Goal: Transaction & Acquisition: Purchase product/service

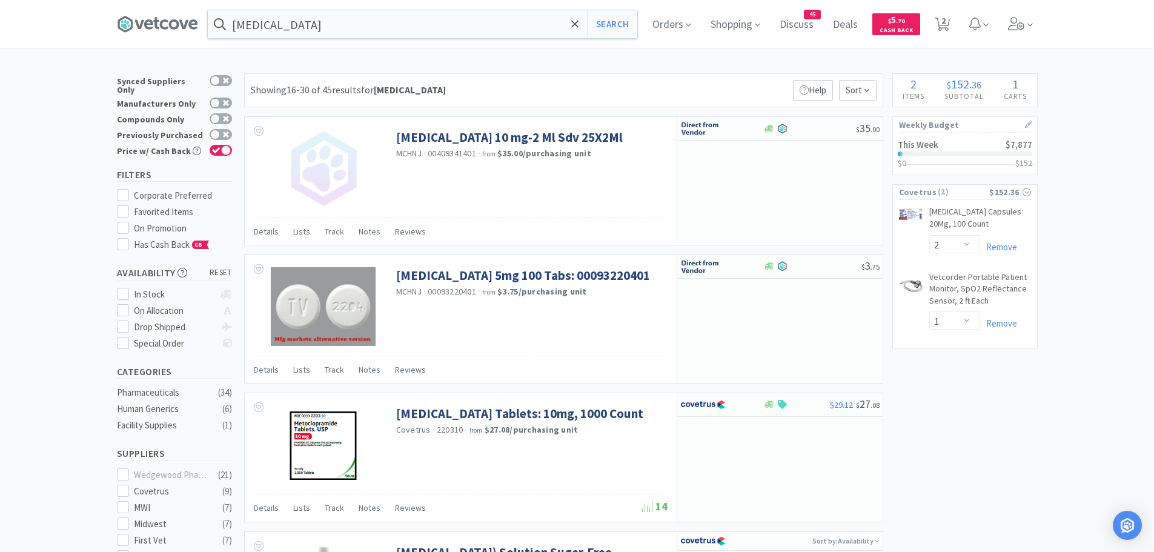
select select "2"
select select "1"
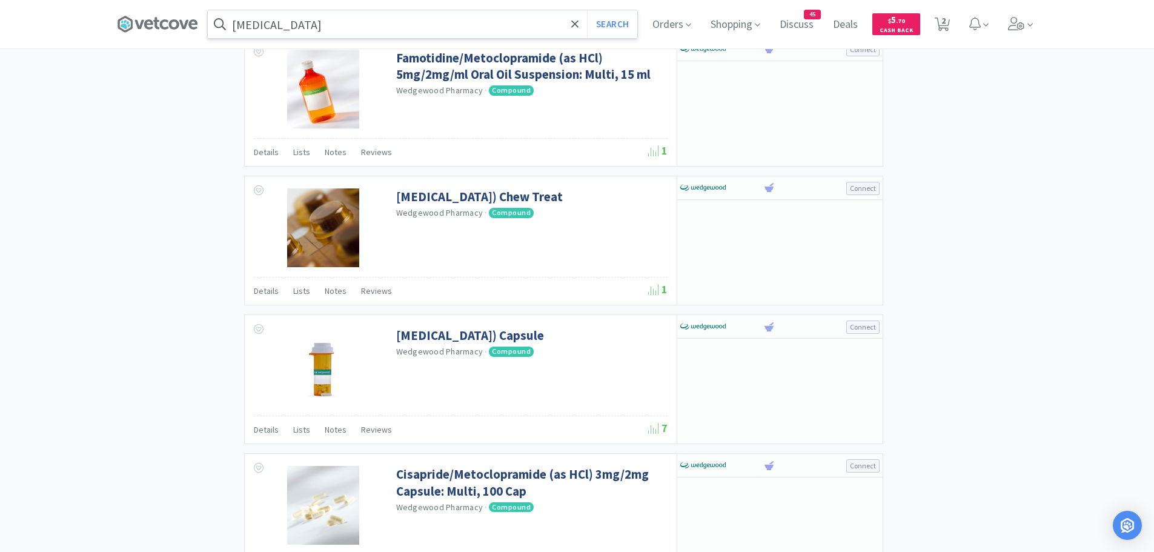
click at [334, 29] on input "[MEDICAL_DATA]" at bounding box center [423, 24] width 430 height 28
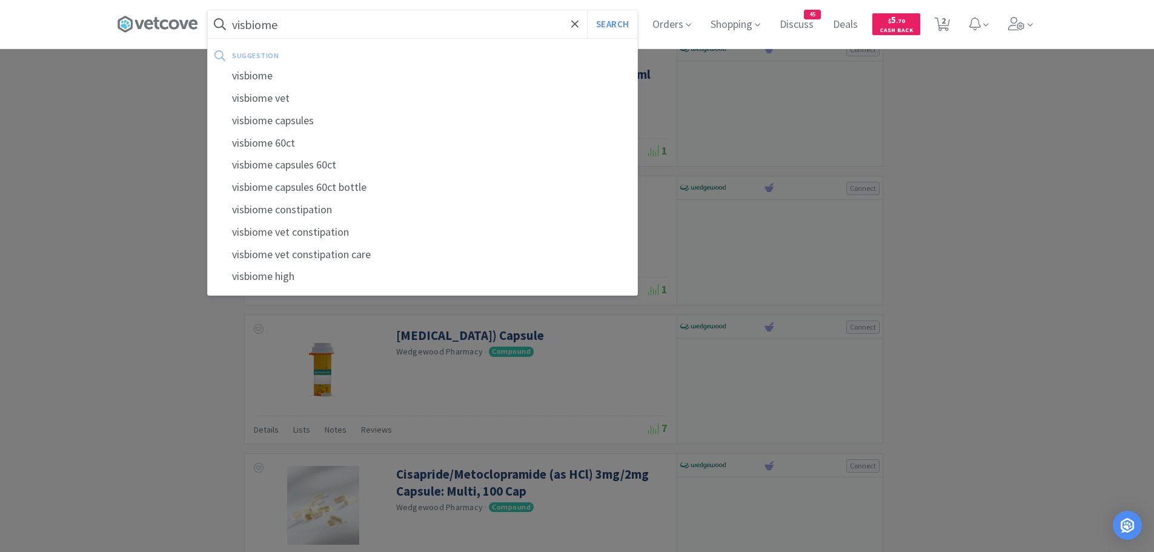
type input "visbiome"
click at [587, 10] on button "Search" at bounding box center [612, 24] width 50 height 28
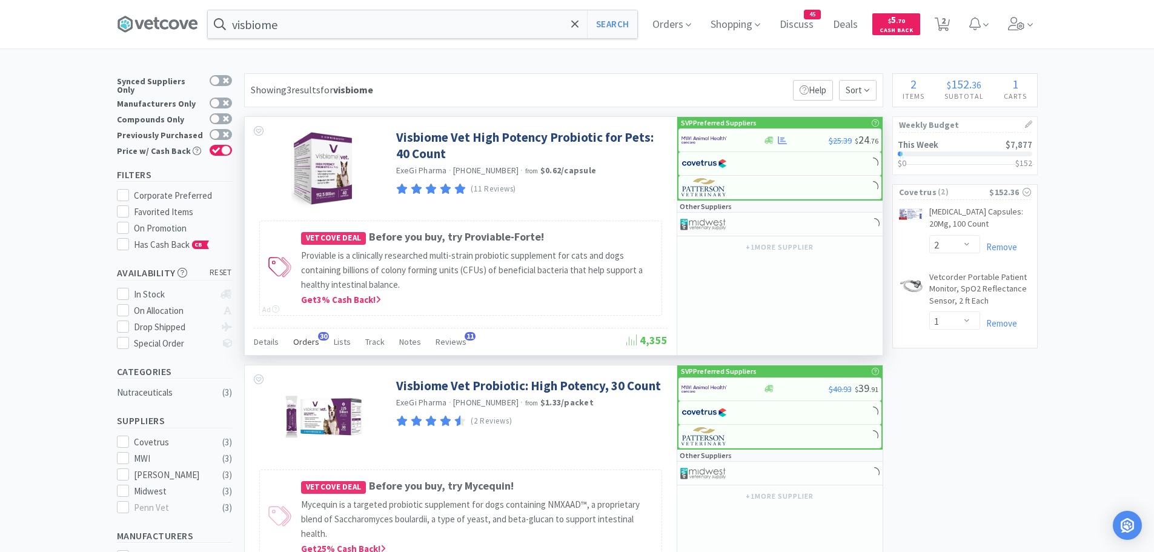
click at [310, 338] on span "Orders" at bounding box center [306, 341] width 26 height 11
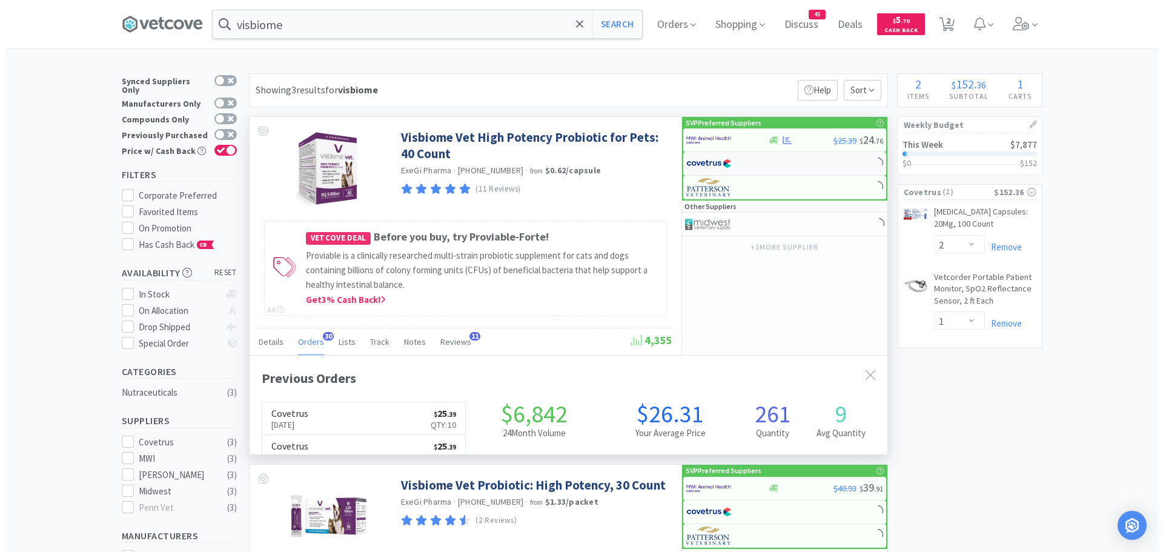
scroll to position [325, 638]
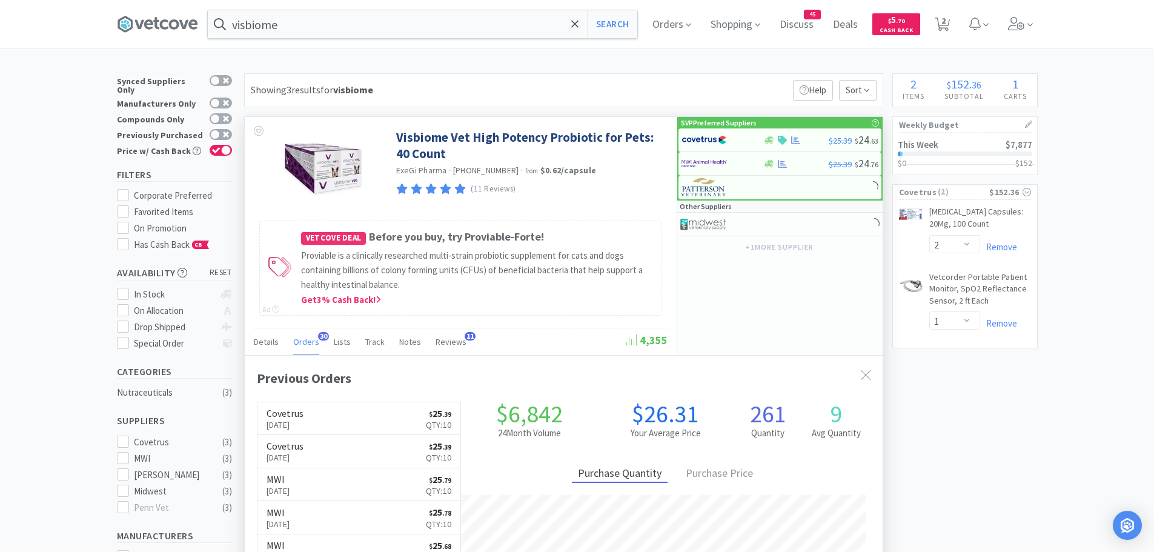
click at [720, 139] on img at bounding box center [704, 140] width 45 height 18
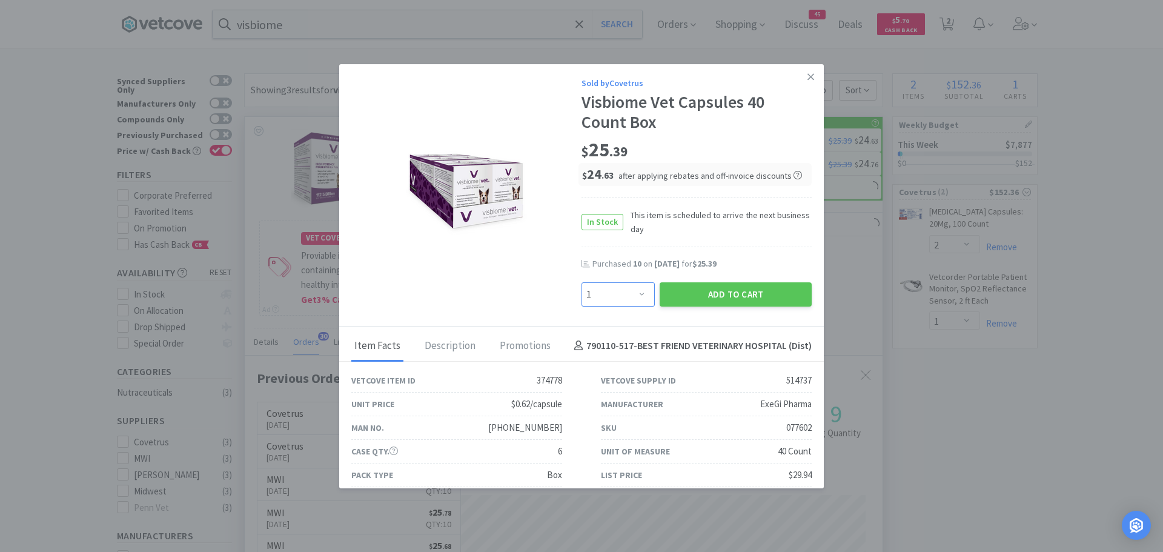
click at [629, 292] on select "Enter Quantity 1 2 3 4 5 6 7 8 9 10 11 12 13 14 15 16 17 18 19 20 Enter Quantity" at bounding box center [618, 294] width 73 height 24
select select "10"
click at [582, 282] on select "Enter Quantity 1 2 3 4 5 6 7 8 9 10 11 12 13 14 15 16 17 18 19 20 Enter Quantity" at bounding box center [618, 294] width 73 height 24
click at [691, 291] on button "Add to Cart" at bounding box center [736, 294] width 152 height 24
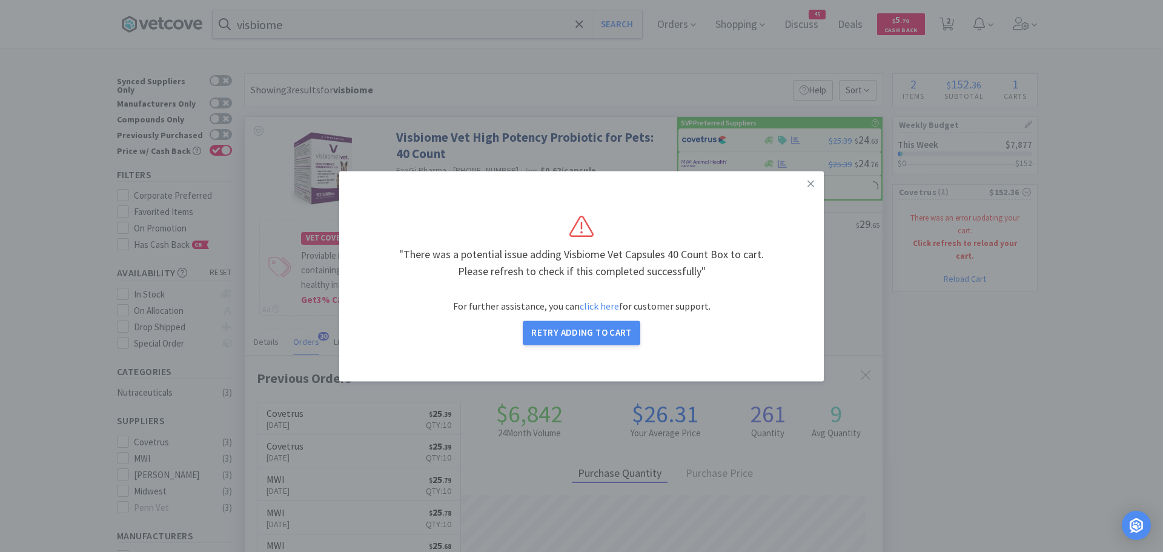
select select "2"
select select "1"
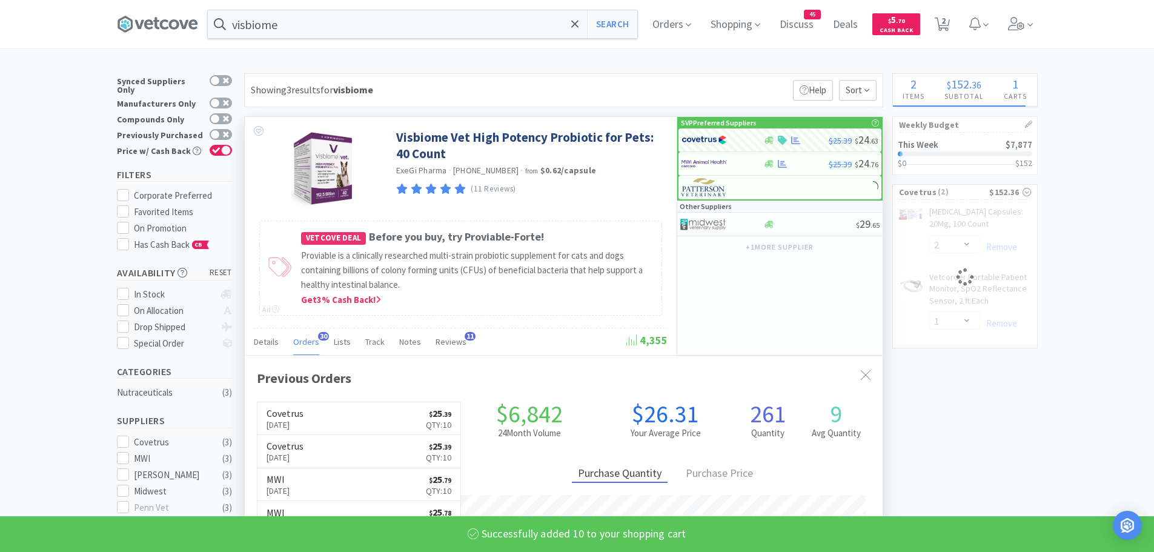
select select "10"
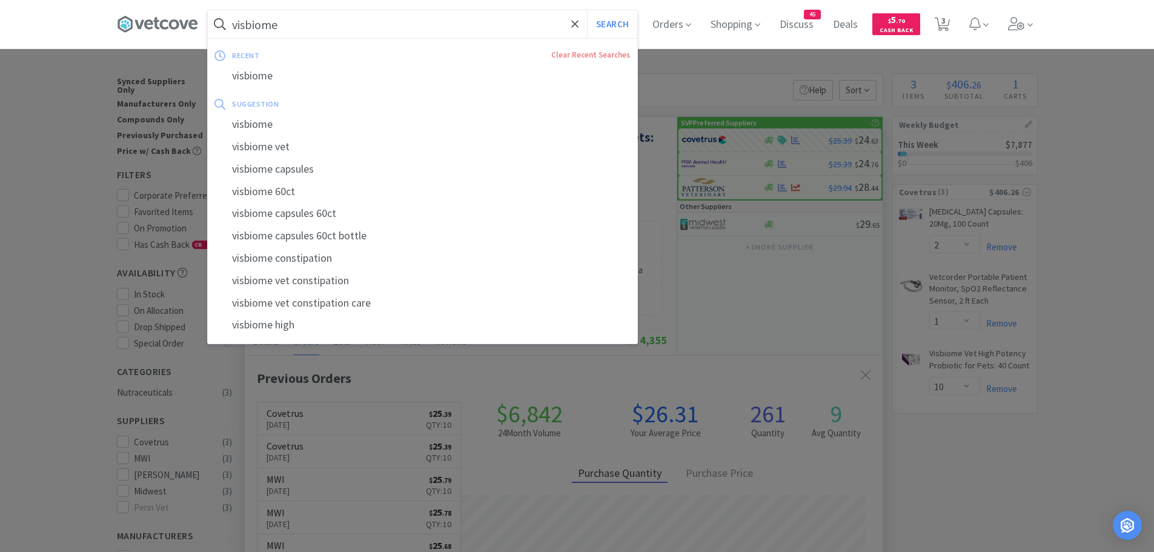
click at [384, 27] on input "visbiome" at bounding box center [423, 24] width 430 height 28
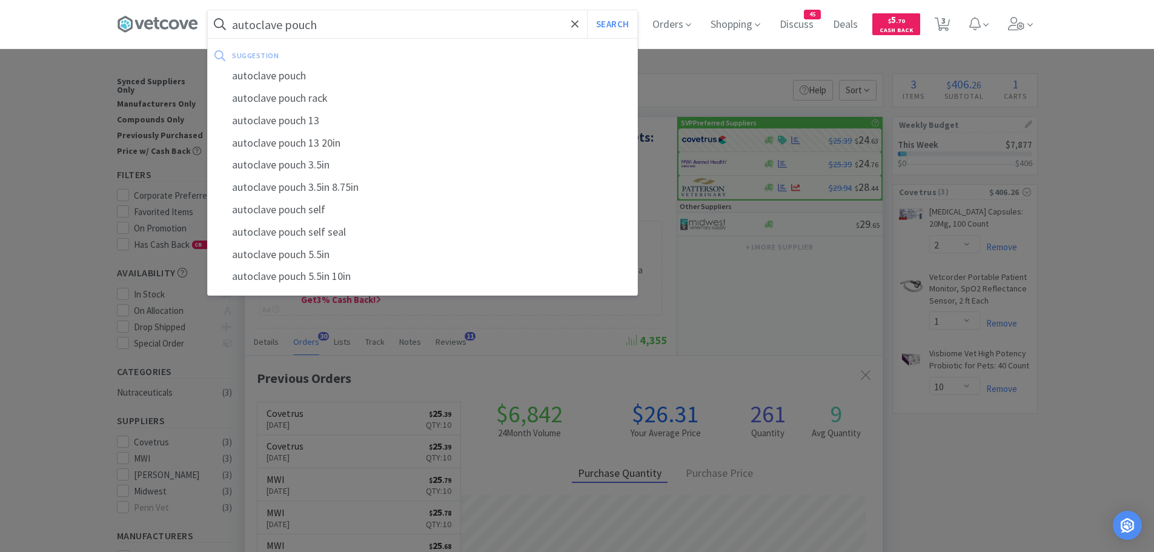
type input "autoclave pouch"
click at [587, 10] on button "Search" at bounding box center [612, 24] width 50 height 28
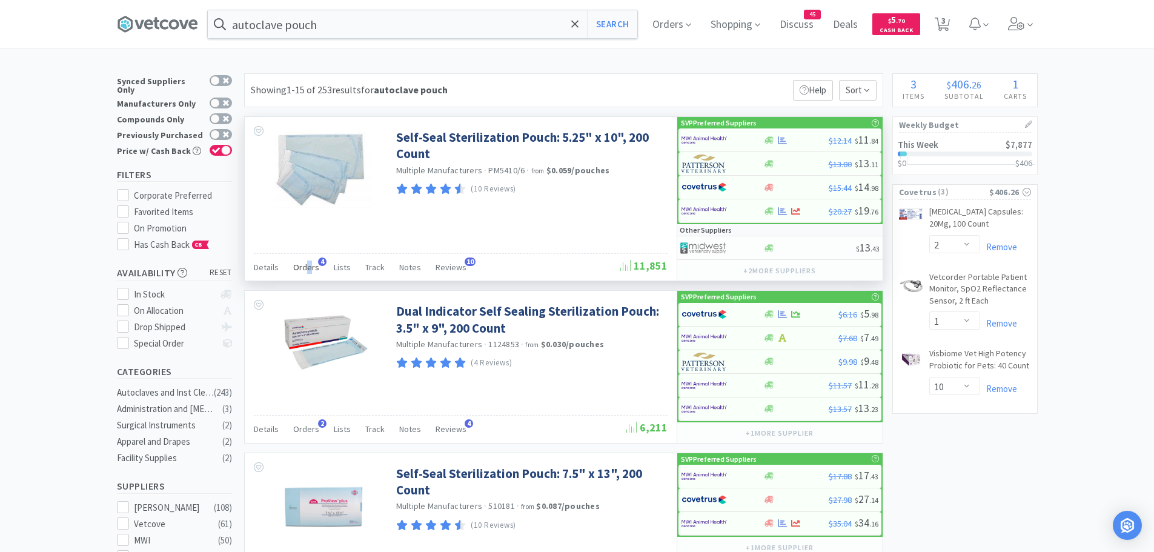
click at [307, 267] on span "Orders" at bounding box center [306, 267] width 26 height 11
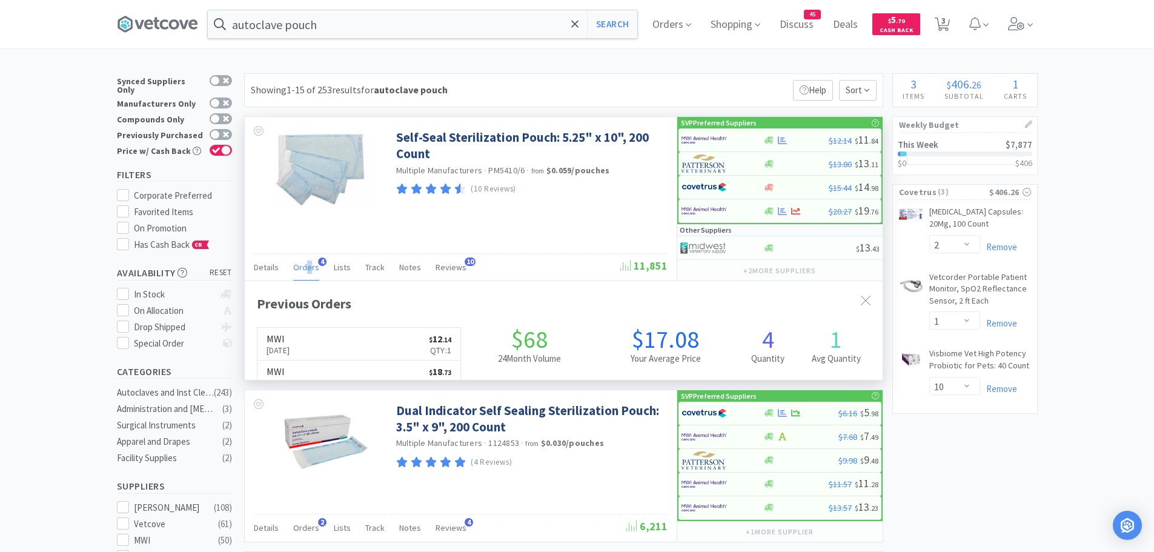
scroll to position [314, 638]
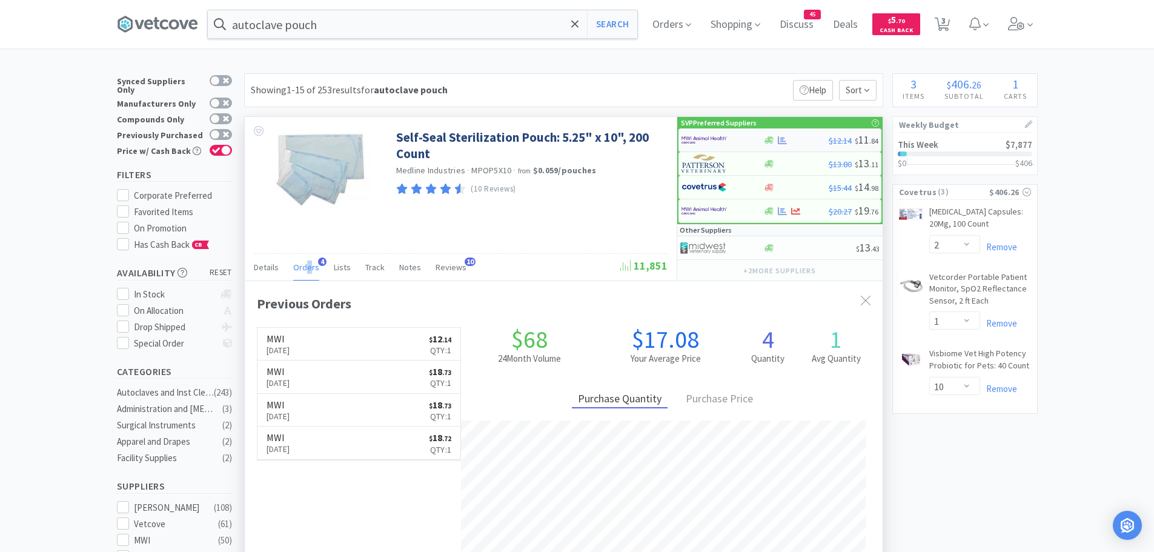
click at [719, 137] on img at bounding box center [704, 140] width 45 height 18
select select "1"
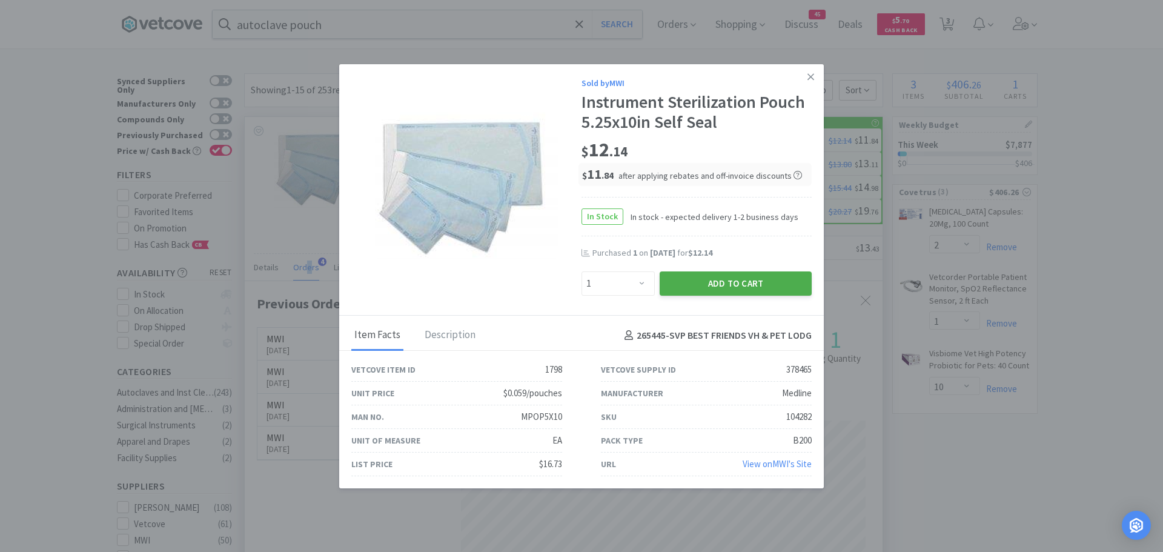
click at [687, 279] on button "Add to Cart" at bounding box center [736, 283] width 152 height 24
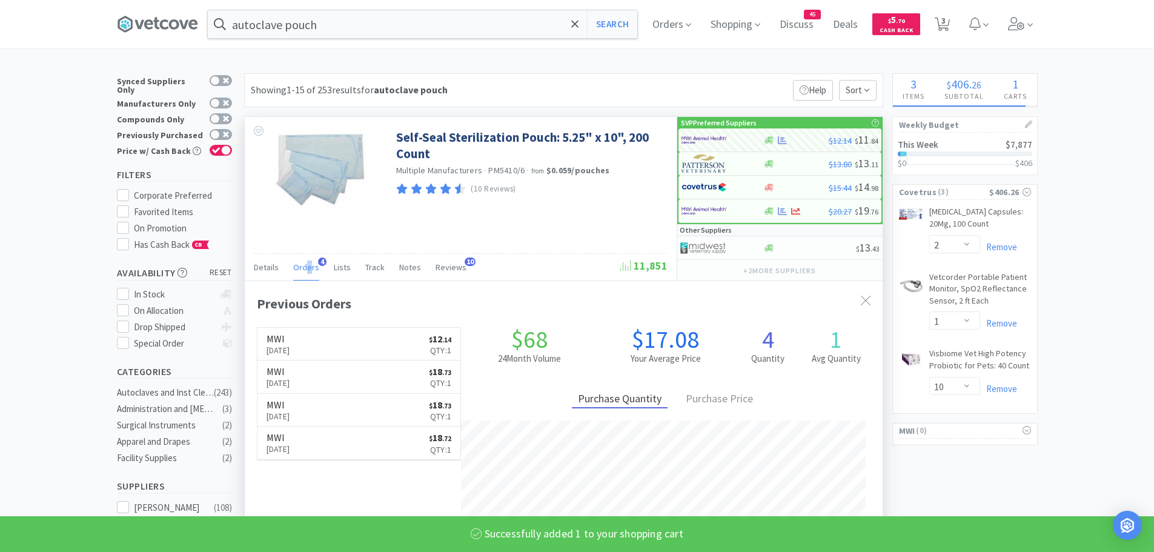
select select "1"
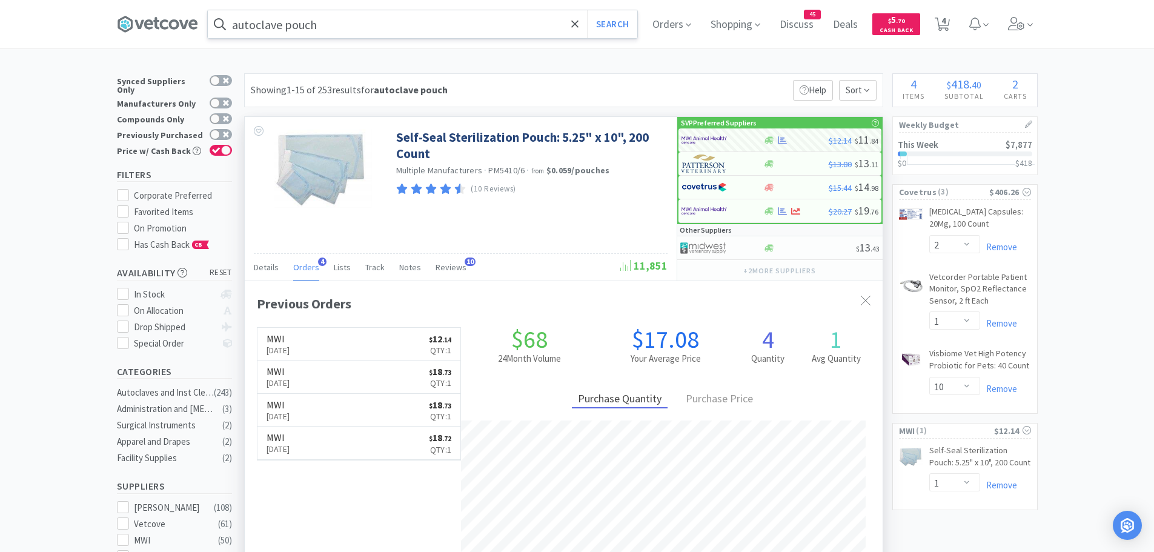
click at [361, 27] on input "autoclave pouch" at bounding box center [423, 24] width 430 height 28
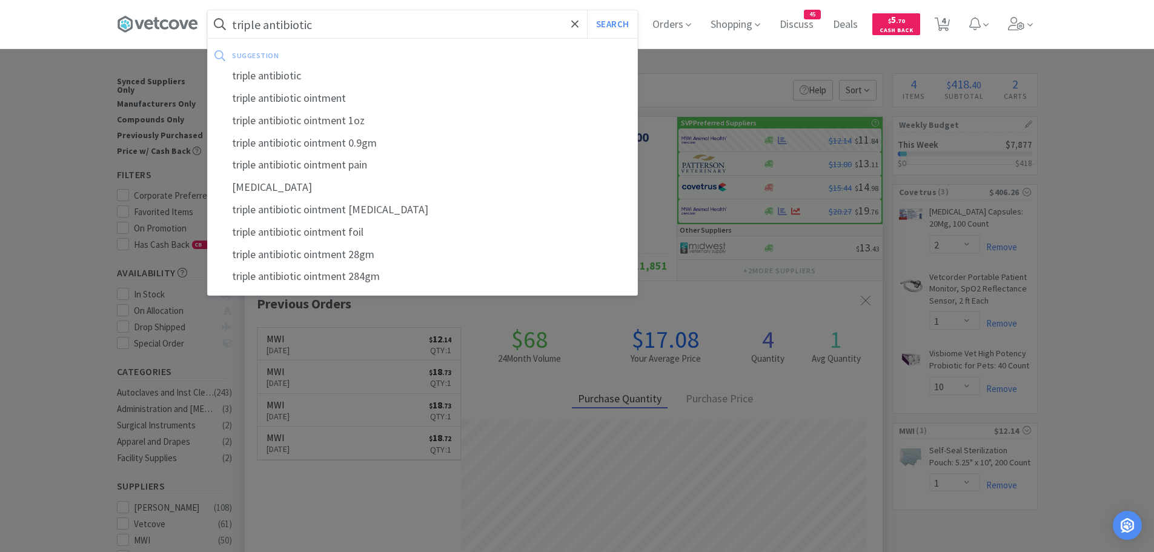
type input "triple antibiotic"
click at [587, 10] on button "Search" at bounding box center [612, 24] width 50 height 28
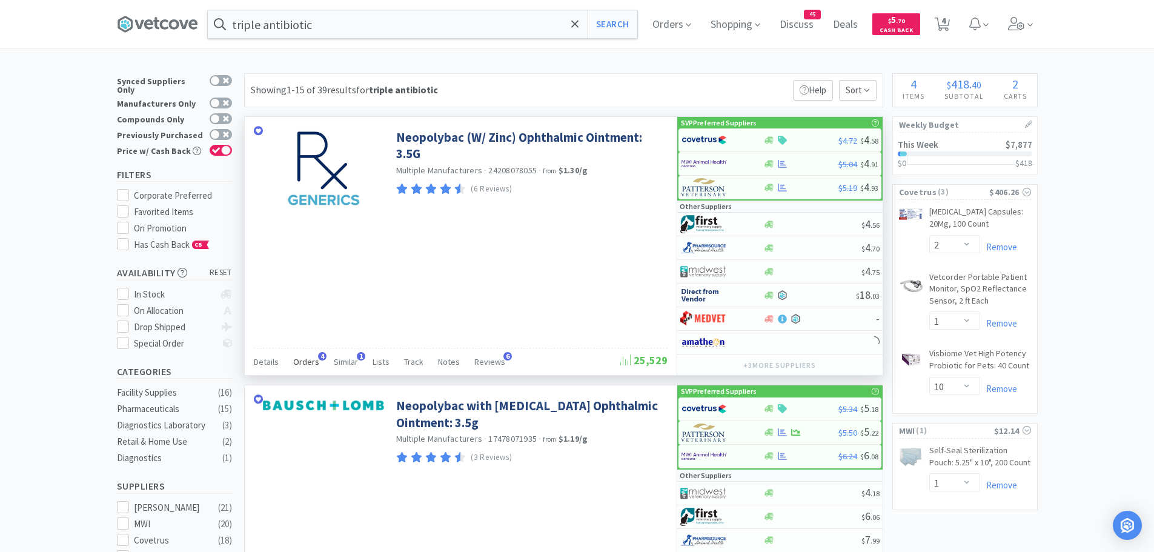
click at [311, 355] on div "Orders 4" at bounding box center [306, 363] width 26 height 23
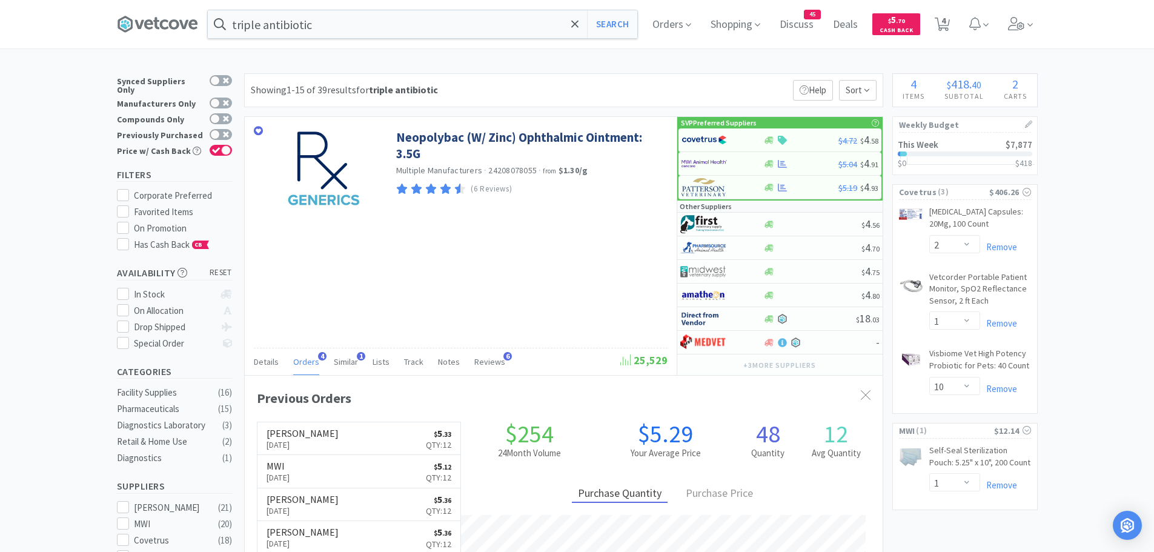
scroll to position [314, 638]
click at [329, 22] on input "triple antibiotic" at bounding box center [423, 24] width 430 height 28
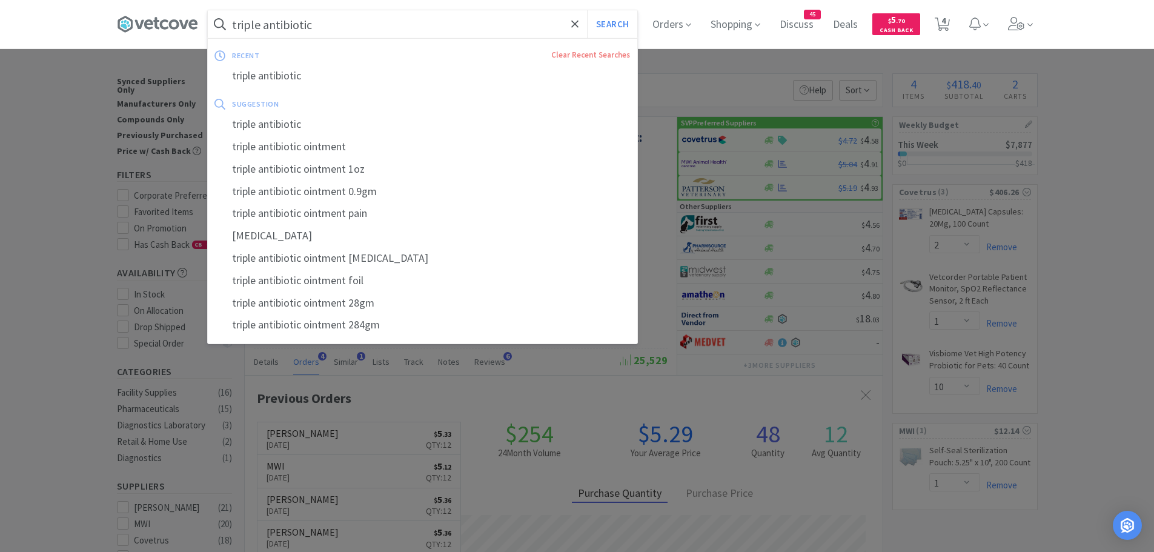
click at [1094, 96] on div at bounding box center [577, 276] width 1154 height 552
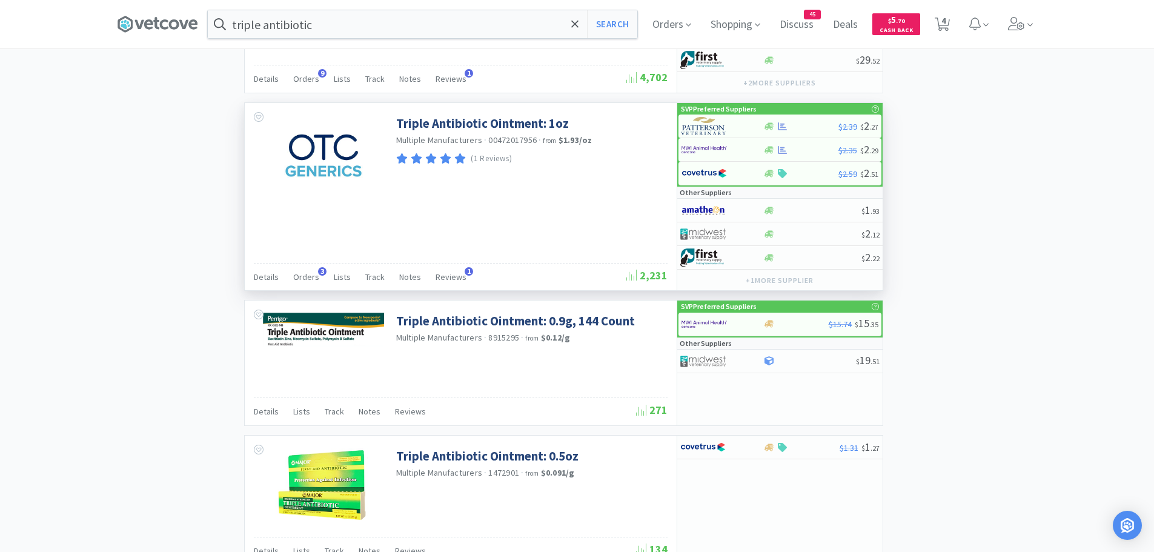
scroll to position [1050, 0]
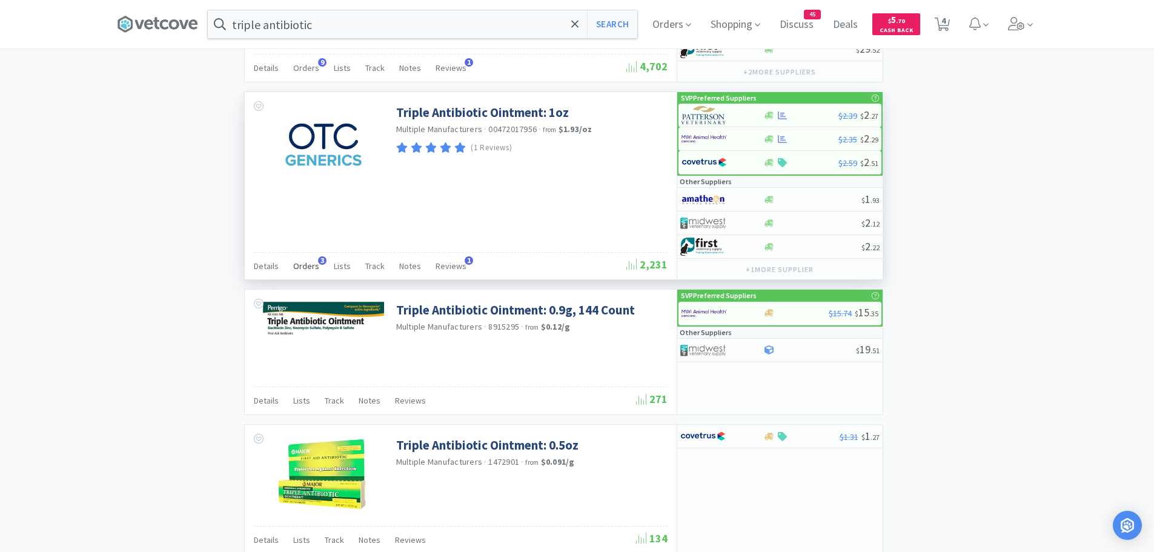
click at [308, 265] on span "Orders" at bounding box center [306, 266] width 26 height 11
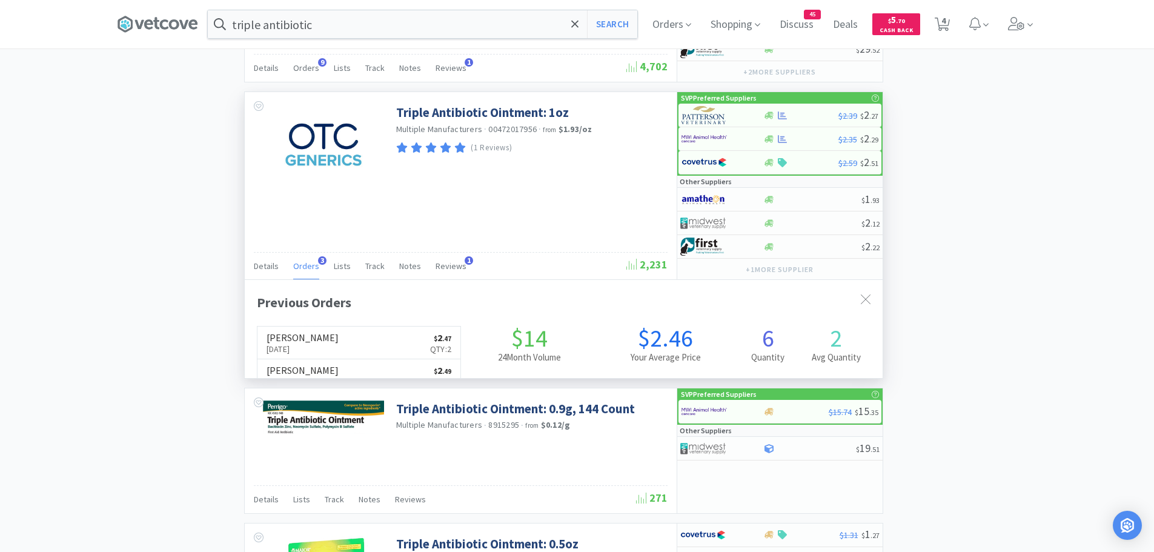
scroll to position [314, 638]
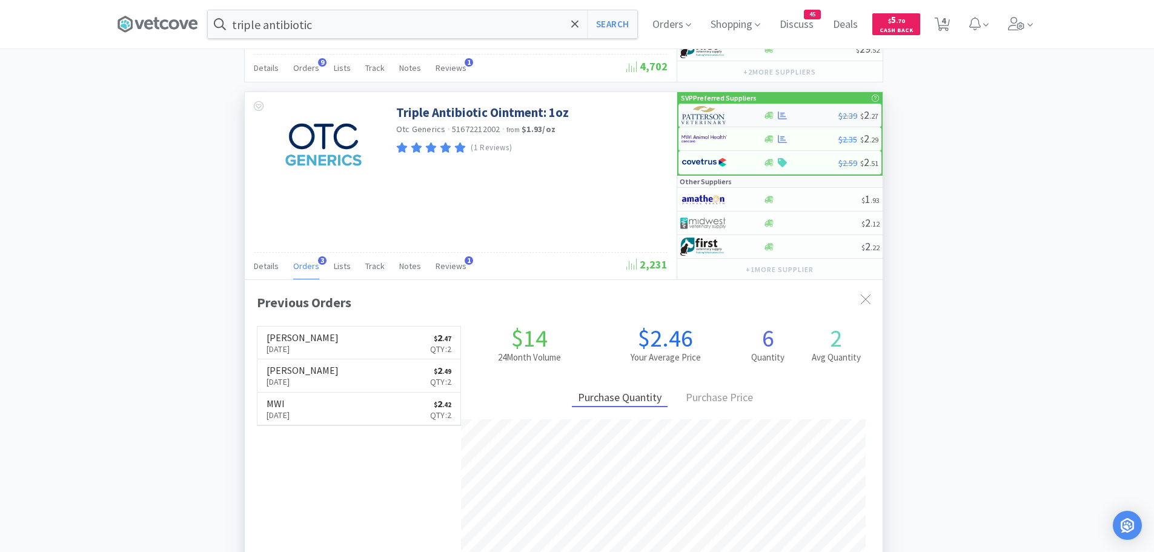
click at [715, 117] on img at bounding box center [704, 115] width 45 height 18
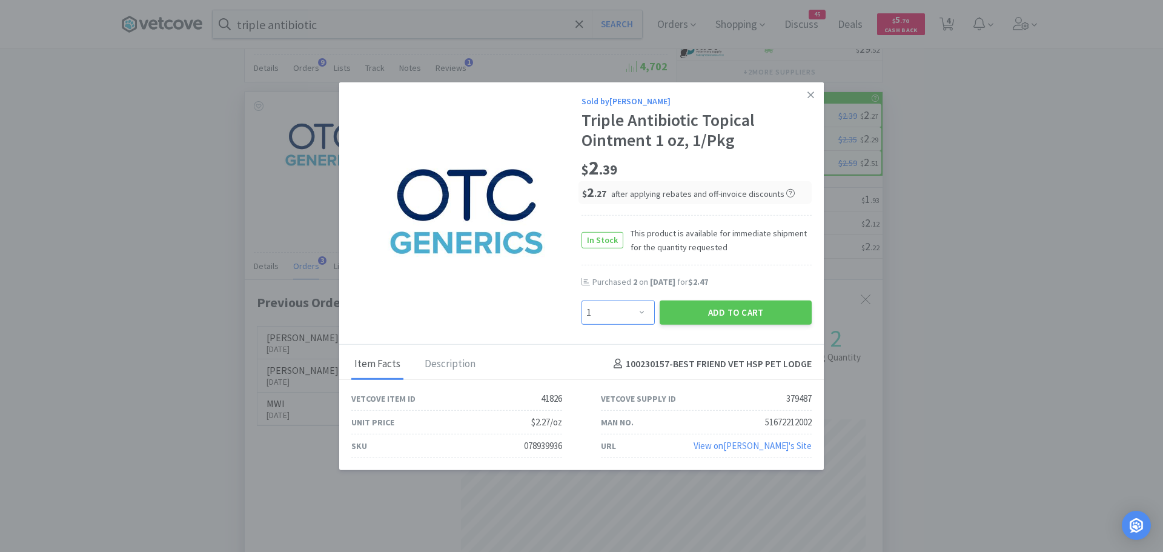
click at [631, 311] on select "Enter Quantity 1 2 3 4 5 6 7 8 9 10 11 12 13 14 15 16 17 18 19 20 Enter Quantity" at bounding box center [618, 312] width 73 height 24
select select "2"
click at [582, 300] on select "Enter Quantity 1 2 3 4 5 6 7 8 9 10 11 12 13 14 15 16 17 18 19 20 Enter Quantity" at bounding box center [618, 312] width 73 height 24
click at [693, 304] on button "Add to Cart" at bounding box center [736, 312] width 152 height 24
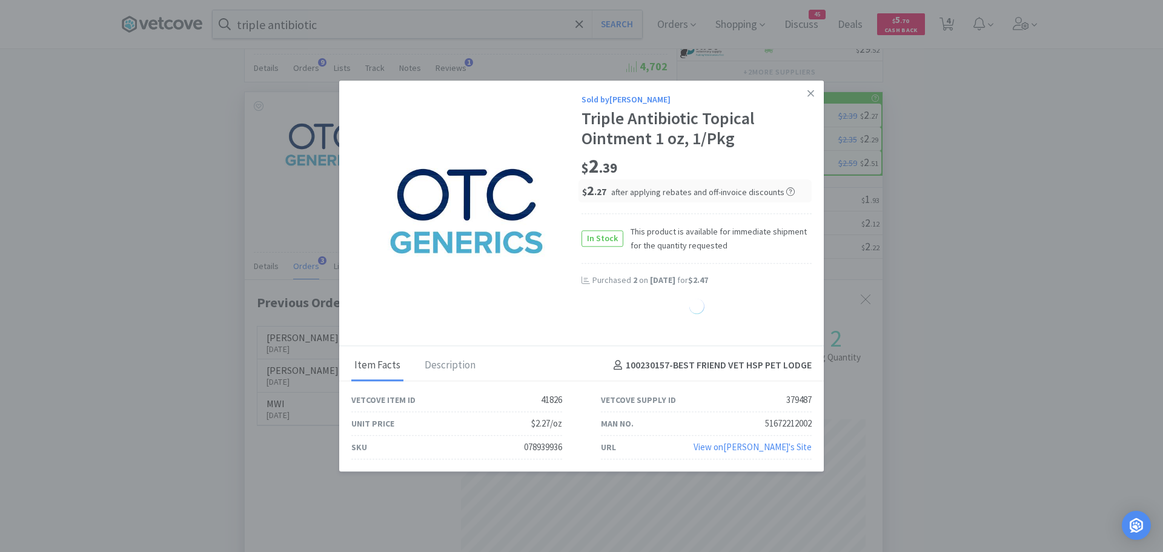
select select "2"
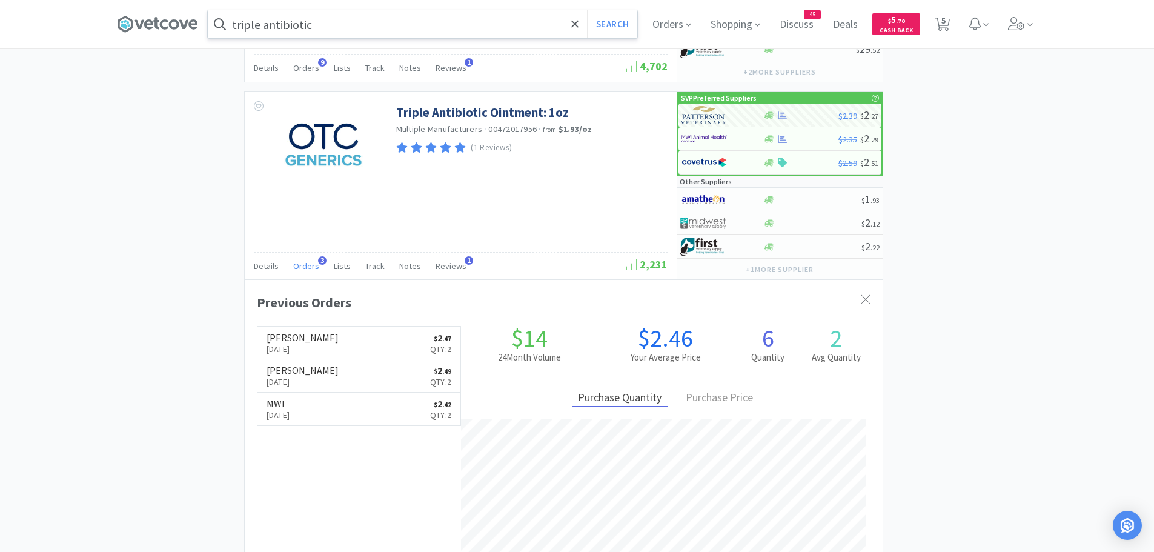
click at [345, 27] on input "triple antibiotic" at bounding box center [423, 24] width 430 height 28
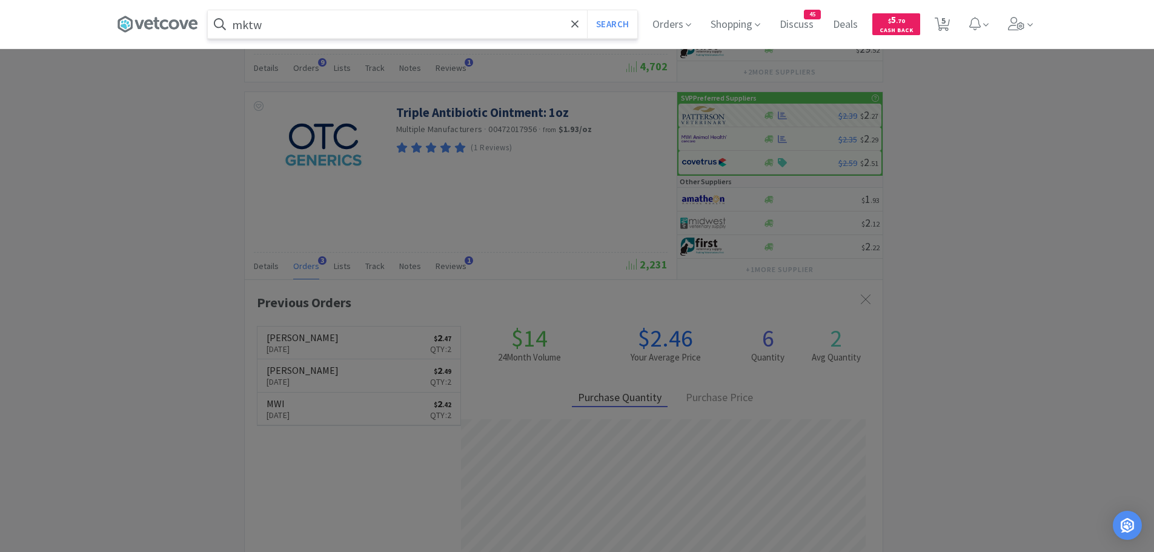
type input "mktw"
click at [587, 10] on button "Search" at bounding box center [612, 24] width 50 height 28
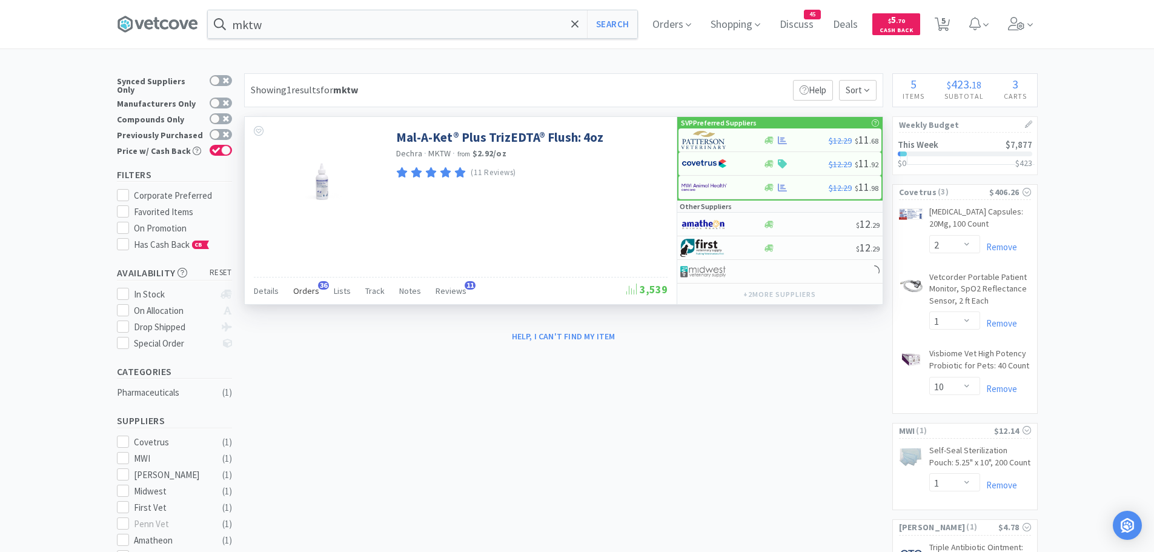
click at [298, 296] on span "Orders" at bounding box center [306, 290] width 26 height 11
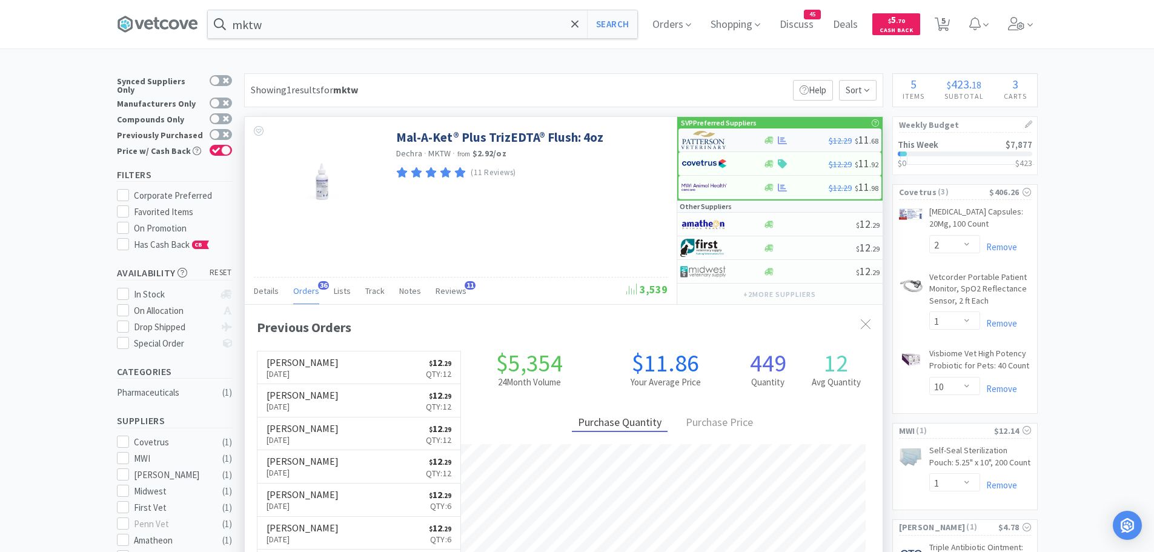
scroll to position [325, 638]
click at [721, 139] on img at bounding box center [704, 140] width 45 height 18
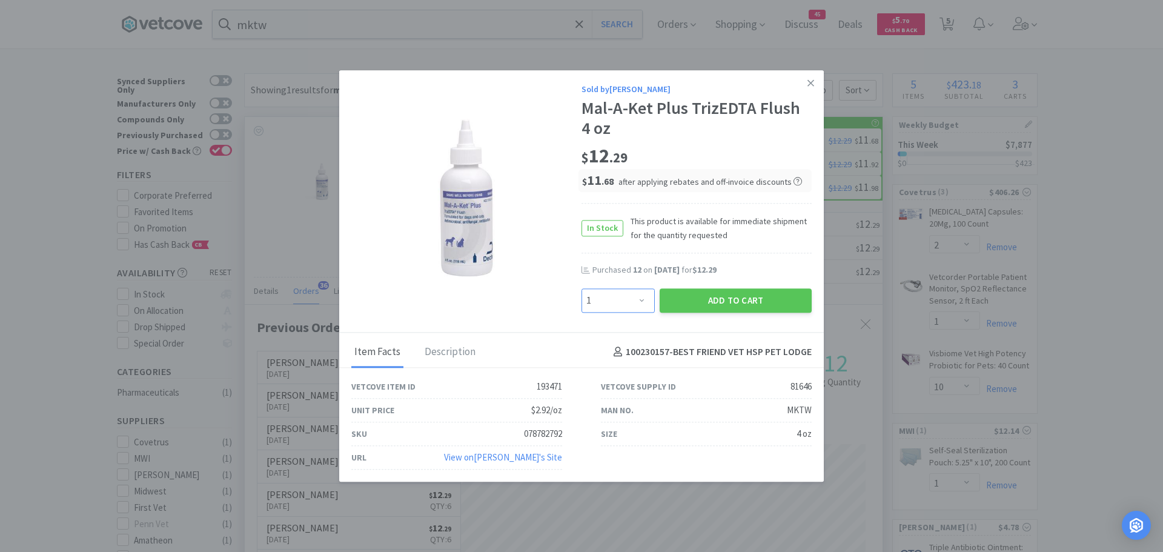
click at [637, 299] on select "Enter Quantity 1 2 3 4 5 6 7 8 9 10 11 12 13 14 15 16 17 18 19 20 Enter Quantity" at bounding box center [618, 300] width 73 height 24
select select "12"
click at [582, 288] on select "Enter Quantity 1 2 3 4 5 6 7 8 9 10 11 12 13 14 15 16 17 18 19 20 Enter Quantity" at bounding box center [618, 300] width 73 height 24
drag, startPoint x: 684, startPoint y: 294, endPoint x: 535, endPoint y: 190, distance: 181.4
click at [682, 294] on button "Add to Cart" at bounding box center [736, 300] width 152 height 24
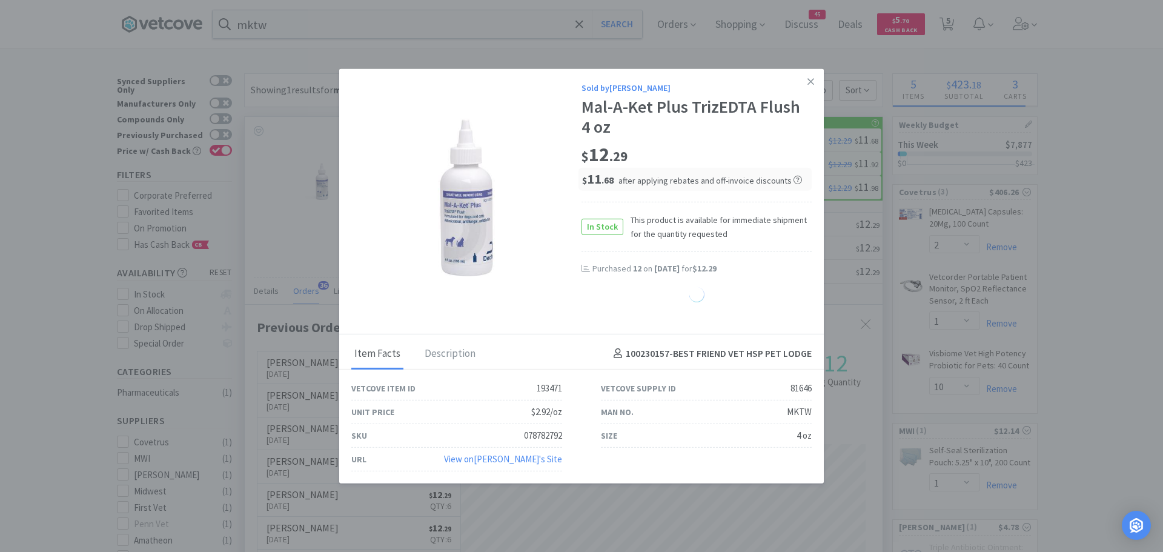
select select "12"
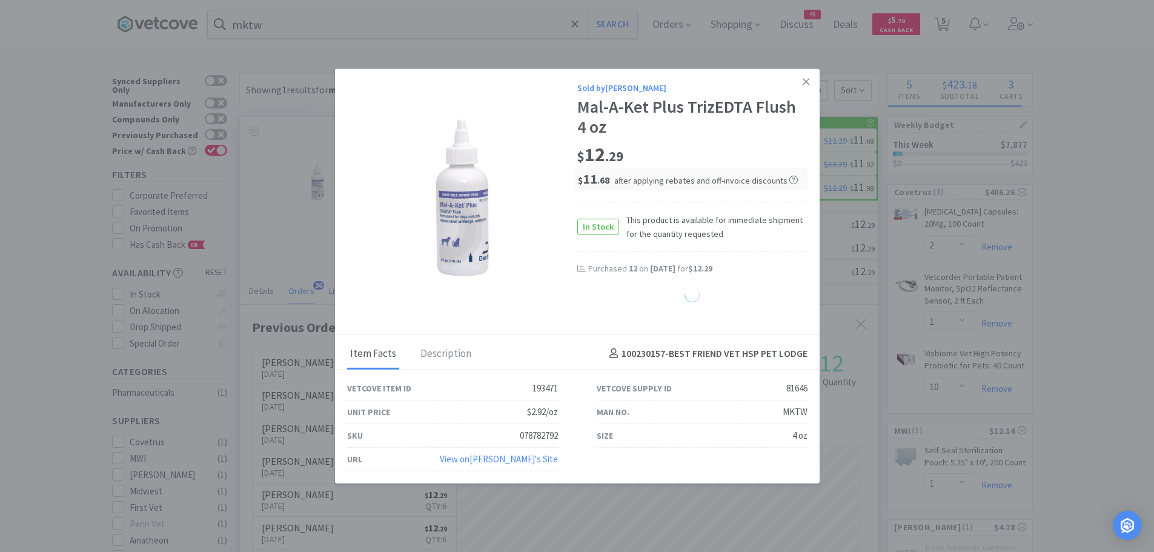
select select "2"
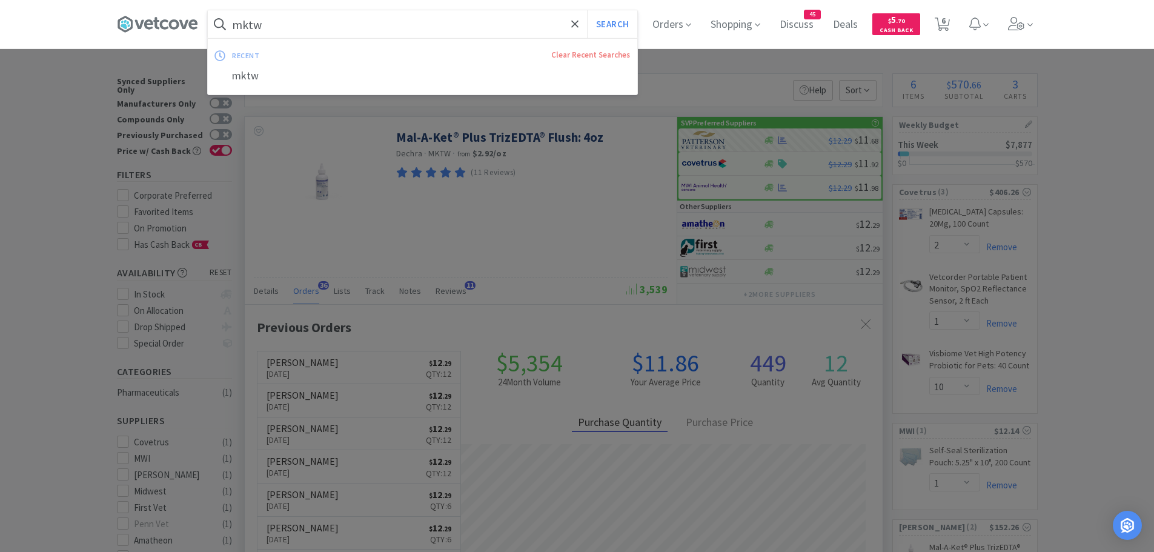
click at [277, 30] on input "mktw" at bounding box center [423, 24] width 430 height 28
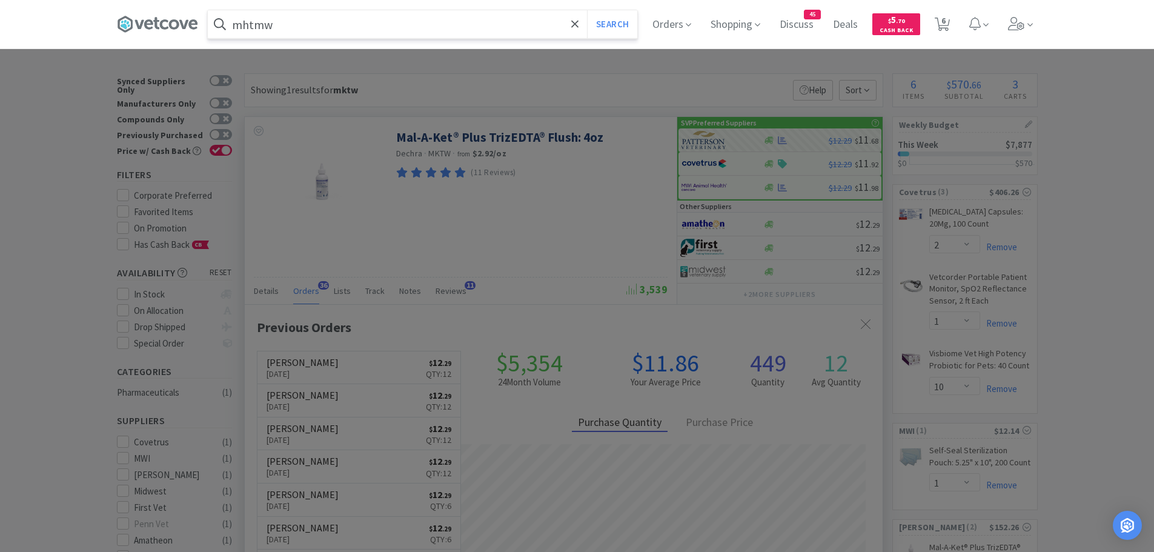
type input "mhtmw"
click at [587, 10] on button "Search" at bounding box center [612, 24] width 50 height 28
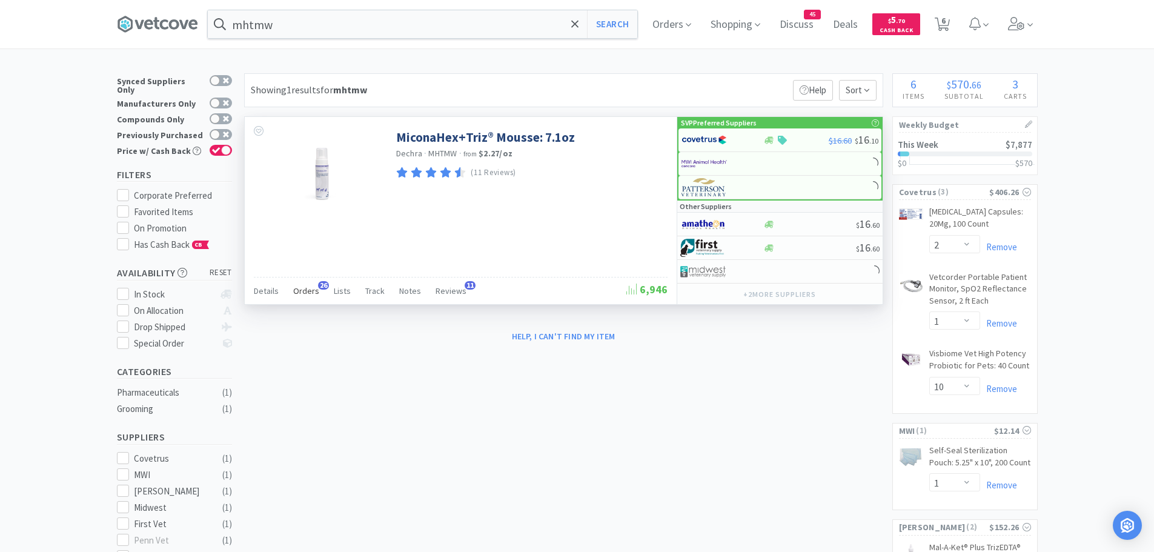
click at [302, 286] on span "Orders" at bounding box center [306, 290] width 26 height 11
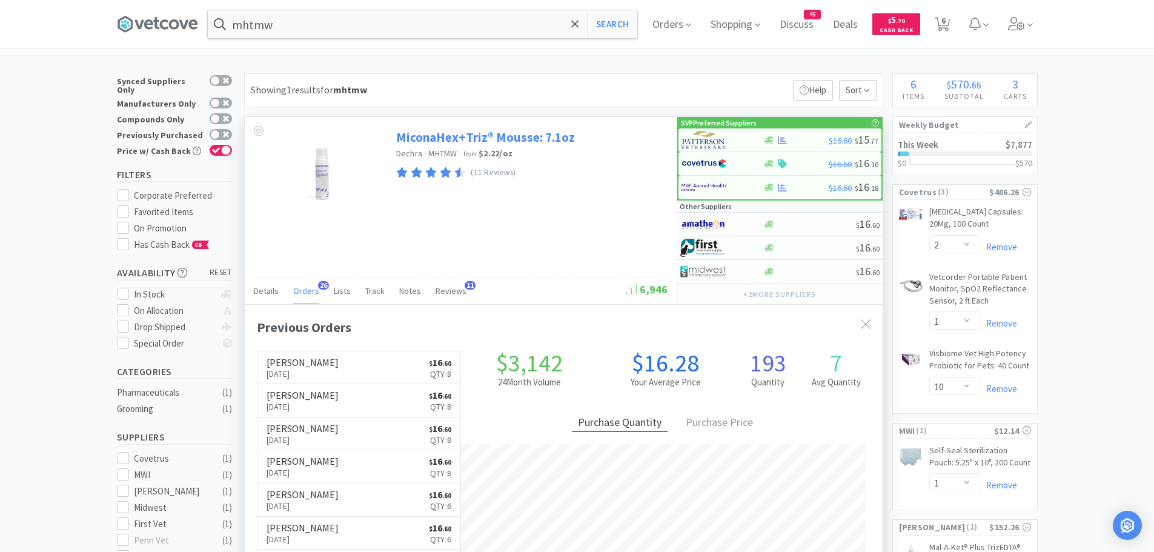
scroll to position [325, 638]
click at [713, 147] on img at bounding box center [704, 140] width 45 height 18
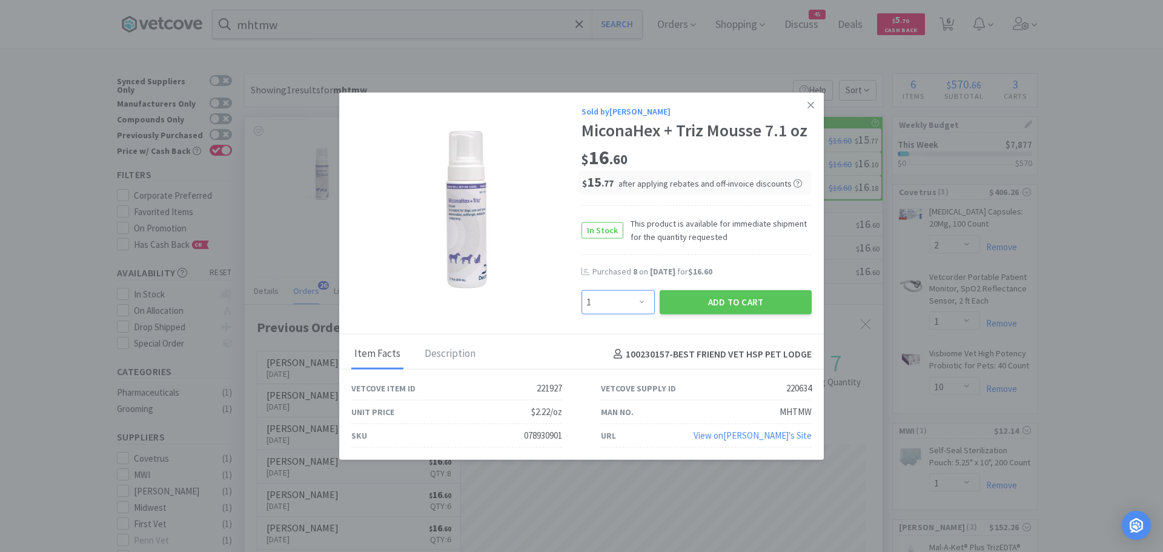
click at [623, 304] on select "Enter Quantity 1 2 3 4 5 6 7 8 9 10 11 12 13 14 15 16 17 18 19 20 Enter Quantity" at bounding box center [618, 302] width 73 height 24
select select "8"
click at [582, 290] on select "Enter Quantity 1 2 3 4 5 6 7 8 9 10 11 12 13 14 15 16 17 18 19 20 Enter Quantity" at bounding box center [618, 302] width 73 height 24
click at [715, 300] on button "Add to Cart" at bounding box center [736, 302] width 152 height 24
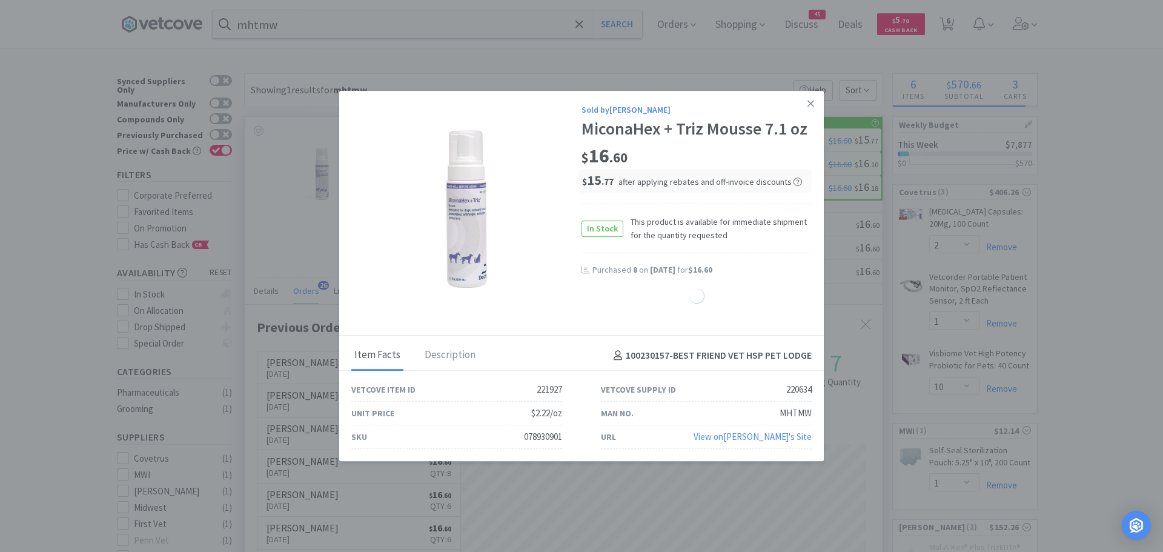
select select "8"
select select "2"
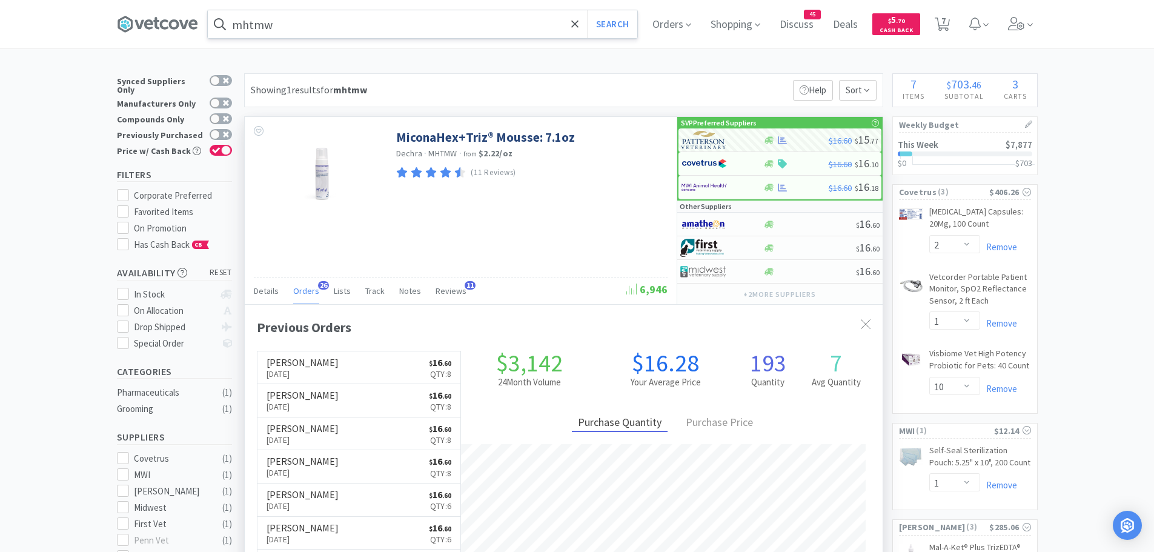
click at [323, 27] on input "mhtmw" at bounding box center [423, 24] width 430 height 28
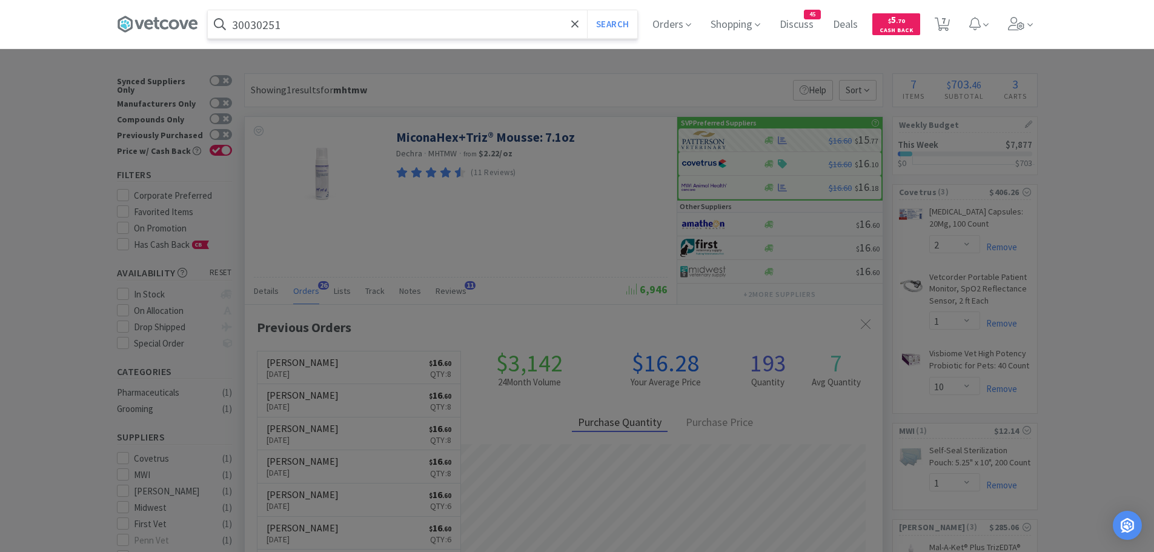
type input "30030251"
click at [587, 10] on button "Search" at bounding box center [612, 24] width 50 height 28
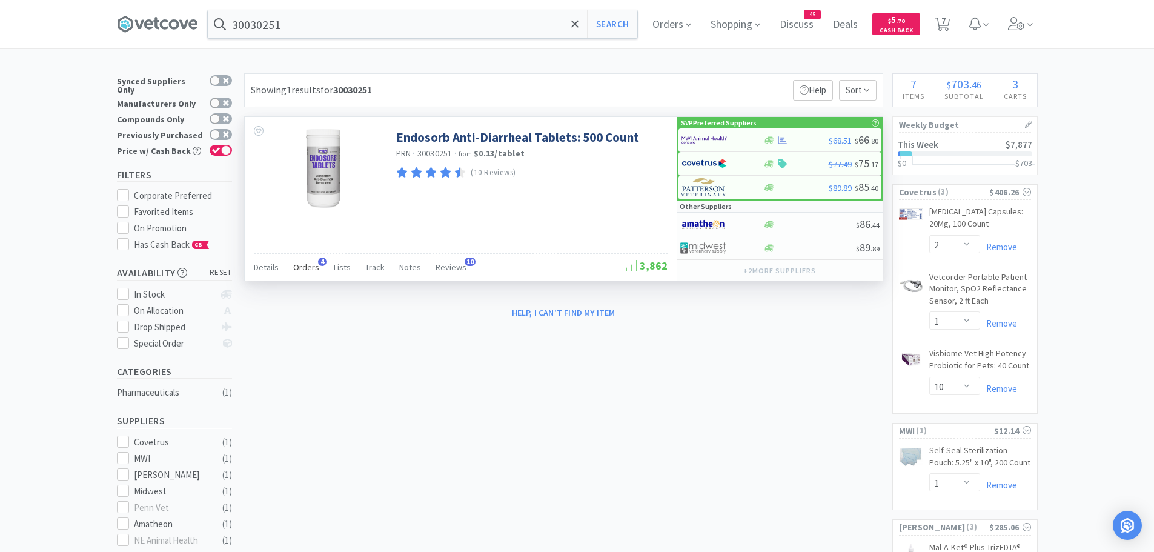
click at [309, 265] on span "Orders" at bounding box center [306, 267] width 26 height 11
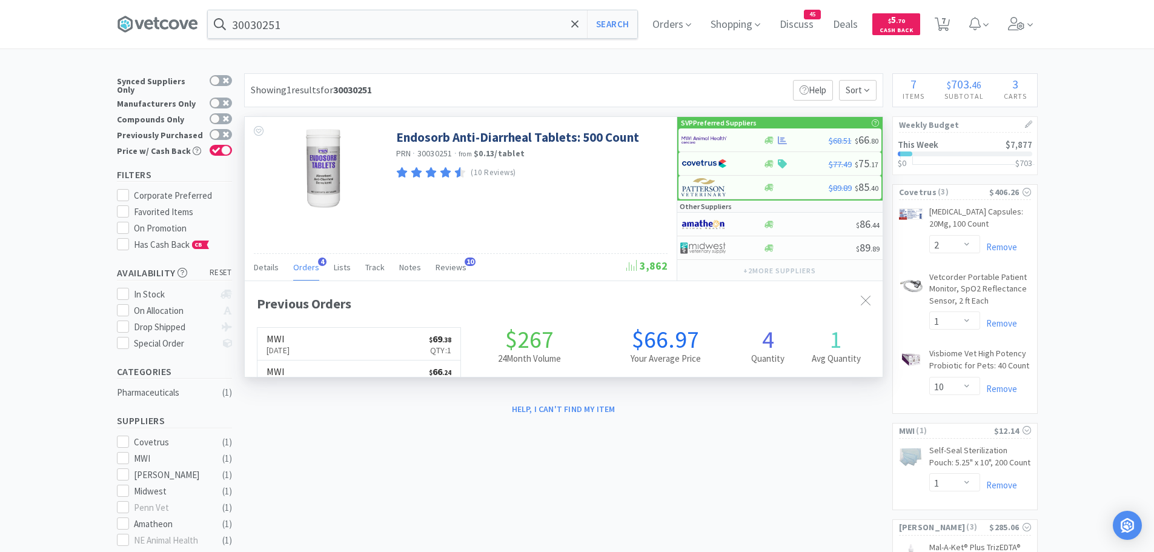
scroll to position [314, 638]
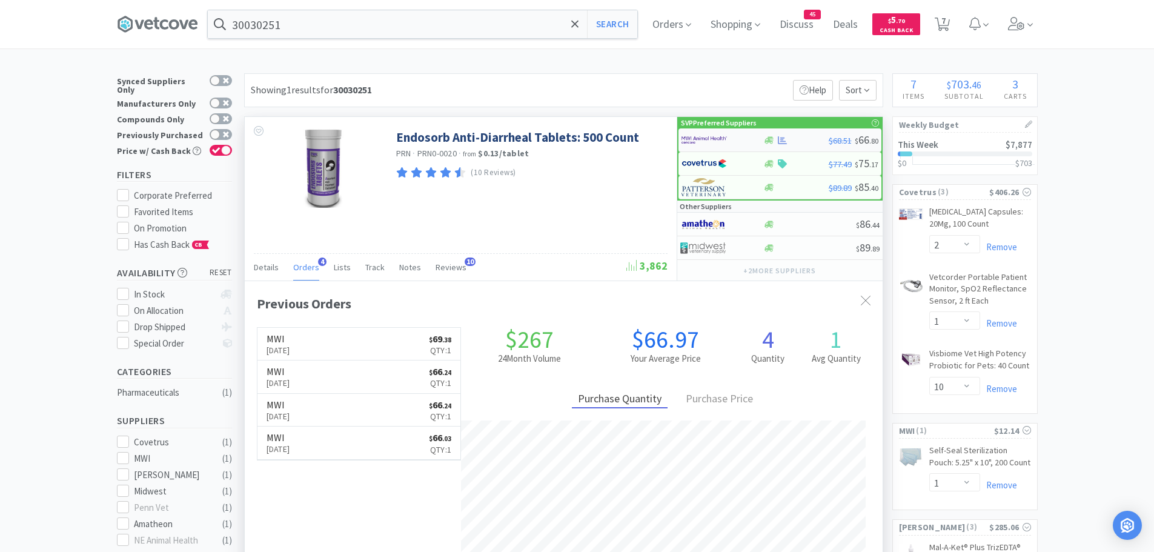
click at [708, 139] on img at bounding box center [704, 140] width 45 height 18
select select "1"
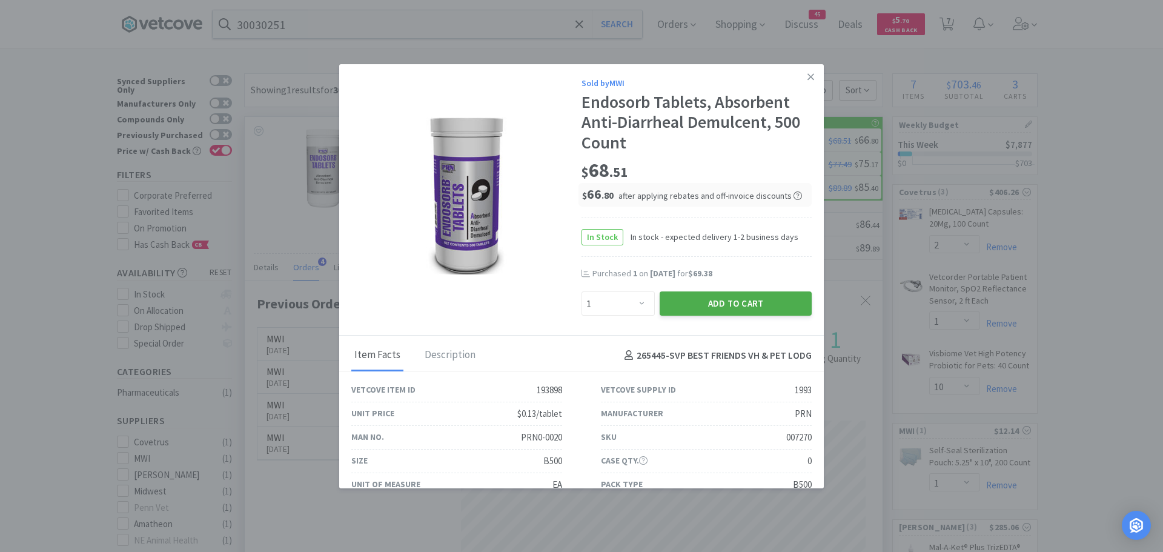
click at [669, 300] on button "Add to Cart" at bounding box center [736, 303] width 152 height 24
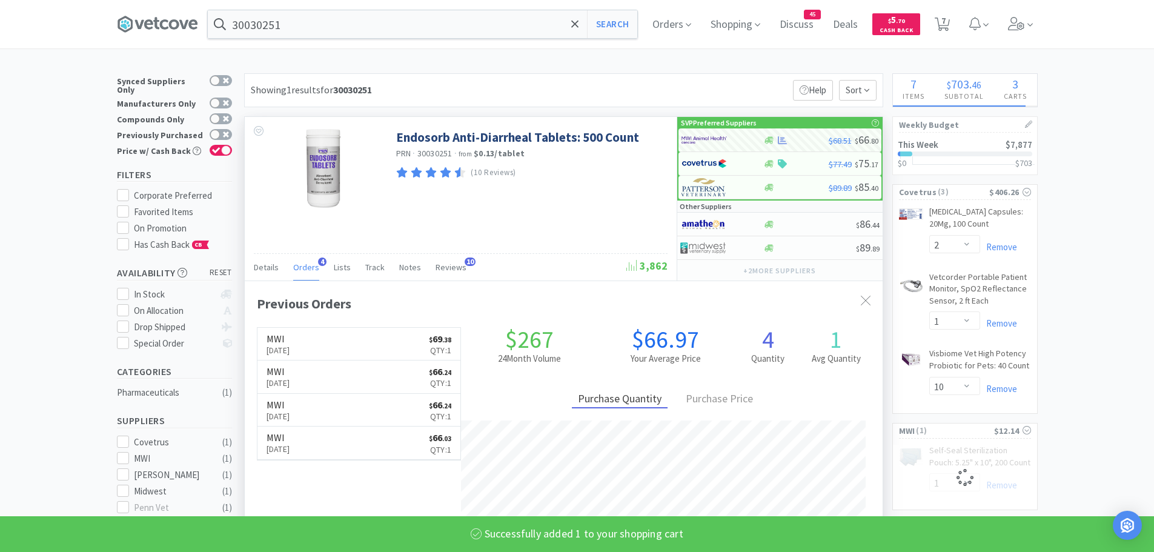
select select "1"
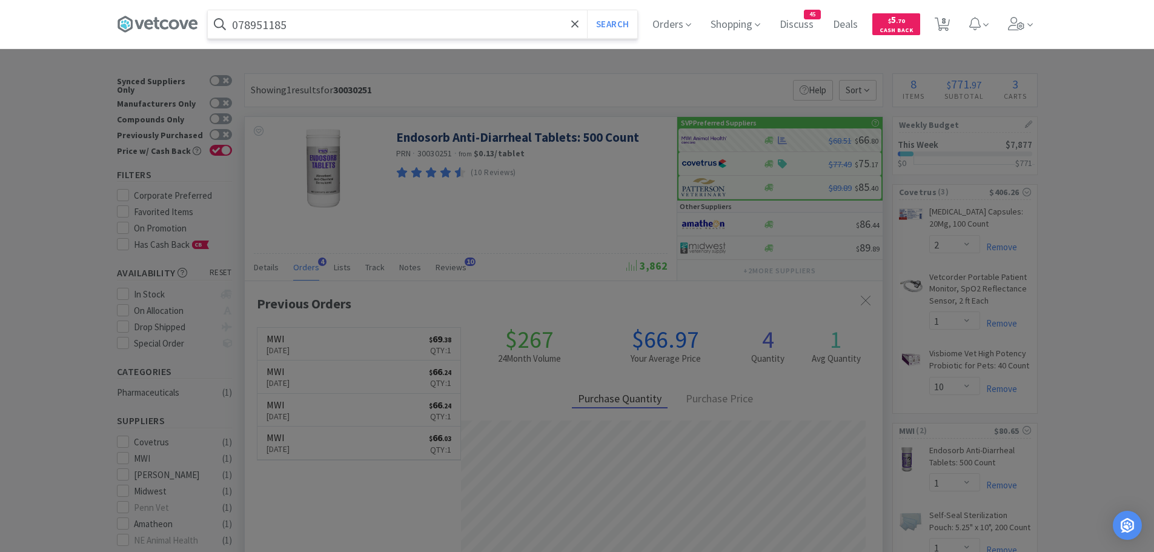
type input "078951185"
click at [587, 10] on button "Search" at bounding box center [612, 24] width 50 height 28
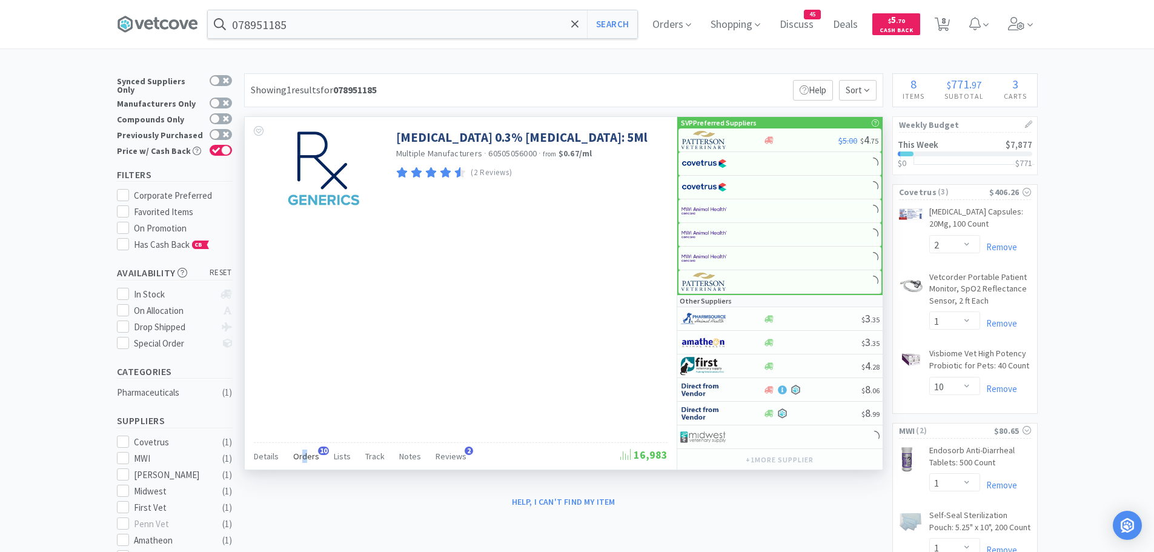
click at [304, 451] on span "Orders" at bounding box center [306, 456] width 26 height 11
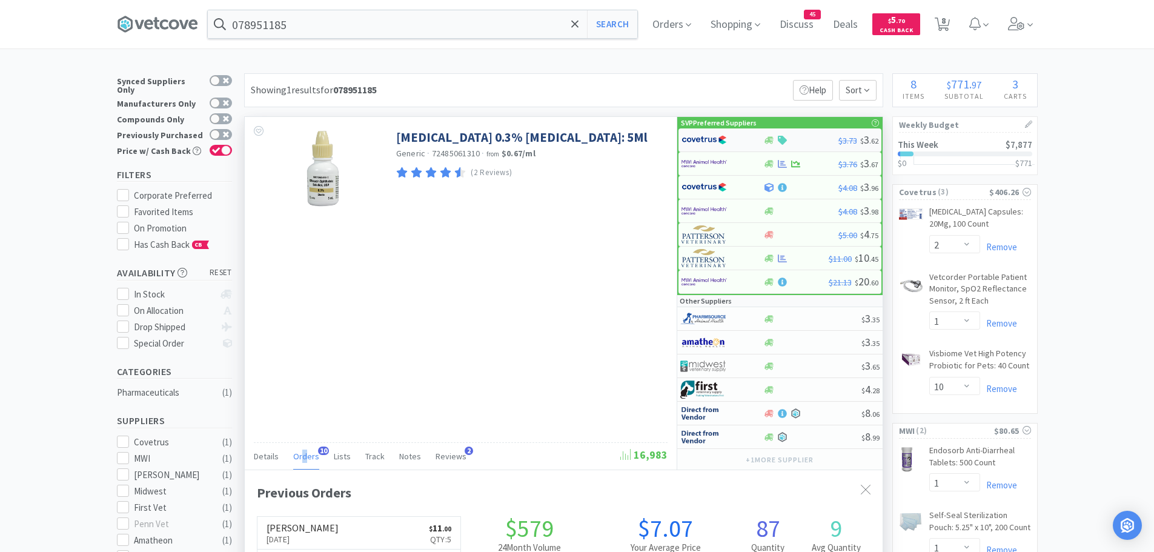
click at [713, 136] on img at bounding box center [704, 140] width 45 height 18
select select "1"
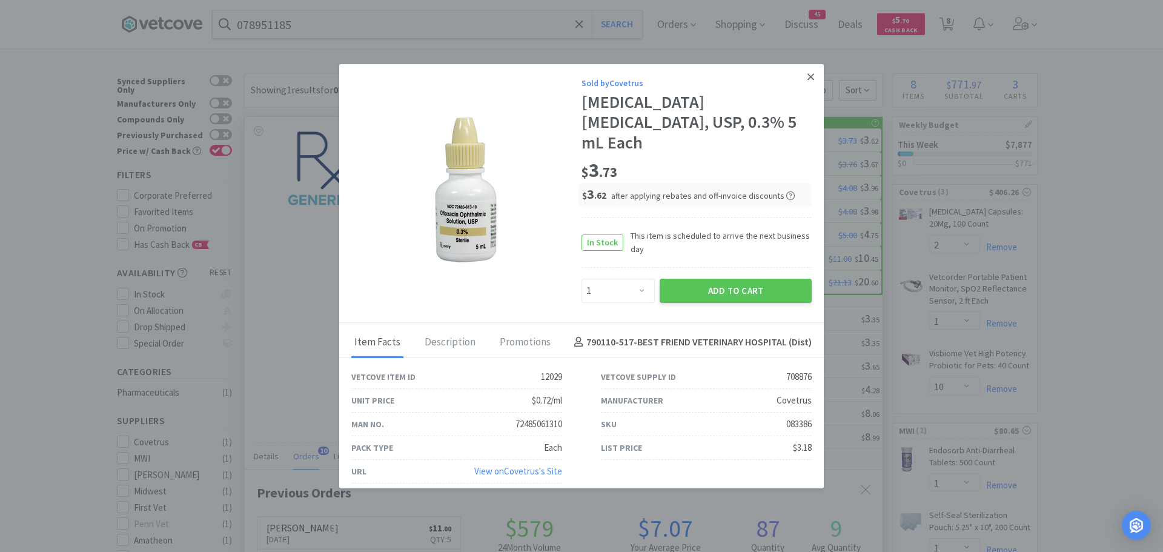
click at [809, 79] on icon at bounding box center [811, 77] width 7 height 11
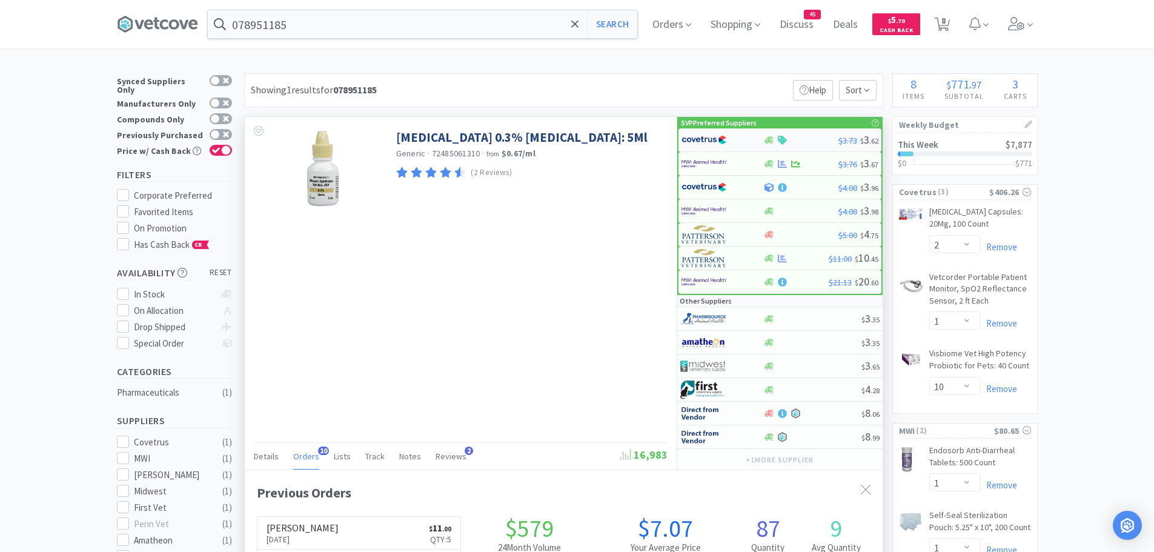
click at [714, 141] on img at bounding box center [704, 140] width 45 height 18
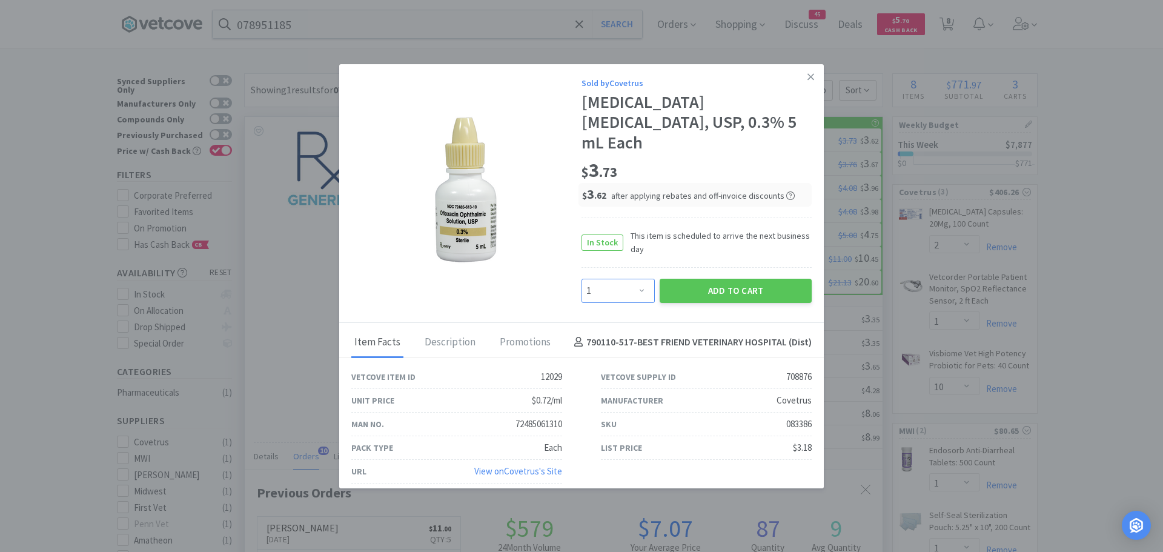
click at [644, 279] on select "Enter Quantity 1 2 3 4 5 6 7 8 9 10 11 12 13 14 15 16 17 18 19 20 Enter Quantity" at bounding box center [618, 291] width 73 height 24
select select "5"
click at [582, 279] on select "Enter Quantity 1 2 3 4 5 6 7 8 9 10 11 12 13 14 15 16 17 18 19 20 Enter Quantity" at bounding box center [618, 291] width 73 height 24
click at [690, 279] on button "Add to Cart" at bounding box center [736, 291] width 152 height 24
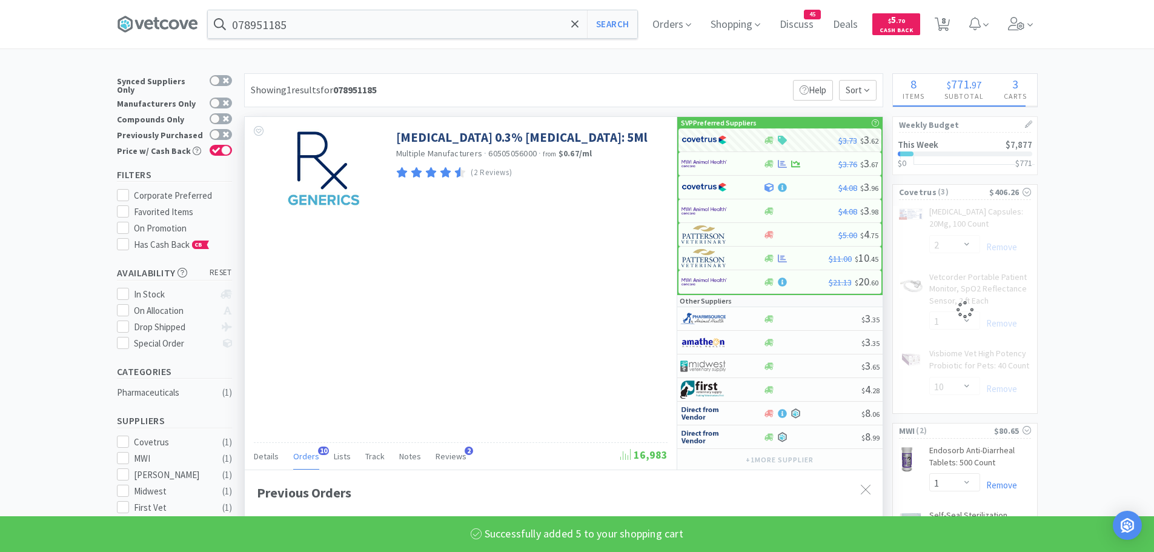
select select "5"
select select "1"
select select "10"
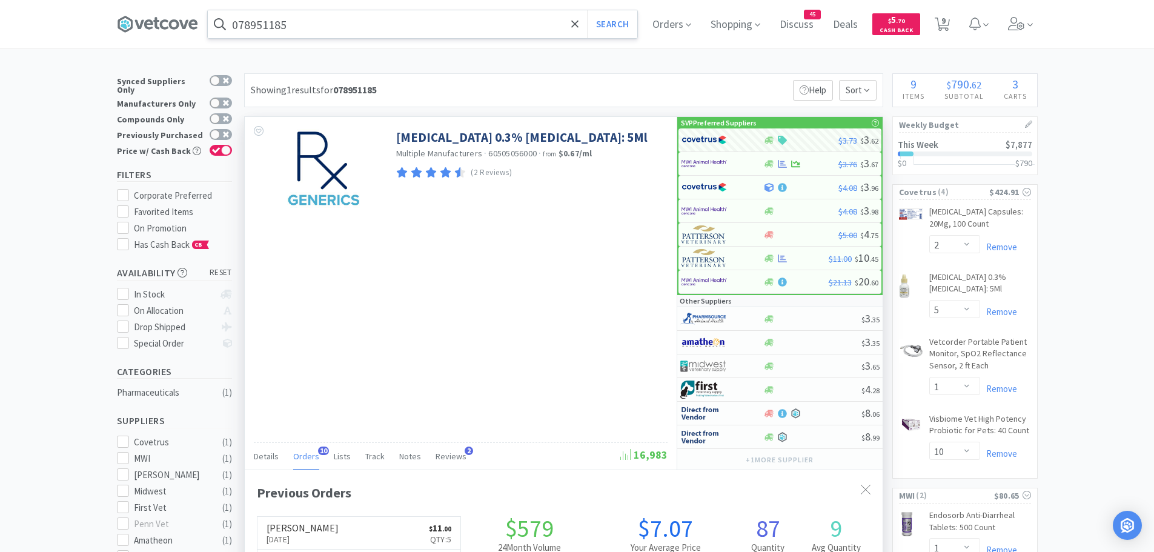
click at [344, 32] on input "078951185" at bounding box center [423, 24] width 430 height 28
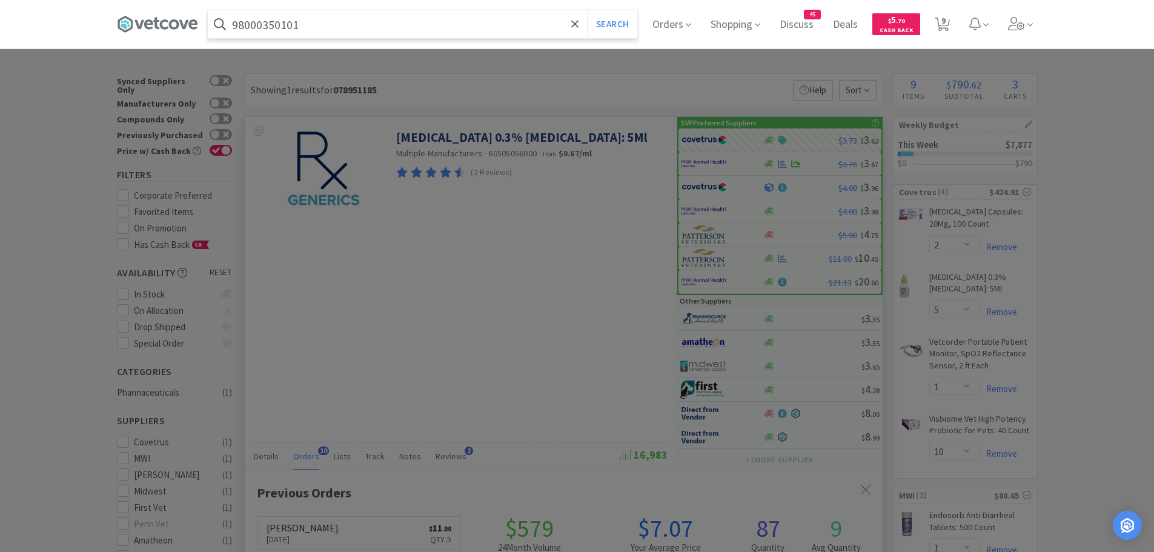
type input "98000350101"
click at [587, 10] on button "Search" at bounding box center [612, 24] width 50 height 28
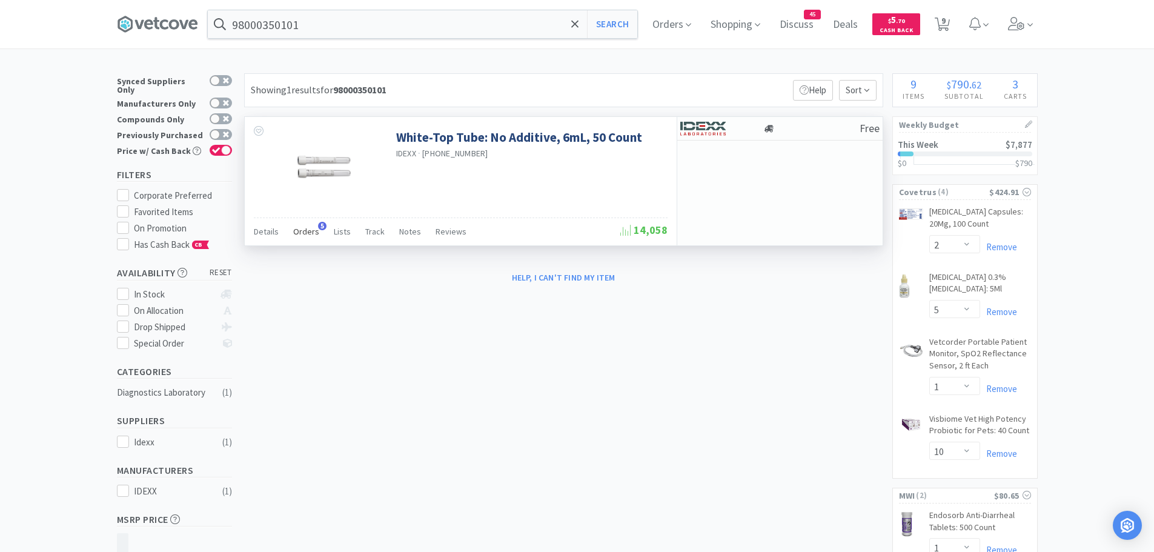
click at [310, 231] on span "Orders" at bounding box center [306, 231] width 26 height 11
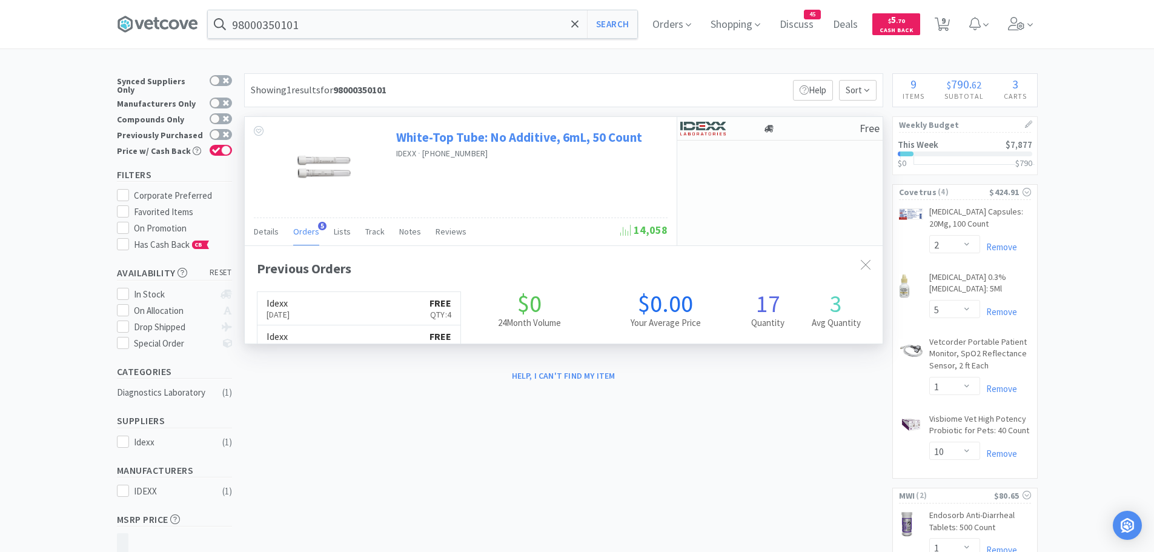
scroll to position [314, 638]
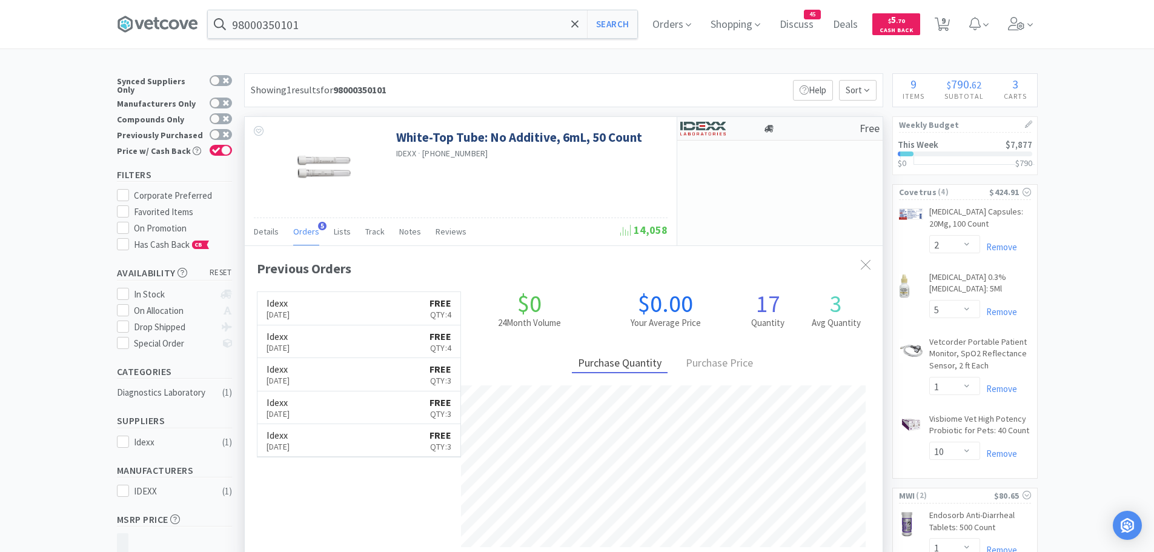
click at [722, 124] on img at bounding box center [702, 128] width 45 height 18
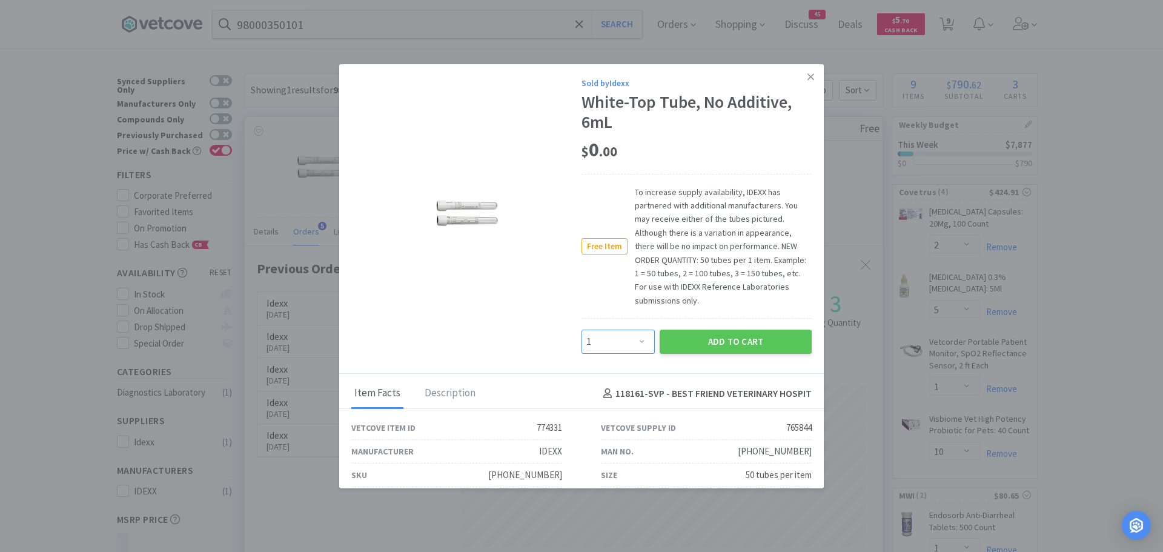
click at [620, 341] on select "Enter Quantity 1 2 3 4 5 6 7 8 9 10 11 12 13 14 15 16 17 18 19 20 Enter Quantity" at bounding box center [618, 342] width 73 height 24
select select "4"
click at [582, 330] on select "Enter Quantity 1 2 3 4 5 6 7 8 9 10 11 12 13 14 15 16 17 18 19 20 Enter Quantity" at bounding box center [618, 342] width 73 height 24
click at [690, 338] on button "Add to Cart" at bounding box center [736, 342] width 152 height 24
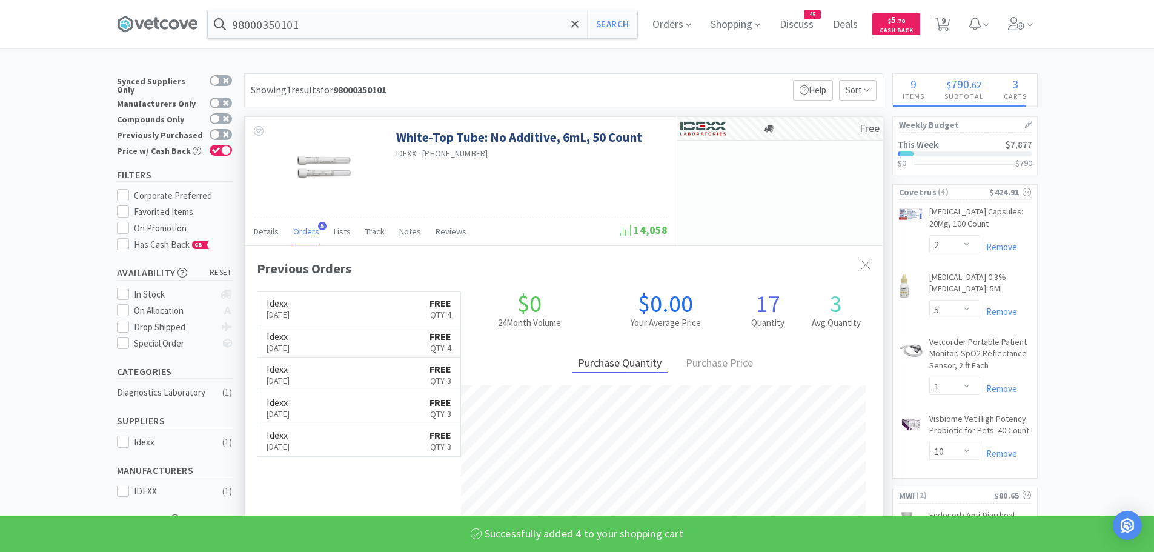
select select "4"
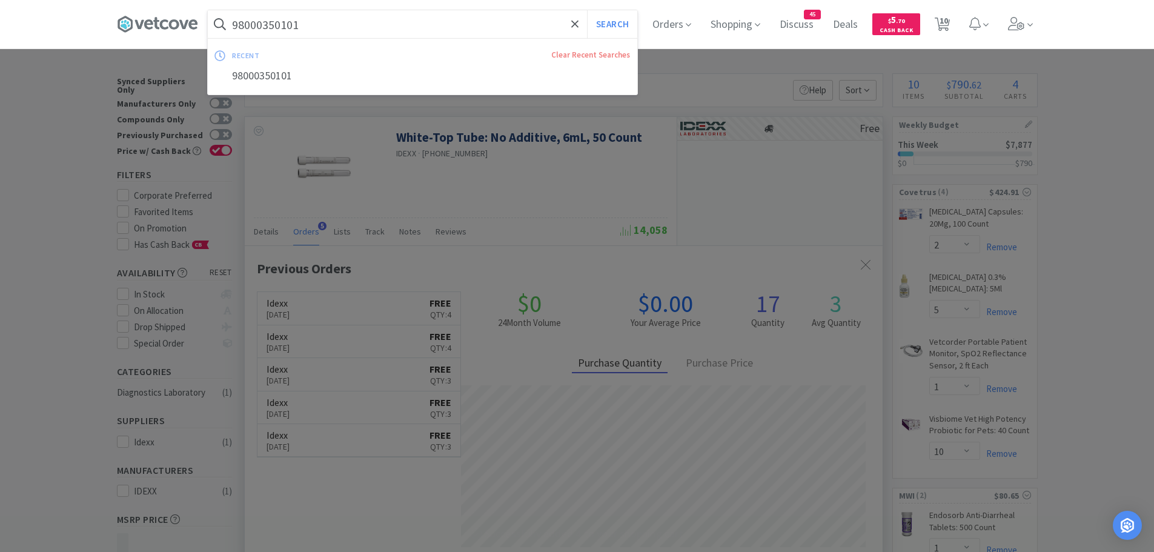
click at [321, 22] on input "98000350101" at bounding box center [423, 24] width 430 height 28
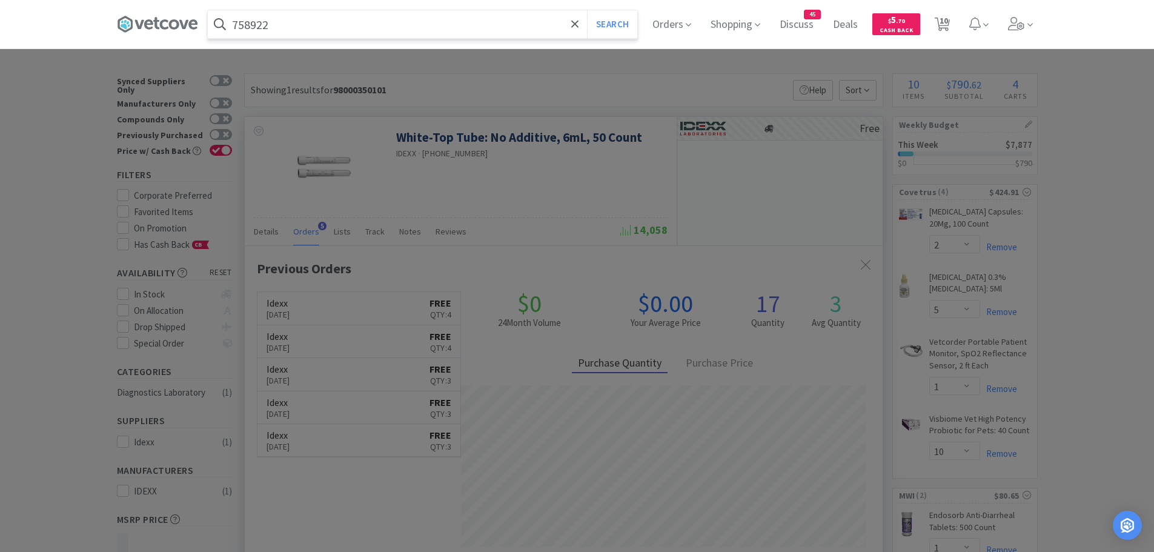
type input "758922"
click at [587, 10] on button "Search" at bounding box center [612, 24] width 50 height 28
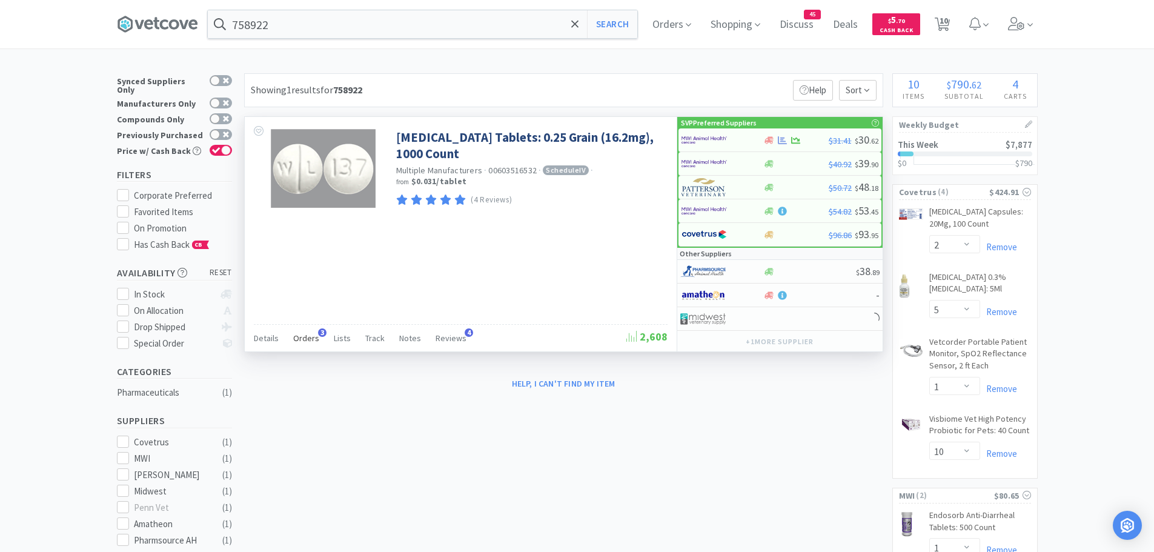
click at [308, 338] on span "Orders" at bounding box center [306, 338] width 26 height 11
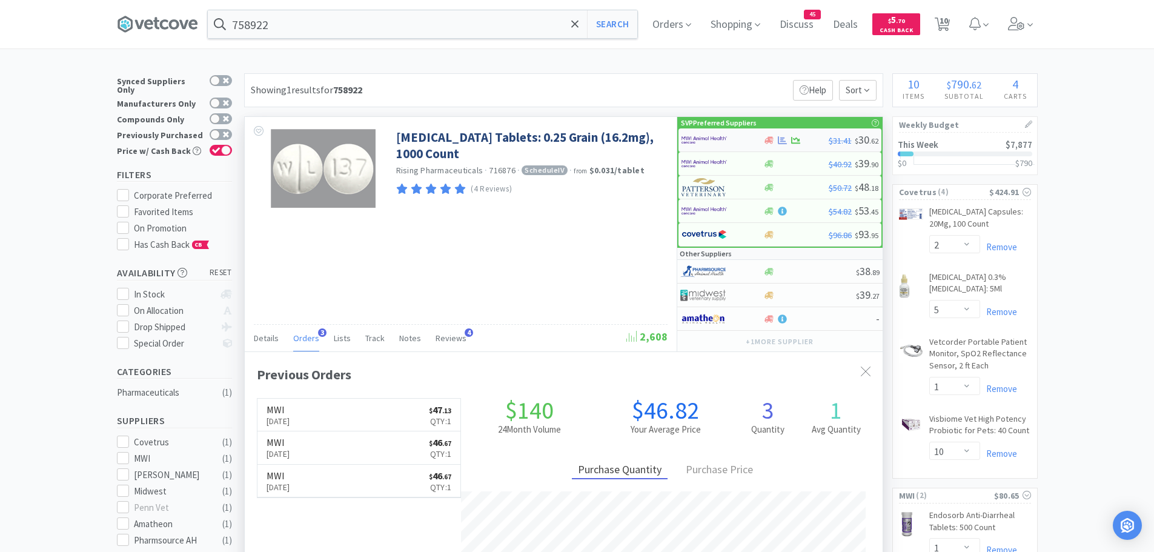
scroll to position [314, 638]
click at [699, 161] on img at bounding box center [704, 164] width 45 height 18
select select "1"
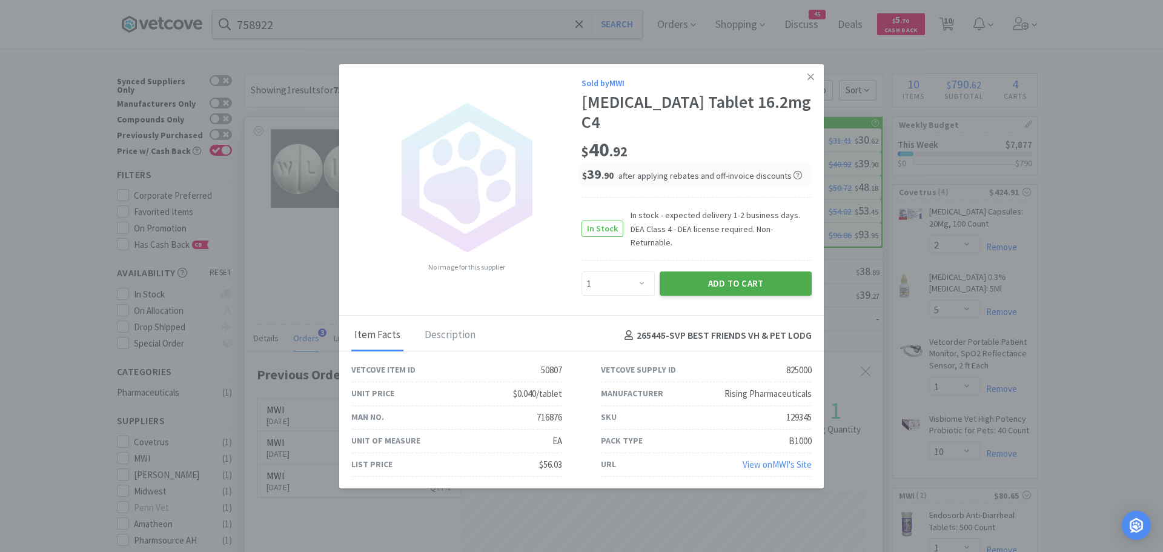
click at [682, 275] on button "Add to Cart" at bounding box center [736, 283] width 152 height 24
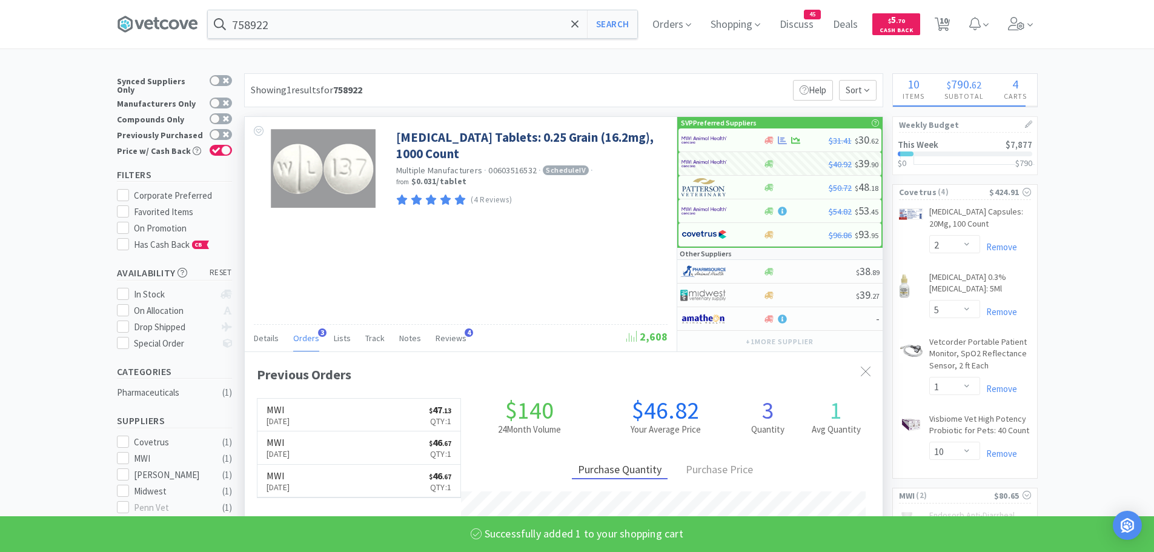
select select "1"
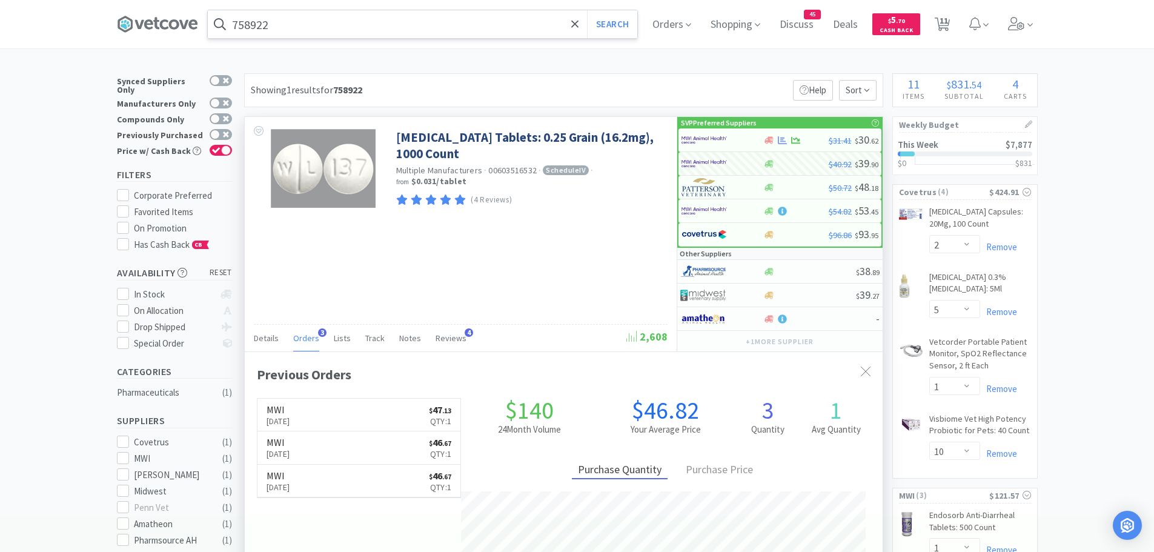
click at [288, 30] on input "758922" at bounding box center [423, 24] width 430 height 28
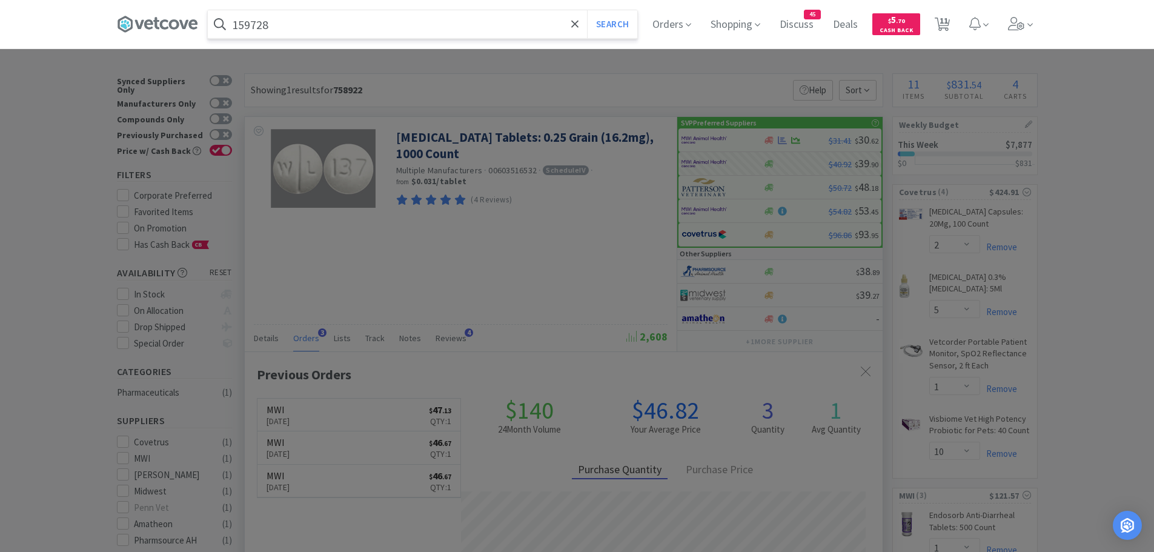
type input "159728"
click at [587, 10] on button "Search" at bounding box center [612, 24] width 50 height 28
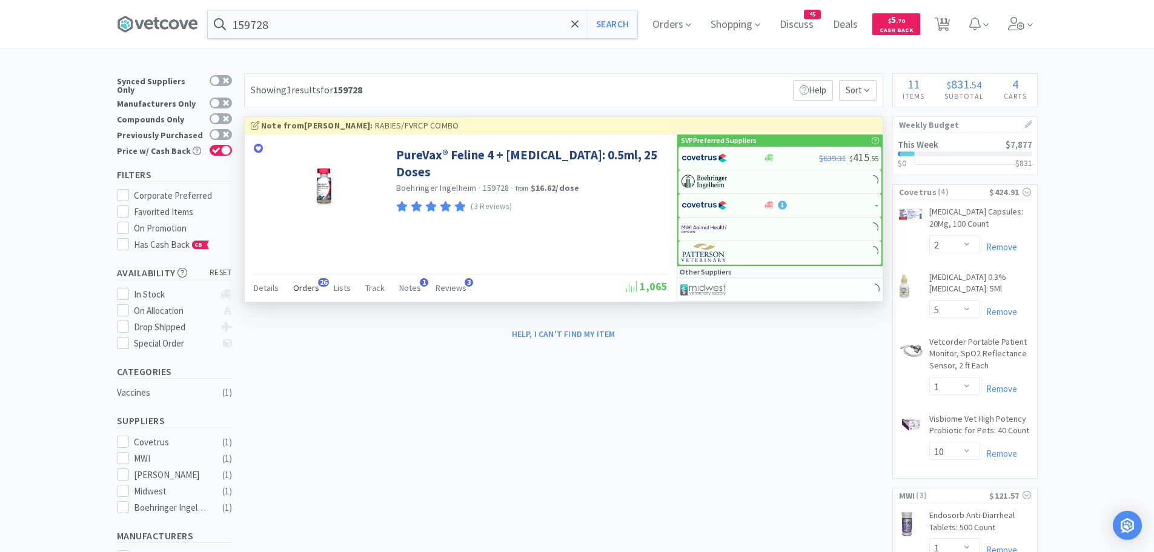
click at [310, 283] on span "Orders" at bounding box center [306, 287] width 26 height 11
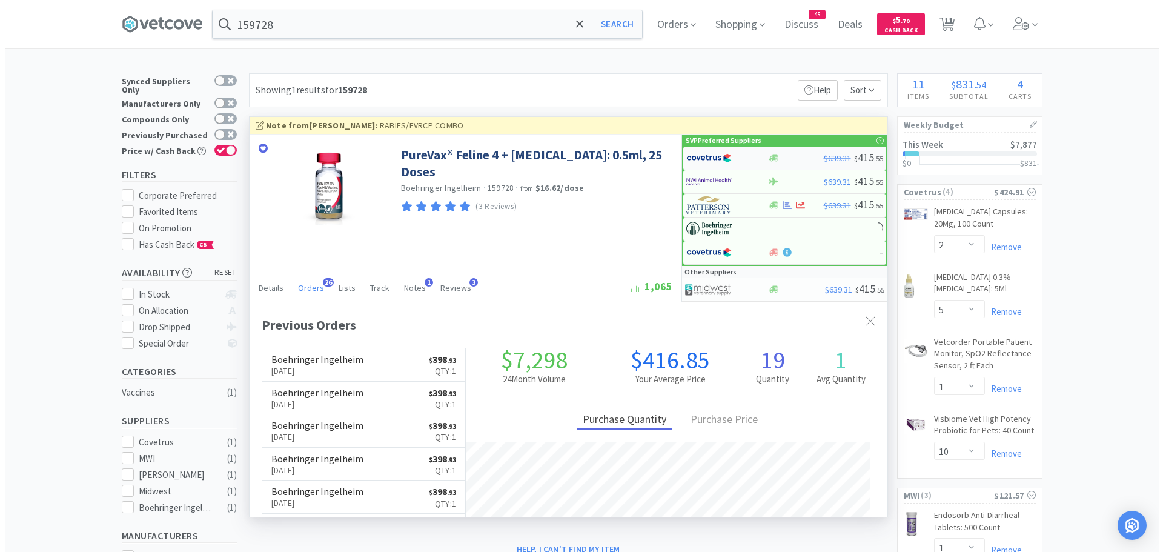
scroll to position [325, 638]
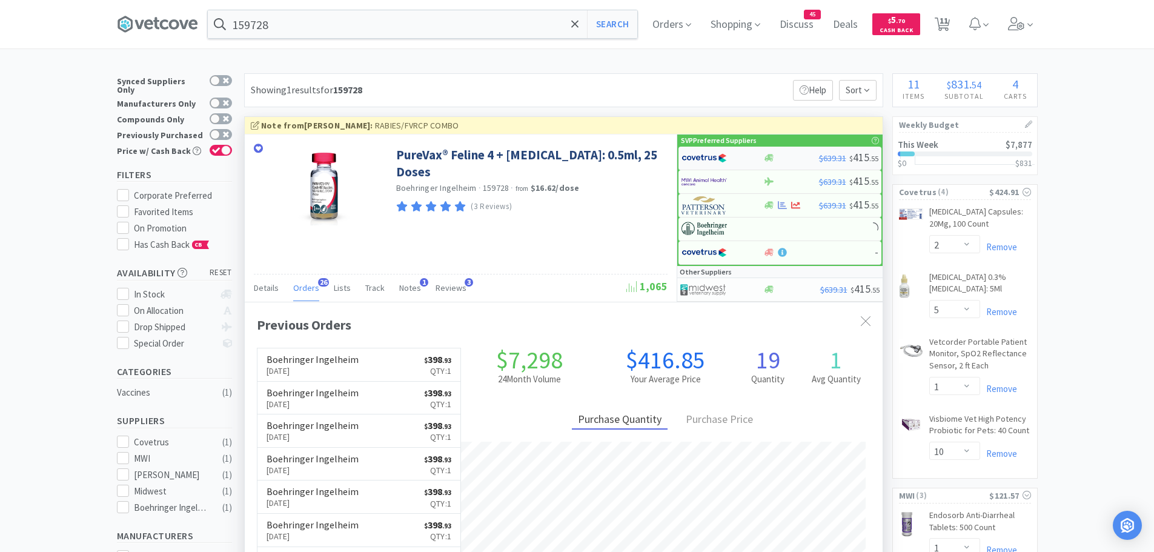
click at [707, 156] on img at bounding box center [704, 158] width 45 height 18
select select "1"
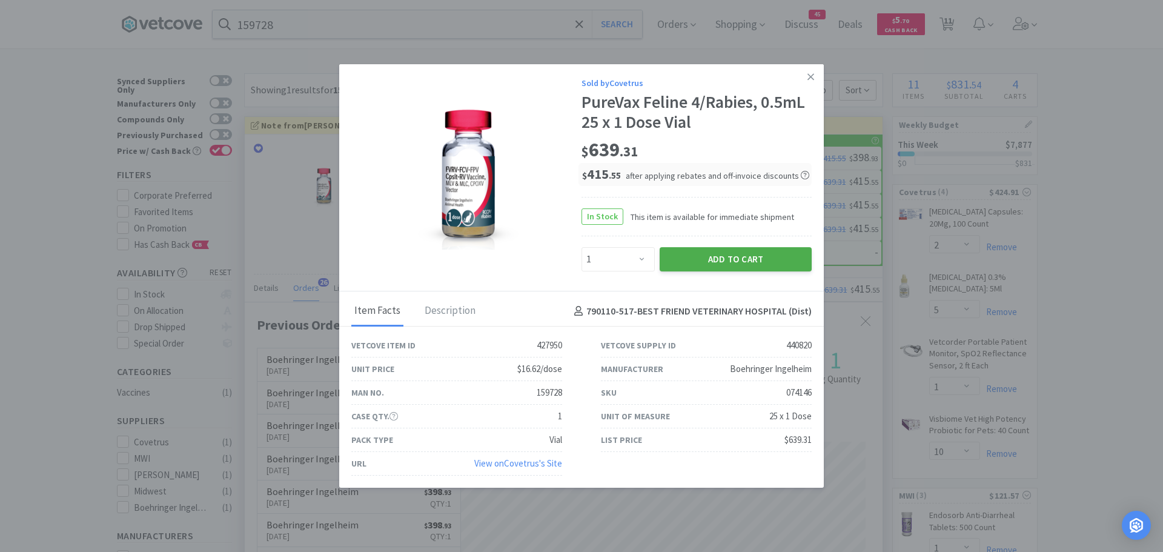
click at [679, 255] on button "Add to Cart" at bounding box center [736, 259] width 152 height 24
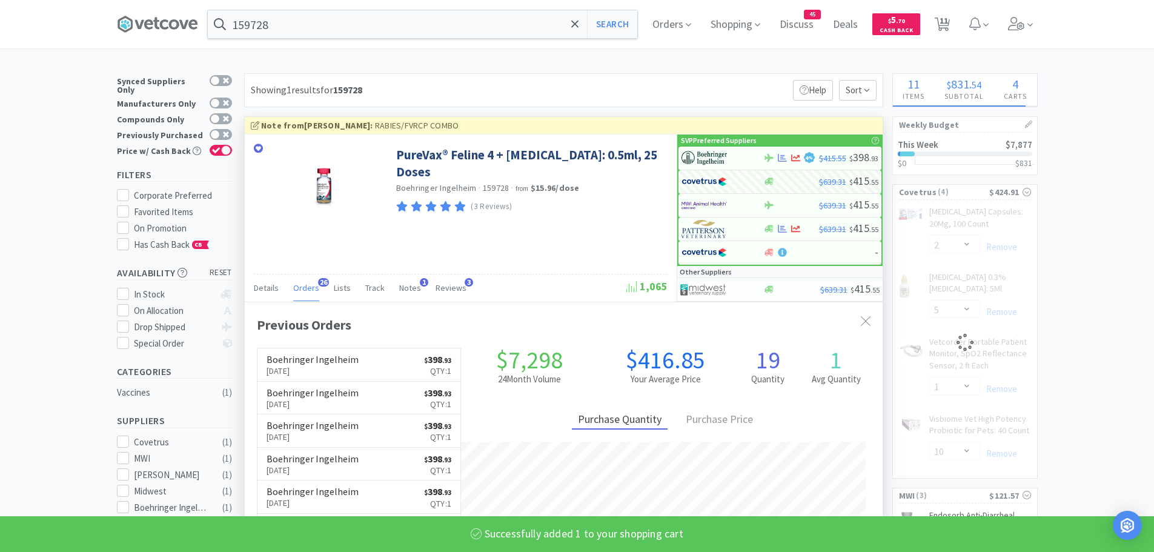
select select "1"
select select "10"
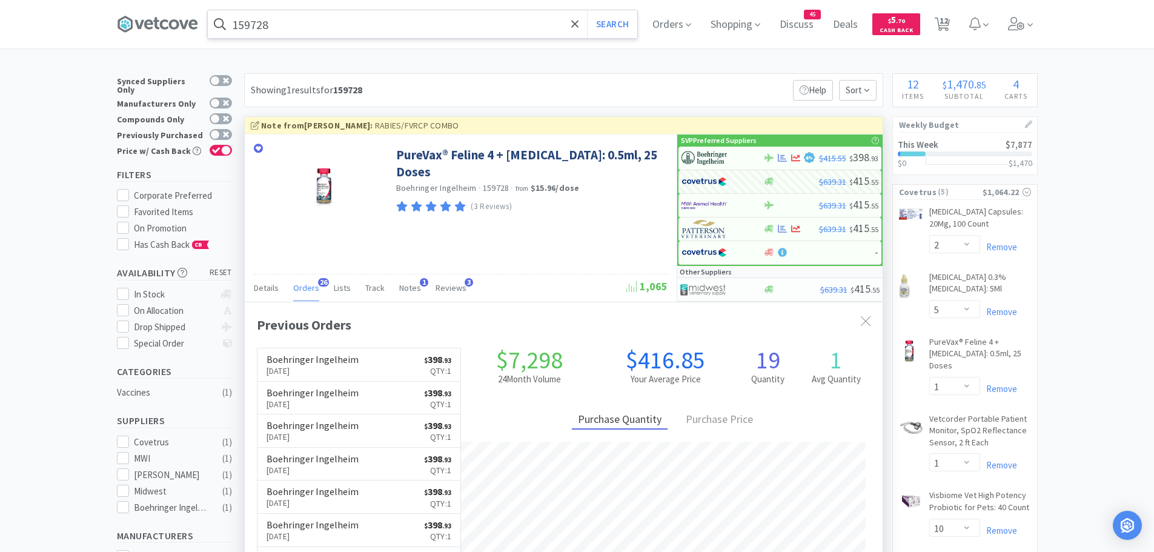
click at [313, 25] on input "159728" at bounding box center [423, 24] width 430 height 28
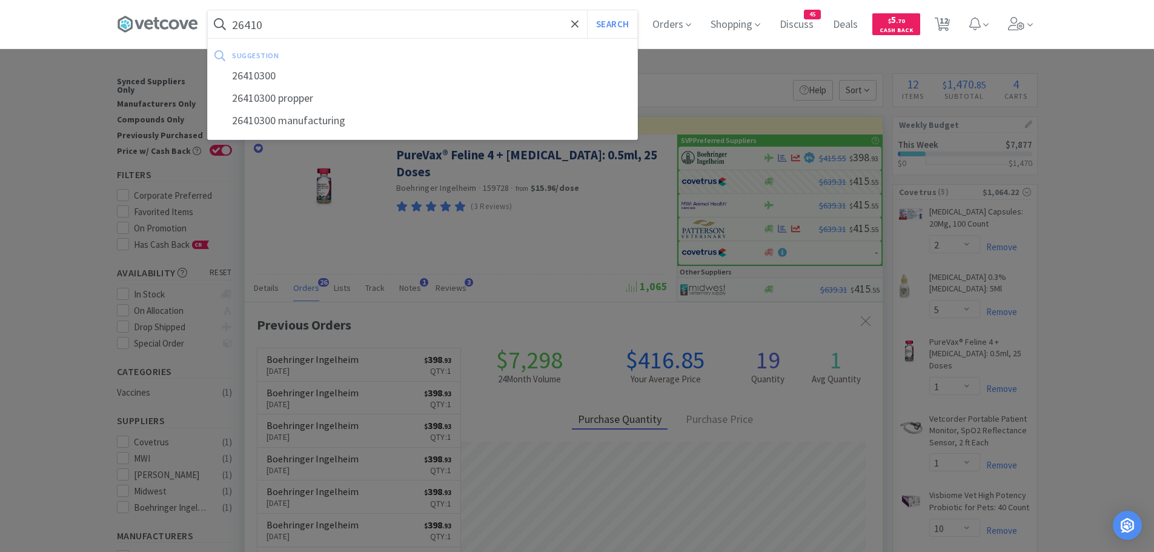
type input "26410"
click at [587, 10] on button "Search" at bounding box center [612, 24] width 50 height 28
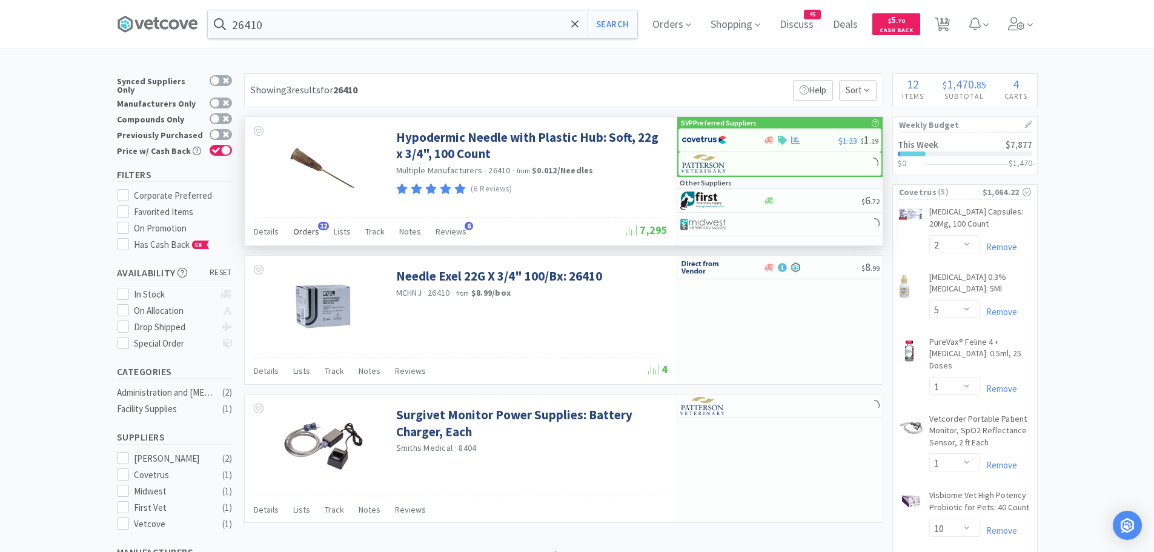
click at [309, 229] on span "Orders" at bounding box center [306, 231] width 26 height 11
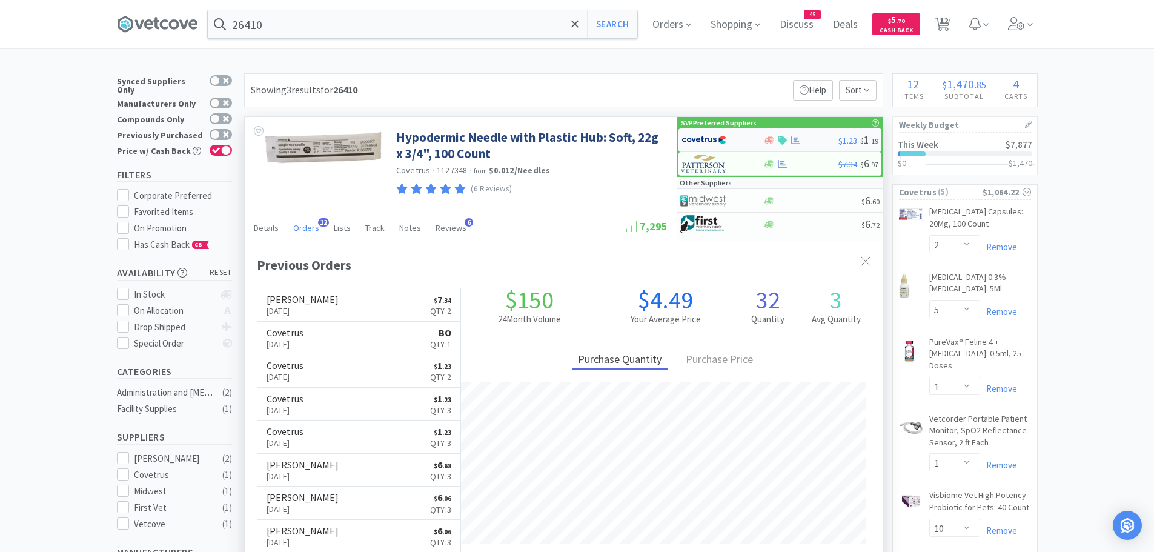
scroll to position [325, 638]
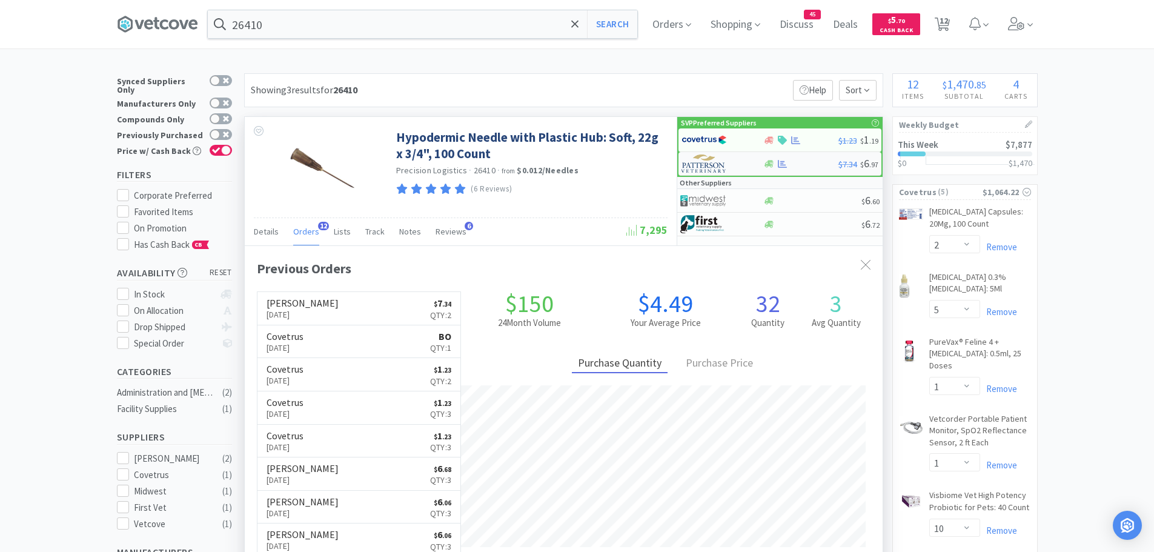
click at [709, 162] on img at bounding box center [704, 164] width 45 height 18
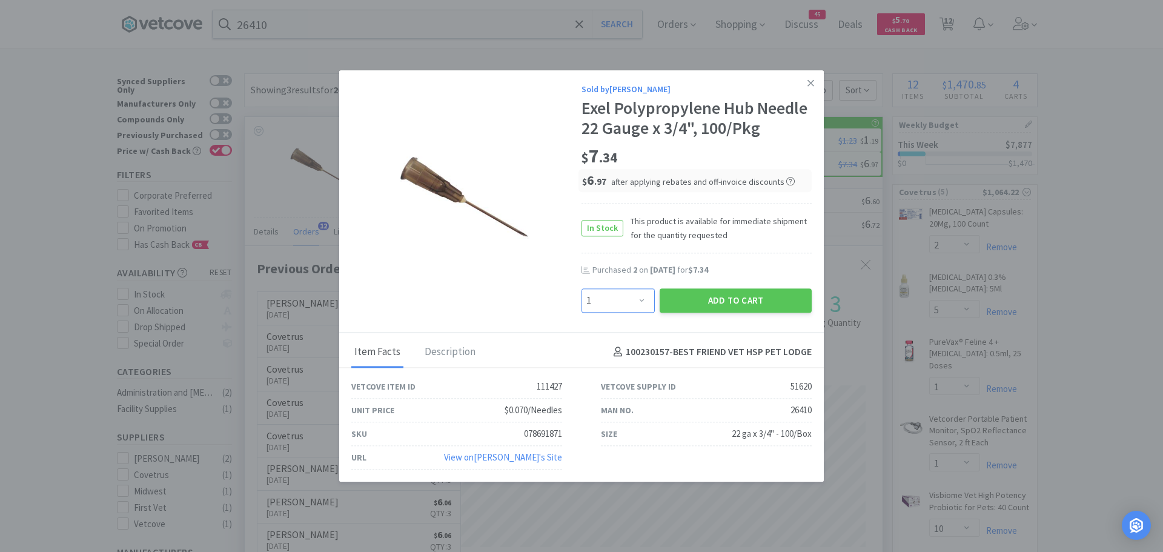
click at [640, 298] on select "Enter Quantity 1 2 3 4 5 6 7 8 9 10 11 12 13 14 15 16 17 18 19 20 Enter Quantity" at bounding box center [618, 300] width 73 height 24
select select "3"
click at [582, 288] on select "Enter Quantity 1 2 3 4 5 6 7 8 9 10 11 12 13 14 15 16 17 18 19 20 Enter Quantity" at bounding box center [618, 300] width 73 height 24
click at [703, 294] on button "Add to Cart" at bounding box center [736, 300] width 152 height 24
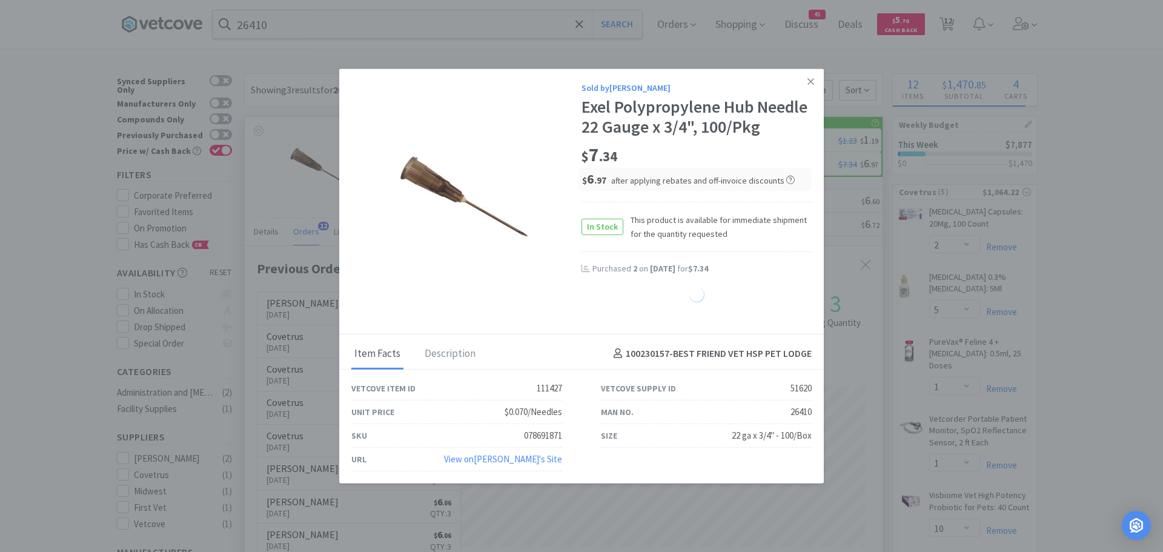
select select "3"
select select "12"
select select "8"
select select "2"
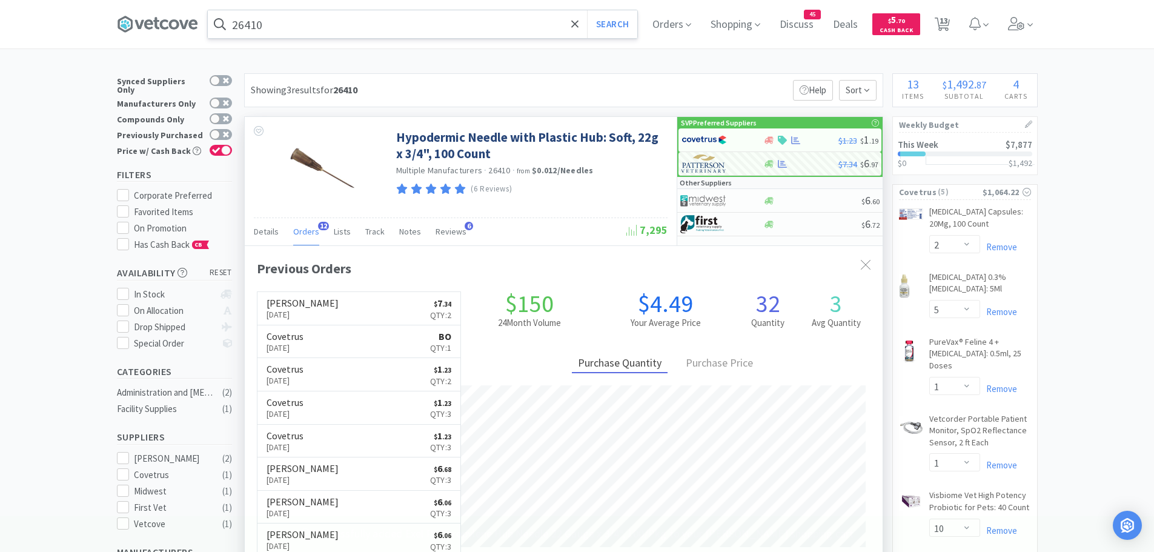
click at [291, 24] on input "26410" at bounding box center [423, 24] width 430 height 28
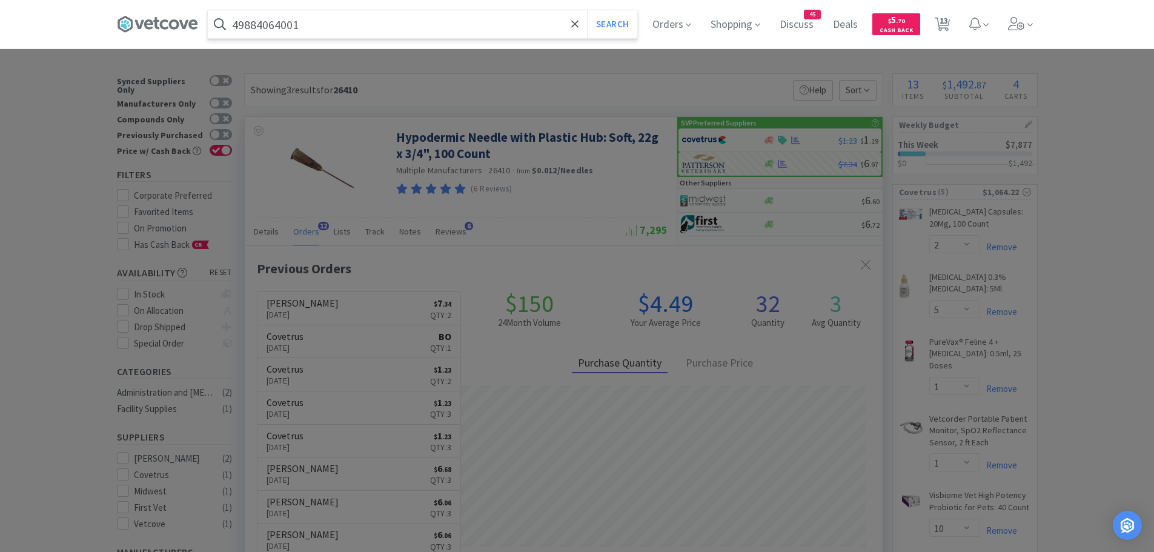
type input "49884064001"
click at [587, 10] on button "Search" at bounding box center [612, 24] width 50 height 28
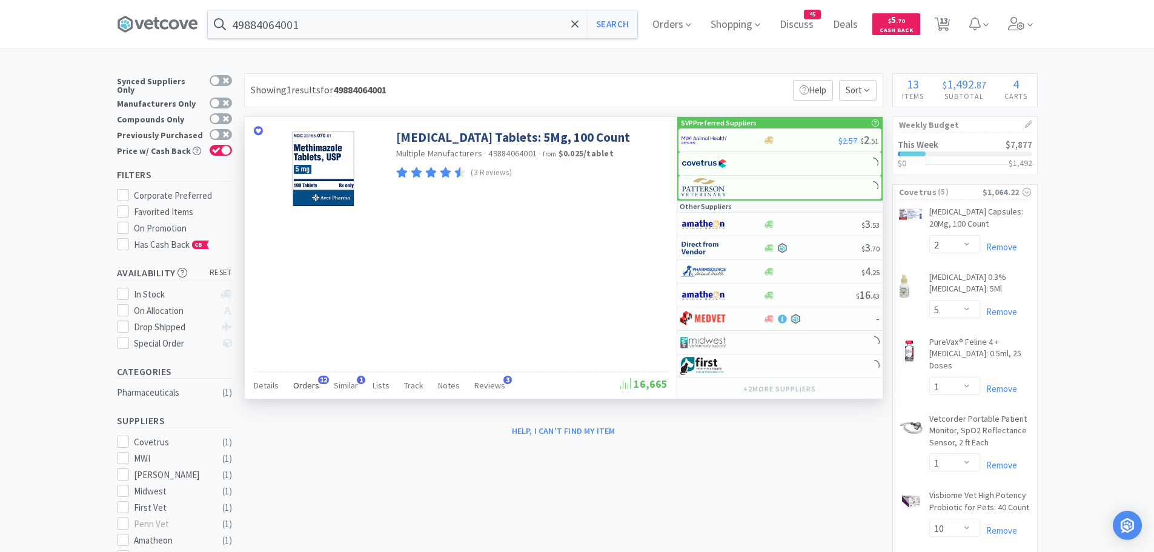
click at [304, 385] on span "Orders" at bounding box center [306, 385] width 26 height 11
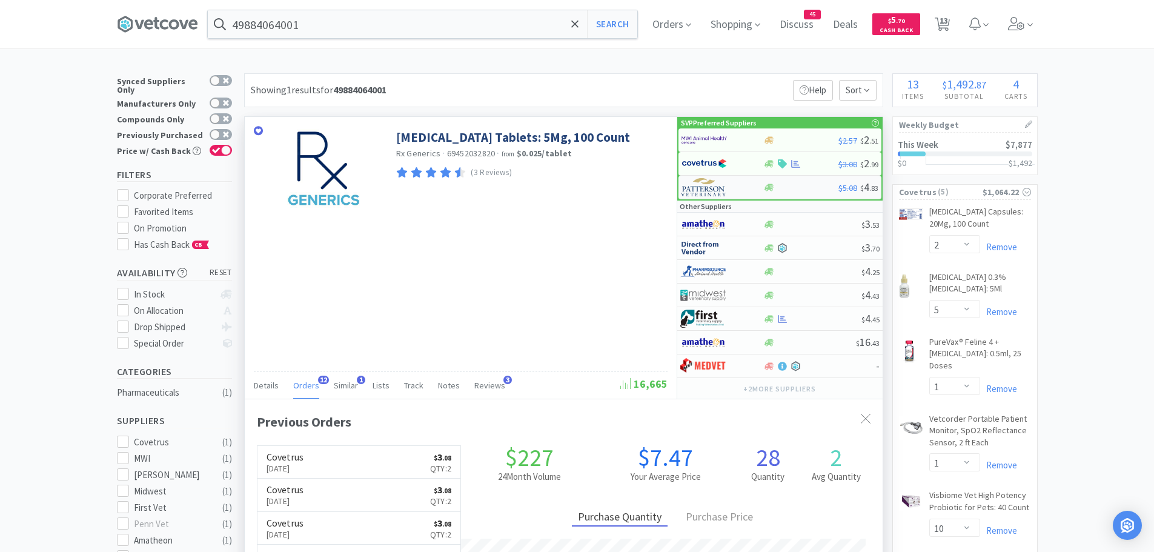
scroll to position [325, 638]
click at [693, 161] on img at bounding box center [704, 164] width 45 height 18
select select "1"
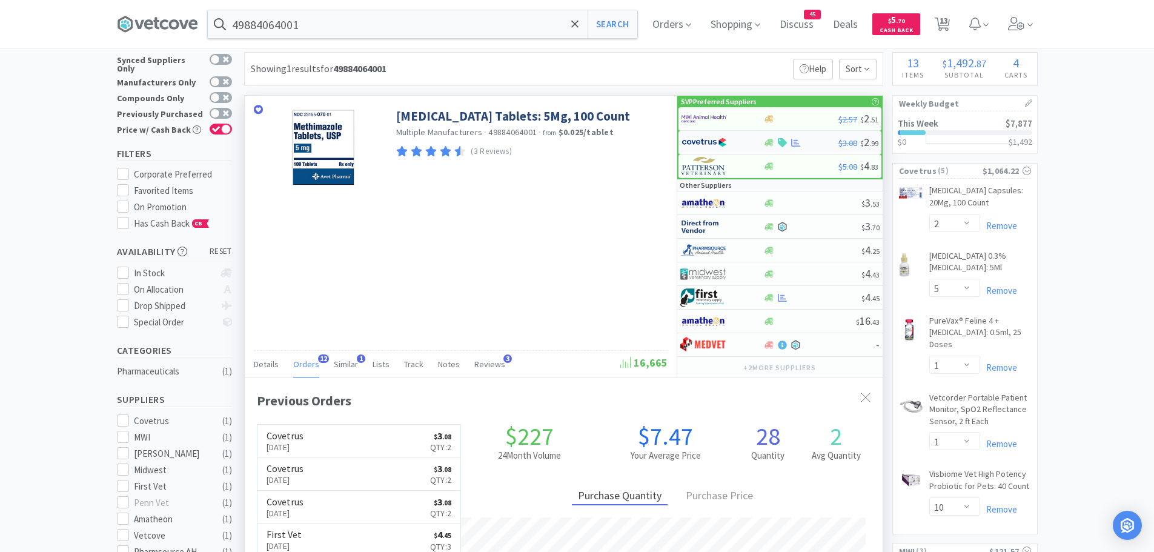
scroll to position [0, 0]
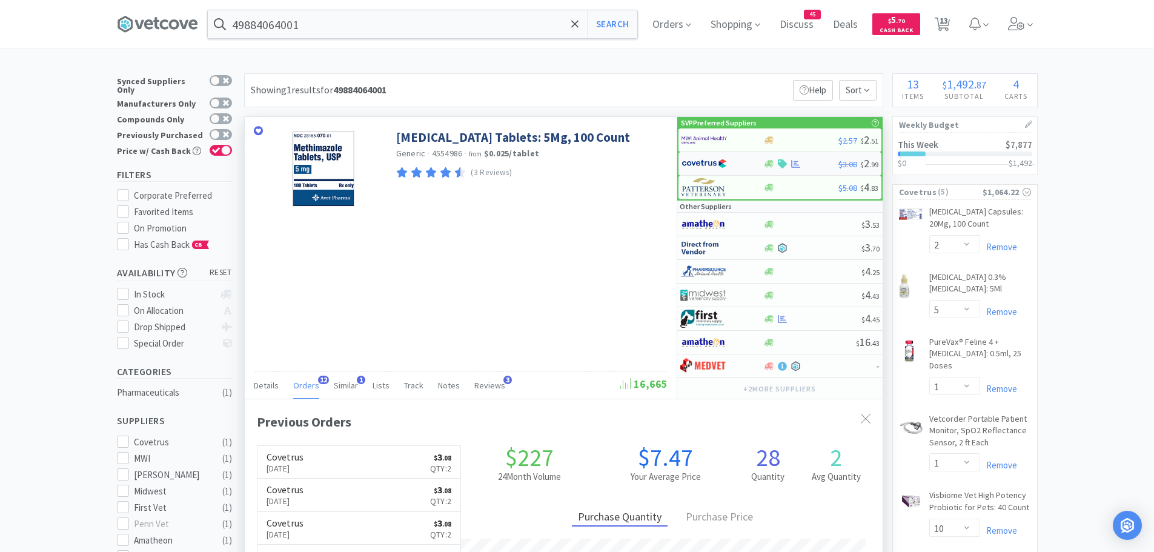
click at [707, 162] on img at bounding box center [704, 164] width 45 height 18
select select "1"
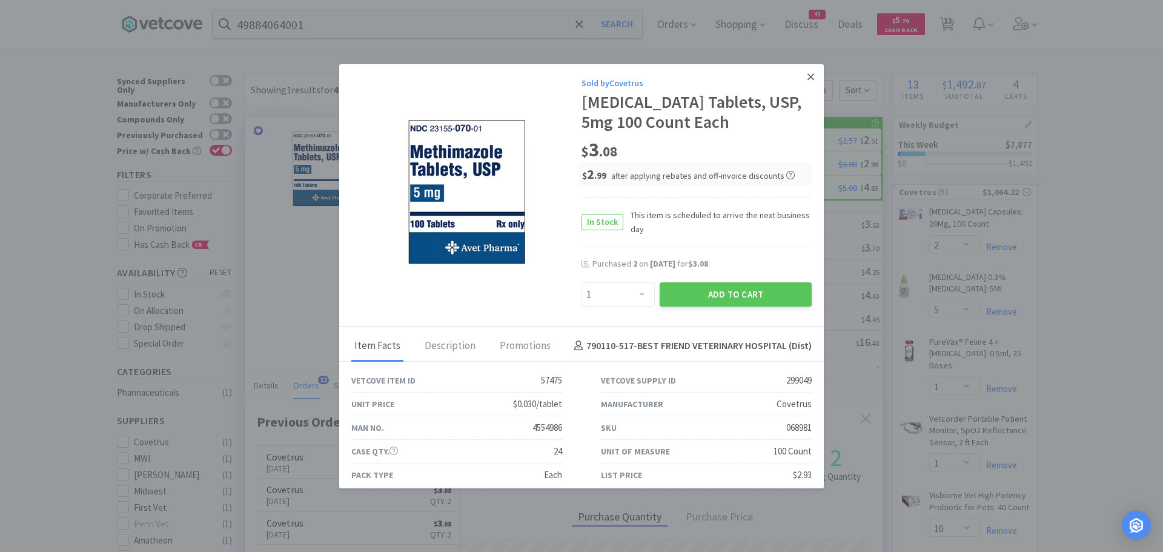
click at [808, 76] on icon at bounding box center [811, 76] width 7 height 7
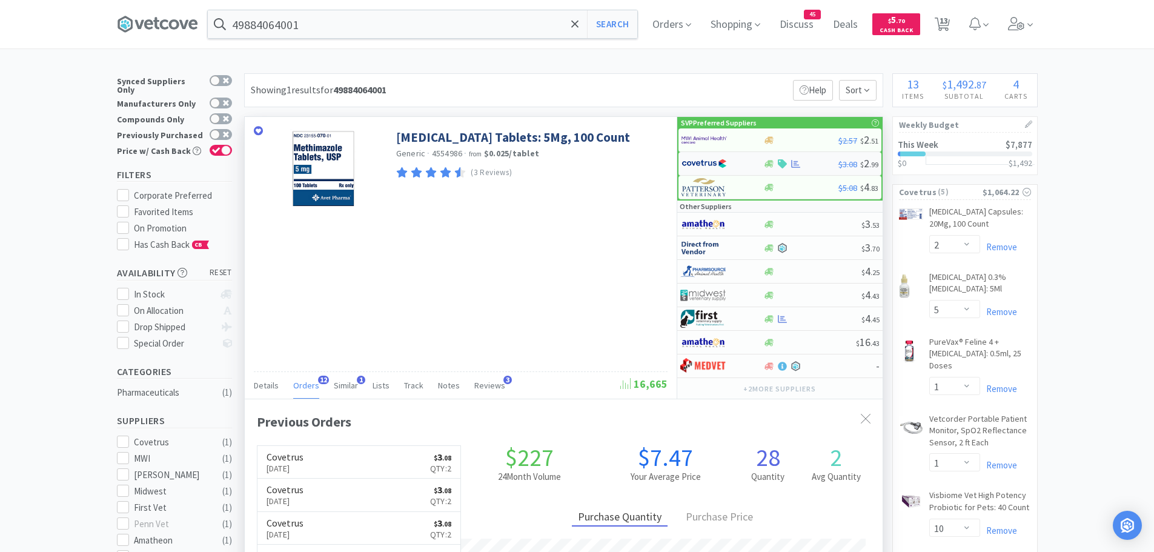
click at [712, 157] on img at bounding box center [704, 164] width 45 height 18
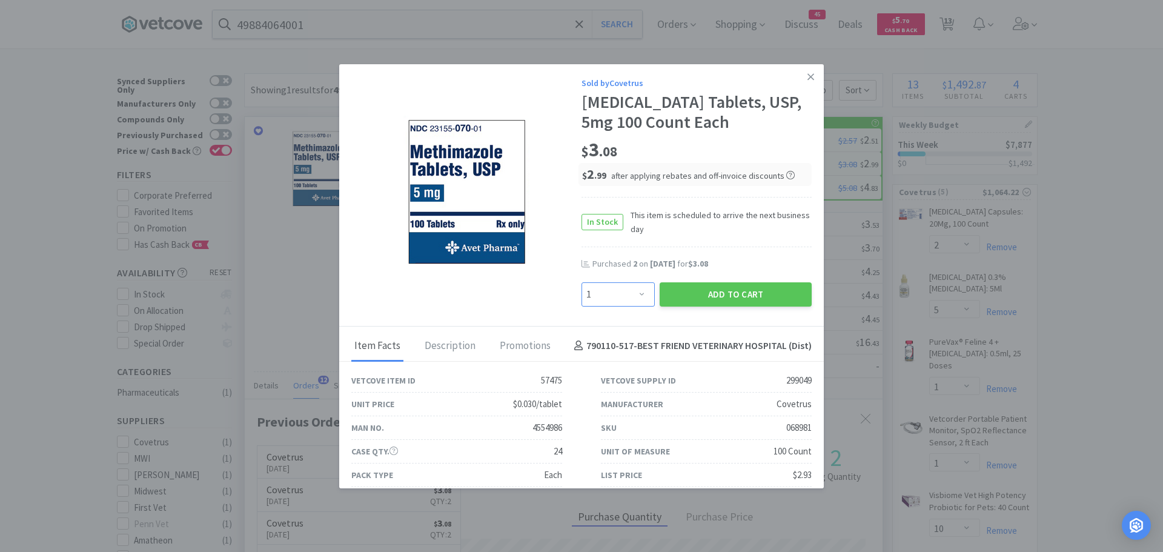
click at [625, 293] on select "Enter Quantity 1 2 3 4 5 6 7 8 9 10 11 12 13 14 15 16 17 18 19 20 Enter Quantity" at bounding box center [618, 294] width 73 height 24
select select "2"
click at [582, 282] on select "Enter Quantity 1 2 3 4 5 6 7 8 9 10 11 12 13 14 15 16 17 18 19 20 Enter Quantity" at bounding box center [618, 294] width 73 height 24
click at [684, 287] on button "Add to Cart" at bounding box center [736, 294] width 152 height 24
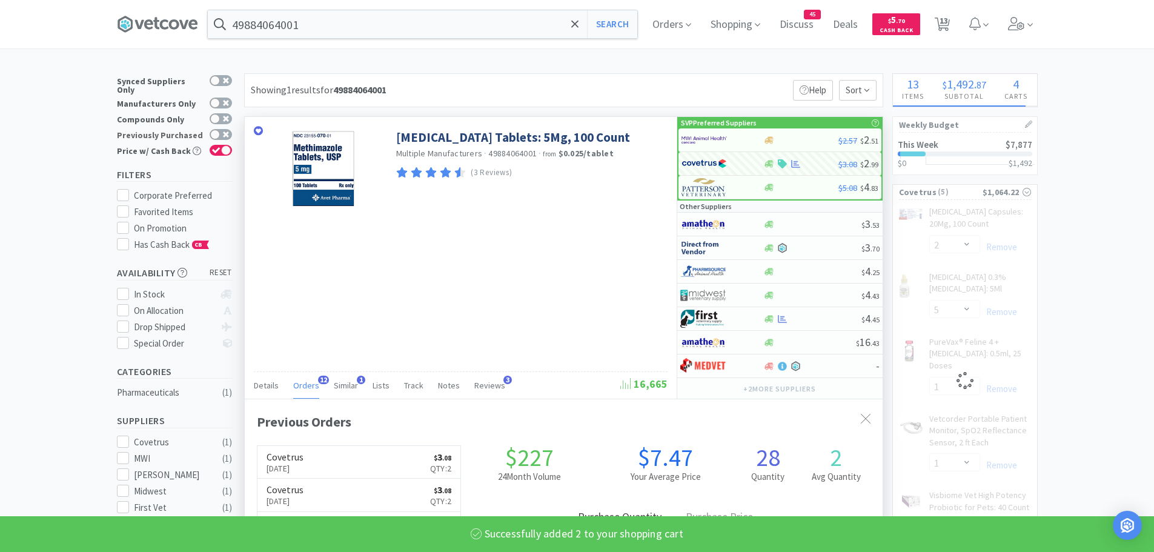
select select "2"
select select "5"
select select "1"
select select "10"
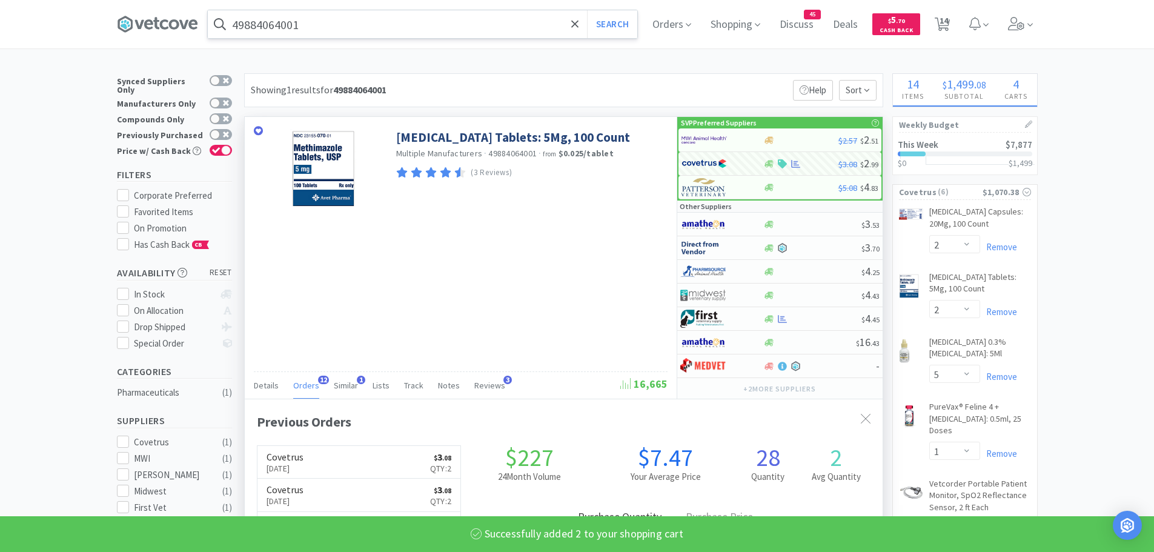
click at [340, 27] on input "49884064001" at bounding box center [423, 24] width 430 height 28
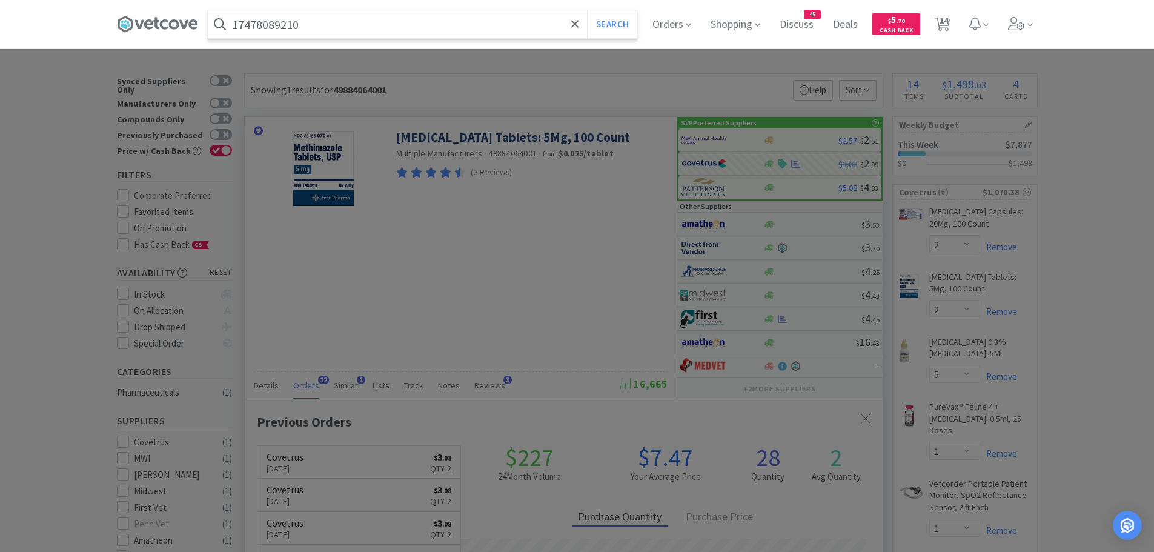
type input "17478089210"
click at [587, 10] on button "Search" at bounding box center [612, 24] width 50 height 28
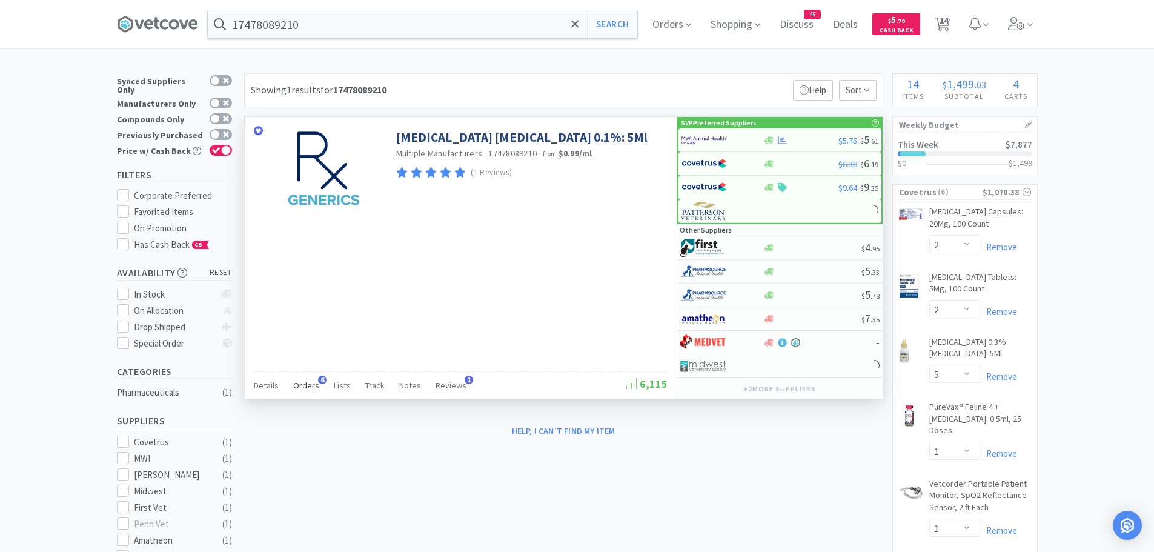
click at [304, 385] on span "Orders" at bounding box center [306, 385] width 26 height 11
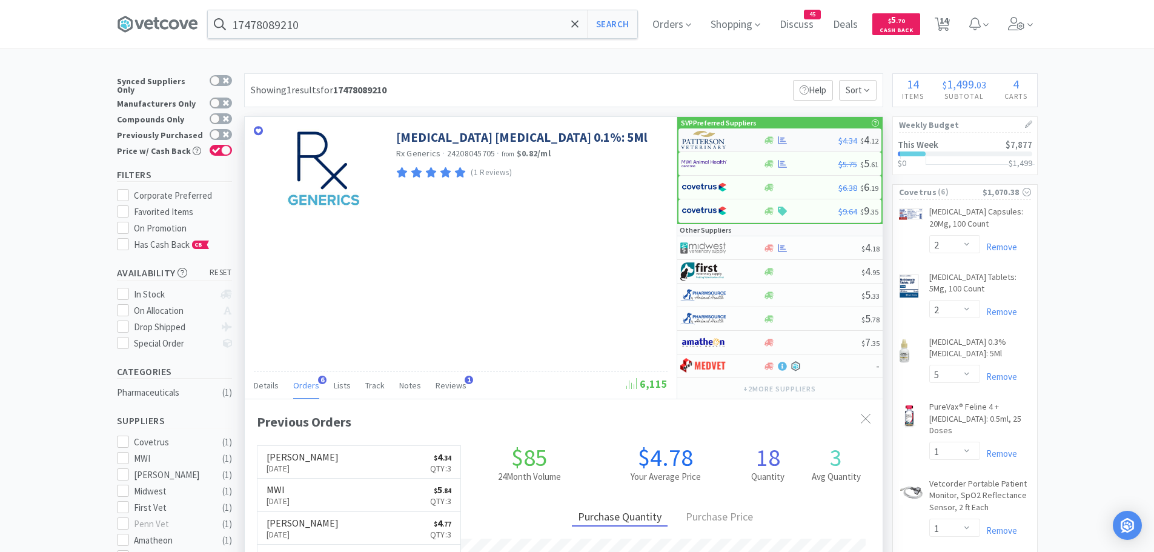
scroll to position [314, 638]
click at [700, 140] on img at bounding box center [704, 140] width 45 height 18
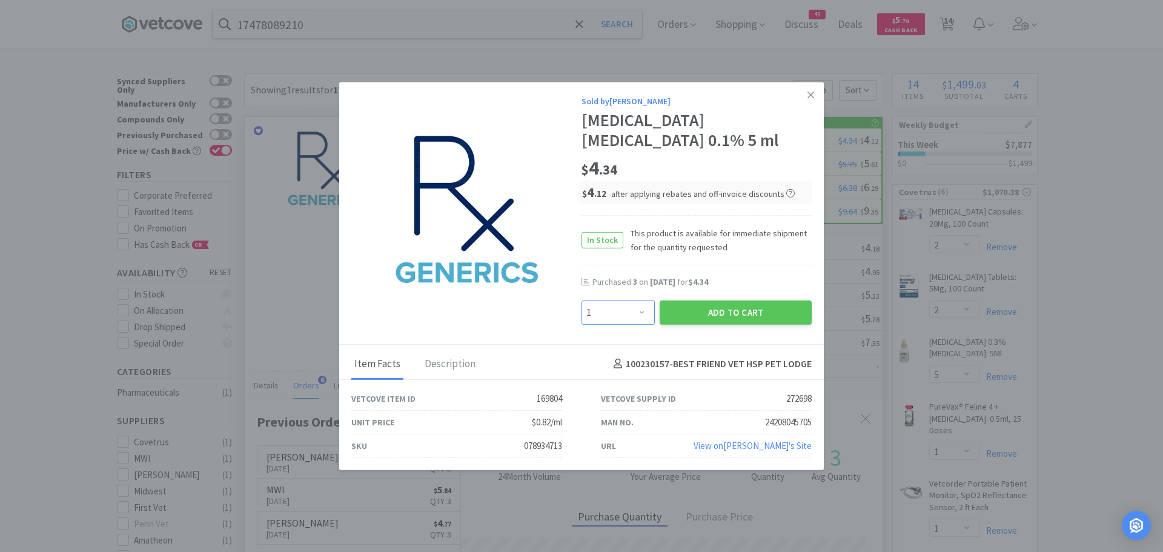
click at [634, 313] on select "Enter Quantity 1 2 3 4 5 6 7 8 9 10 11 12 13 14 15 16 17 18 19 20 Enter Quantity" at bounding box center [618, 312] width 73 height 24
select select "3"
click at [582, 300] on select "Enter Quantity 1 2 3 4 5 6 7 8 9 10 11 12 13 14 15 16 17 18 19 20 Enter Quantity" at bounding box center [618, 312] width 73 height 24
click at [701, 310] on button "Add to Cart" at bounding box center [736, 312] width 152 height 24
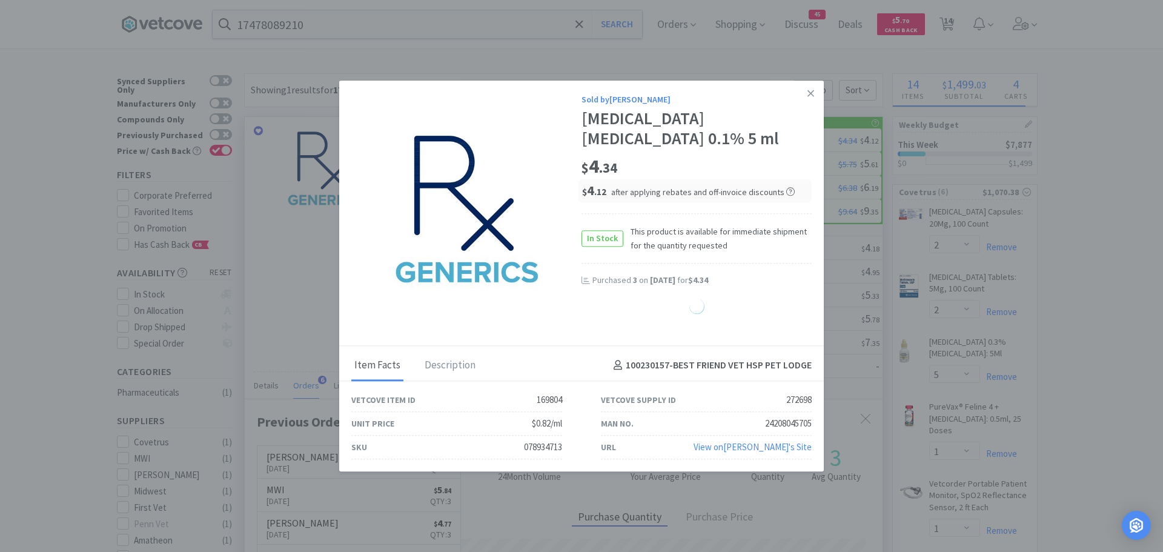
select select "3"
select select "12"
select select "8"
select select "2"
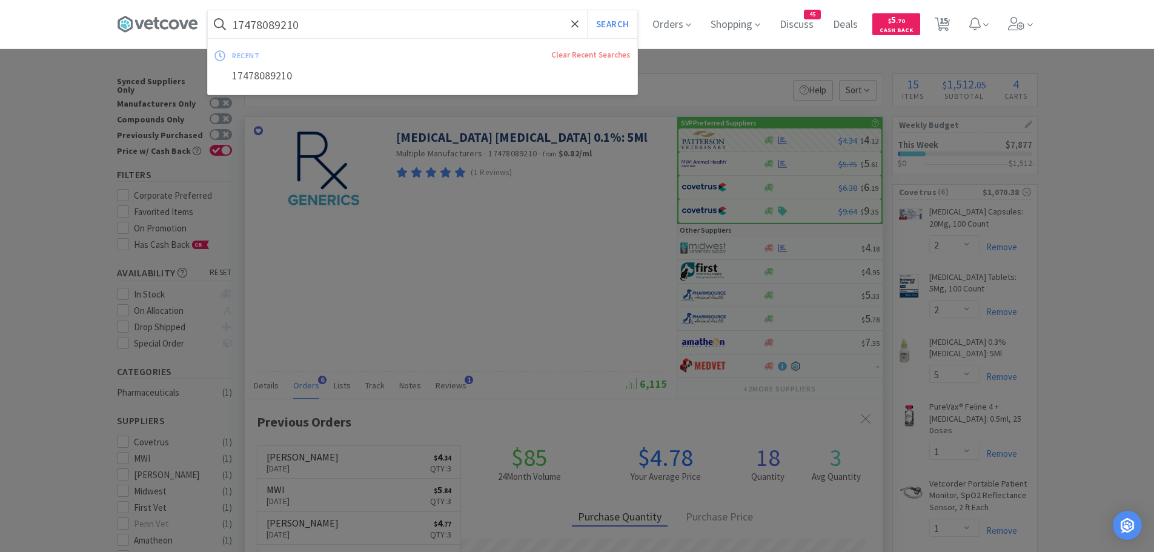
click at [332, 28] on input "17478089210" at bounding box center [423, 24] width 430 height 28
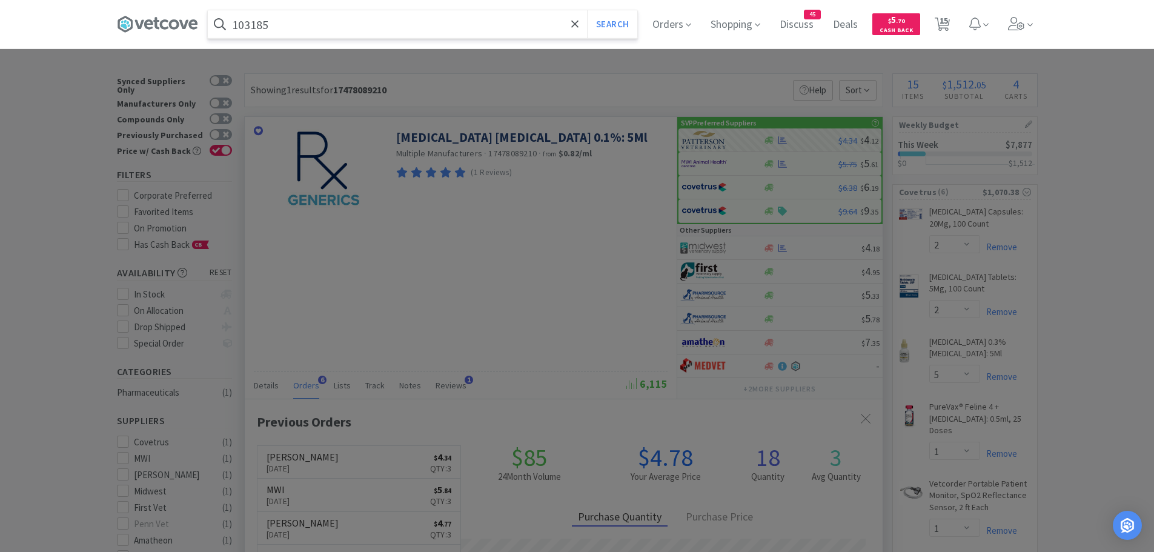
type input "103185"
click at [587, 10] on button "Search" at bounding box center [612, 24] width 50 height 28
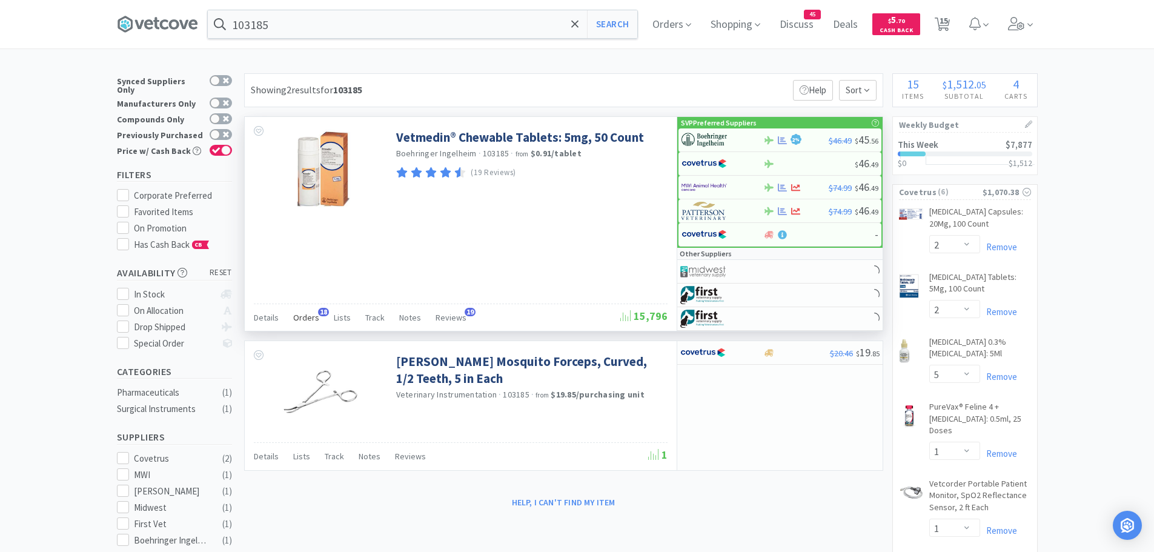
click at [308, 319] on span "Orders" at bounding box center [306, 317] width 26 height 11
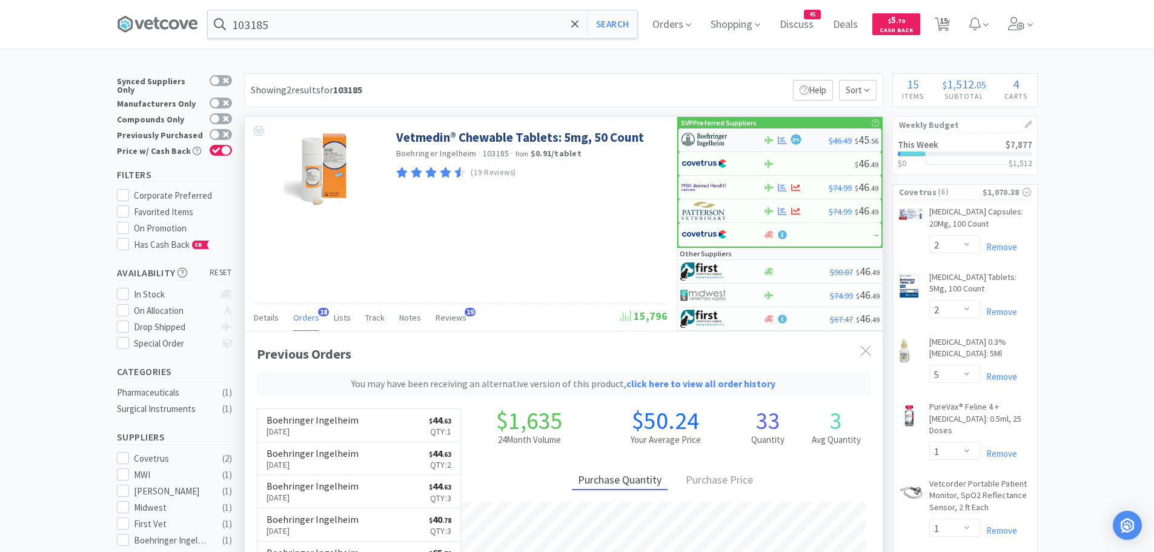
click at [722, 138] on img at bounding box center [704, 140] width 45 height 18
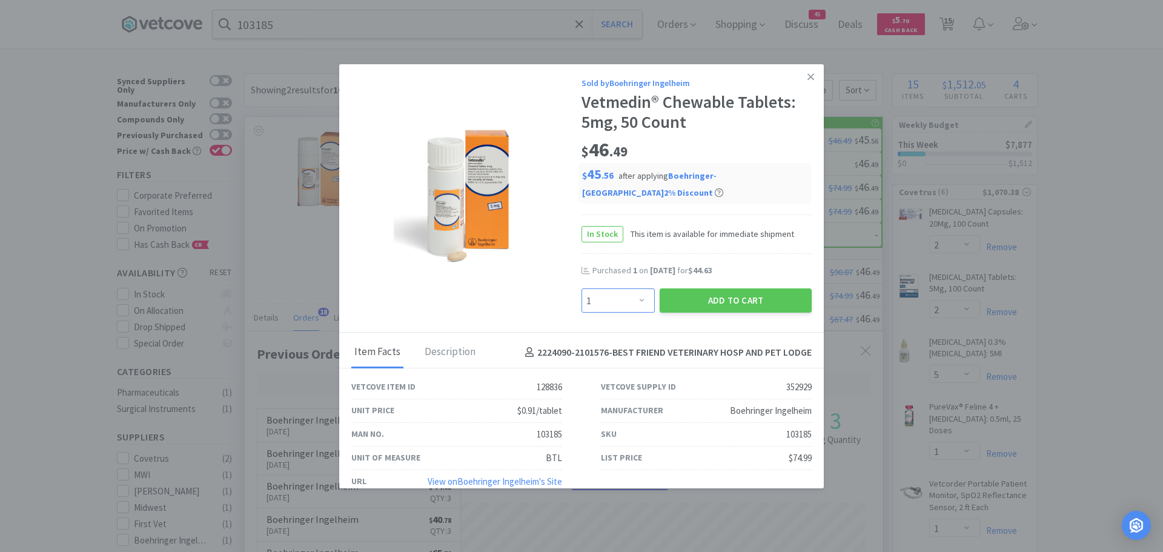
click at [639, 300] on select "Enter Quantity 1 2 3 4 5 6 7 8 9 10 11 12 13 14 15 16 17 18 19 20 Enter Quantity" at bounding box center [618, 300] width 73 height 24
select select "2"
click at [582, 288] on select "Enter Quantity 1 2 3 4 5 6 7 8 9 10 11 12 13 14 15 16 17 18 19 20 Enter Quantity" at bounding box center [618, 300] width 73 height 24
click at [805, 73] on link at bounding box center [810, 77] width 21 height 26
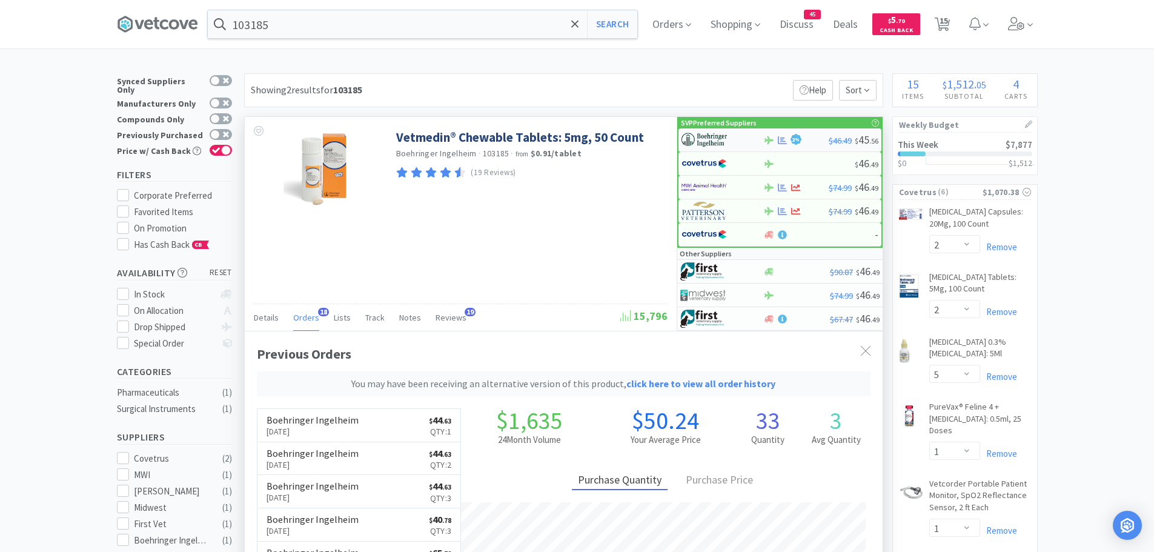
click at [712, 136] on img at bounding box center [704, 140] width 45 height 18
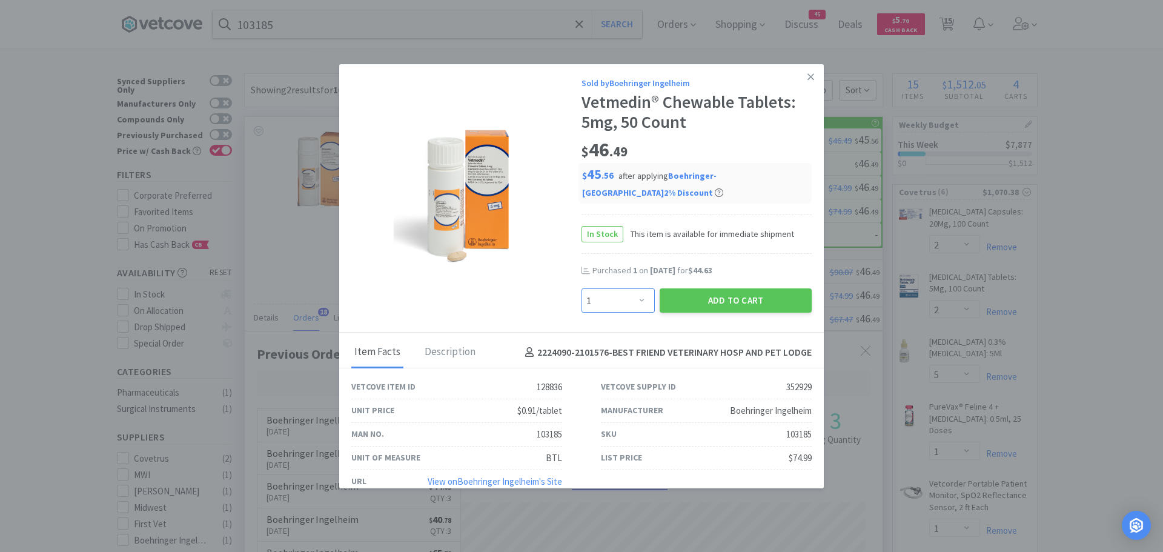
click at [629, 301] on select "Enter Quantity 1 2 3 4 5 6 7 8 9 10 11 12 13 14 15 16 17 18 19 20 Enter Quantity" at bounding box center [618, 300] width 73 height 24
select select "2"
click at [582, 288] on select "Enter Quantity 1 2 3 4 5 6 7 8 9 10 11 12 13 14 15 16 17 18 19 20 Enter Quantity" at bounding box center [618, 300] width 73 height 24
click at [681, 294] on button "Add to Cart" at bounding box center [736, 300] width 152 height 24
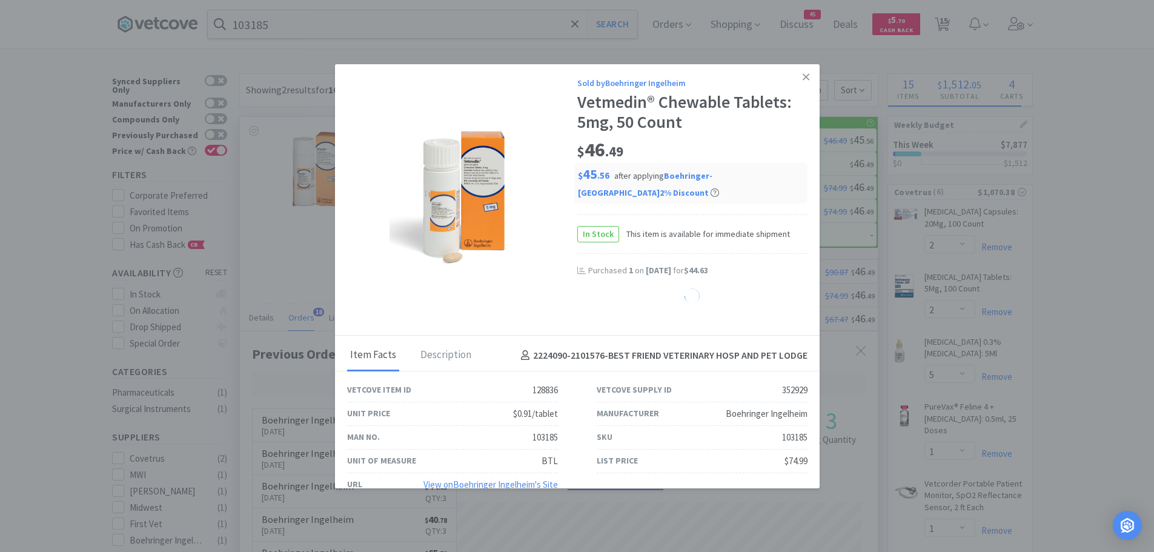
select select "2"
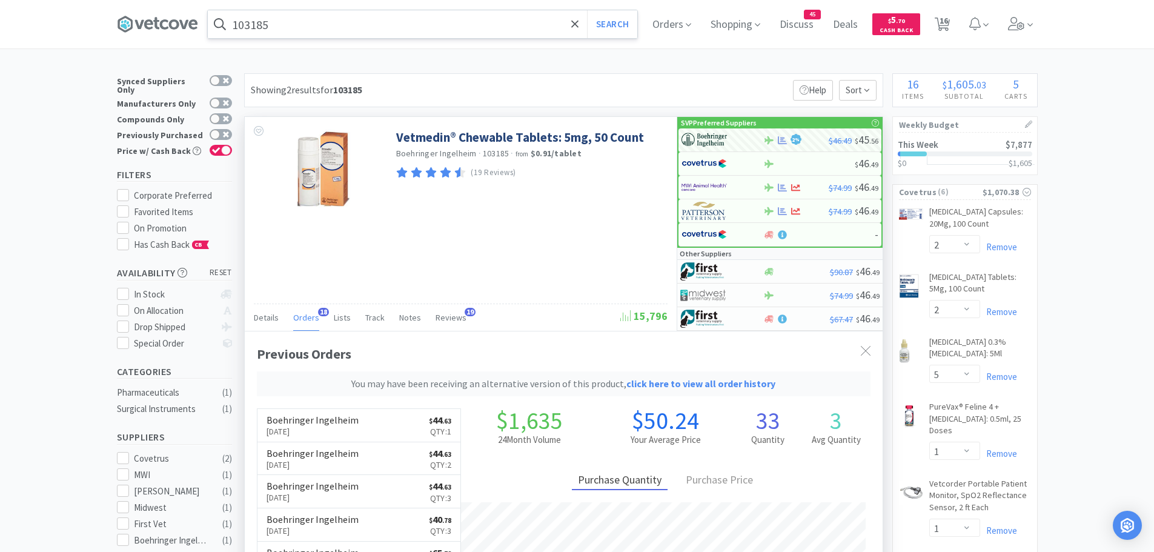
click at [298, 21] on input "103185" at bounding box center [423, 24] width 430 height 28
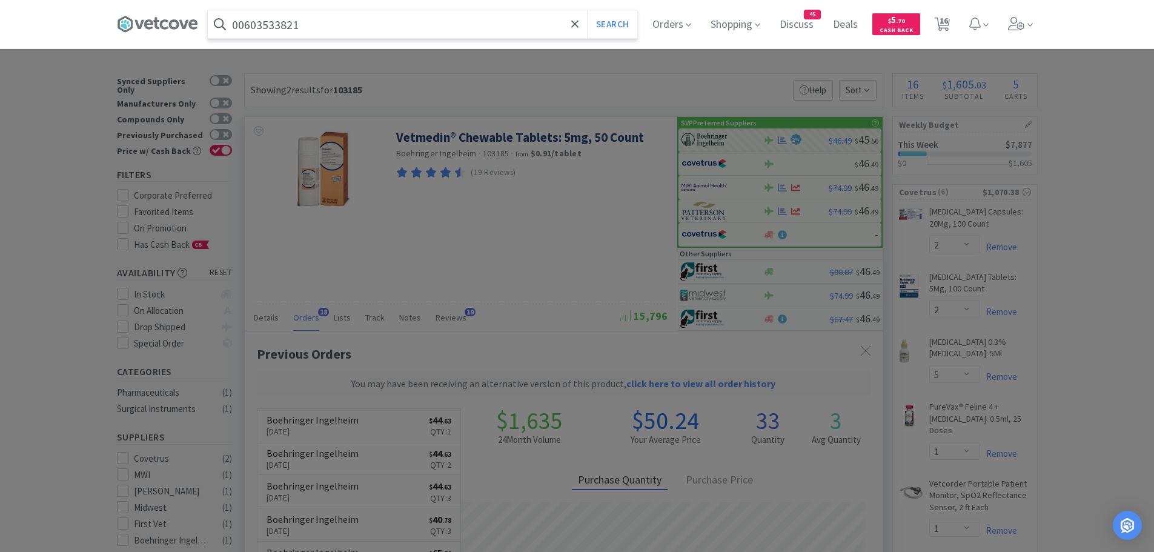
type input "00603533821"
click at [587, 10] on button "Search" at bounding box center [612, 24] width 50 height 28
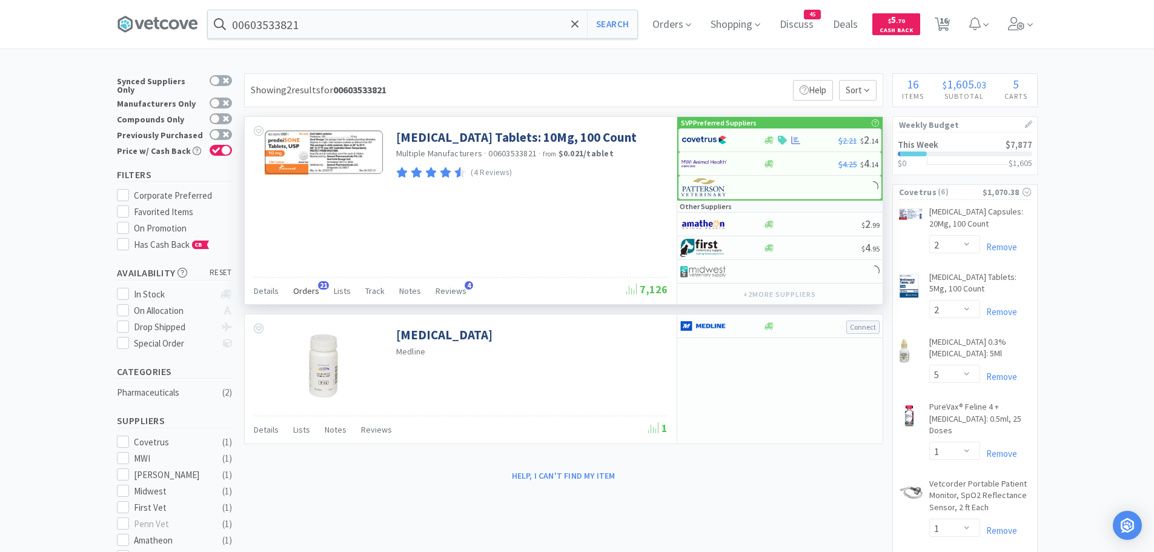
click at [300, 287] on span "Orders" at bounding box center [306, 290] width 26 height 11
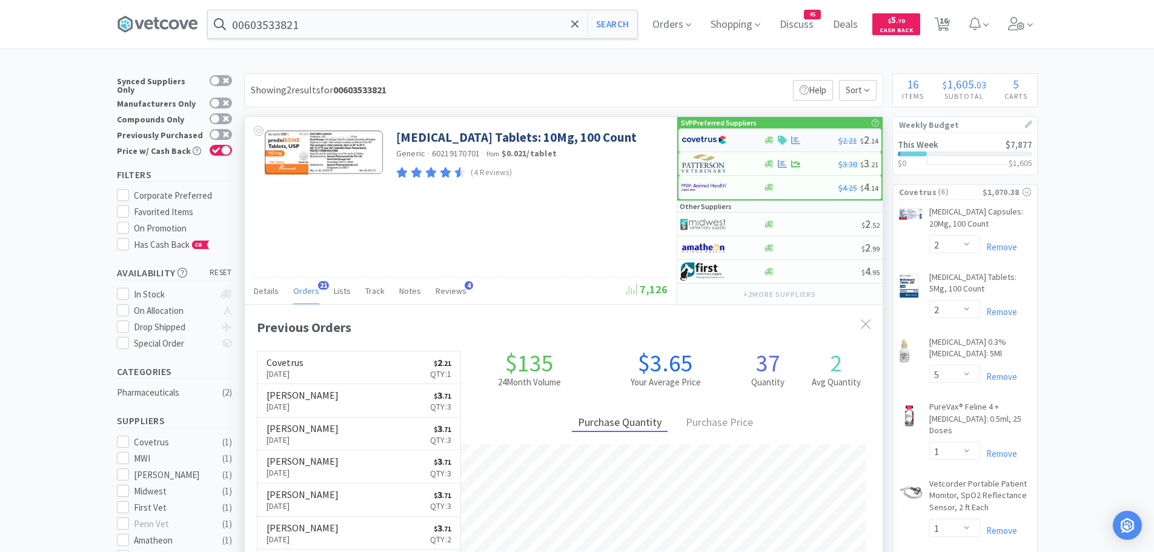
scroll to position [325, 638]
click at [717, 138] on img at bounding box center [704, 140] width 45 height 18
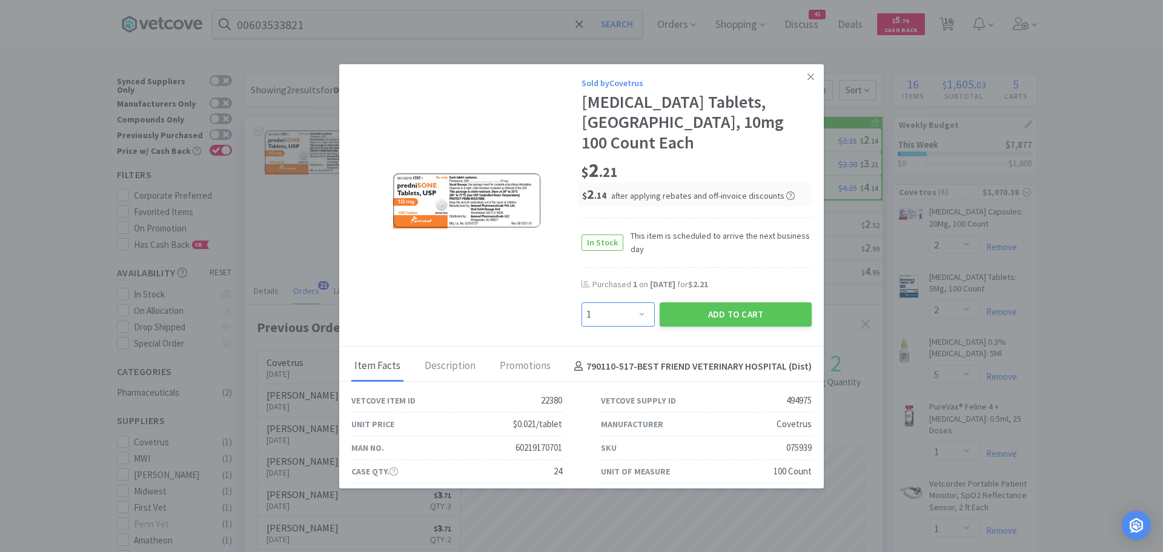
click at [628, 302] on select "Enter Quantity 1 2 3 4 5 6 7 8 9 10 11 12 13 14 15 16 17 18 19 20 Enter Quantity" at bounding box center [618, 314] width 73 height 24
select select "2"
click at [582, 302] on select "Enter Quantity 1 2 3 4 5 6 7 8 9 10 11 12 13 14 15 16 17 18 19 20 Enter Quantity" at bounding box center [618, 314] width 73 height 24
click at [687, 302] on button "Add to Cart" at bounding box center [736, 314] width 152 height 24
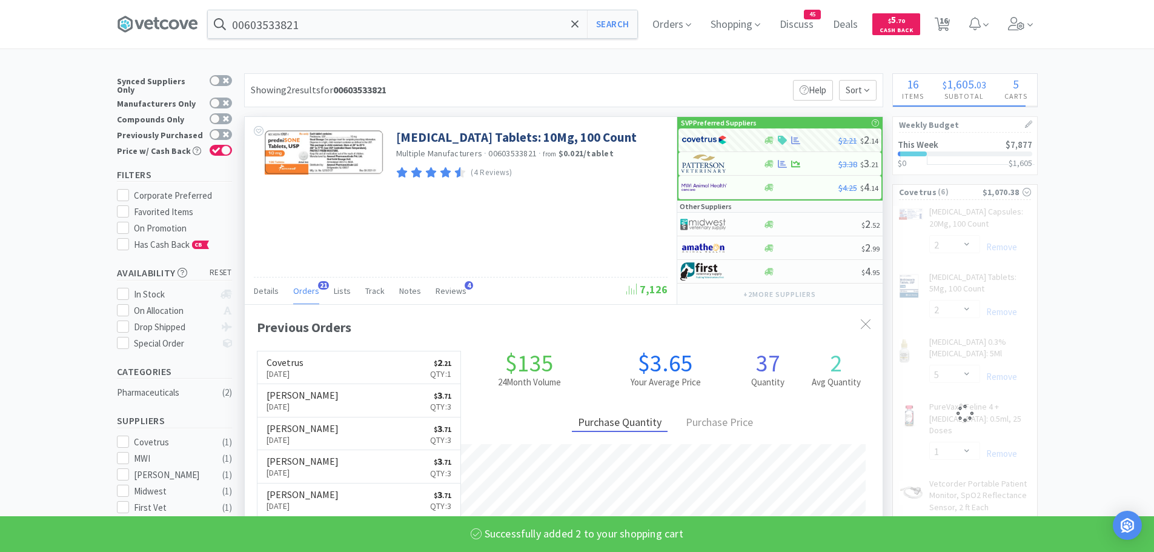
select select "2"
select select "1"
select select "10"
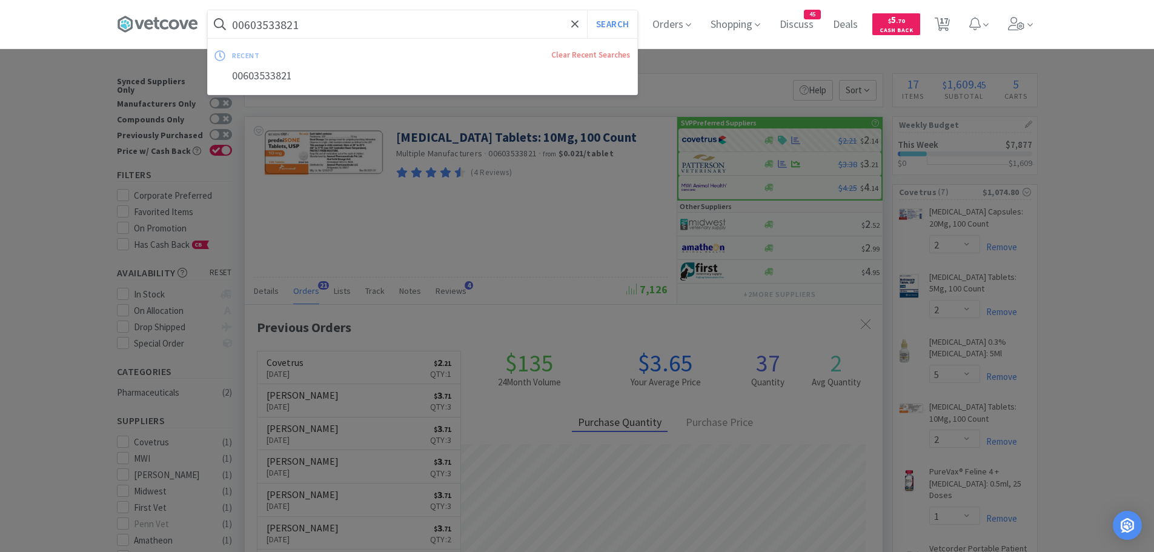
click at [351, 22] on input "00603533821" at bounding box center [423, 24] width 430 height 28
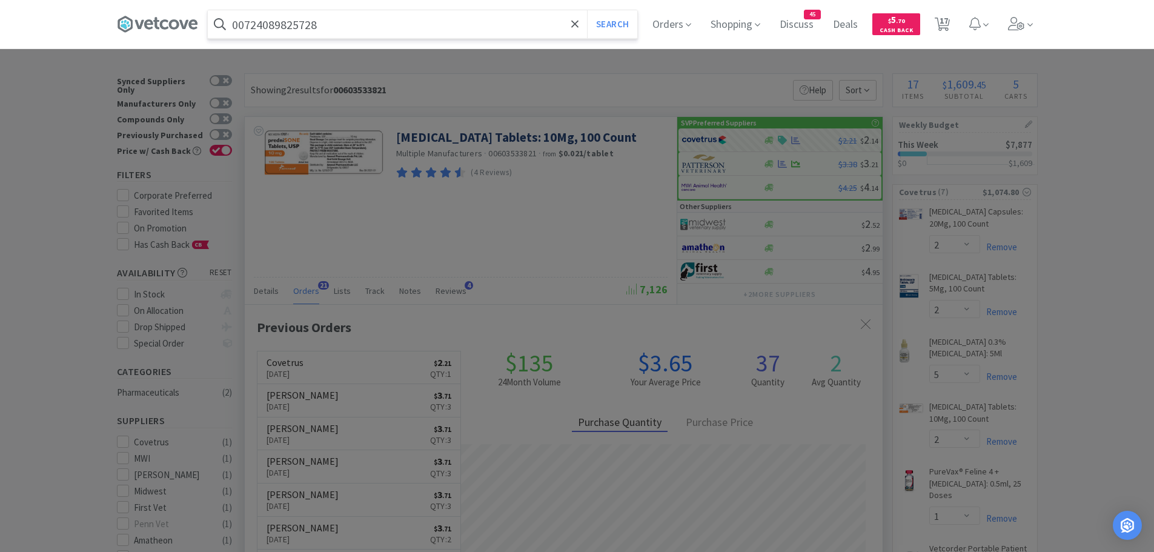
type input "00724089825728"
click at [587, 10] on button "Search" at bounding box center [612, 24] width 50 height 28
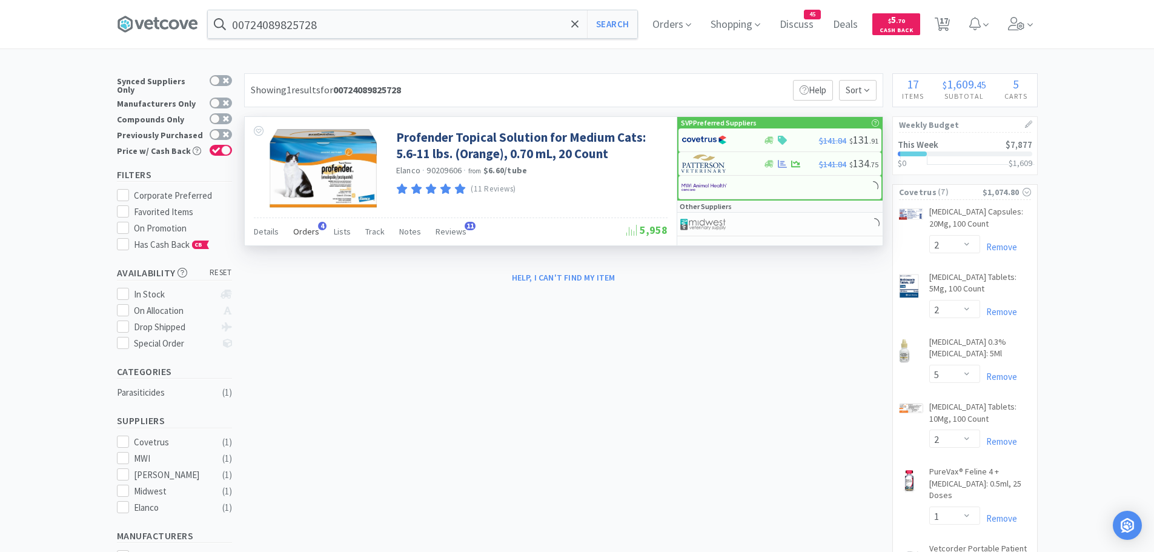
click at [313, 230] on span "Orders" at bounding box center [306, 231] width 26 height 11
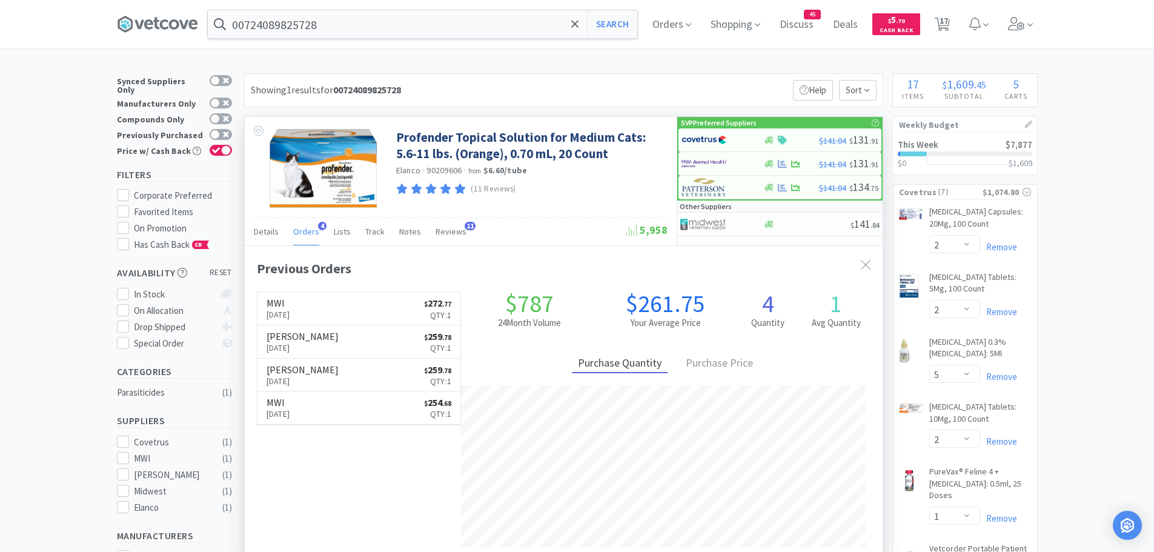
scroll to position [314, 638]
click at [727, 139] on div at bounding box center [715, 140] width 67 height 21
select select "1"
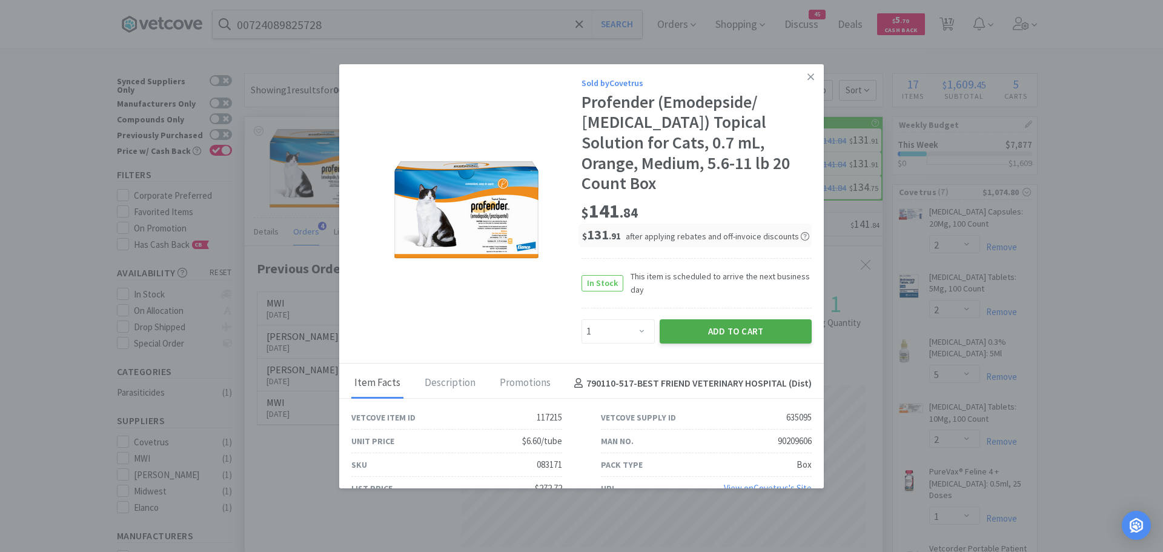
click at [677, 325] on button "Add to Cart" at bounding box center [736, 331] width 152 height 24
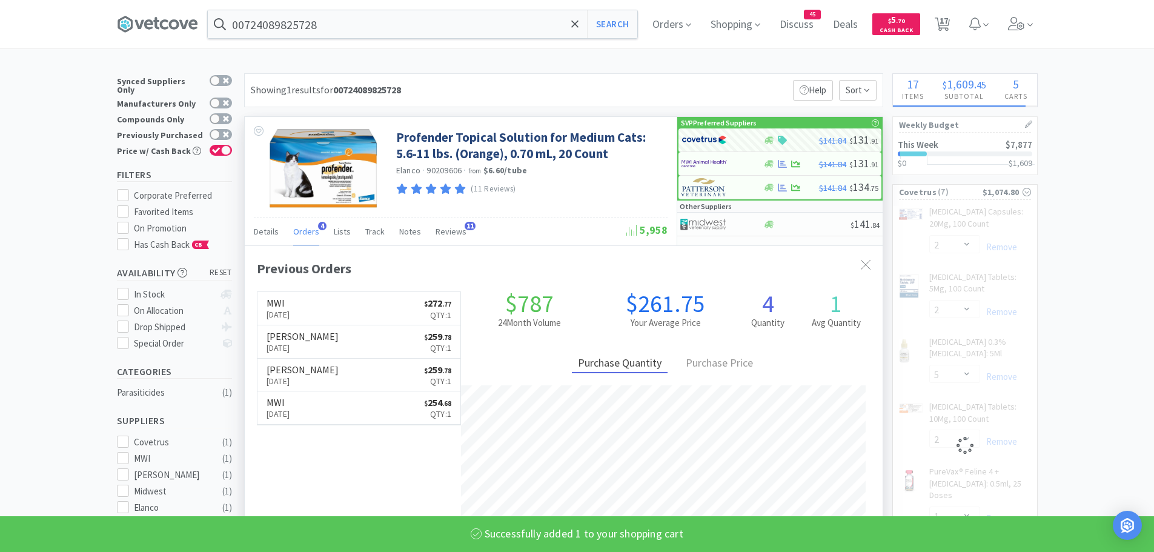
select select "1"
select select "10"
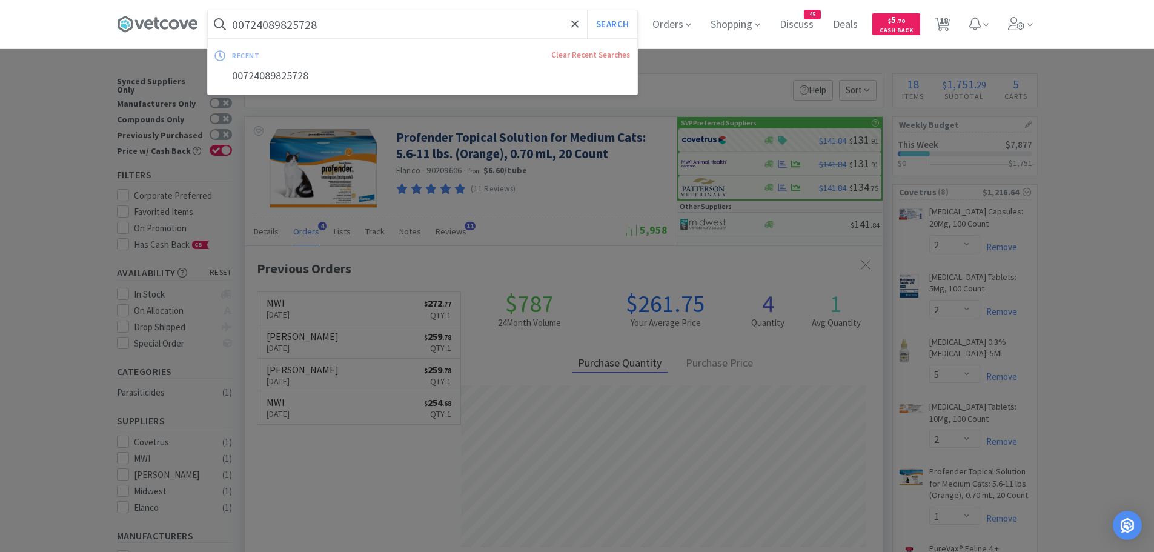
click at [348, 35] on input "00724089825728" at bounding box center [423, 24] width 430 height 28
type input "0"
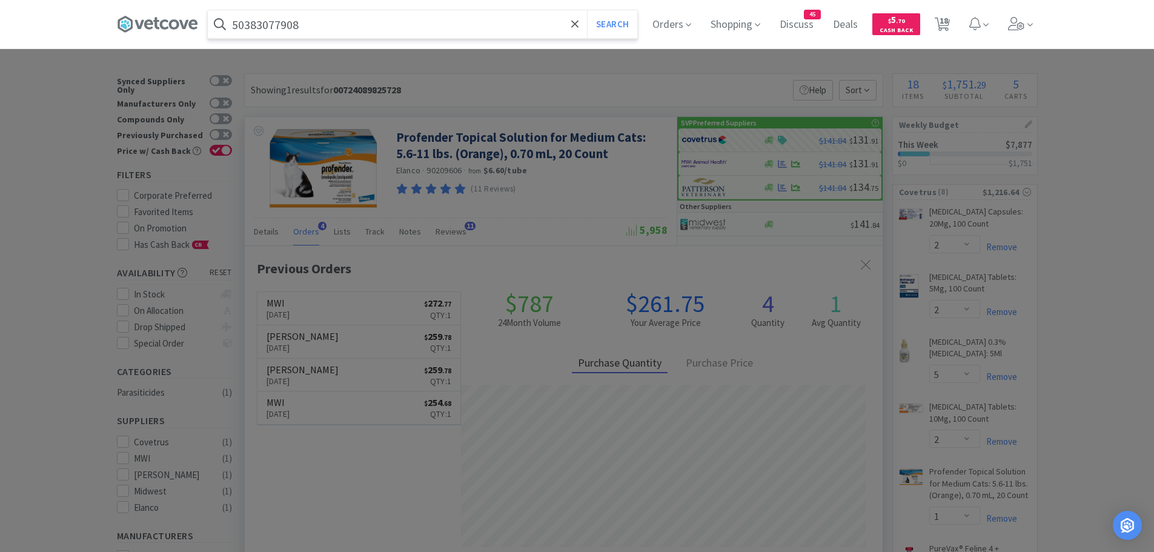
type input "50383077908"
click at [587, 10] on button "Search" at bounding box center [612, 24] width 50 height 28
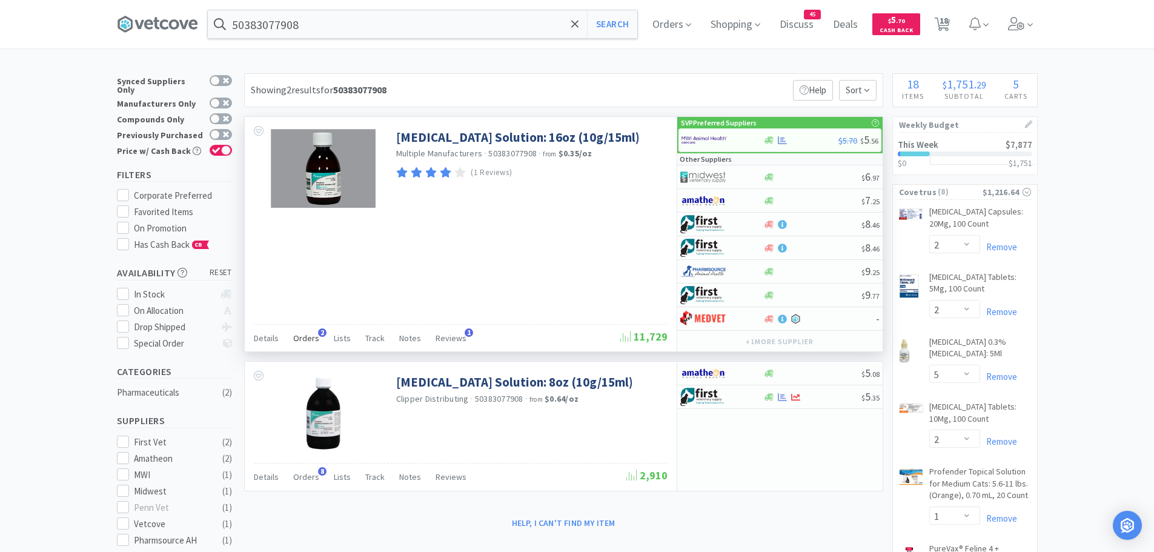
click at [298, 337] on span "Orders" at bounding box center [306, 338] width 26 height 11
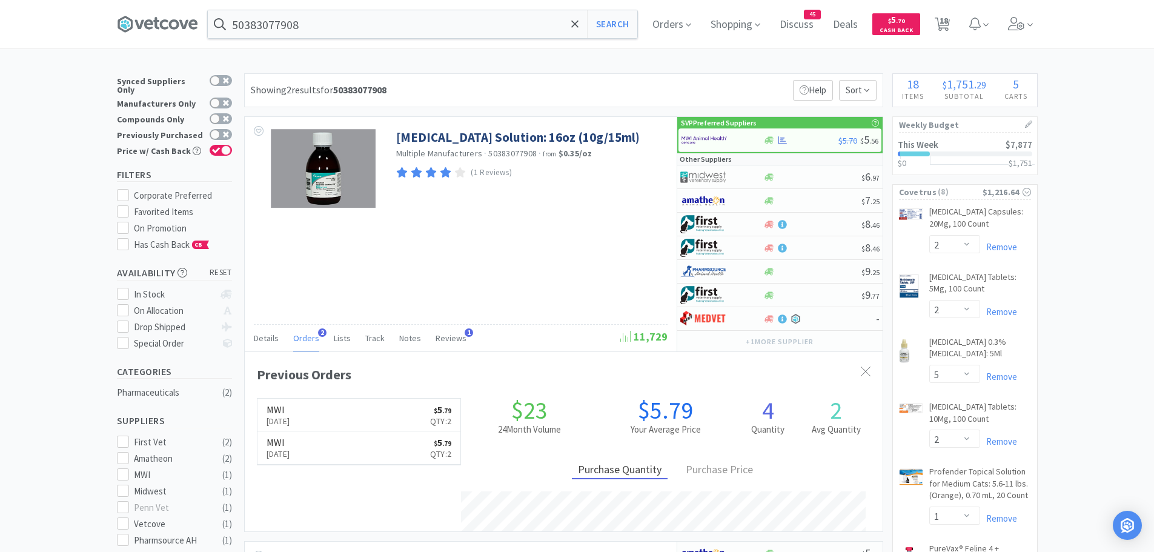
scroll to position [314, 638]
click at [708, 136] on img at bounding box center [704, 140] width 45 height 18
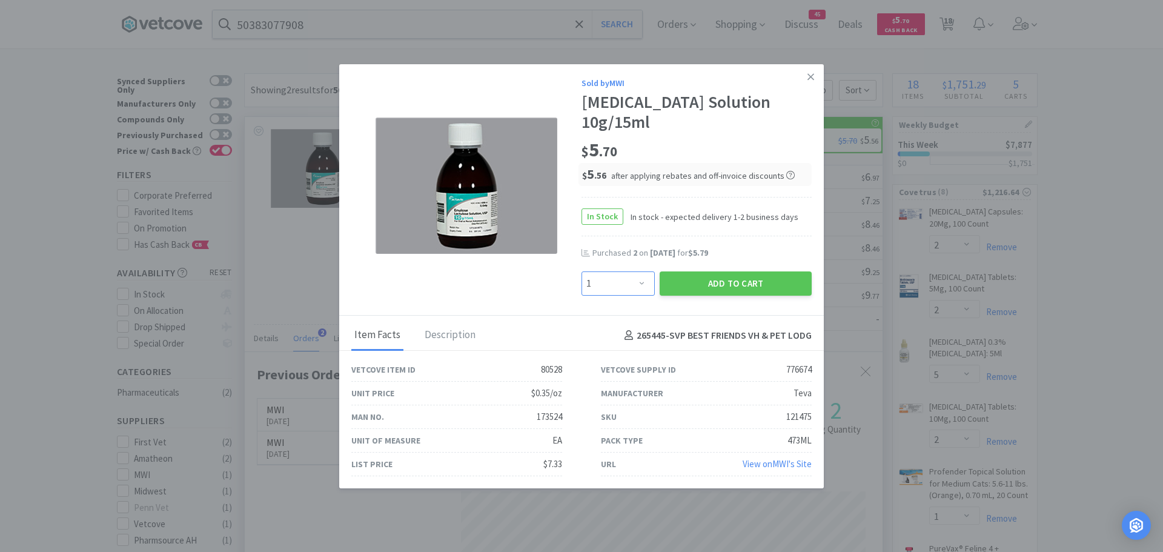
click at [624, 271] on select "Enter Quantity 1 2 3 4 5 6 7 8 9 10 11 12 13 14 15 16 17 18 19 20 Enter Quantity" at bounding box center [618, 283] width 73 height 24
select select "2"
click at [582, 271] on select "Enter Quantity 1 2 3 4 5 6 7 8 9 10 11 12 13 14 15 16 17 18 19 20 Enter Quantity" at bounding box center [618, 283] width 73 height 24
click at [701, 274] on button "Add to Cart" at bounding box center [736, 283] width 152 height 24
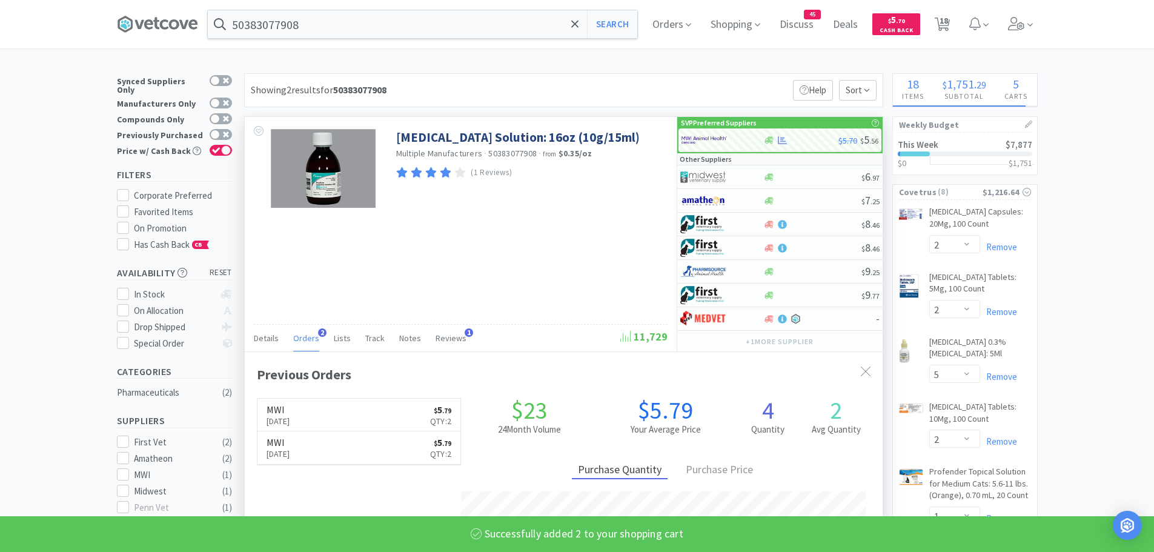
select select "2"
select select "1"
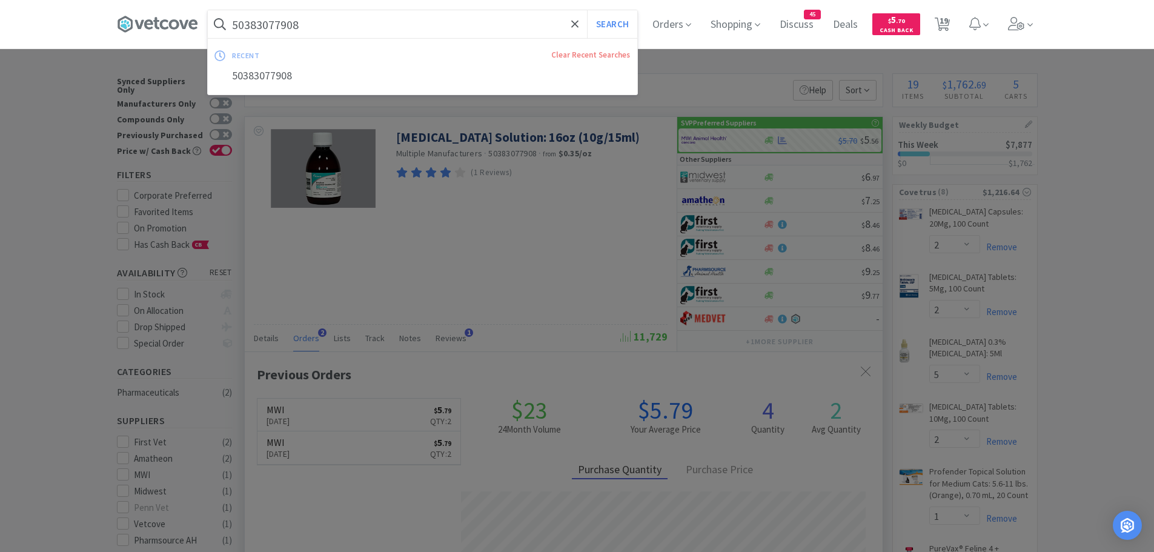
click at [367, 36] on input "50383077908" at bounding box center [423, 24] width 430 height 28
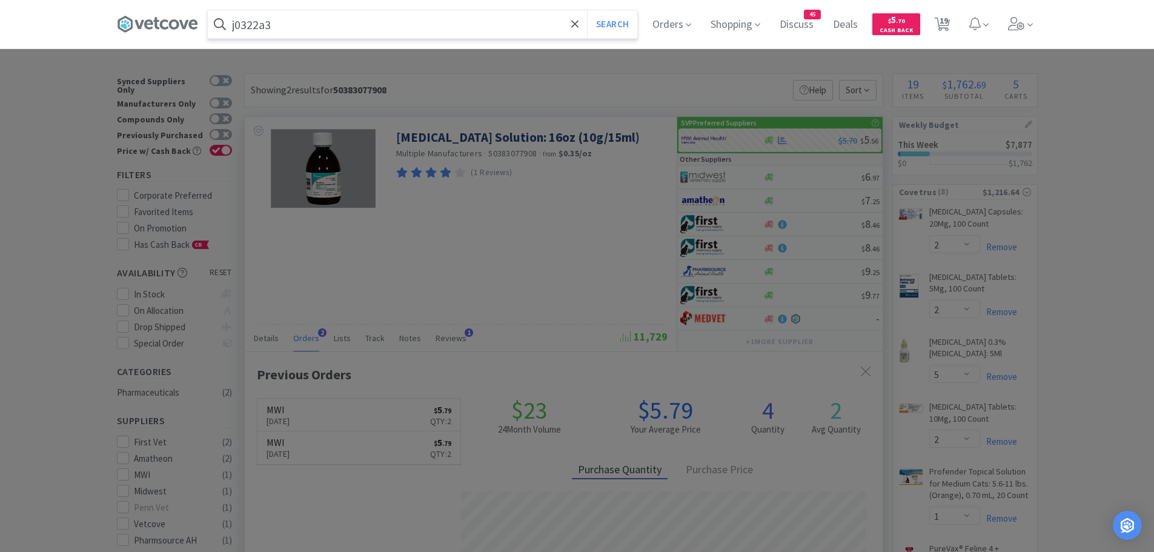
type input "j0322a3"
click at [587, 10] on button "Search" at bounding box center [612, 24] width 50 height 28
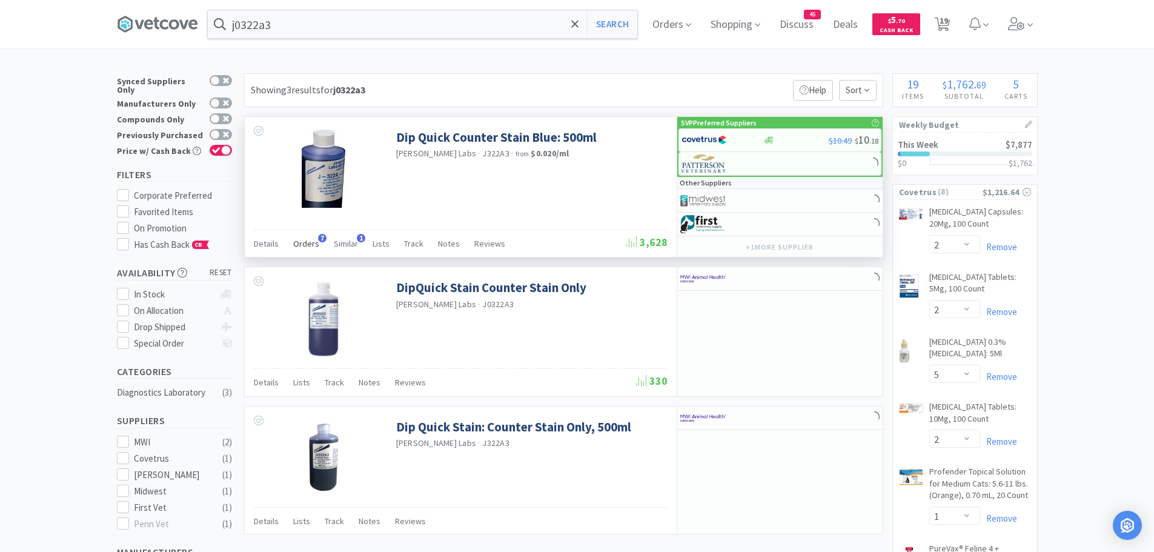
click at [305, 239] on span "Orders" at bounding box center [306, 243] width 26 height 11
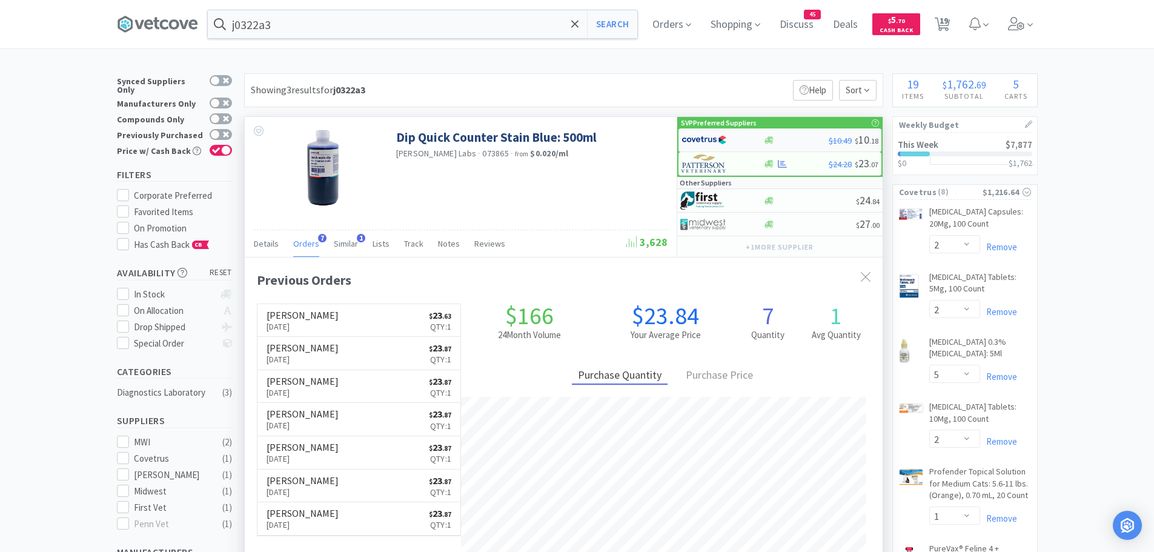
scroll to position [314, 638]
click at [707, 138] on img at bounding box center [704, 140] width 45 height 18
select select "1"
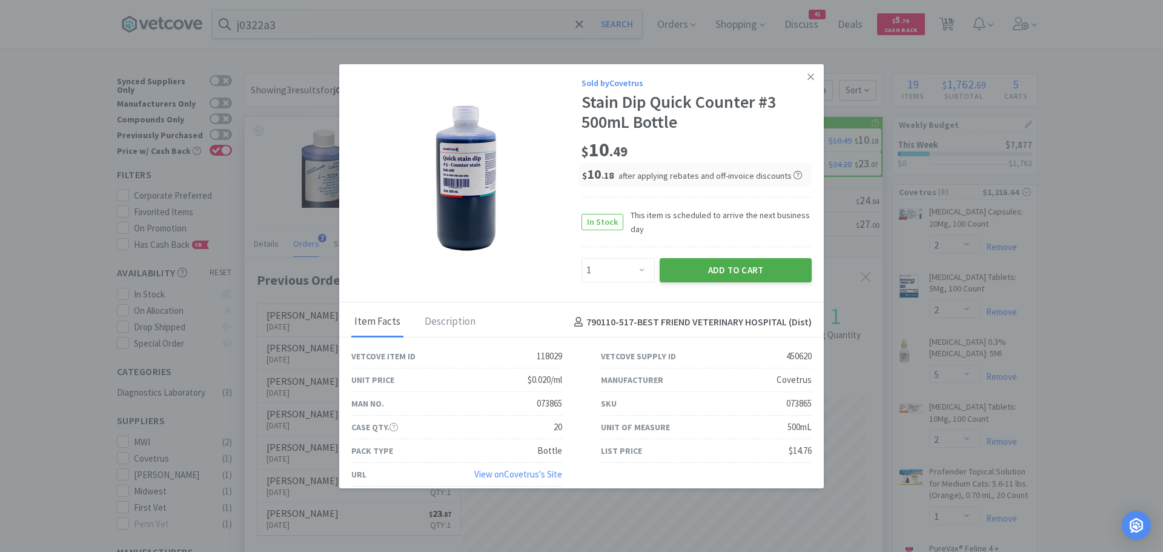
click at [693, 264] on button "Add to Cart" at bounding box center [736, 270] width 152 height 24
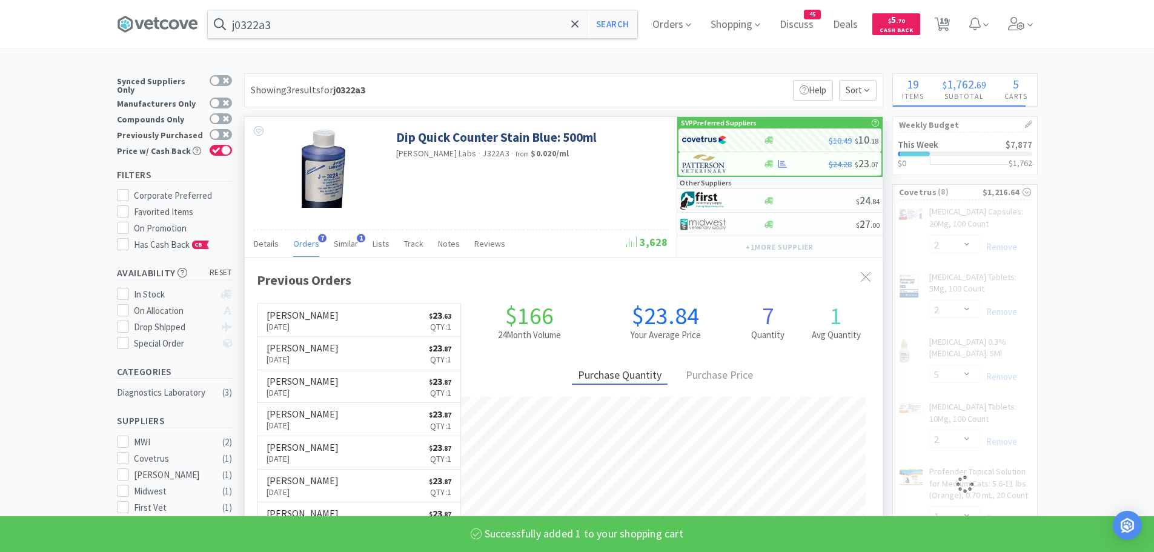
select select "1"
select select "2"
select select "5"
select select "2"
select select "1"
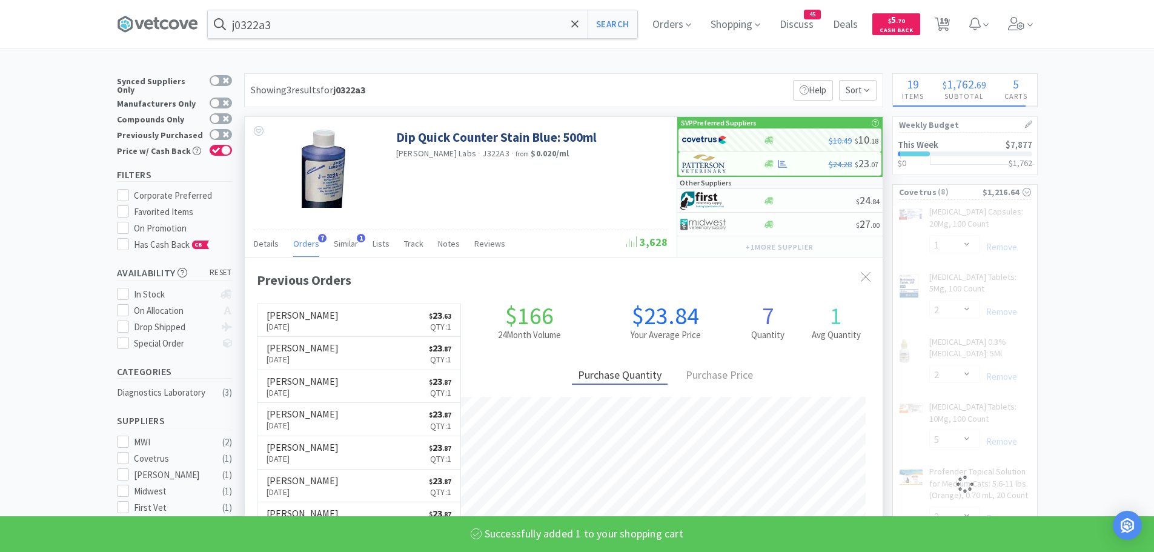
select select "10"
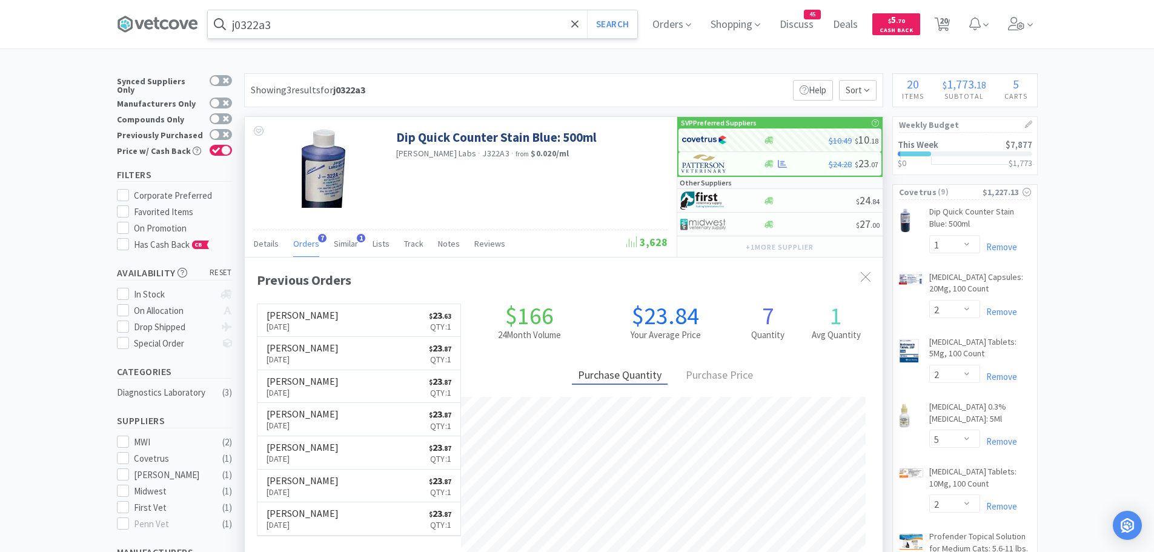
click at [319, 24] on input "j0322a3" at bounding box center [423, 24] width 430 height 28
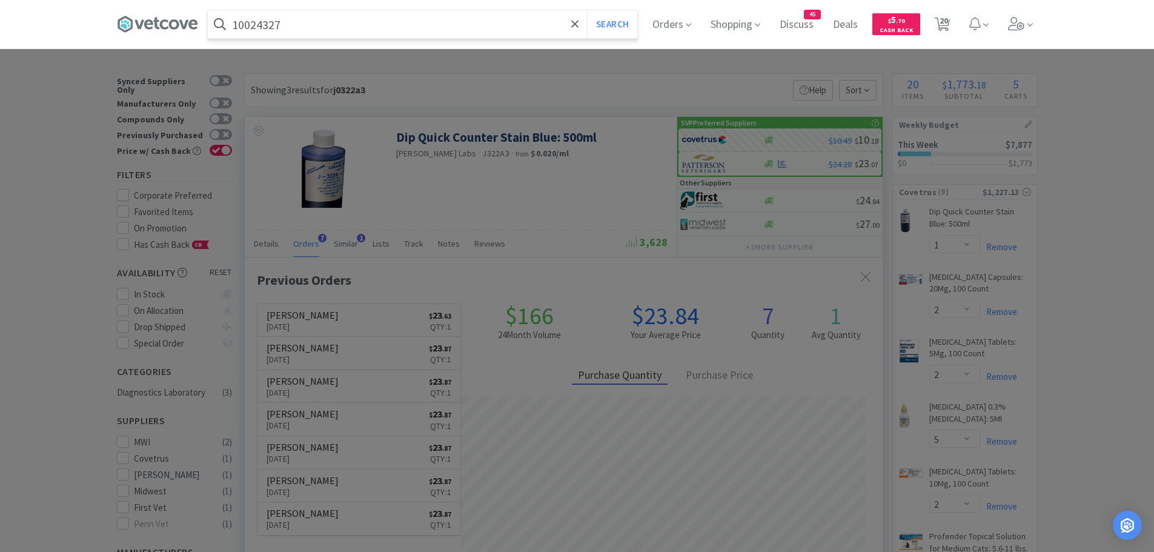
type input "10024327"
click at [587, 10] on button "Search" at bounding box center [612, 24] width 50 height 28
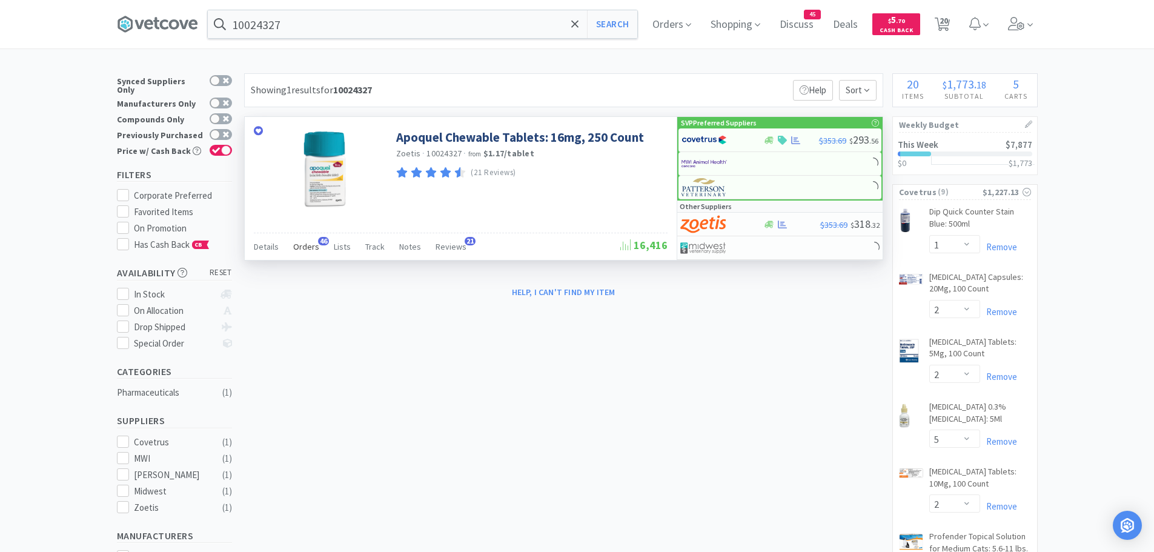
click at [318, 240] on span "46" at bounding box center [323, 241] width 11 height 8
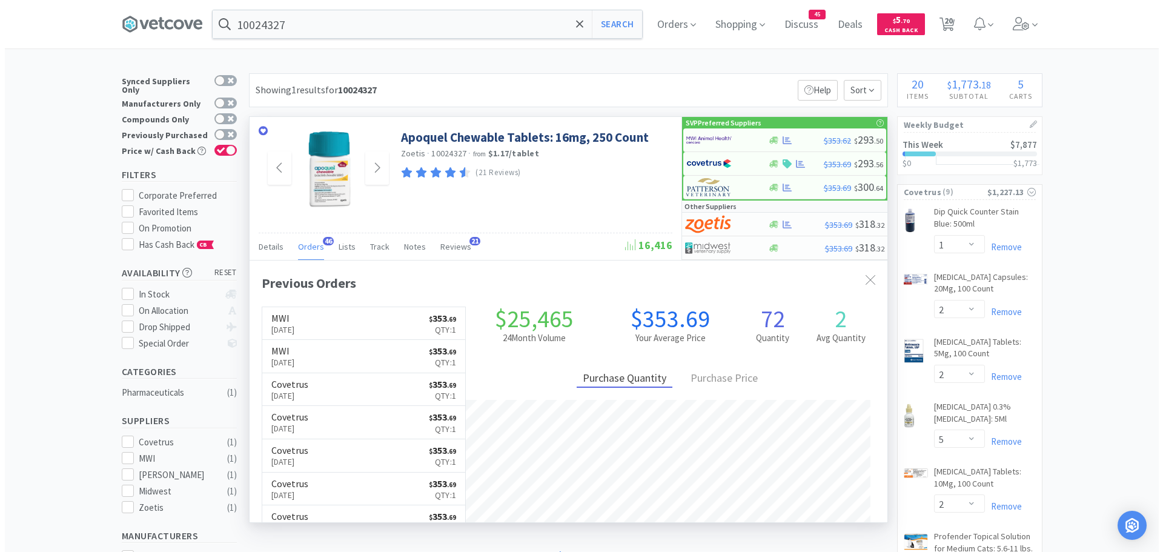
scroll to position [325, 638]
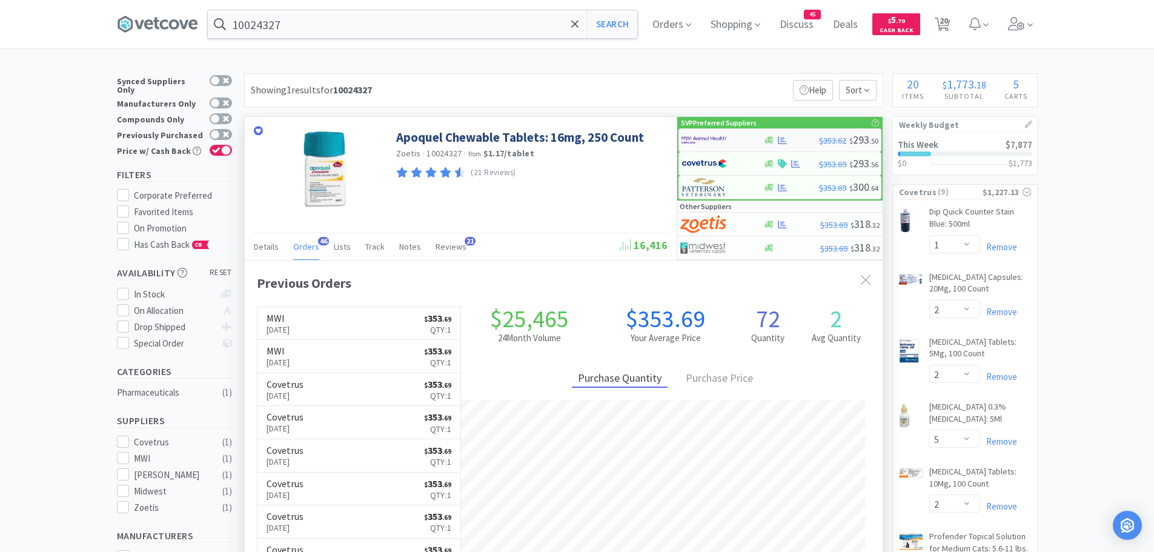
click at [711, 134] on img at bounding box center [704, 140] width 45 height 18
select select "1"
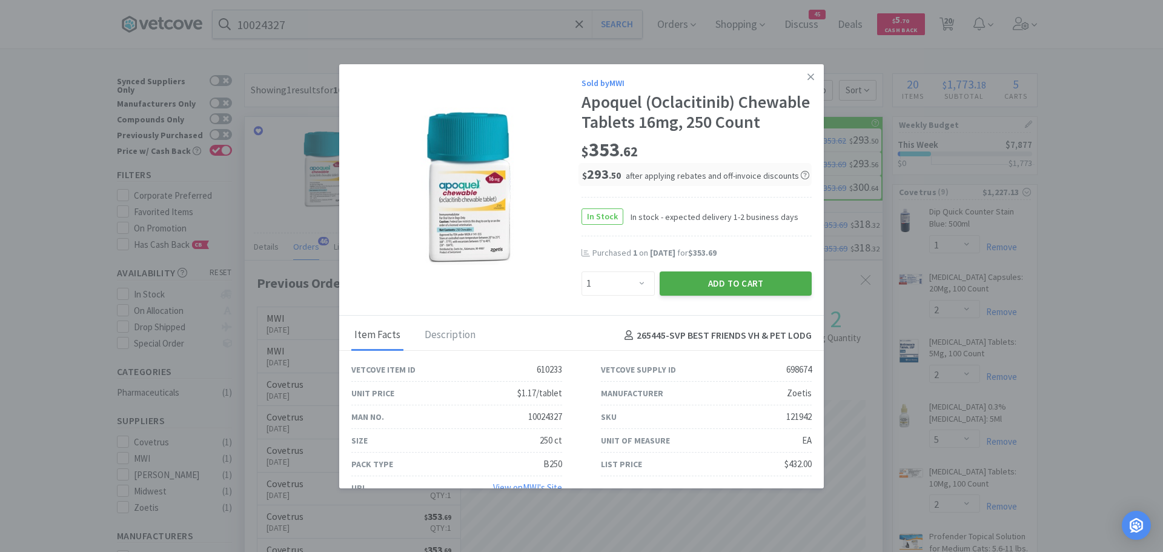
click at [694, 293] on button "Add to Cart" at bounding box center [736, 283] width 152 height 24
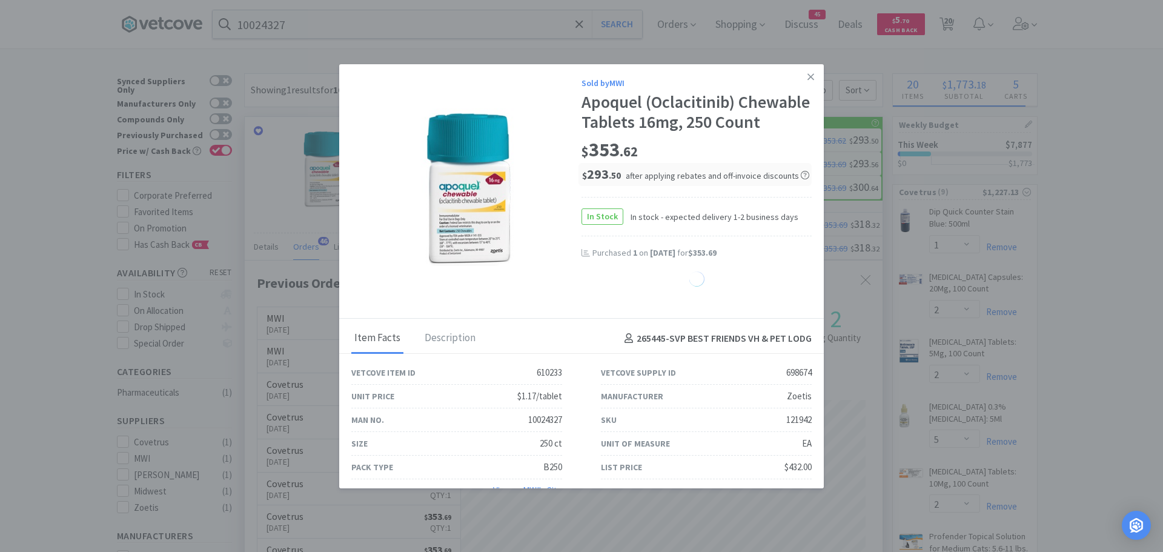
select select "1"
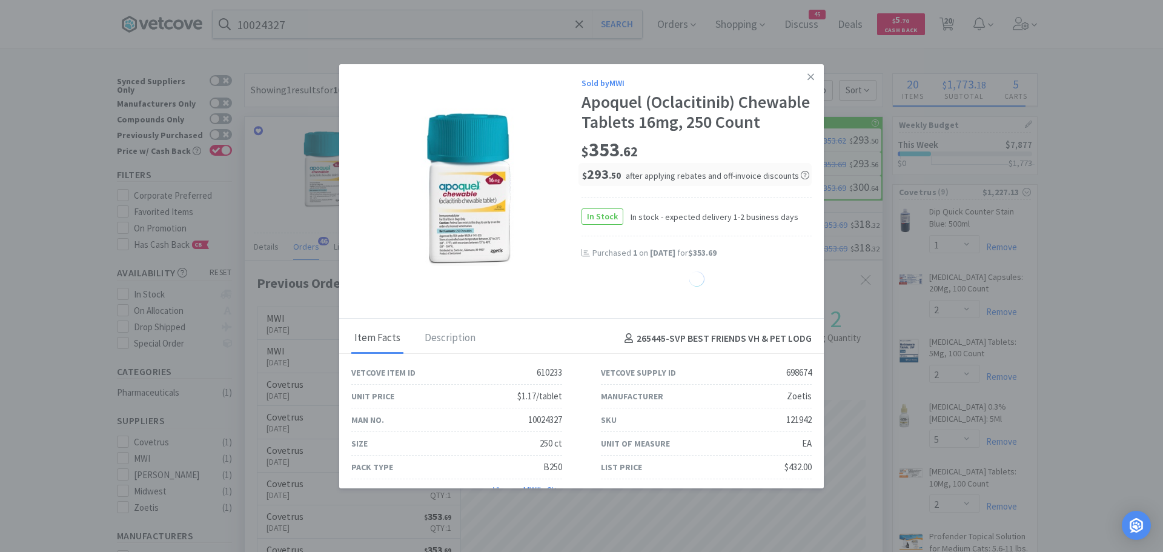
select select "1"
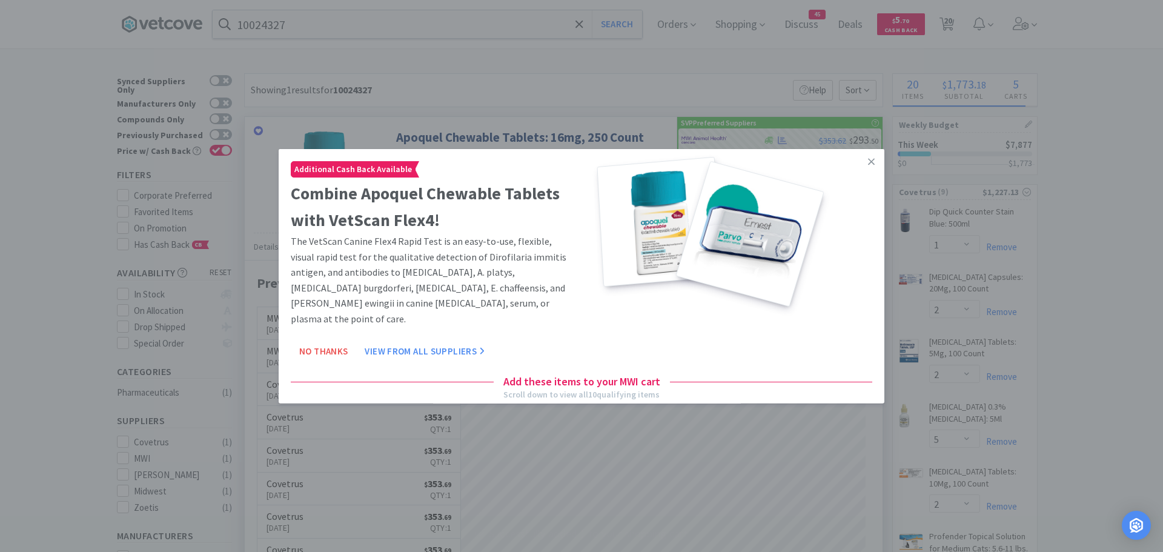
select select "1"
select select "2"
select select "1"
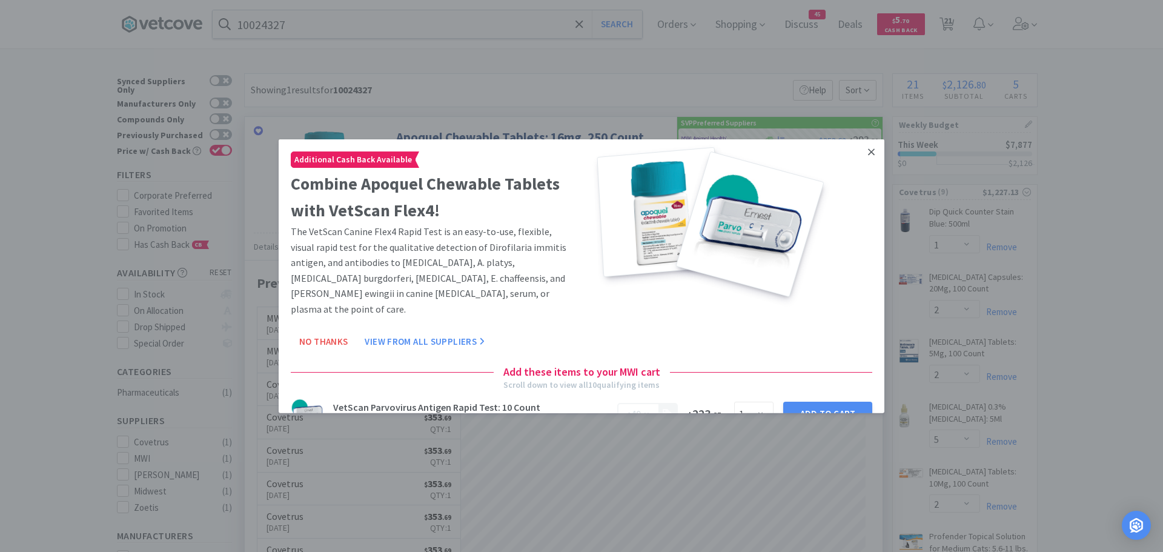
click at [868, 148] on icon at bounding box center [871, 151] width 7 height 11
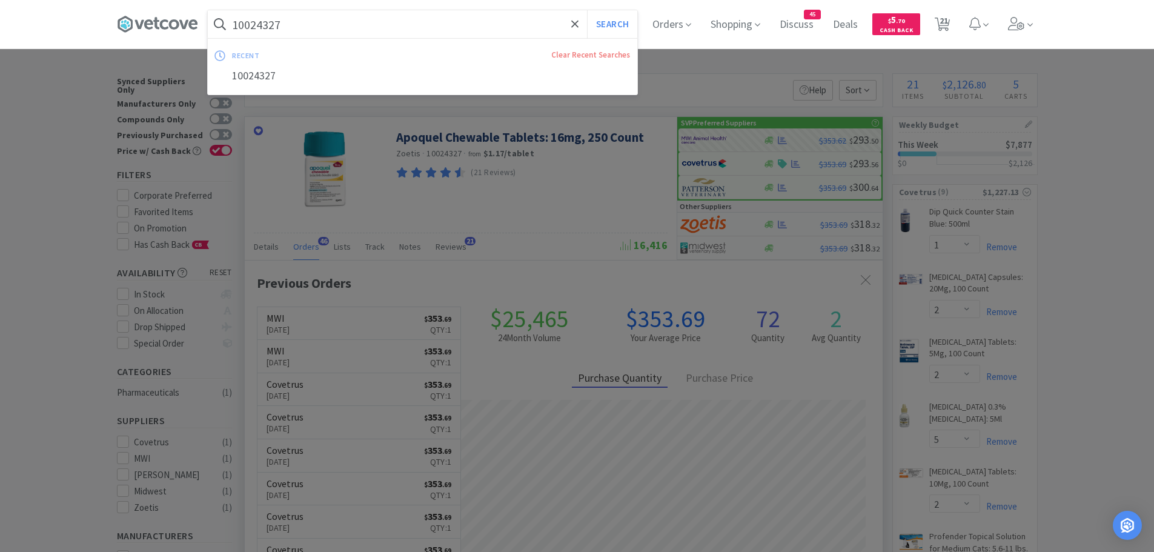
click at [317, 25] on input "10024327" at bounding box center [423, 24] width 430 height 28
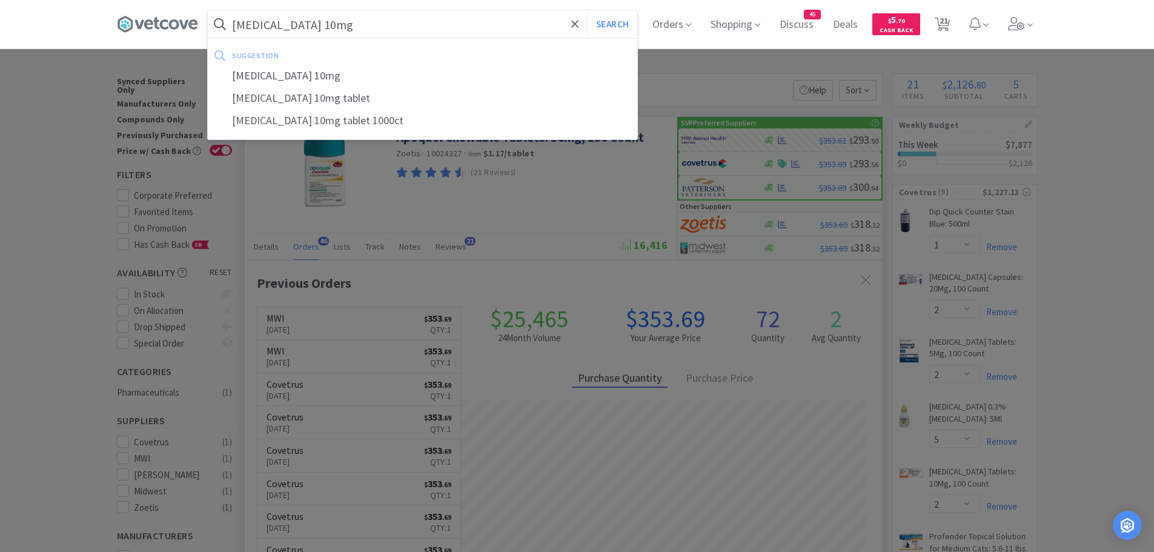
type input "[MEDICAL_DATA] 10mg"
click at [587, 10] on button "Search" at bounding box center [612, 24] width 50 height 28
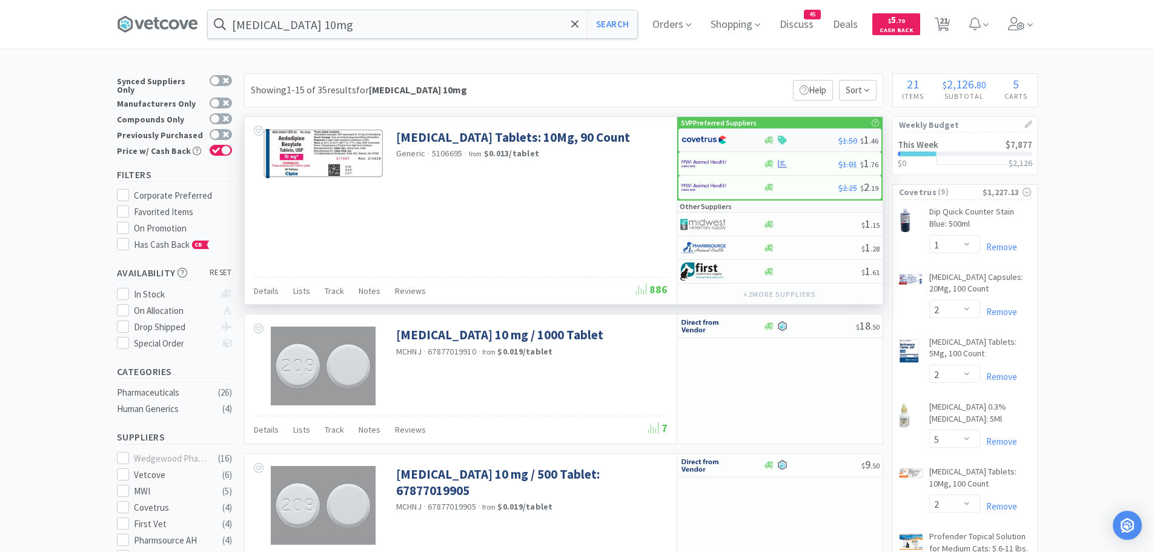
click at [713, 139] on img at bounding box center [704, 140] width 45 height 18
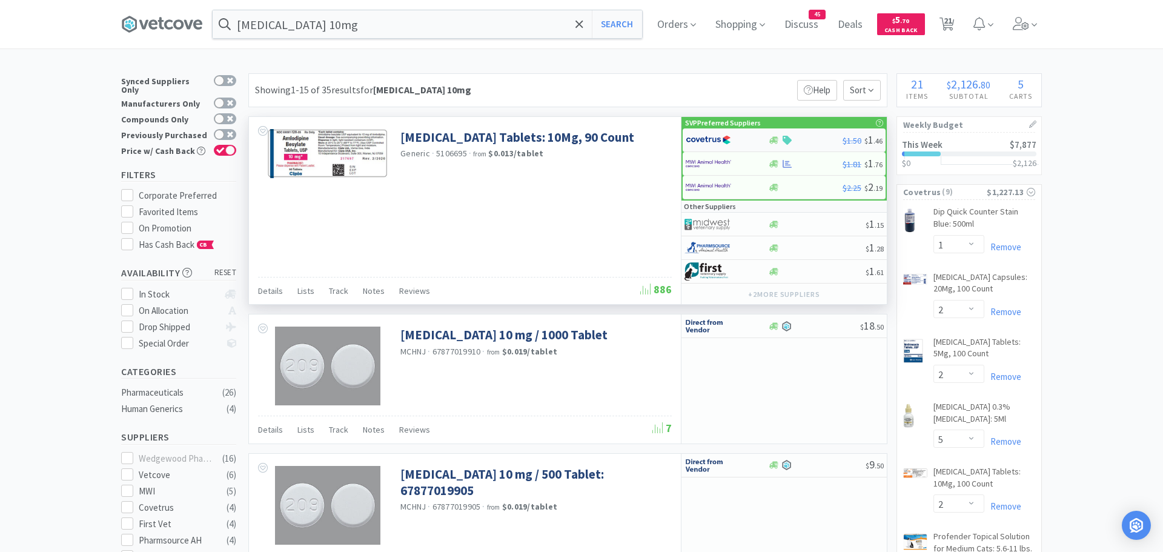
select select "1"
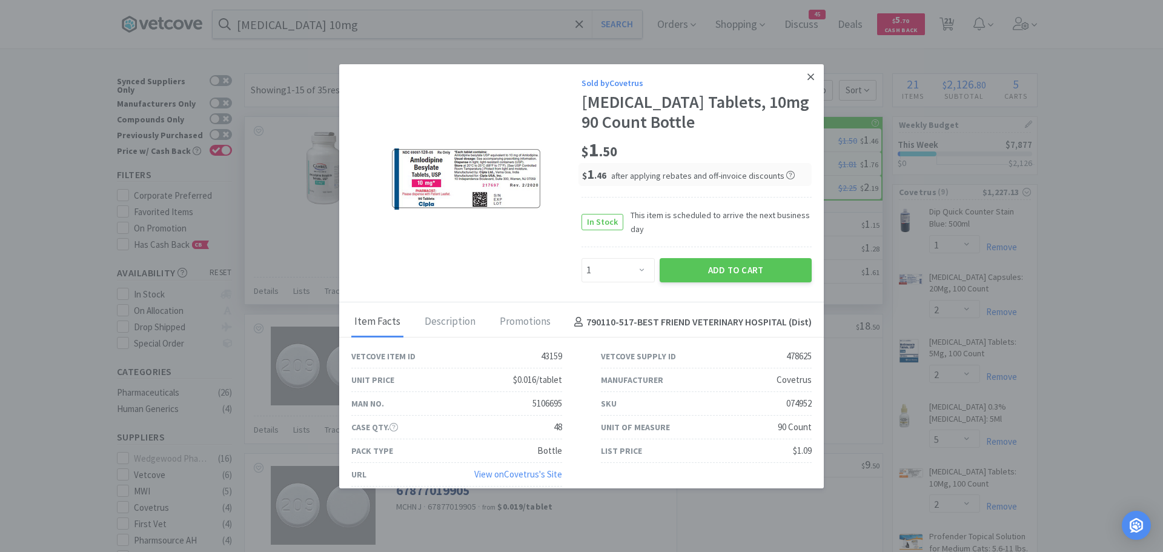
click at [808, 76] on icon at bounding box center [811, 76] width 7 height 7
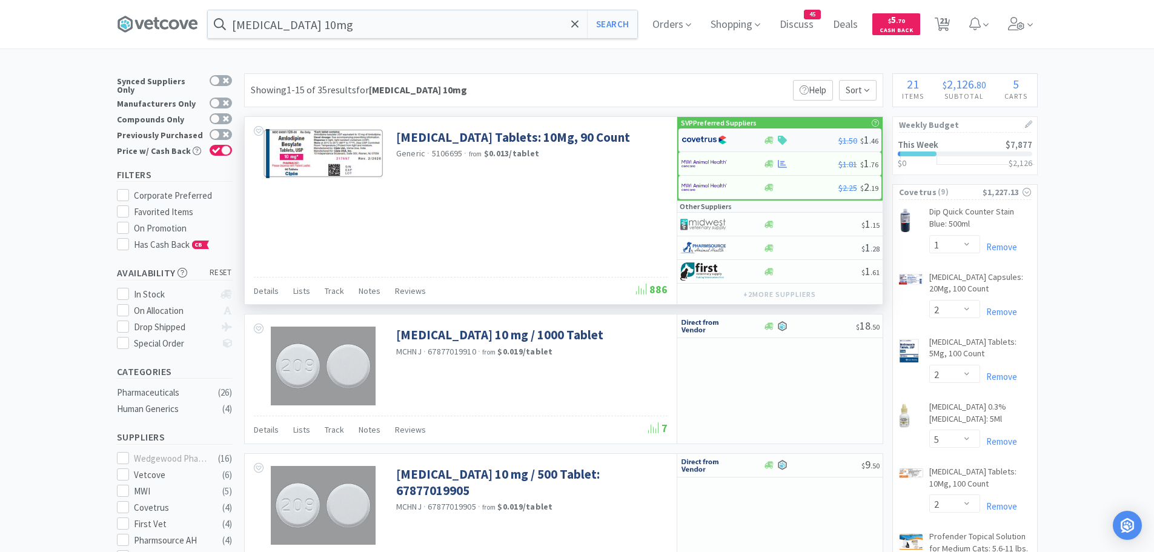
click at [707, 137] on img at bounding box center [704, 140] width 45 height 18
select select "1"
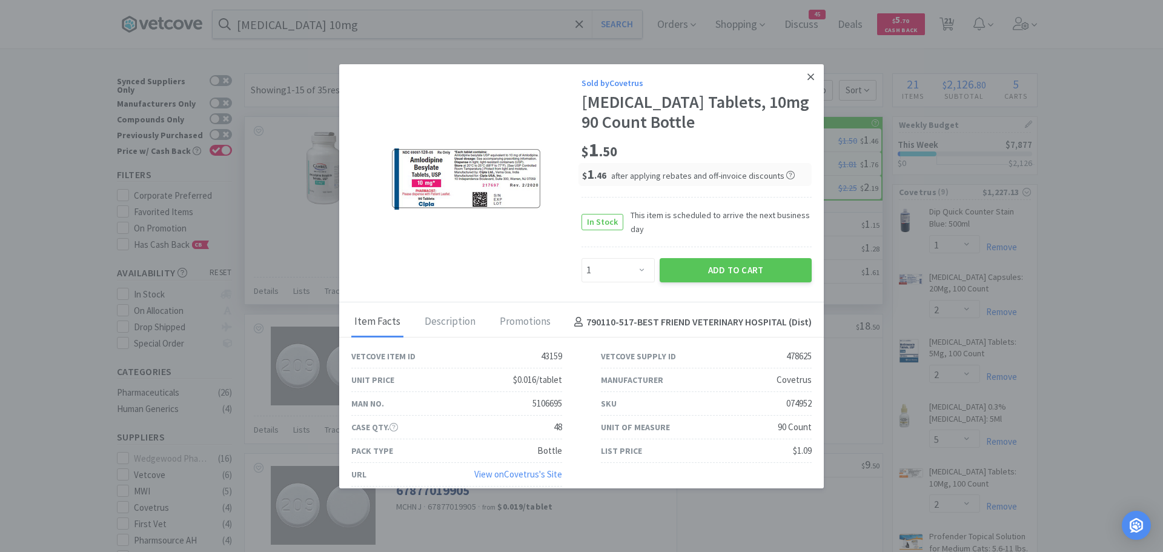
click at [806, 75] on link at bounding box center [810, 77] width 21 height 26
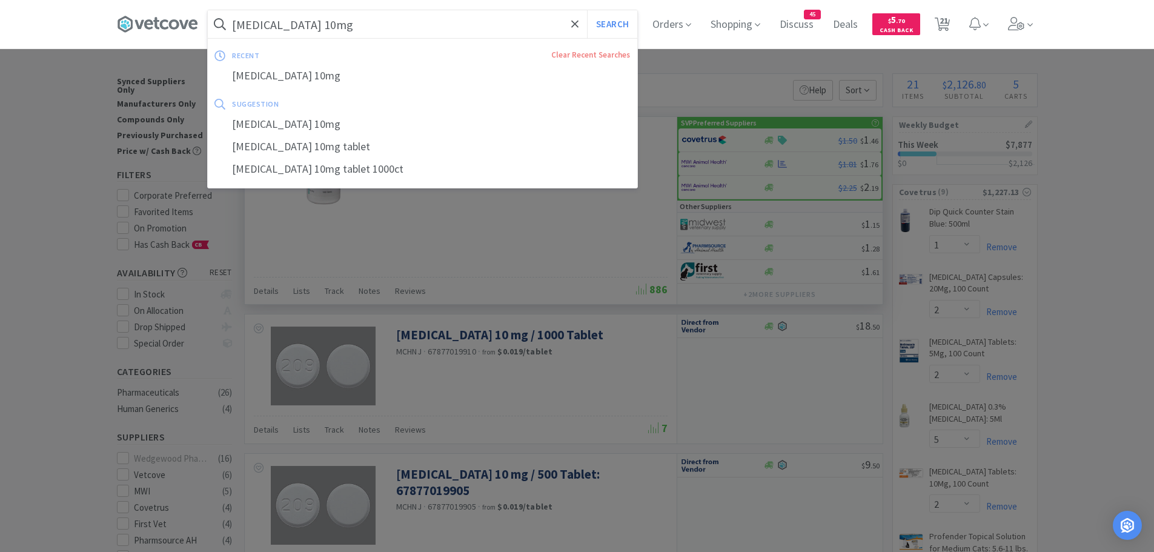
click at [327, 28] on input "[MEDICAL_DATA] 10mg" at bounding box center [423, 24] width 430 height 28
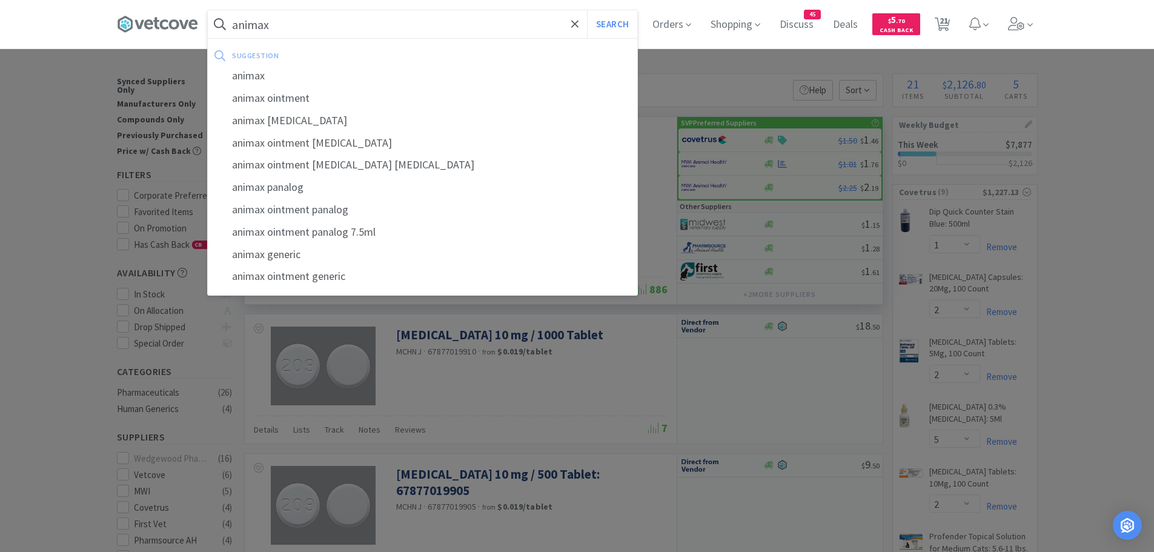
type input "animax"
click at [587, 10] on button "Search" at bounding box center [612, 24] width 50 height 28
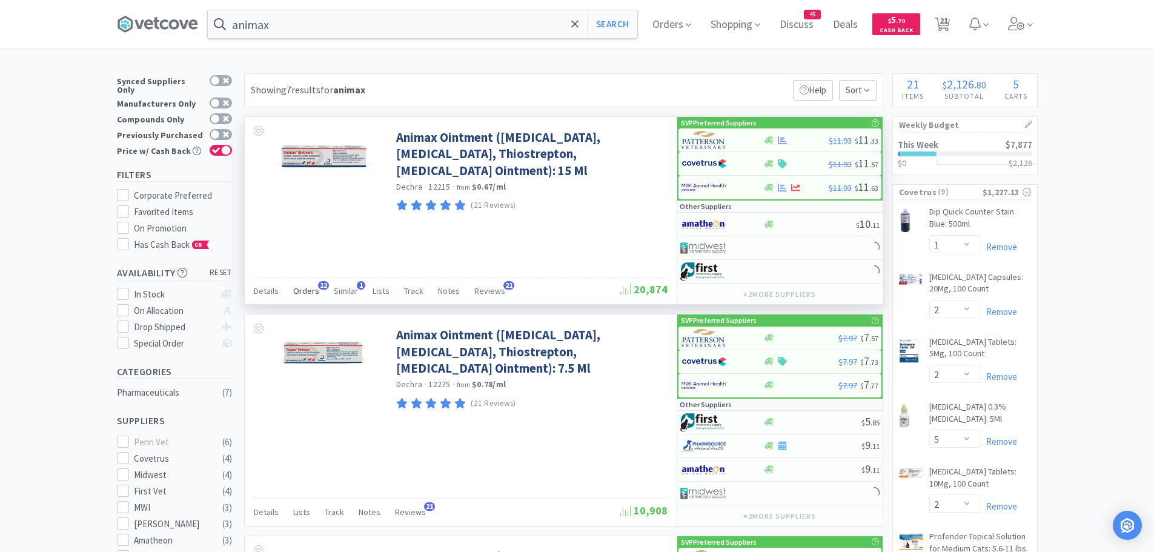
click at [302, 286] on span "Orders" at bounding box center [306, 290] width 26 height 11
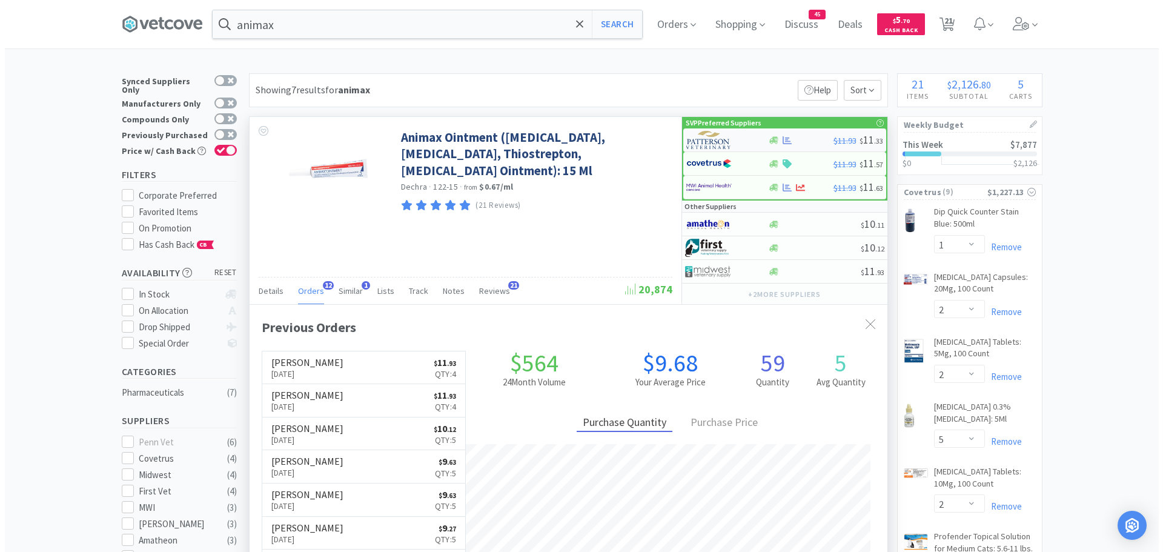
scroll to position [325, 638]
click at [706, 139] on img at bounding box center [704, 140] width 45 height 18
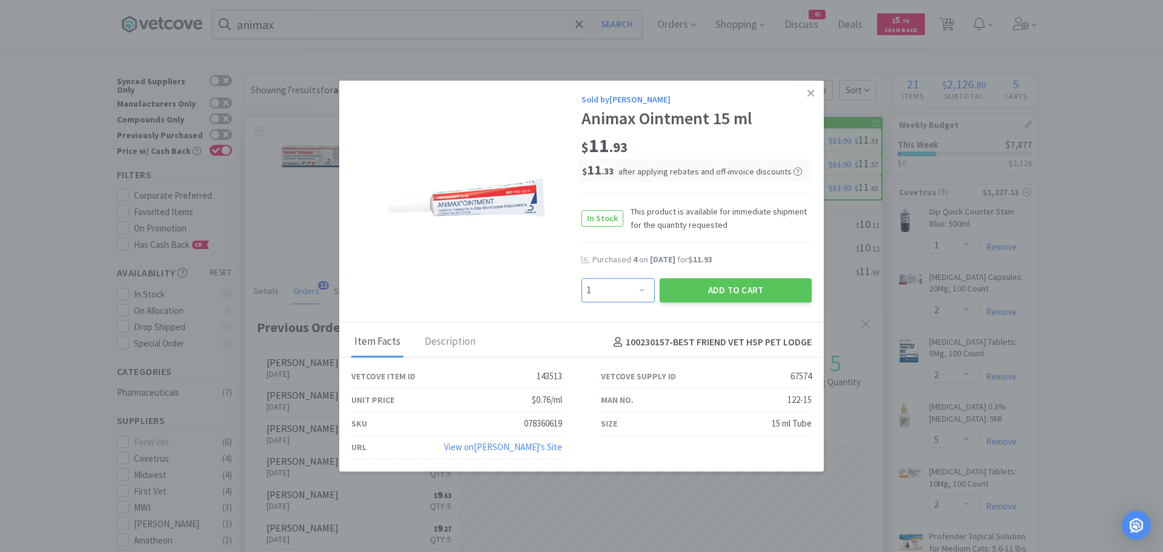
drag, startPoint x: 638, startPoint y: 290, endPoint x: 632, endPoint y: 281, distance: 11.4
click at [638, 290] on select "Enter Quantity 1 2 3 4 5 6 7 8 9 10 11 12 13 14 15 16 17 18 19 20 Enter Quantity" at bounding box center [618, 290] width 73 height 24
select select "4"
click at [582, 278] on select "Enter Quantity 1 2 3 4 5 6 7 8 9 10 11 12 13 14 15 16 17 18 19 20 Enter Quantity" at bounding box center [618, 290] width 73 height 24
click at [689, 288] on button "Add to Cart" at bounding box center [736, 290] width 152 height 24
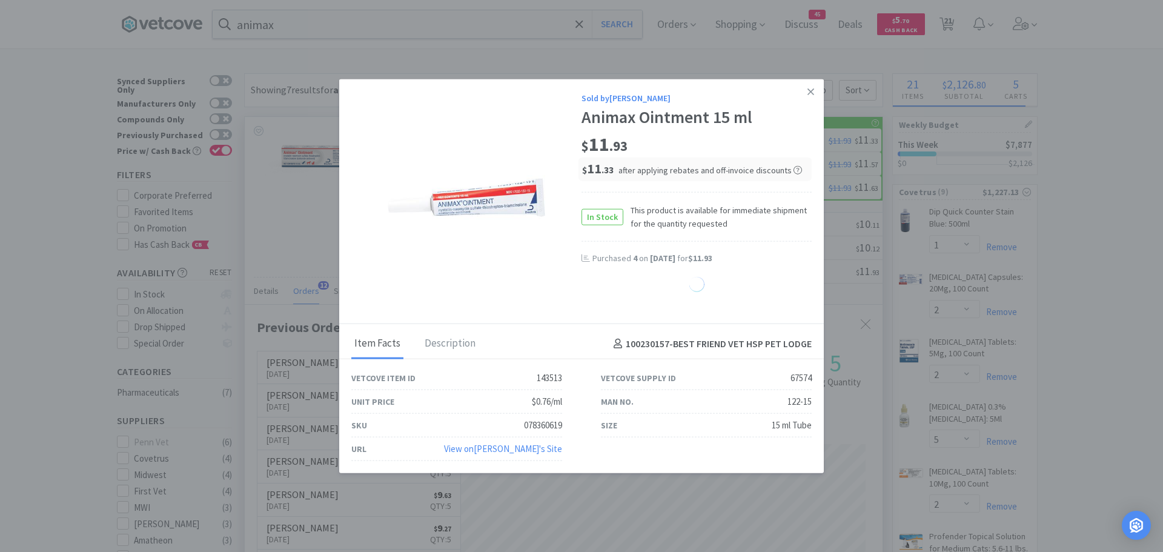
select select "4"
select select "3"
select select "12"
select select "8"
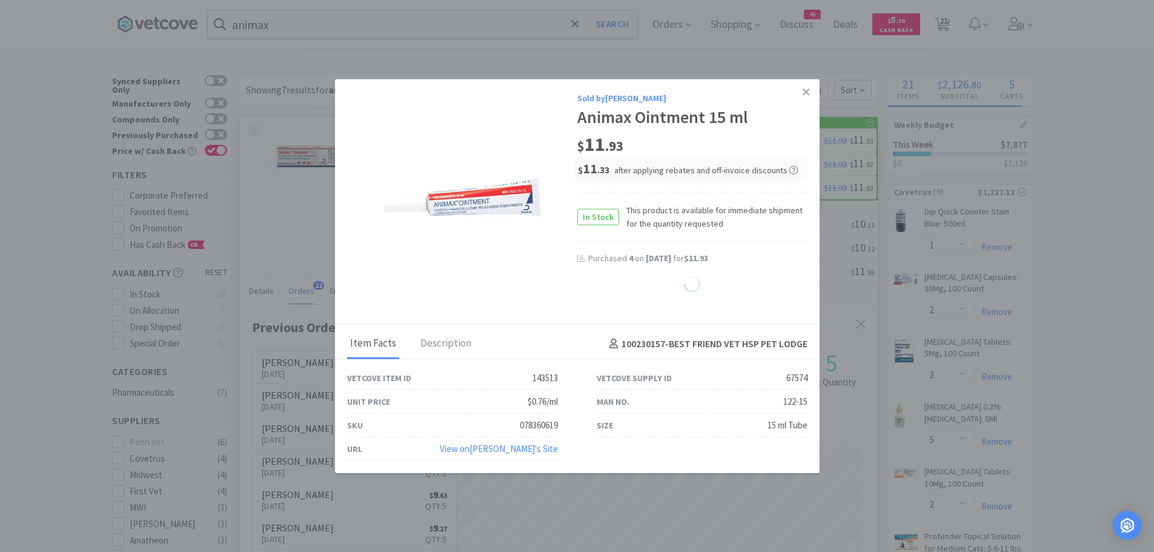
select select "2"
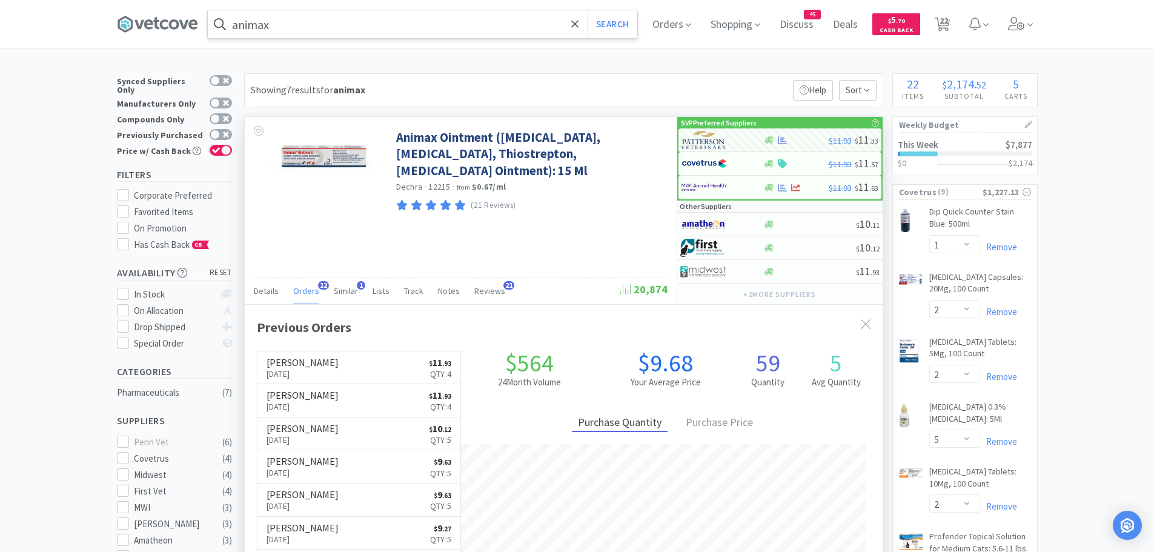
click at [306, 21] on input "animax" at bounding box center [423, 24] width 430 height 28
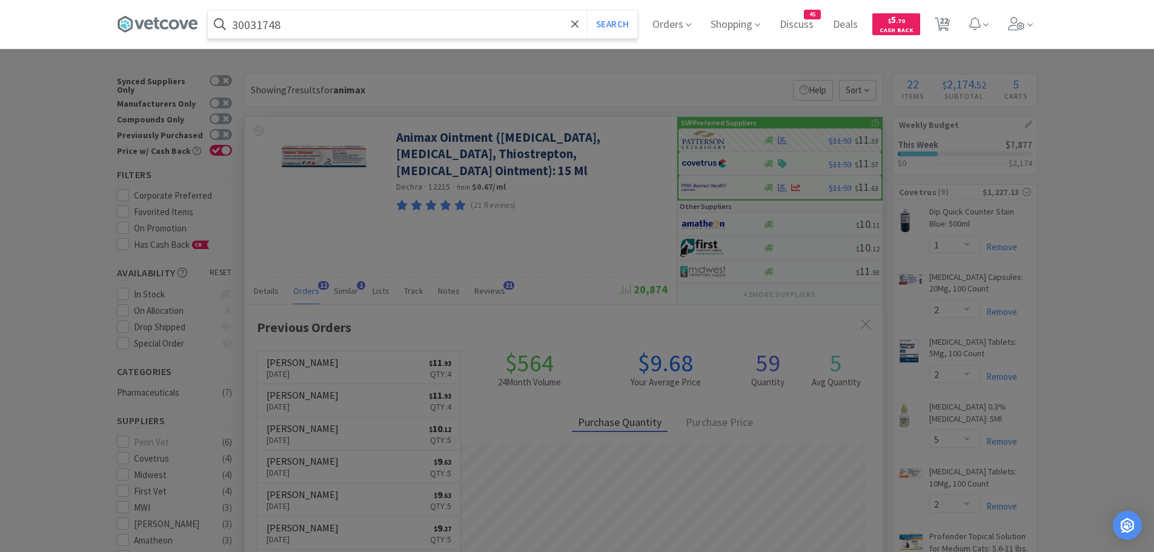
type input "30031748"
click at [587, 10] on button "Search" at bounding box center [612, 24] width 50 height 28
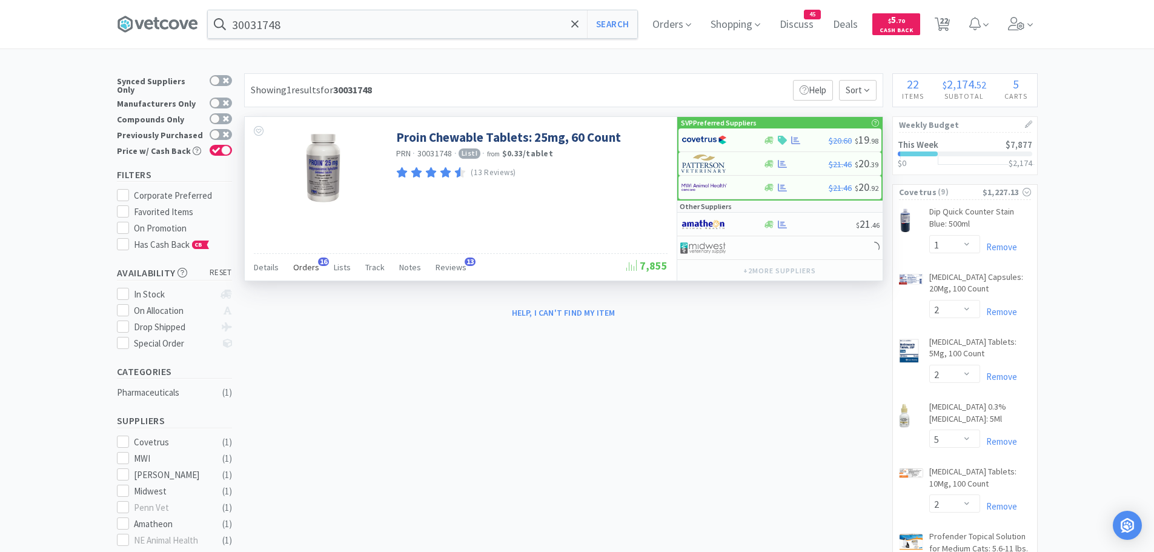
click at [314, 268] on span "Orders" at bounding box center [306, 267] width 26 height 11
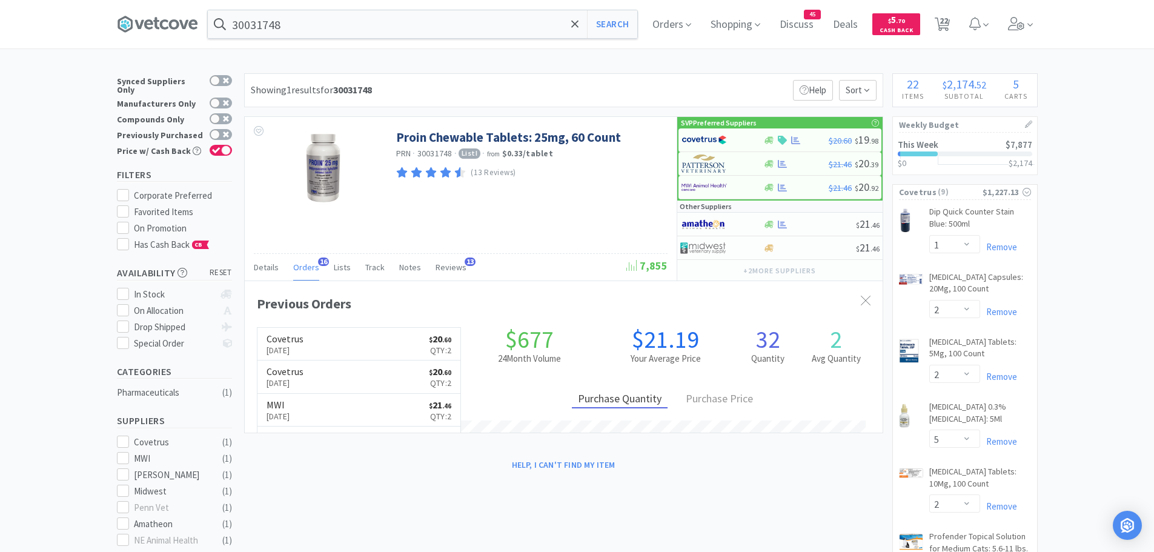
scroll to position [325, 638]
click at [720, 135] on img at bounding box center [704, 140] width 45 height 18
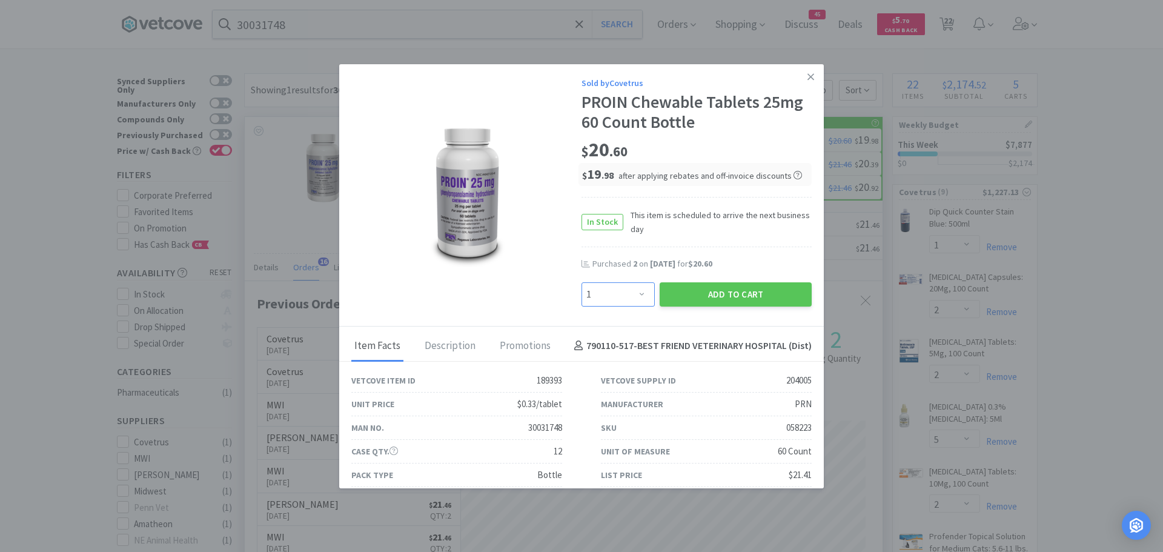
click at [631, 297] on select "Enter Quantity 1 2 3 4 5 6 7 8 9 10 11 12 13 14 15 16 17 18 19 20 Enter Quantity" at bounding box center [618, 294] width 73 height 24
select select "2"
click at [582, 282] on select "Enter Quantity 1 2 3 4 5 6 7 8 9 10 11 12 13 14 15 16 17 18 19 20 Enter Quantity" at bounding box center [618, 294] width 73 height 24
click at [705, 286] on button "Add to Cart" at bounding box center [736, 294] width 152 height 24
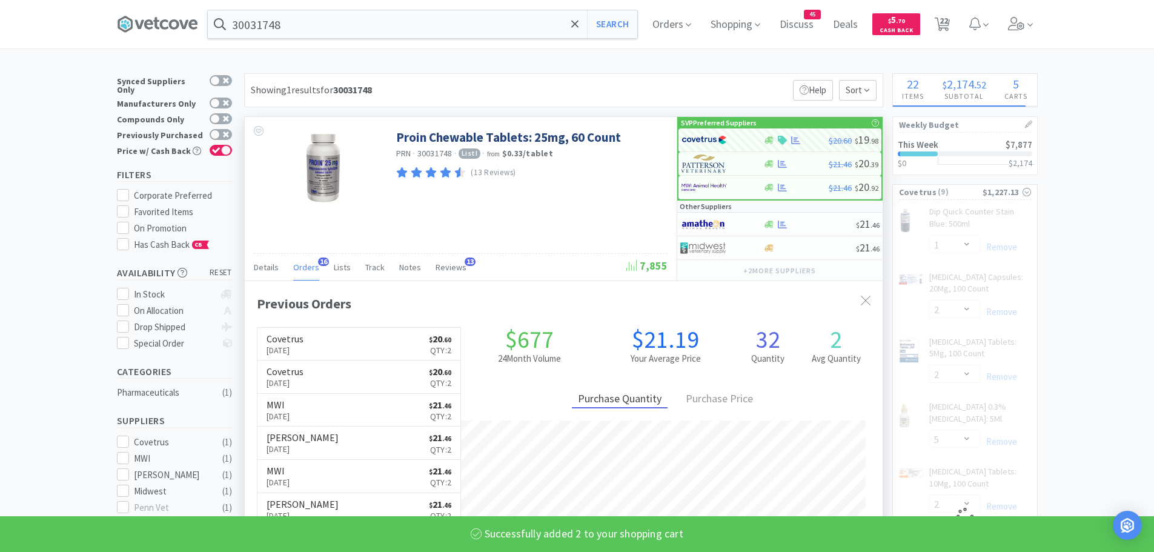
select select "2"
select select "1"
select select "10"
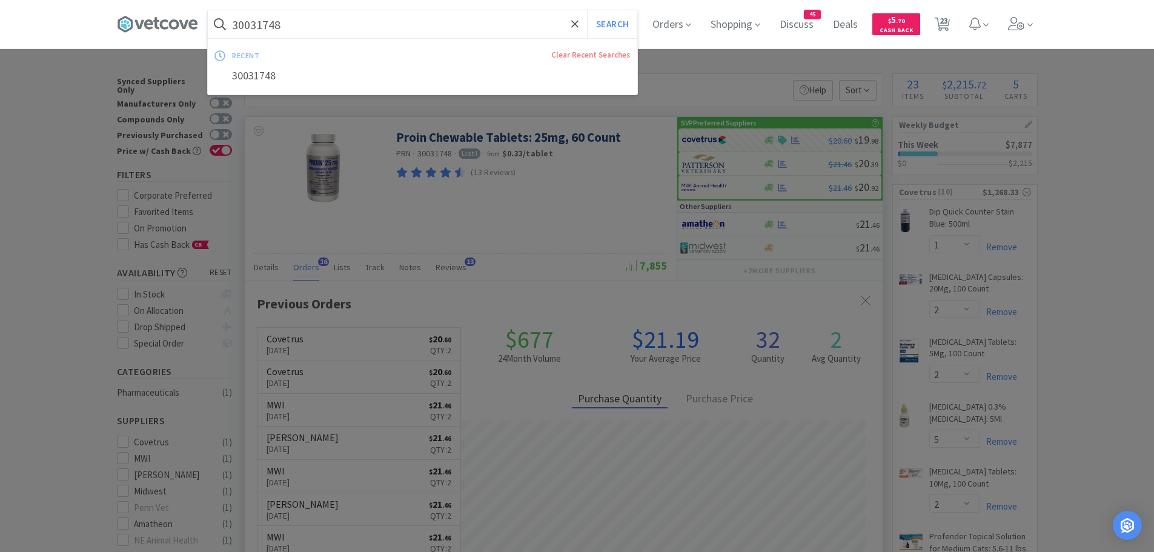
click at [371, 27] on input "30031748" at bounding box center [423, 24] width 430 height 28
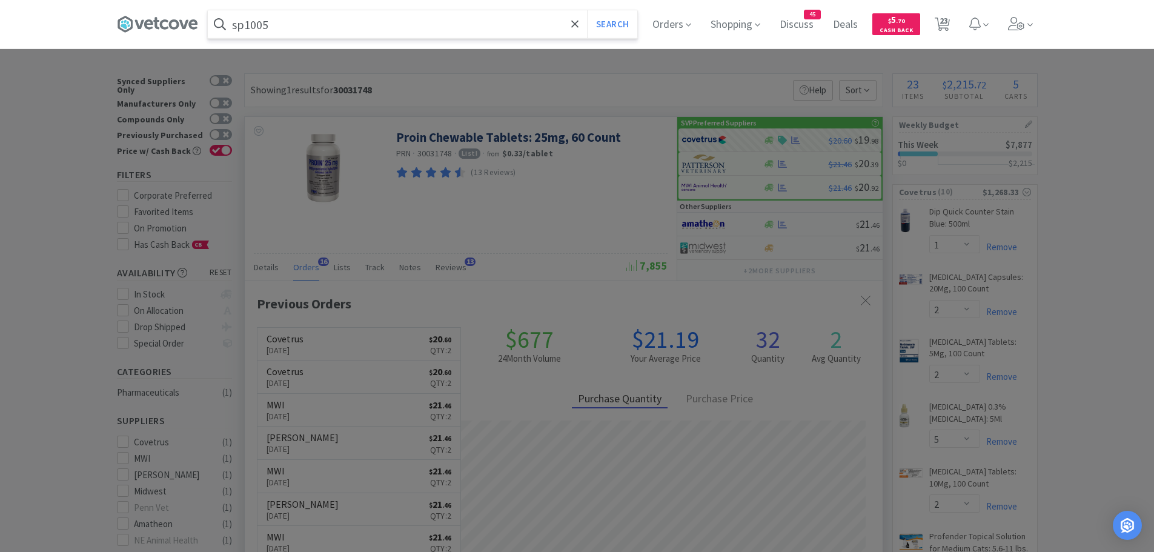
type input "sp1005"
click at [587, 10] on button "Search" at bounding box center [612, 24] width 50 height 28
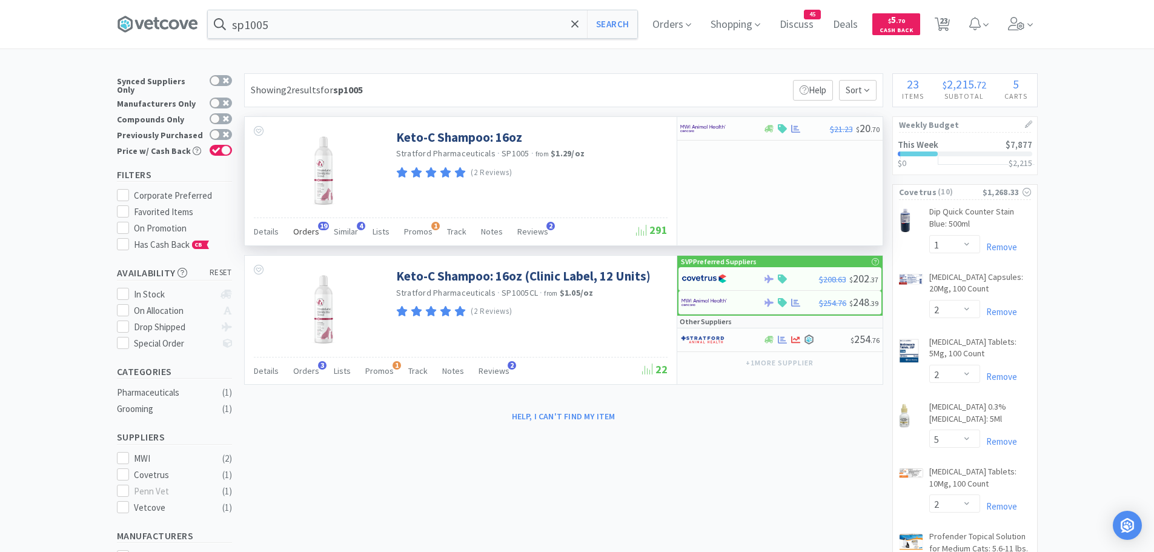
click at [318, 227] on span "19" at bounding box center [323, 226] width 11 height 8
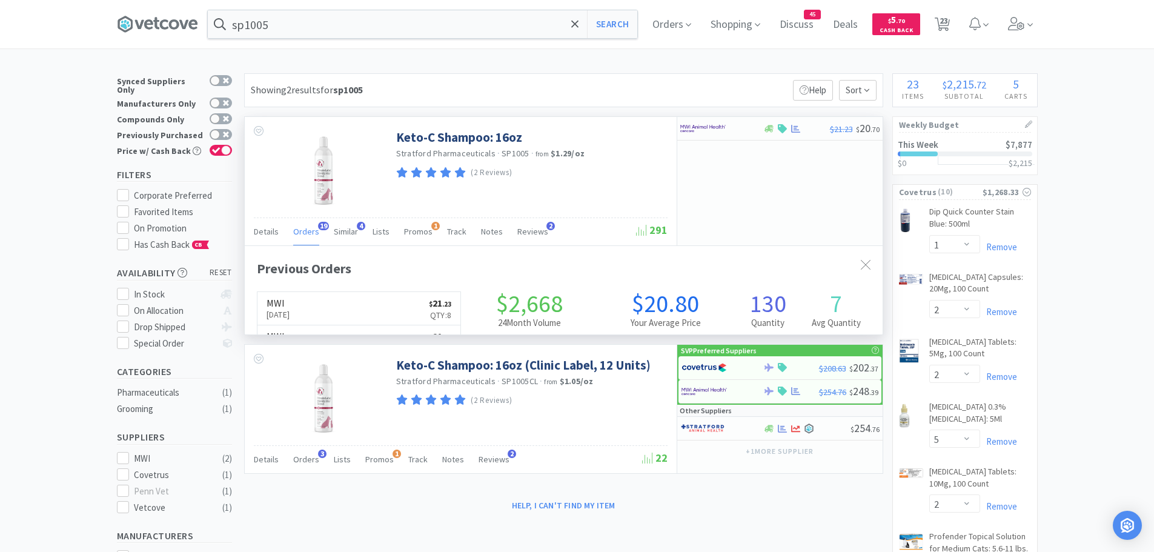
scroll to position [325, 638]
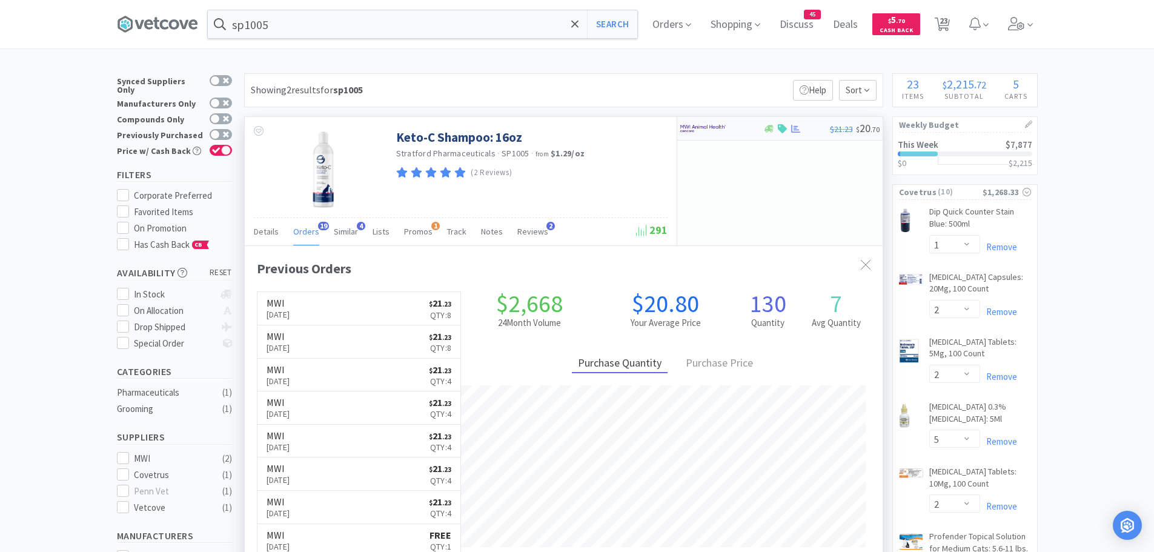
click at [703, 125] on img at bounding box center [702, 128] width 45 height 18
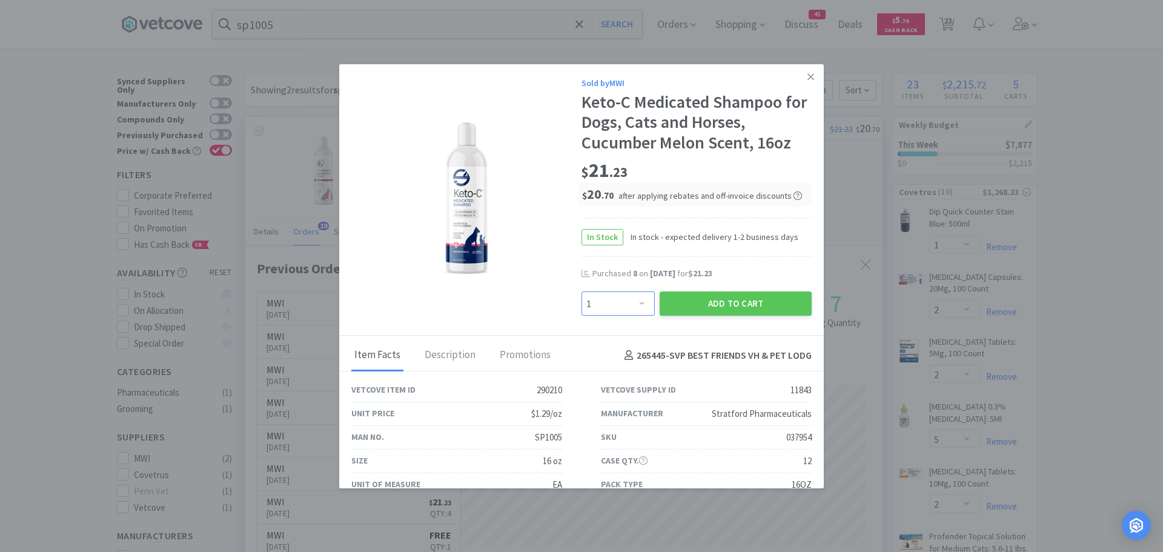
click at [627, 302] on select "Enter Quantity 1 2 3 4 5 6 7 8 9 10 11 12 13 14 15 16 17 18 19 20 Enter Quantity" at bounding box center [618, 303] width 73 height 24
select select "8"
click at [582, 291] on select "Enter Quantity 1 2 3 4 5 6 7 8 9 10 11 12 13 14 15 16 17 18 19 20 Enter Quantity" at bounding box center [618, 303] width 73 height 24
click at [701, 301] on button "Add to Cart" at bounding box center [736, 303] width 152 height 24
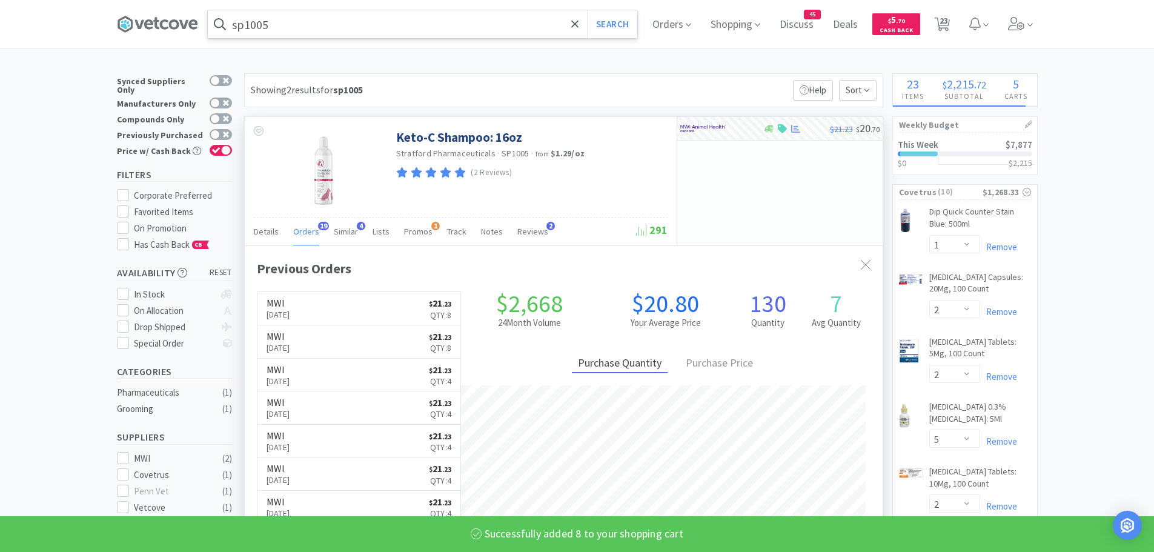
click at [282, 27] on input "sp1005" at bounding box center [423, 24] width 430 height 28
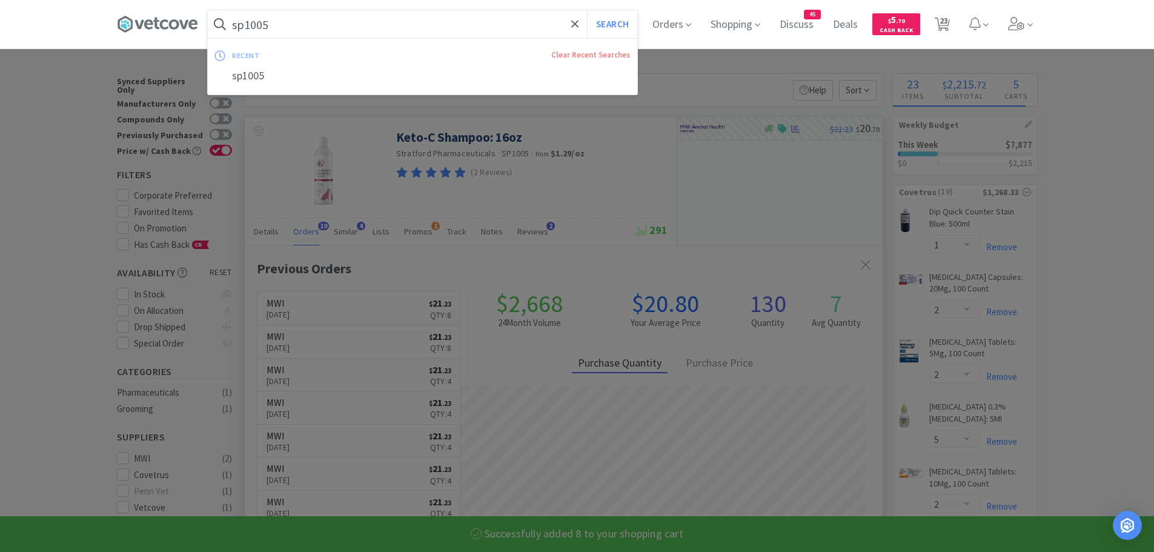
select select "8"
select select "2"
select select "1"
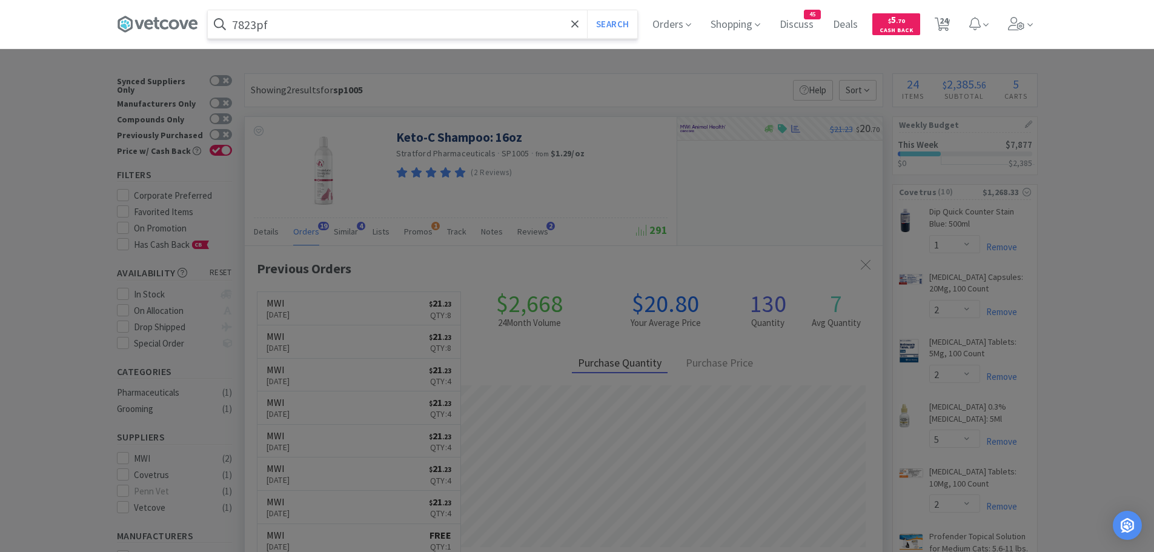
type input "7823pf"
click at [587, 10] on button "Search" at bounding box center [612, 24] width 50 height 28
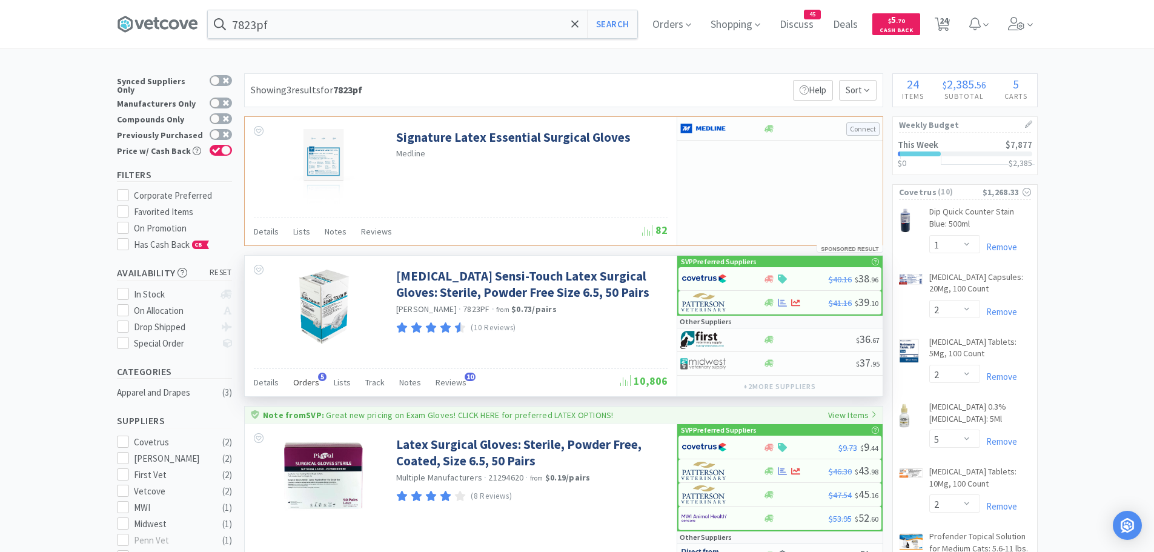
click at [306, 378] on span "Orders" at bounding box center [306, 382] width 26 height 11
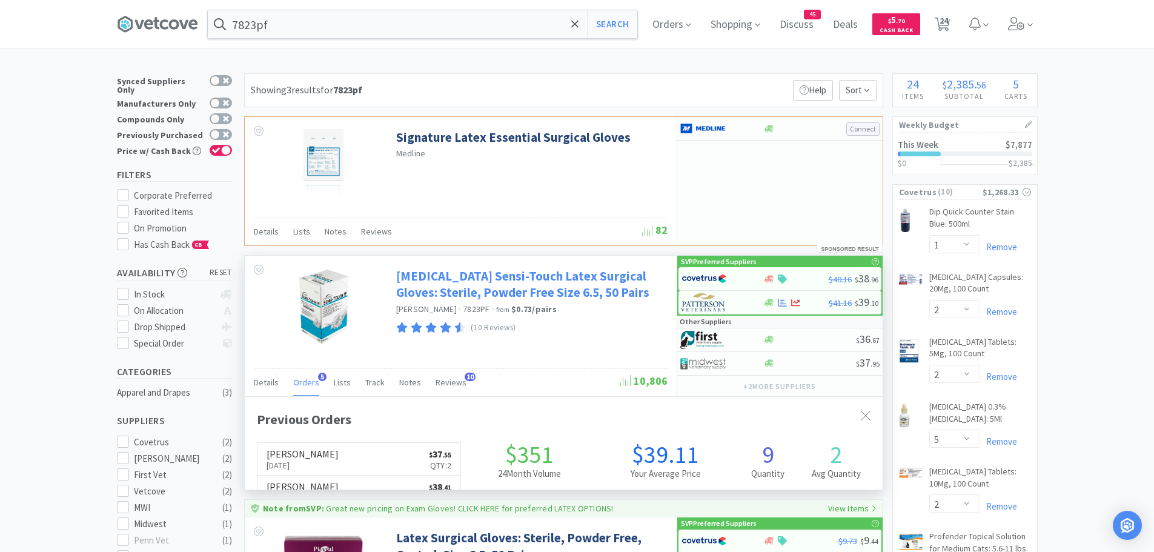
scroll to position [314, 638]
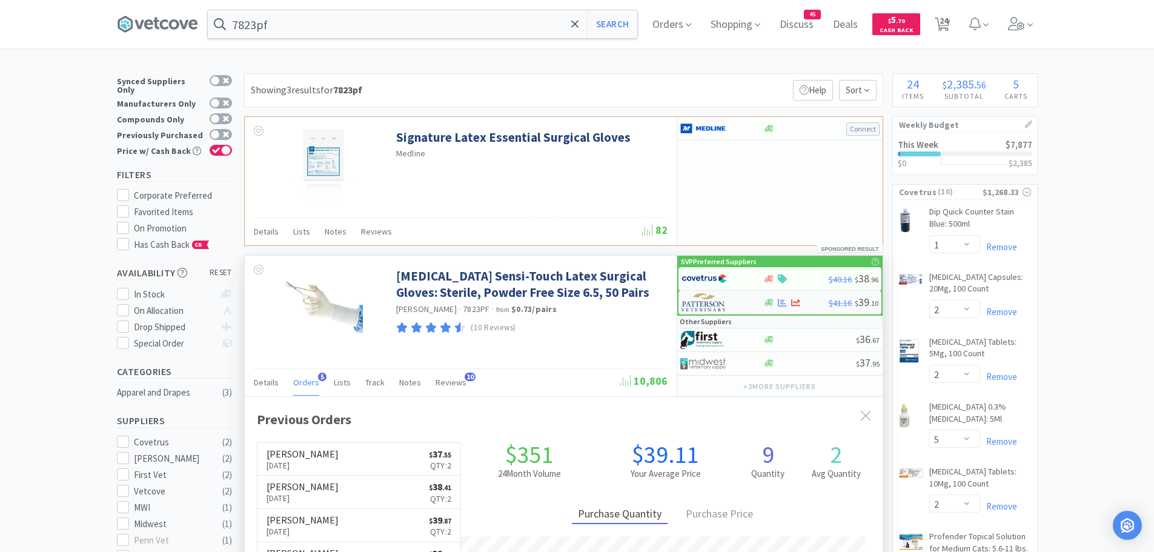
click at [696, 302] on img at bounding box center [704, 302] width 45 height 18
select select "1"
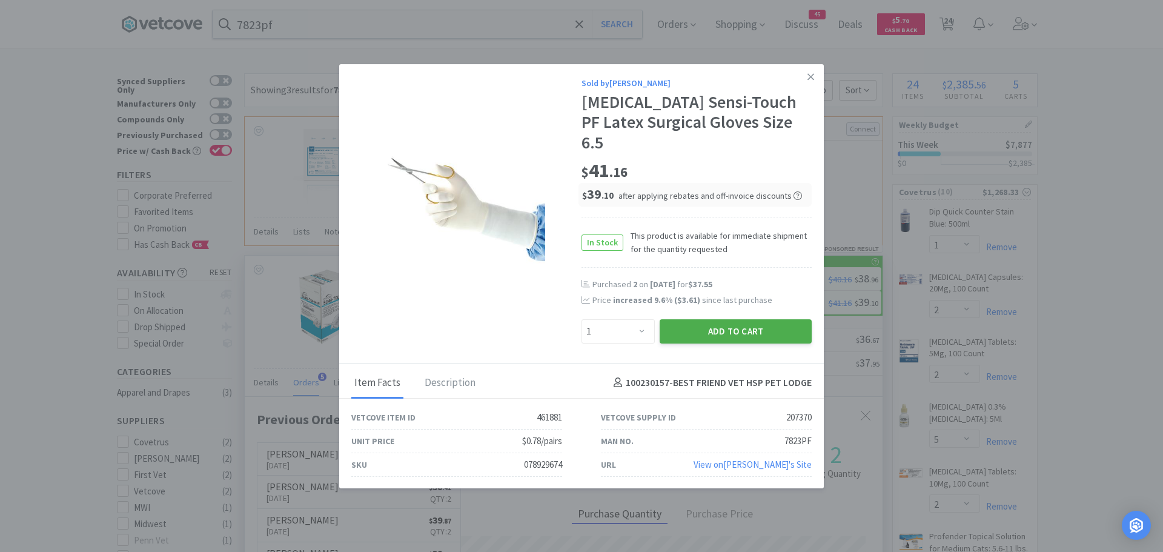
click at [697, 319] on button "Add to Cart" at bounding box center [736, 331] width 152 height 24
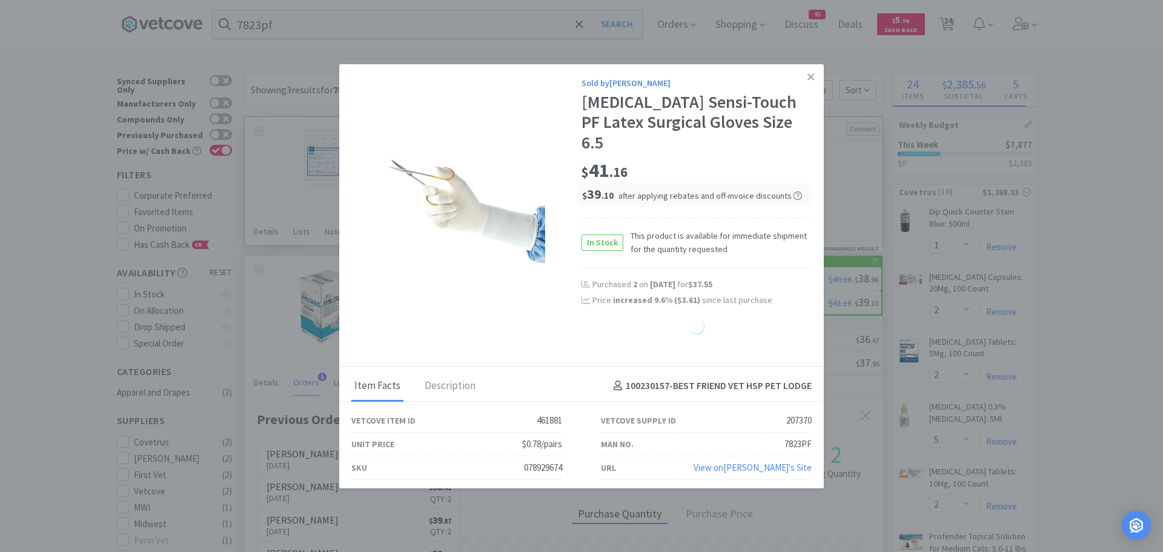
select select "1"
select select "3"
select select "12"
select select "8"
select select "2"
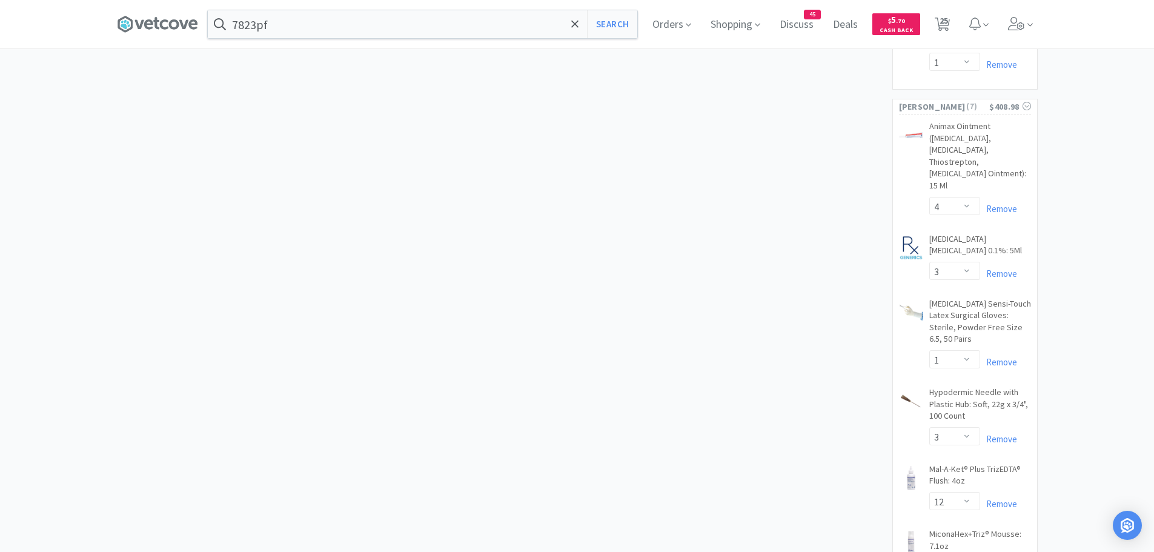
scroll to position [1212, 0]
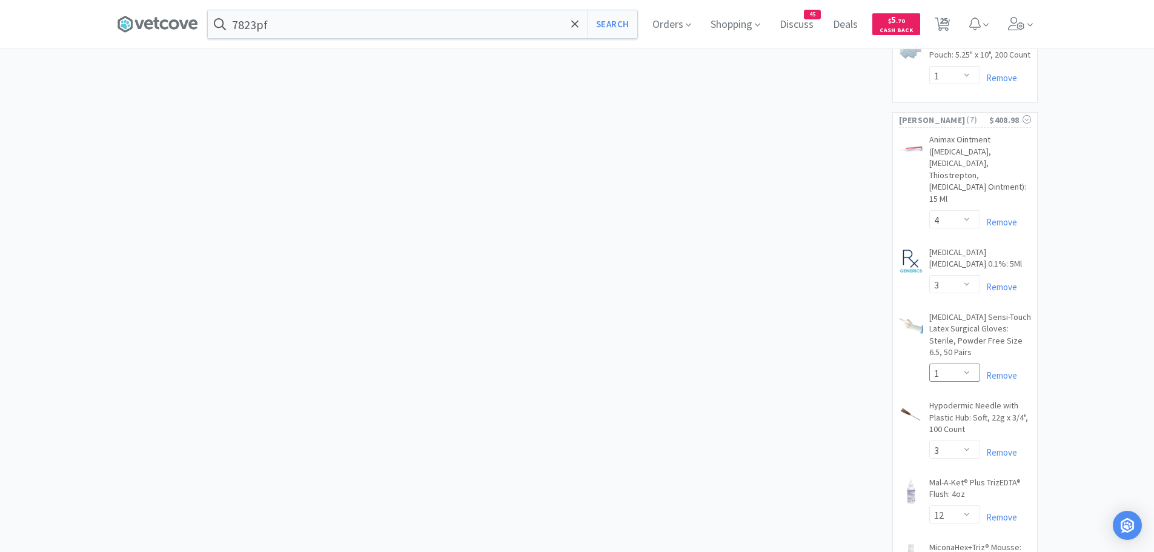
click at [966, 364] on select "Enter Quantity 1 2 3 4 5 6 7 8 9 10 11 12 13 14 15 16 17 18 19 20 Enter Quantity" at bounding box center [955, 373] width 51 height 18
click at [930, 364] on select "Enter Quantity 1 2 3 4 5 6 7 8 9 10 11 12 13 14 15 16 17 18 19 20 Enter Quantity" at bounding box center [955, 373] width 51 height 18
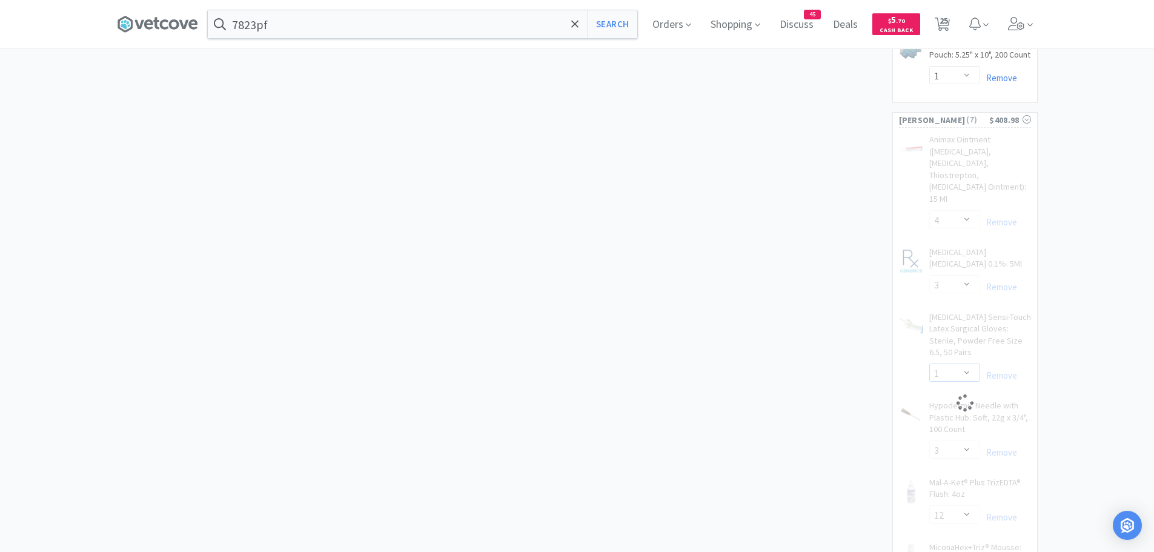
select select "2"
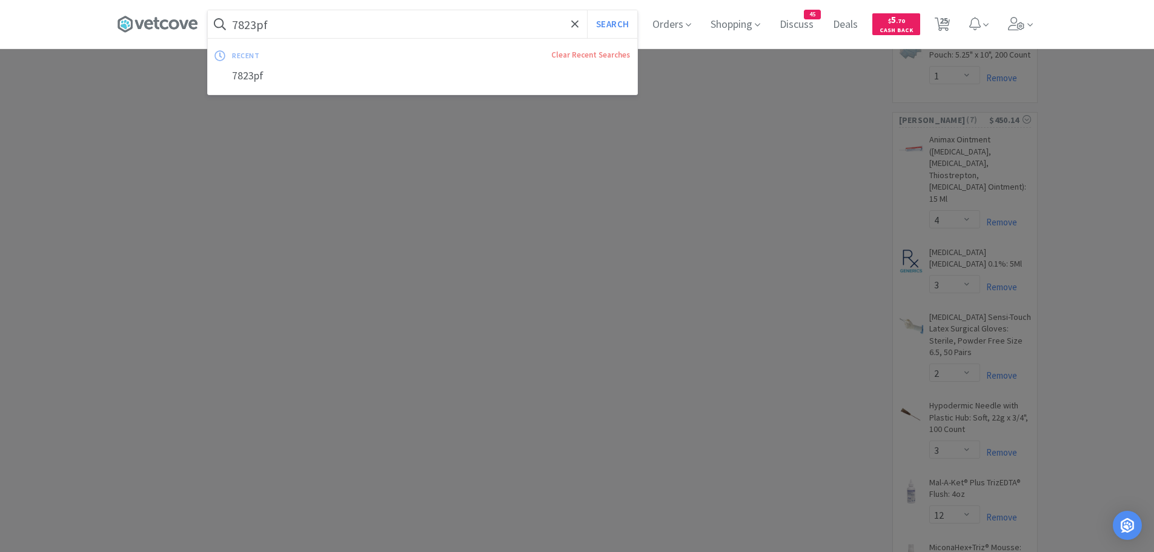
click at [330, 22] on input "7823pf" at bounding box center [423, 24] width 430 height 28
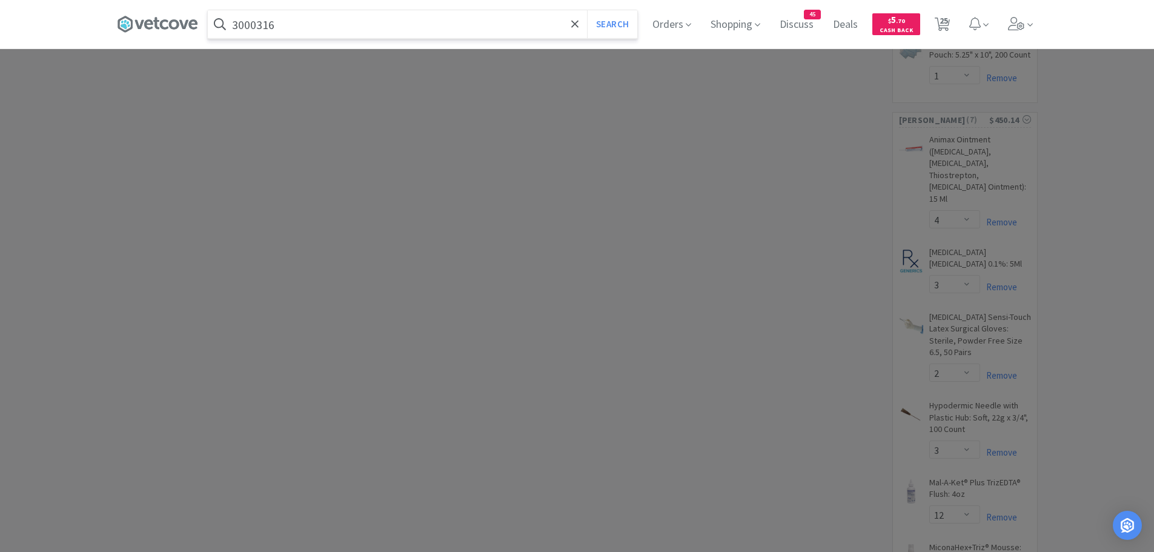
type input "3000316"
click at [587, 10] on button "Search" at bounding box center [612, 24] width 50 height 28
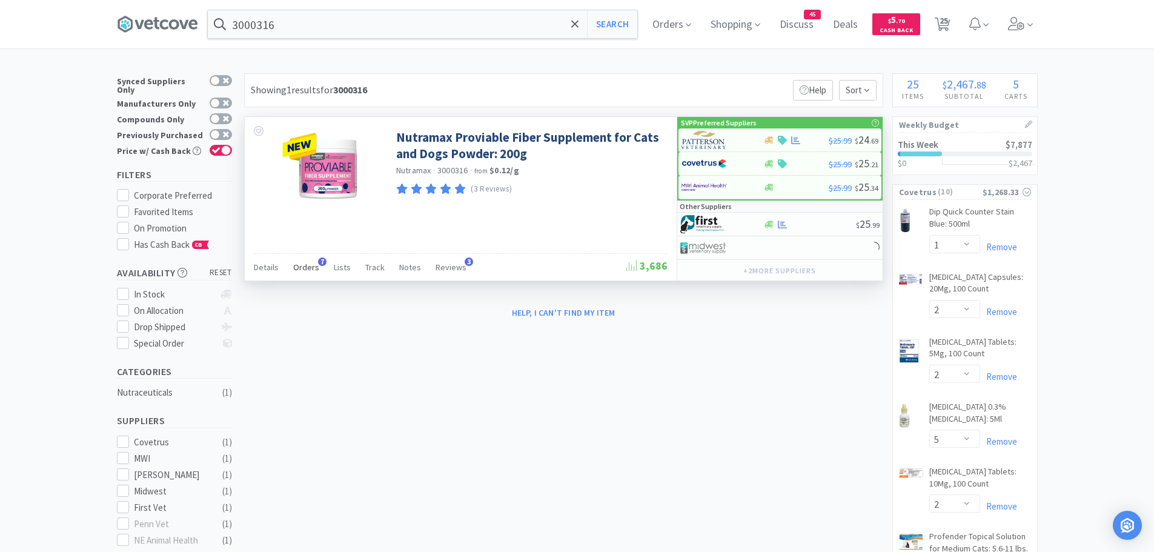
click at [308, 266] on span "Orders" at bounding box center [306, 267] width 26 height 11
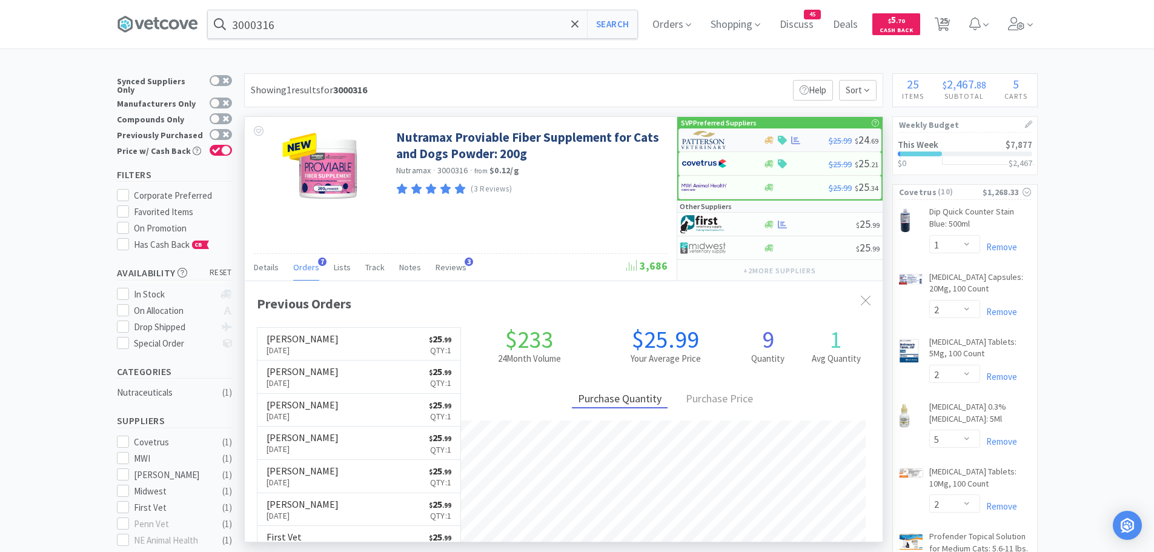
scroll to position [314, 638]
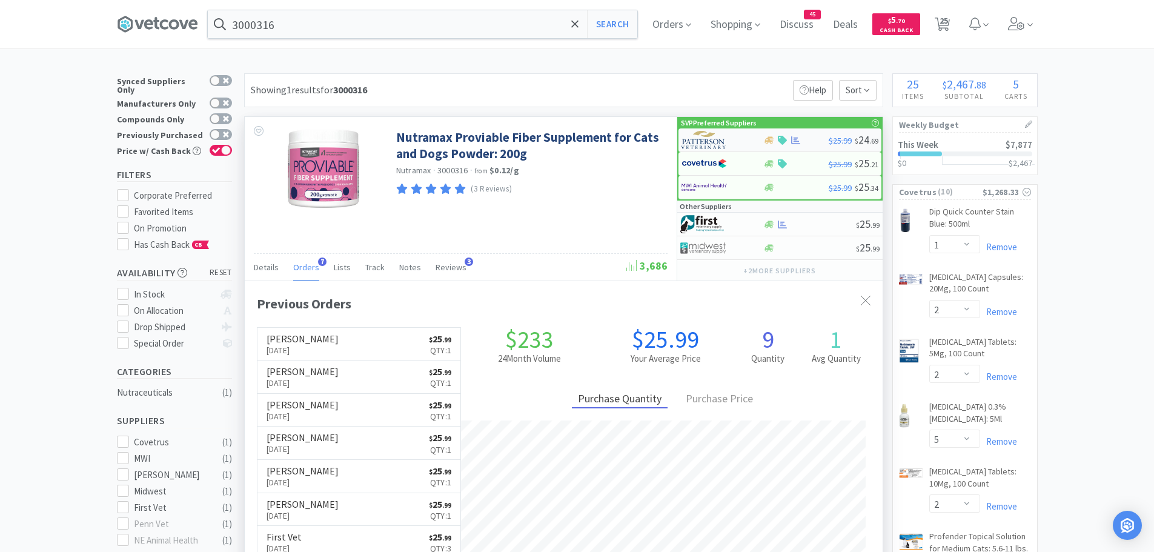
click at [707, 143] on img at bounding box center [704, 140] width 45 height 18
select select "1"
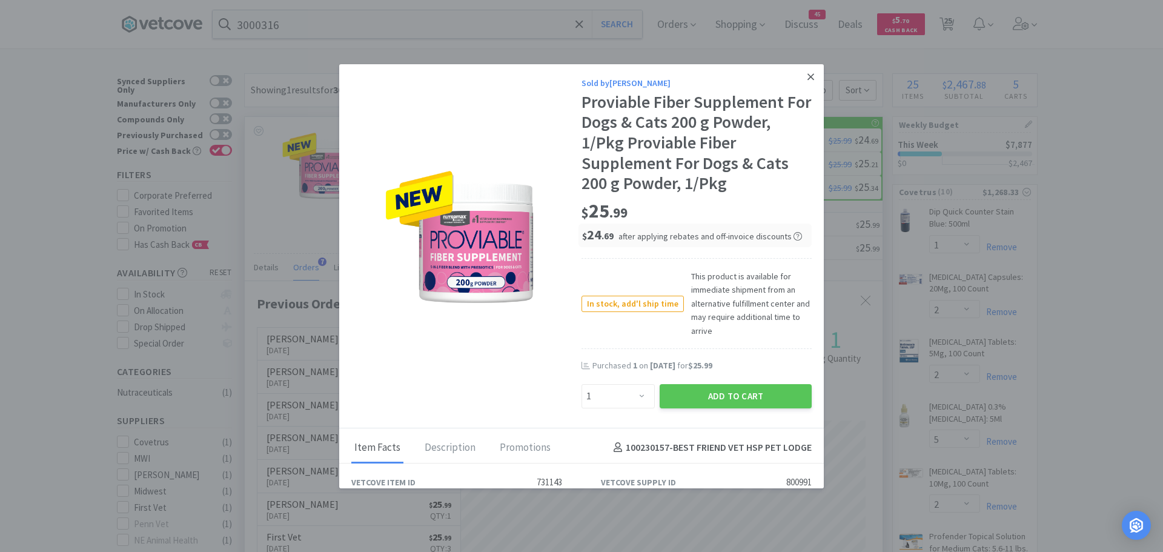
click at [808, 72] on icon at bounding box center [811, 77] width 7 height 11
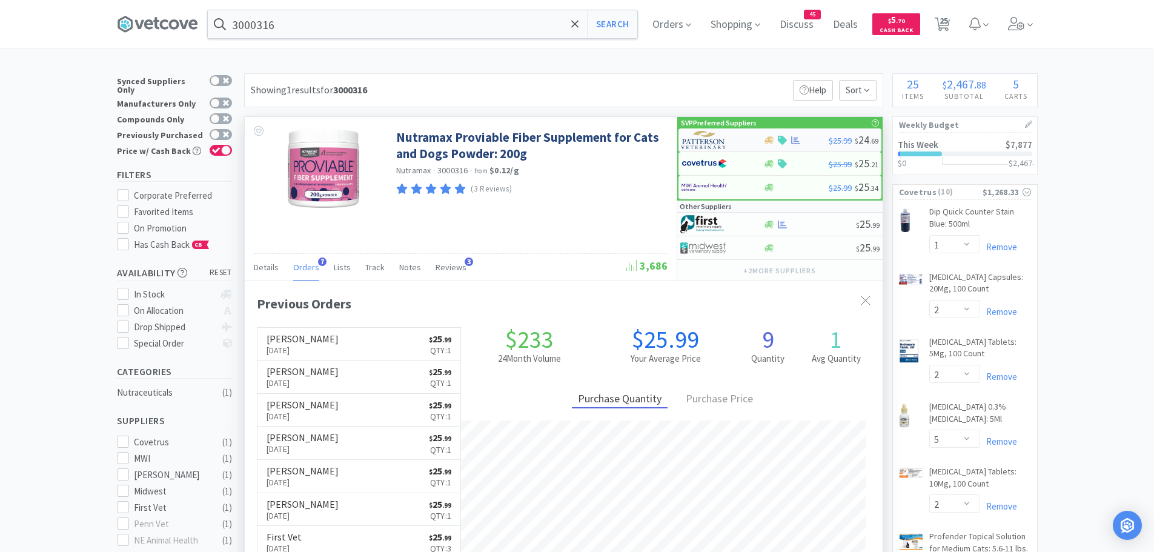
click at [702, 142] on img at bounding box center [704, 140] width 45 height 18
select select "1"
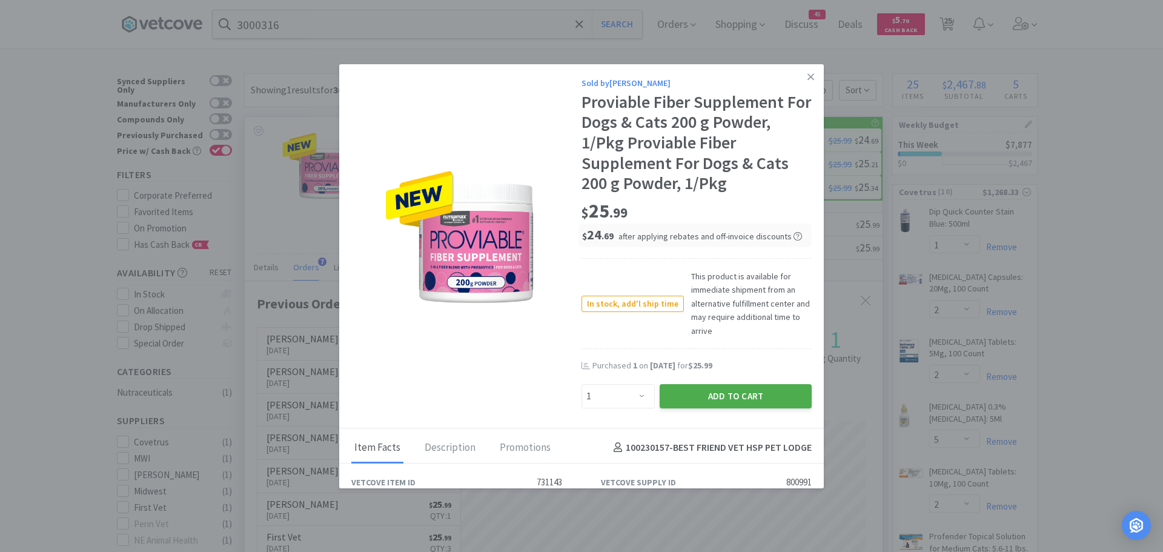
click at [700, 396] on button "Add to Cart" at bounding box center [736, 396] width 152 height 24
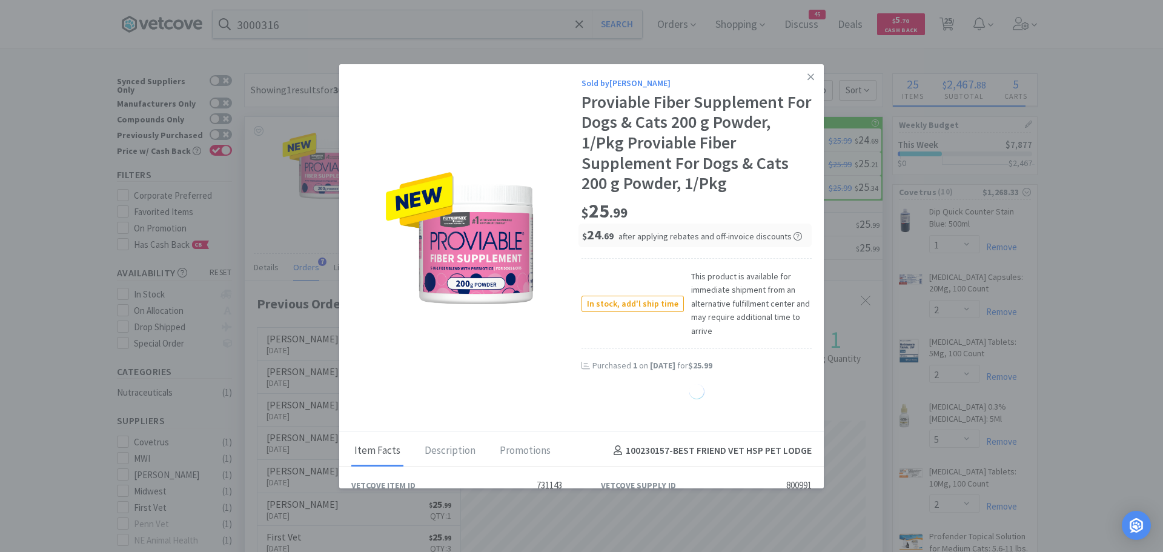
select select "1"
select select "2"
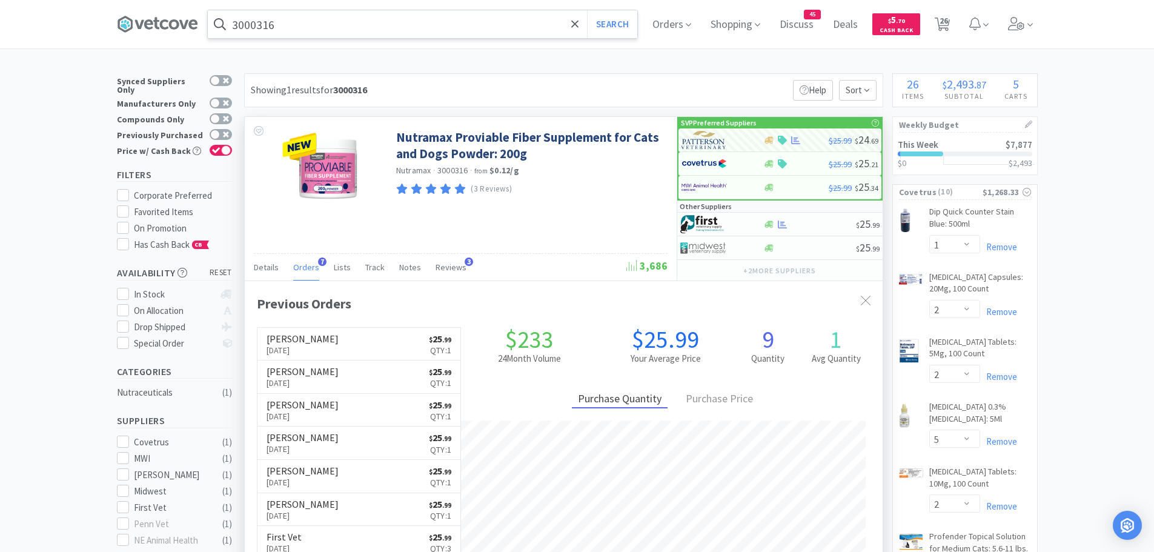
click at [344, 19] on input "3000316" at bounding box center [423, 24] width 430 height 28
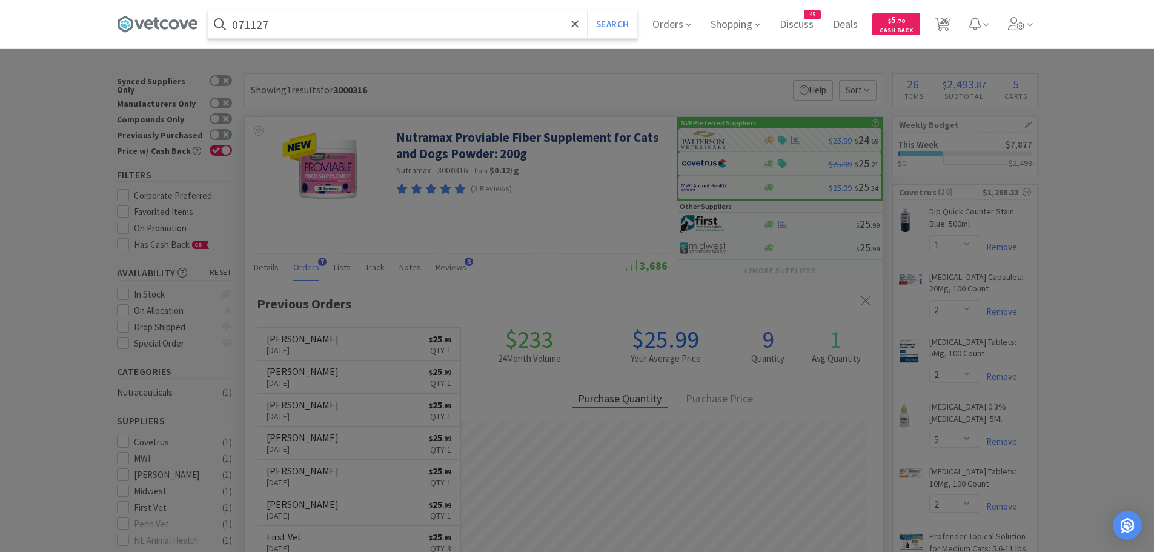
type input "071127"
click at [587, 10] on button "Search" at bounding box center [612, 24] width 50 height 28
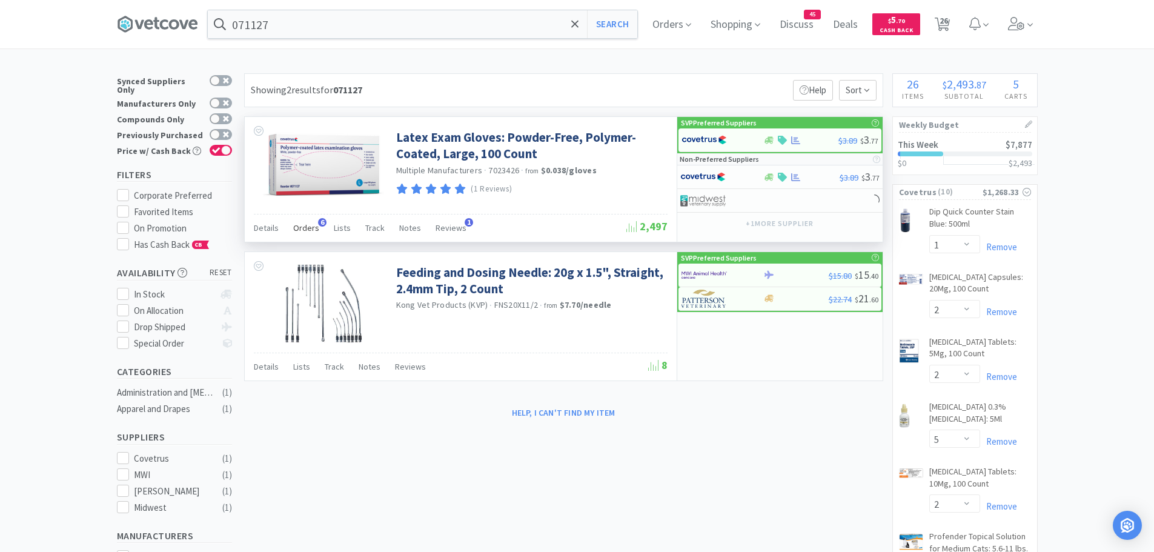
click at [308, 230] on span "Orders" at bounding box center [306, 227] width 26 height 11
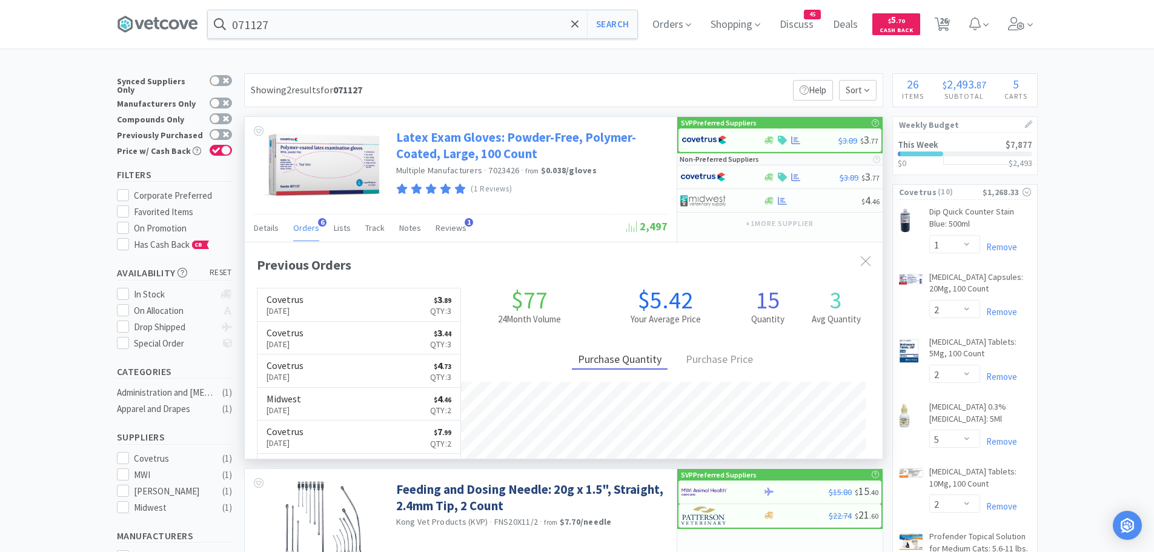
scroll to position [314, 638]
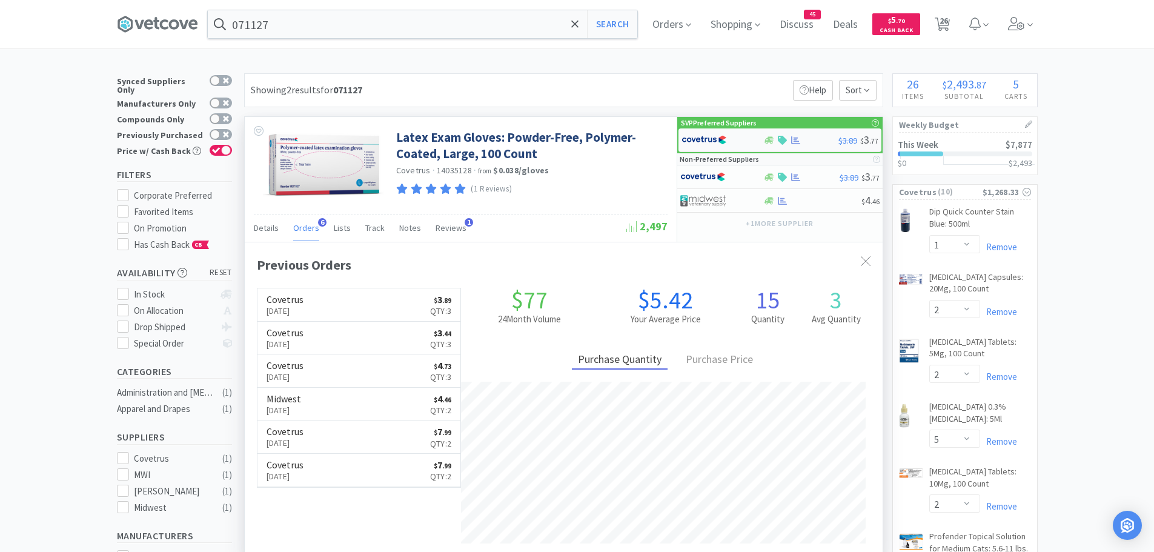
click at [708, 138] on img at bounding box center [704, 140] width 45 height 18
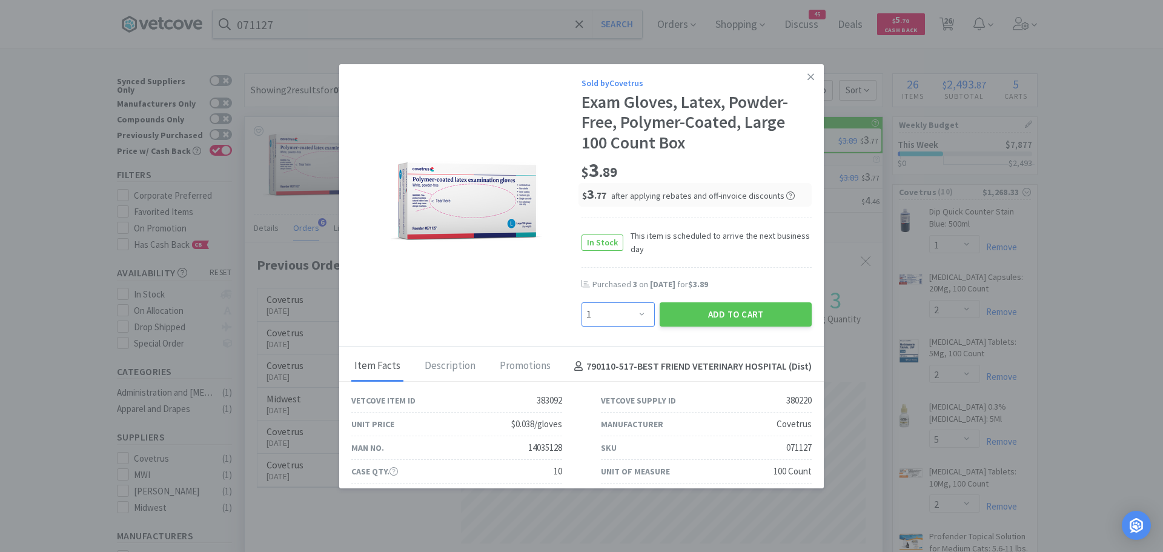
click at [637, 311] on select "Enter Quantity 1 2 3 4 5 6 7 8 9 10 11 12 13 14 15 16 17 18 19 20 Enter Quantity" at bounding box center [618, 314] width 73 height 24
select select "3"
click at [582, 302] on select "Enter Quantity 1 2 3 4 5 6 7 8 9 10 11 12 13 14 15 16 17 18 19 20 Enter Quantity" at bounding box center [618, 314] width 73 height 24
click at [660, 303] on button "Add to Cart" at bounding box center [736, 314] width 152 height 24
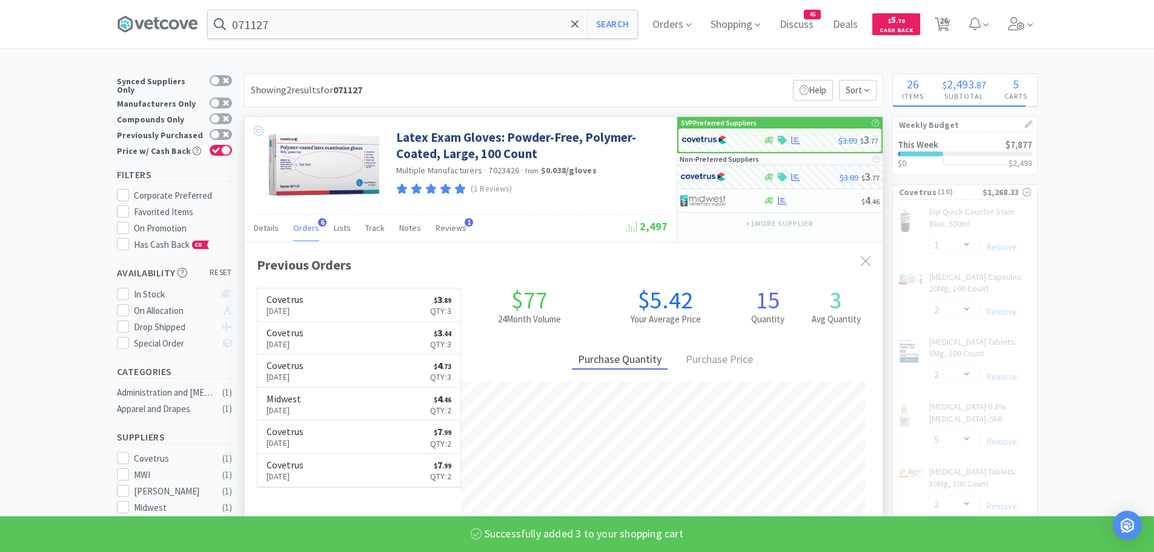
select select "3"
select select "2"
select select "5"
select select "2"
select select "1"
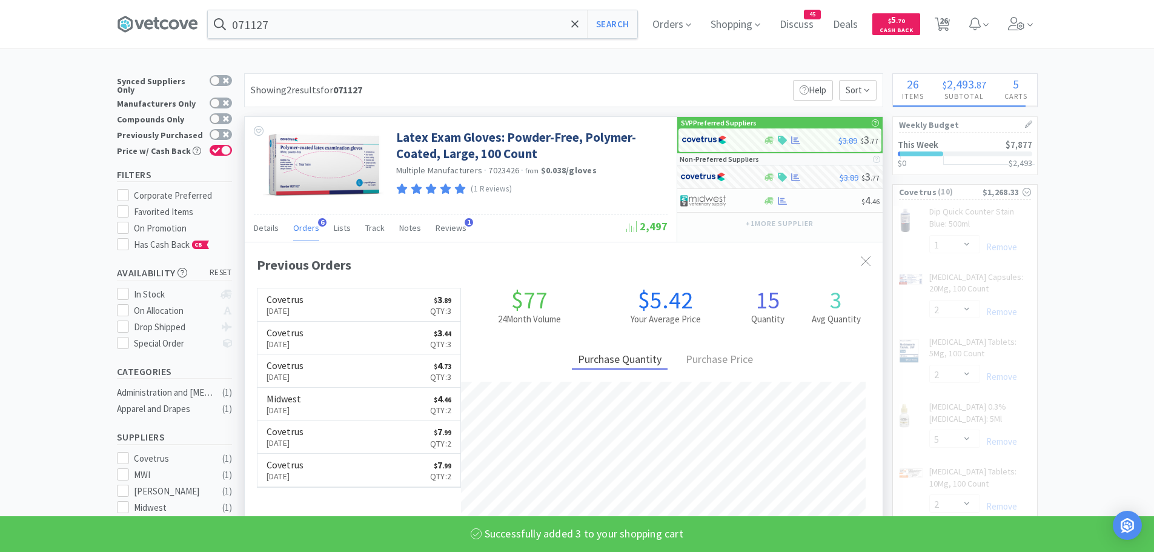
select select "2"
select select "1"
select select "10"
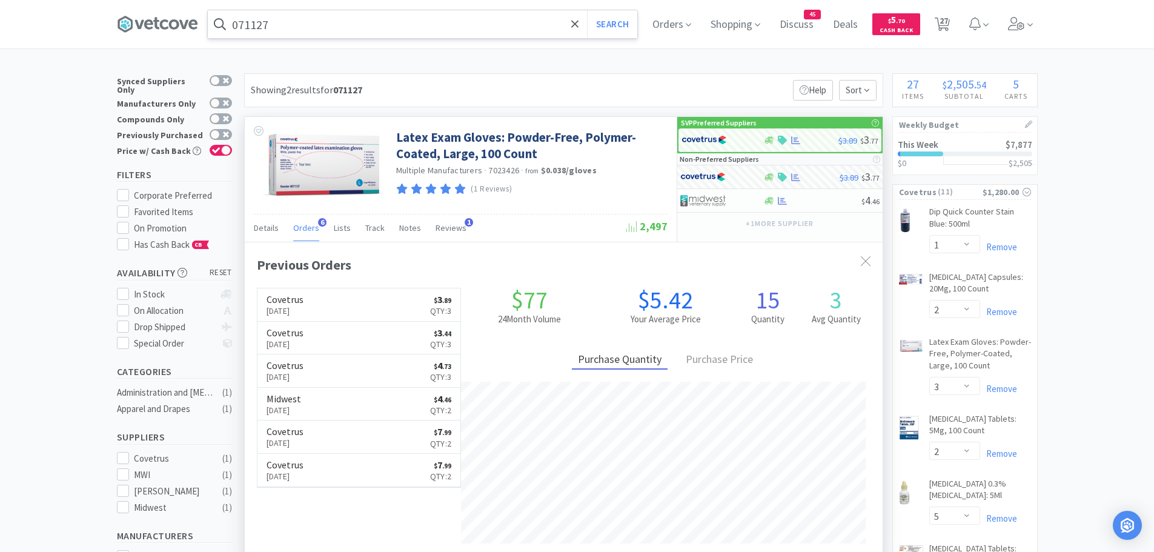
click at [294, 19] on input "071127" at bounding box center [423, 24] width 430 height 28
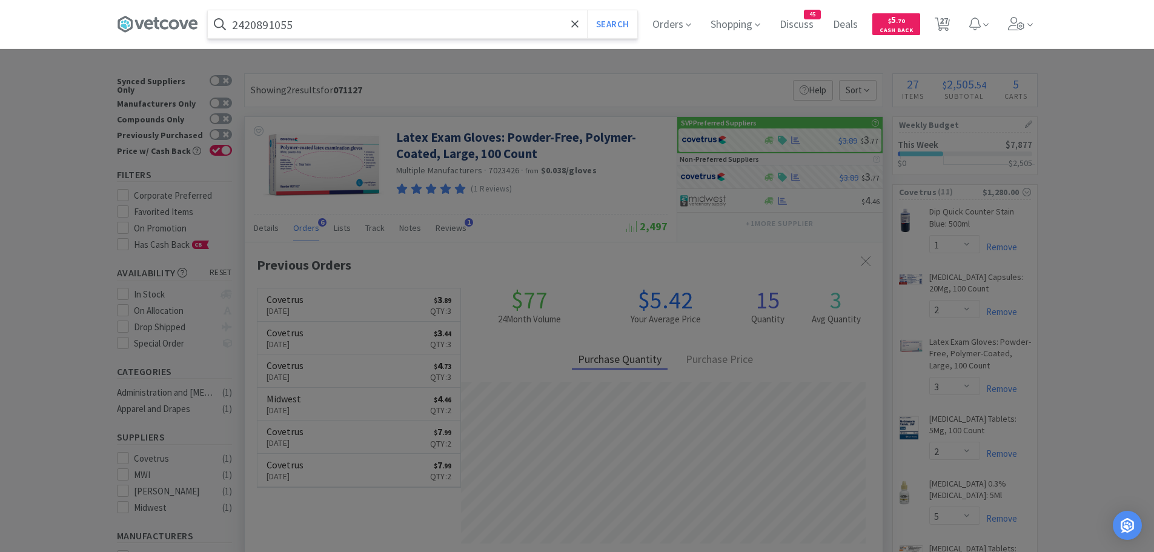
type input "2420891055"
click at [587, 10] on button "Search" at bounding box center [612, 24] width 50 height 28
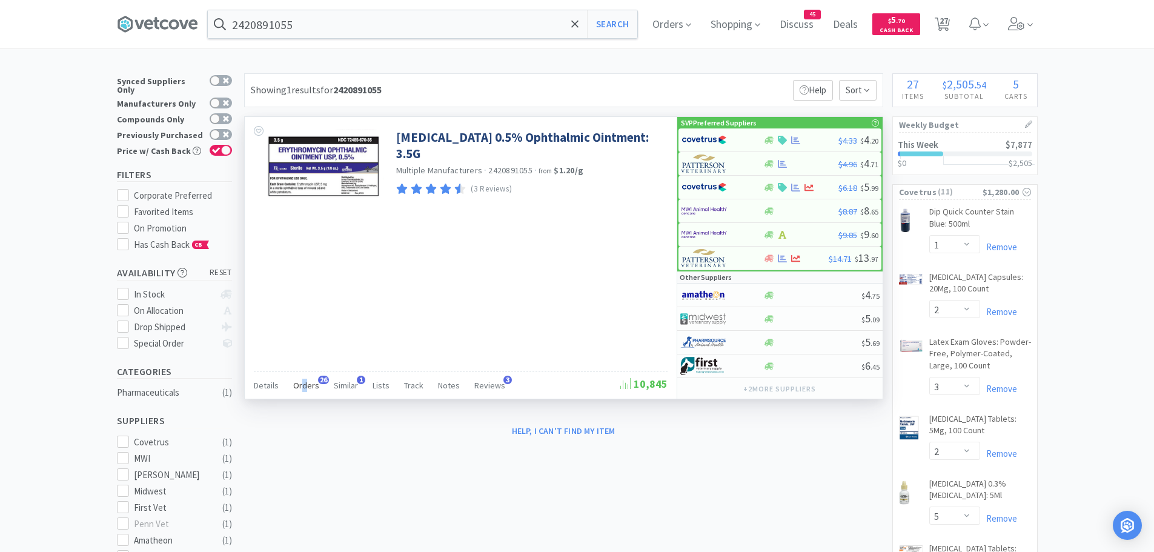
click at [303, 385] on span "Orders" at bounding box center [306, 385] width 26 height 11
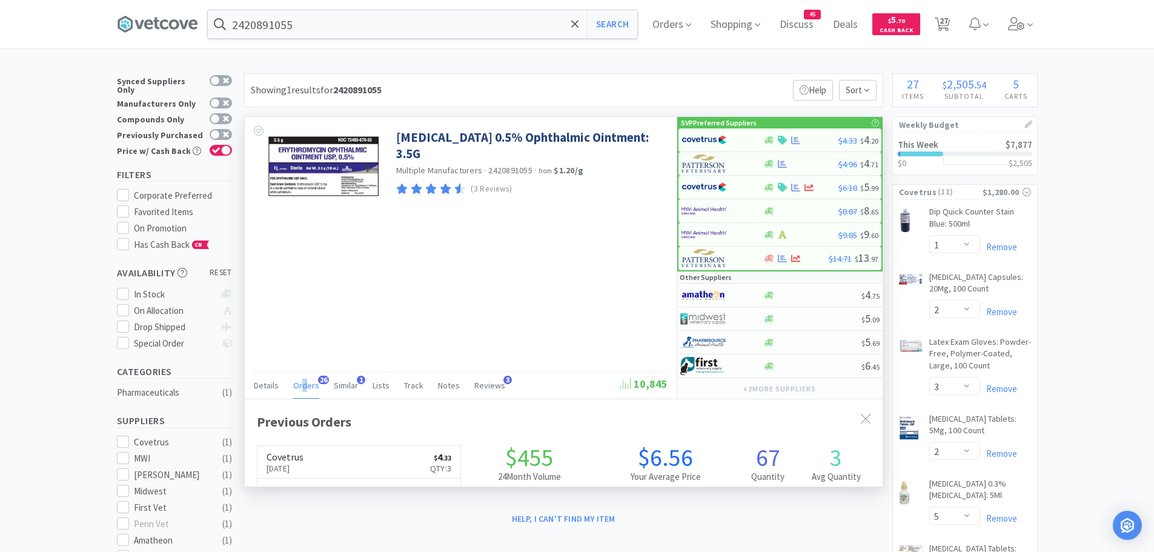
scroll to position [325, 638]
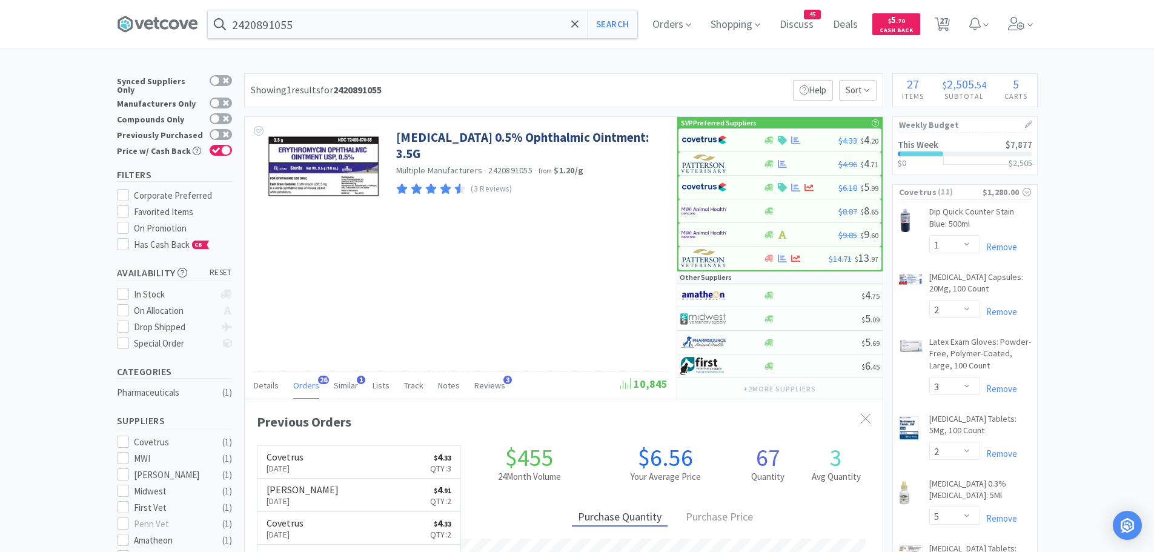
click at [710, 141] on img at bounding box center [704, 140] width 45 height 18
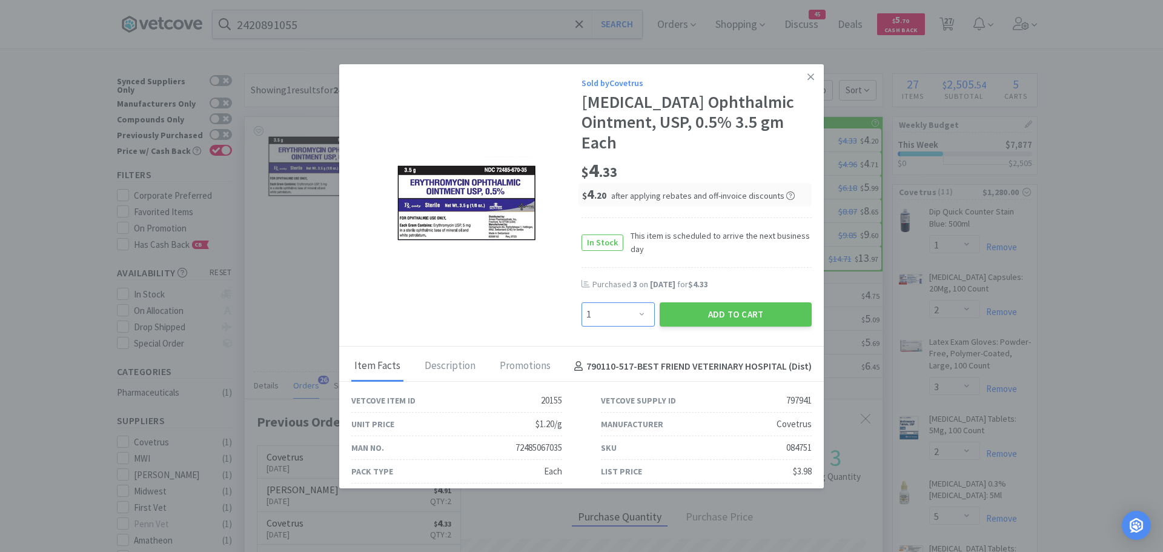
click at [630, 318] on select "Enter Quantity 1 2 3 4 5 6 7 8 9 10 11 12 13 14 15 16 17 18 19 20 Enter Quantity" at bounding box center [618, 314] width 73 height 24
select select "3"
click at [582, 302] on select "Enter Quantity 1 2 3 4 5 6 7 8 9 10 11 12 13 14 15 16 17 18 19 20 Enter Quantity" at bounding box center [618, 314] width 73 height 24
click at [725, 307] on button "Add to Cart" at bounding box center [736, 314] width 152 height 24
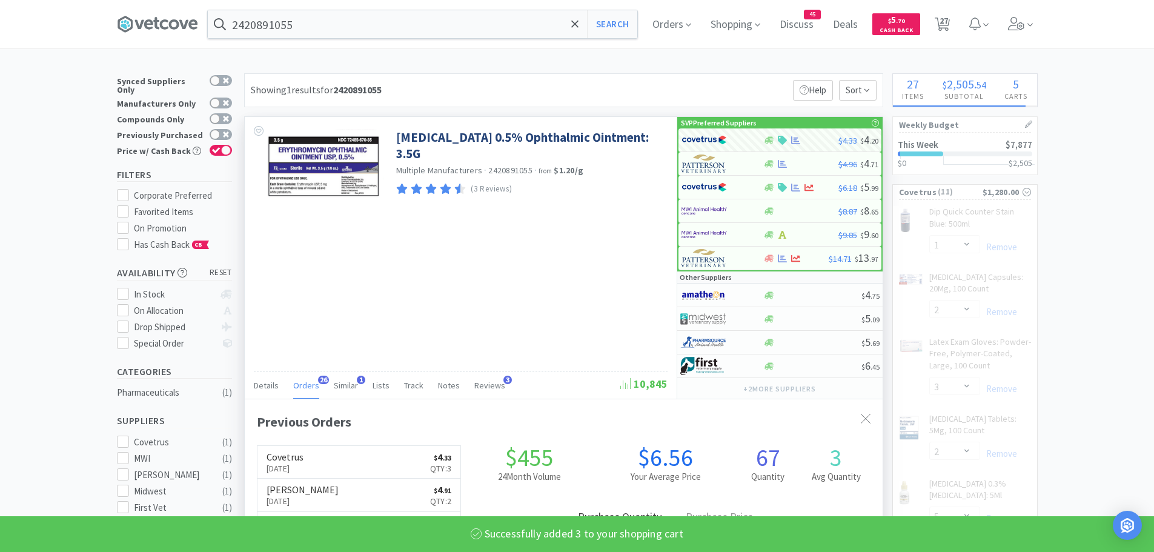
select select "3"
select select "2"
select select "3"
select select "2"
select select "5"
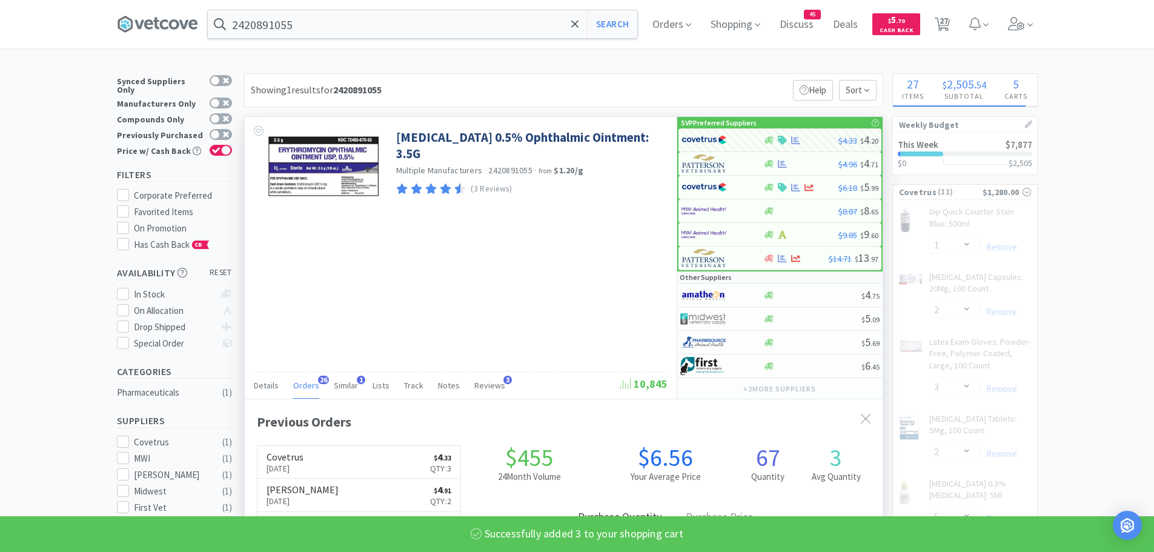
select select "2"
select select "1"
select select "2"
select select "1"
select select "10"
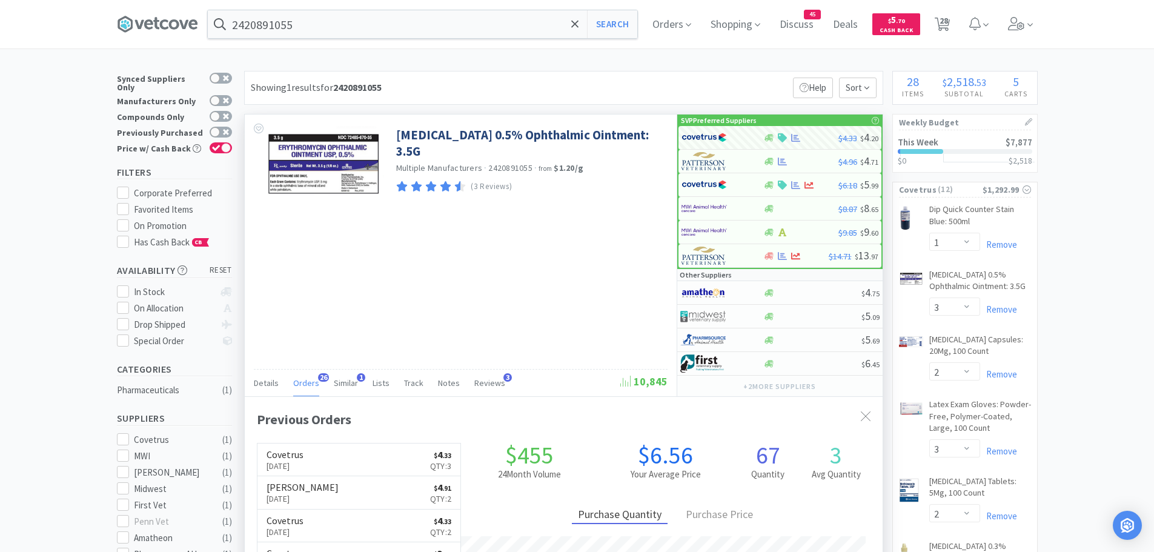
scroll to position [0, 0]
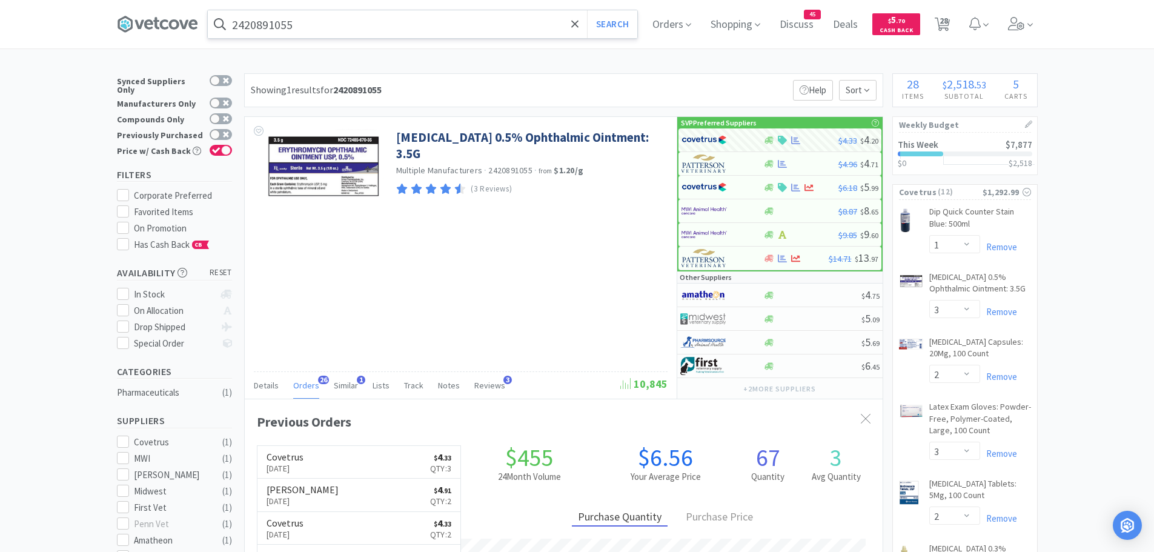
click at [328, 27] on input "2420891055" at bounding box center [423, 24] width 430 height 28
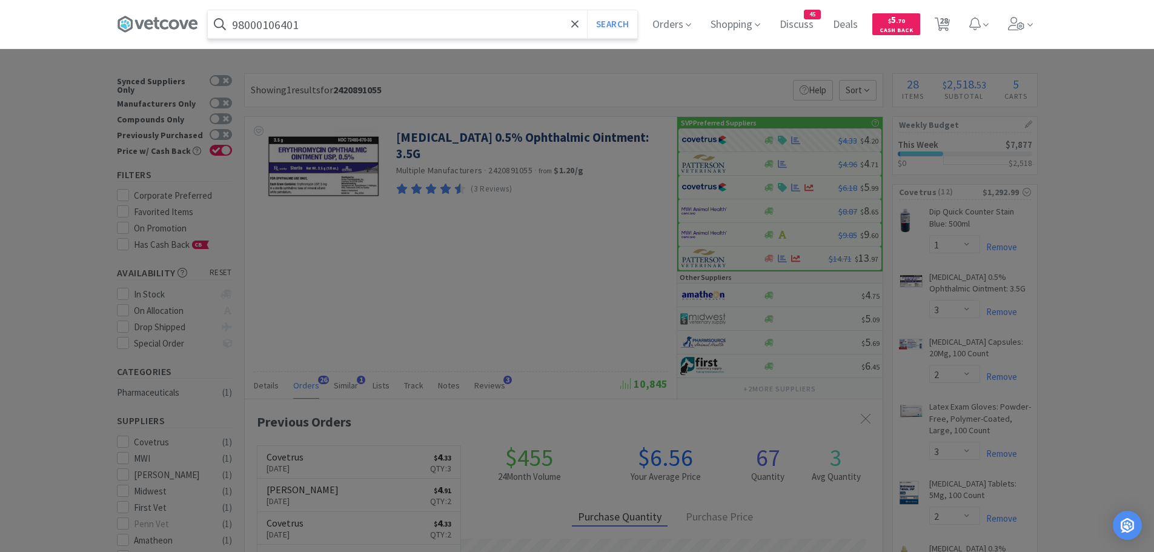
type input "98000106401"
click at [587, 10] on button "Search" at bounding box center [612, 24] width 50 height 28
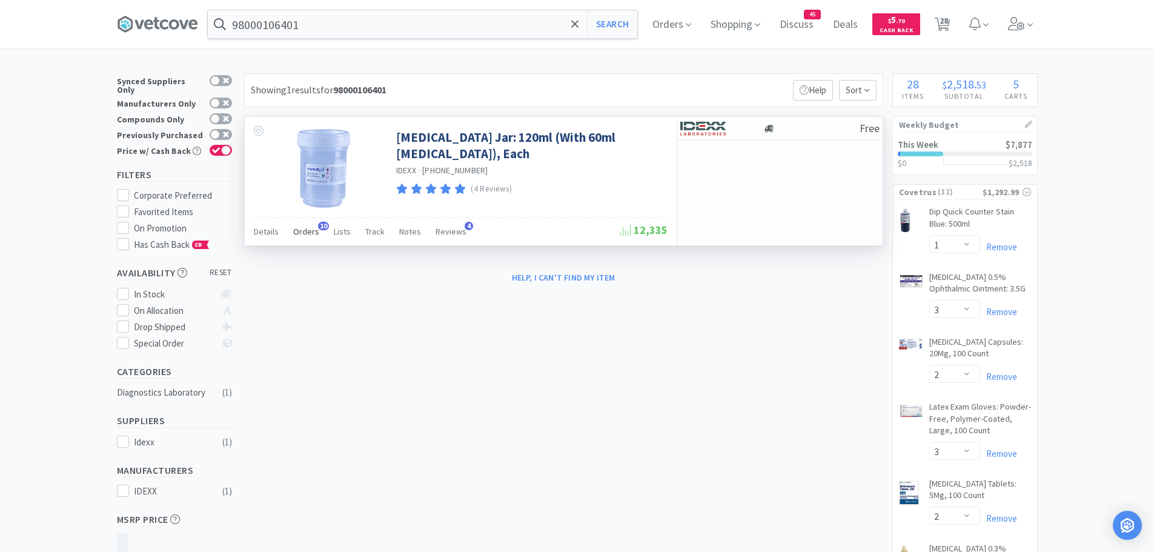
click at [312, 228] on span "Orders" at bounding box center [306, 231] width 26 height 11
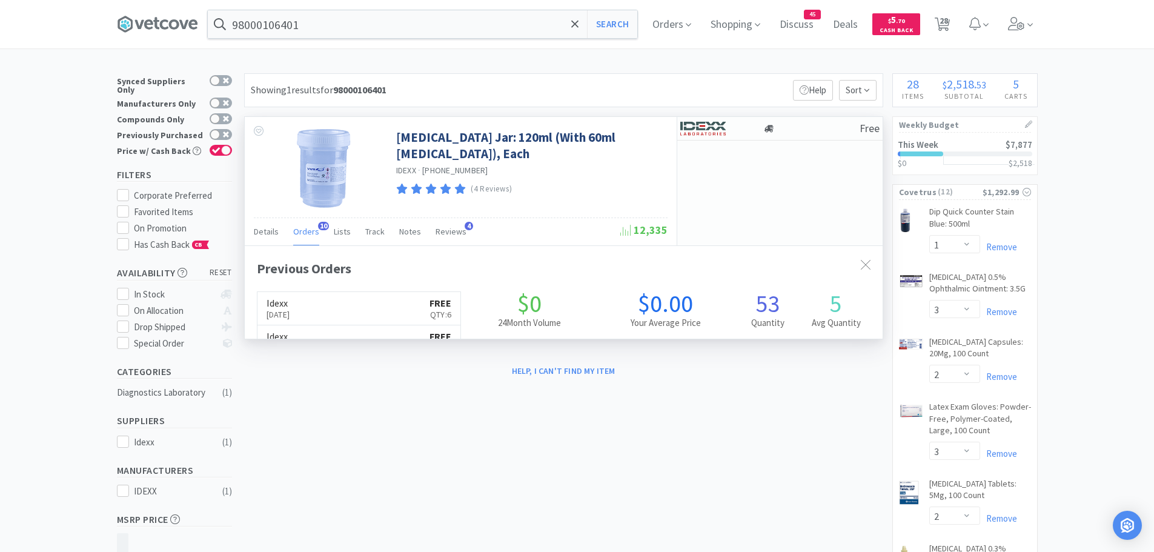
scroll to position [325, 638]
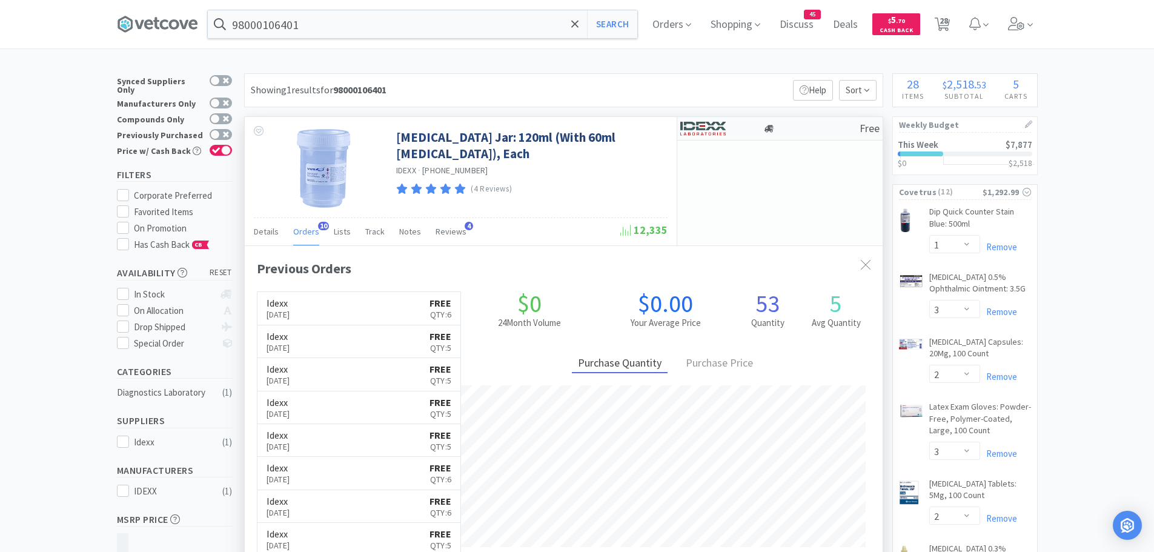
click at [693, 131] on img at bounding box center [702, 128] width 45 height 18
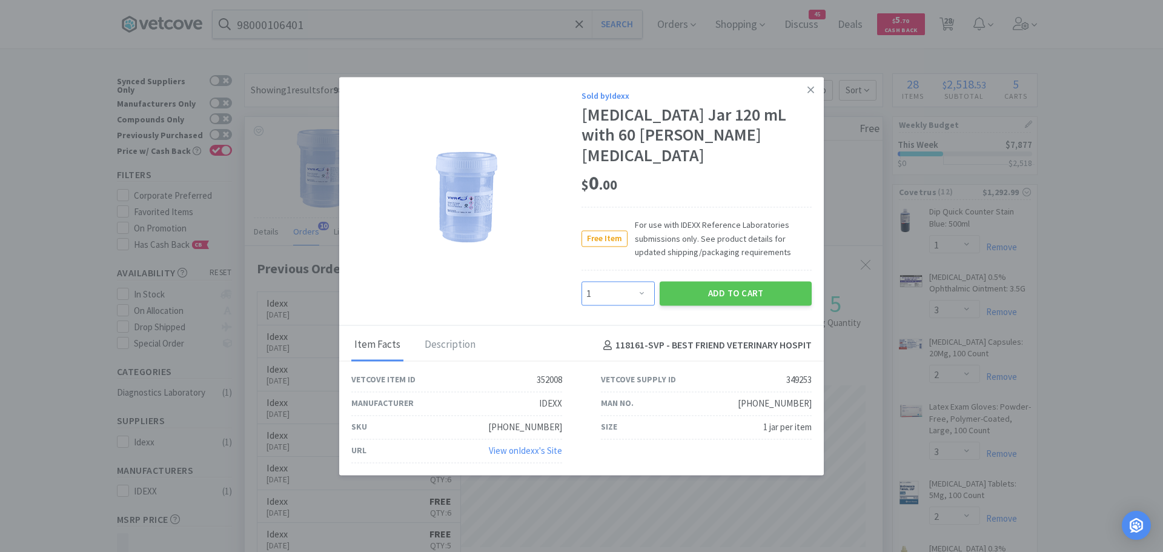
click at [633, 282] on select "Enter Quantity 1 2 3 4 5 6 7 8 9 10 11 12 13 14 15 16 17 18 19 20 Enter Quantity" at bounding box center [618, 294] width 73 height 24
select select "4"
click at [582, 282] on select "Enter Quantity 1 2 3 4 5 6 7 8 9 10 11 12 13 14 15 16 17 18 19 20 Enter Quantity" at bounding box center [618, 294] width 73 height 24
click at [743, 284] on button "Add to Cart" at bounding box center [736, 294] width 152 height 24
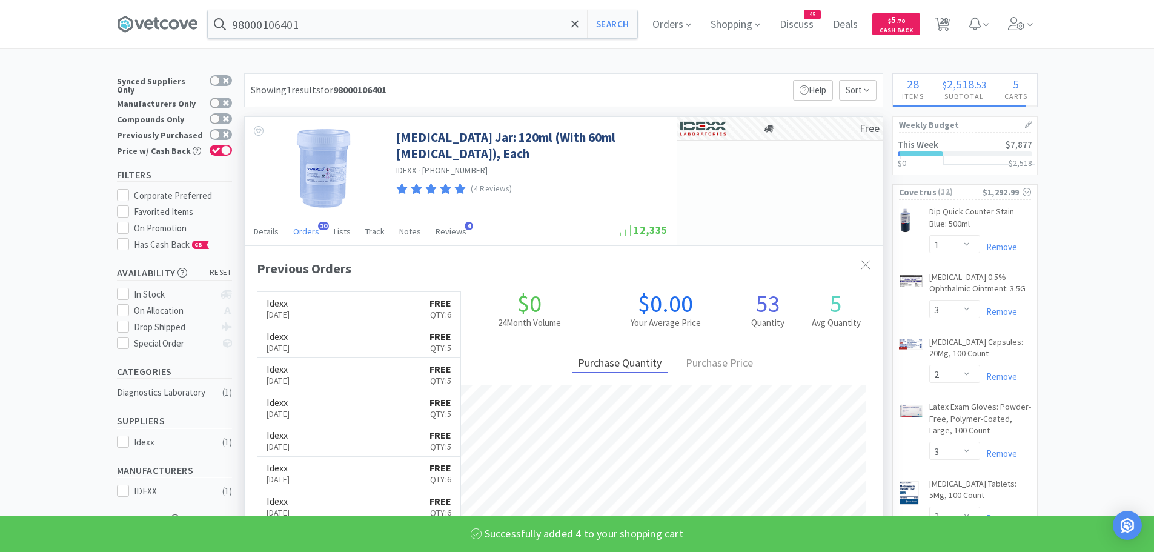
select select "4"
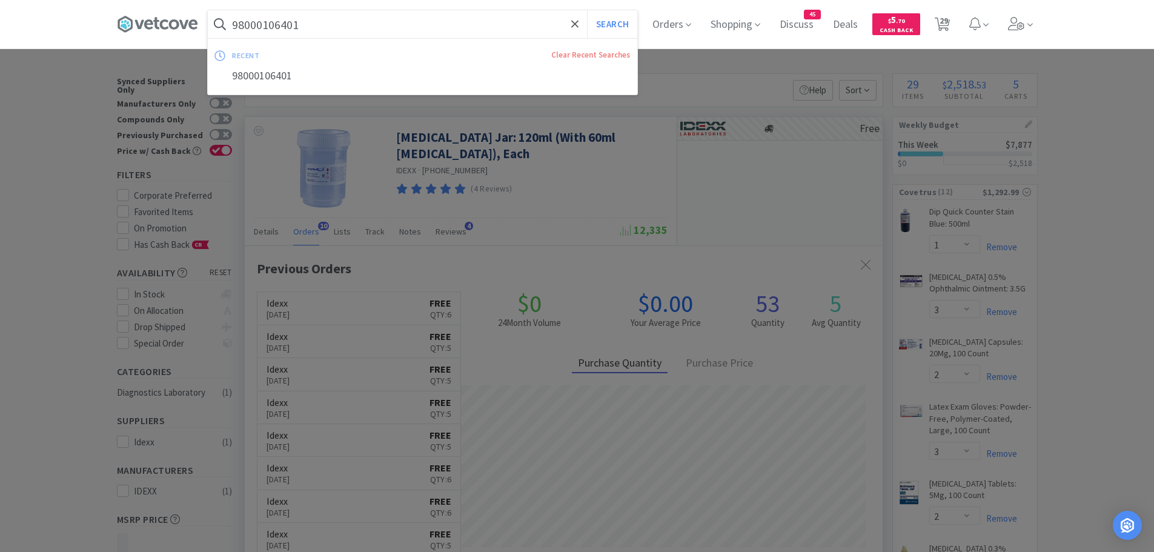
click at [359, 25] on input "98000106401" at bounding box center [423, 24] width 430 height 28
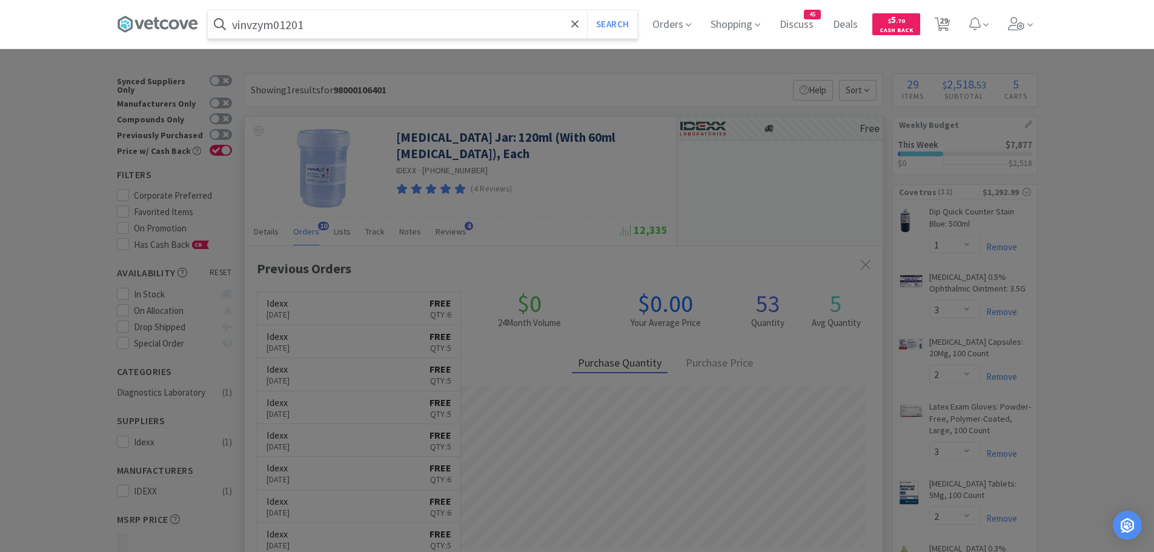
type input "vinvzym01201"
click at [587, 10] on button "Search" at bounding box center [612, 24] width 50 height 28
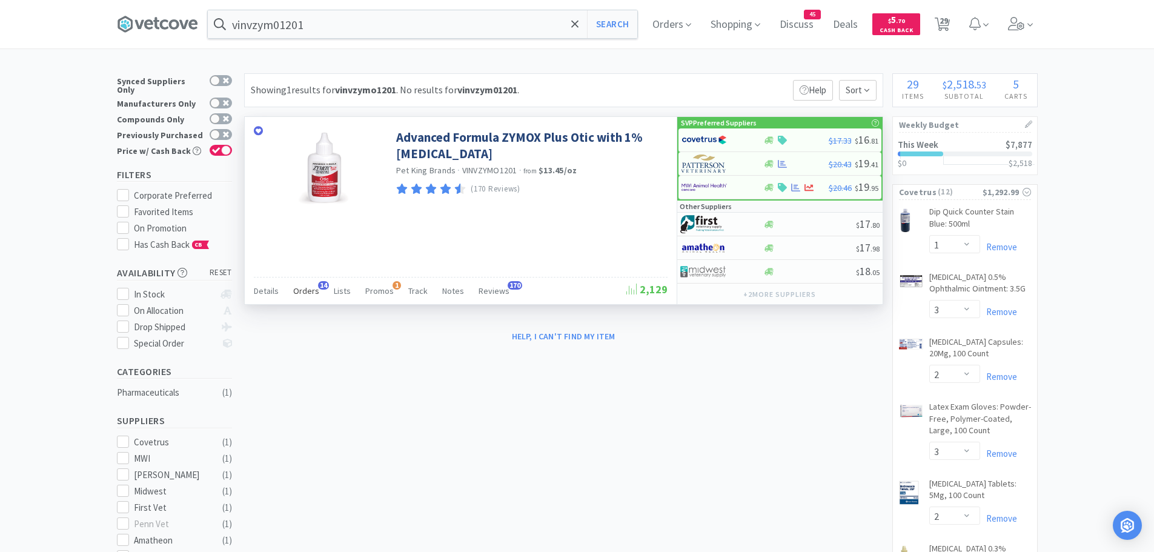
click at [309, 283] on div "Orders 14" at bounding box center [306, 292] width 26 height 23
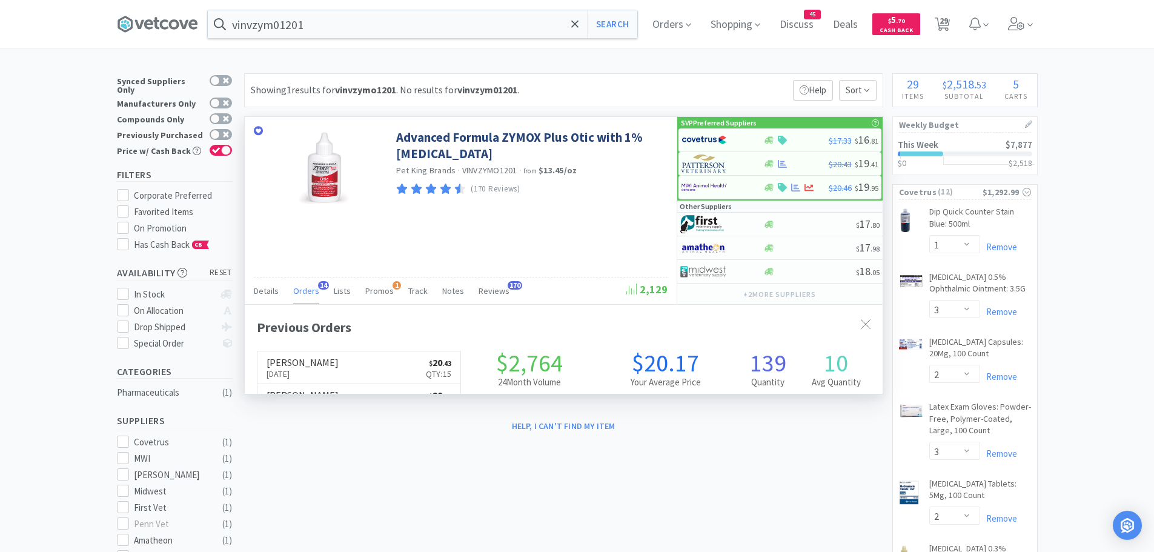
scroll to position [325, 638]
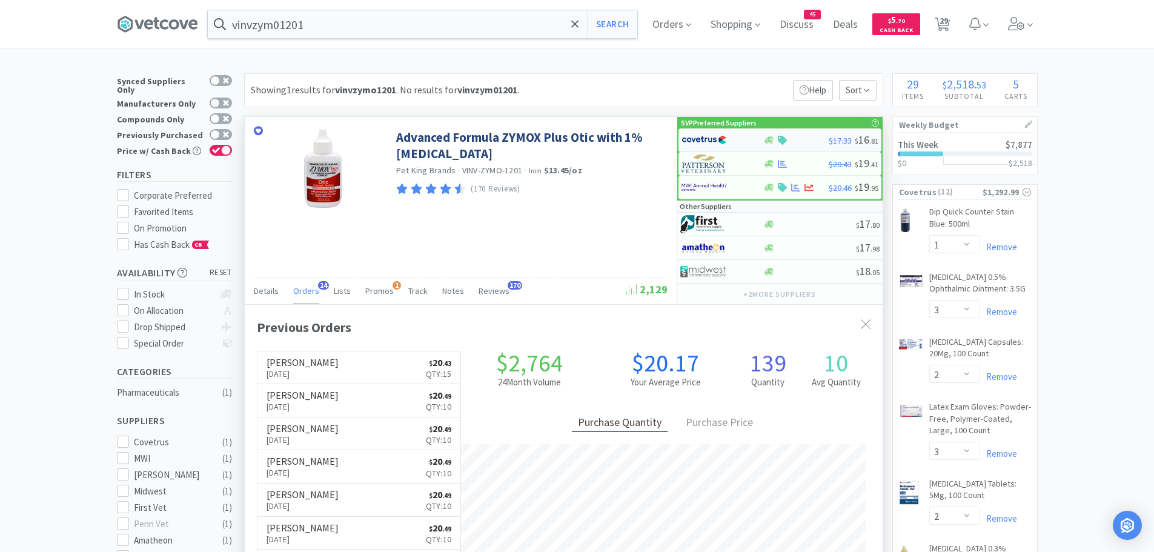
click at [707, 139] on img at bounding box center [704, 140] width 45 height 18
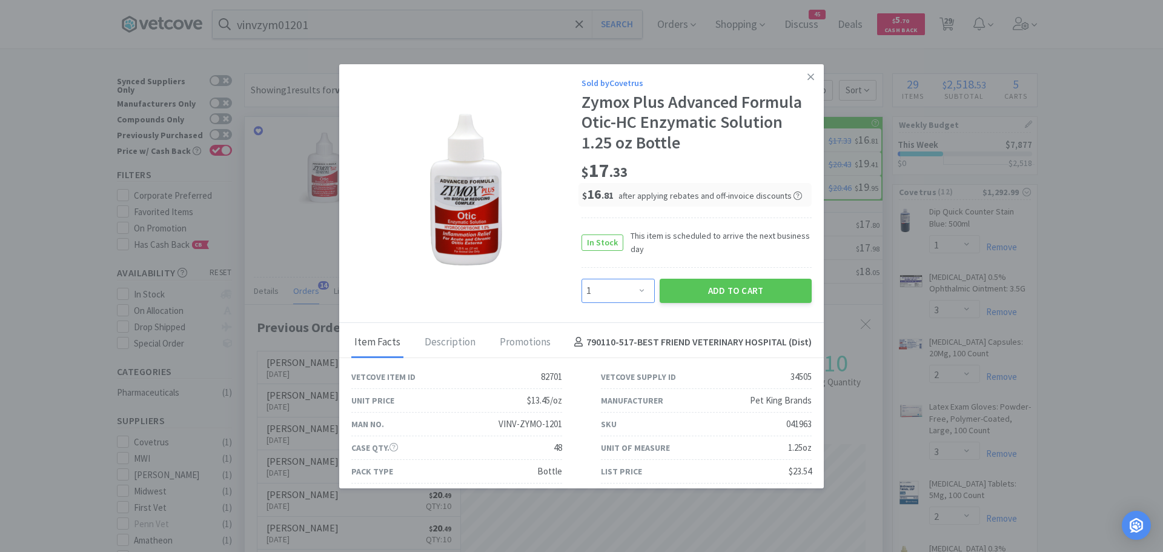
click at [617, 290] on select "Enter Quantity 1 2 3 4 5 6 7 8 9 10 11 12 13 14 15 16 17 18 19 20 Enter Quantity" at bounding box center [618, 291] width 73 height 24
select select "15"
click at [582, 279] on select "Enter Quantity 1 2 3 4 5 6 7 8 9 10 11 12 13 14 15 16 17 18 19 20 Enter Quantity" at bounding box center [618, 291] width 73 height 24
click at [694, 284] on button "Add to Cart" at bounding box center [736, 291] width 152 height 24
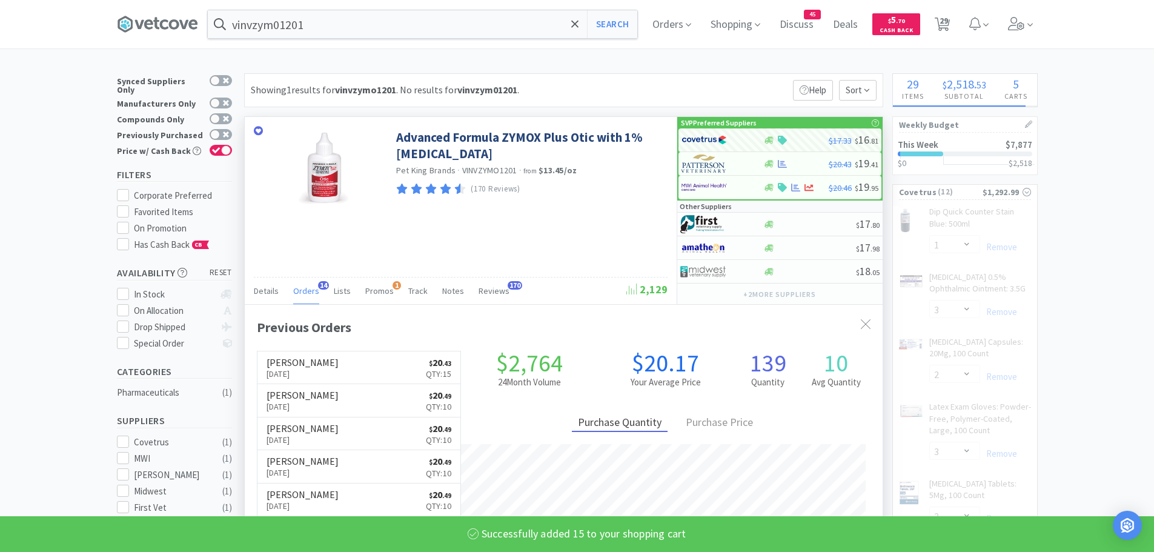
select select "15"
select select "1"
select select "3"
select select "2"
select select "3"
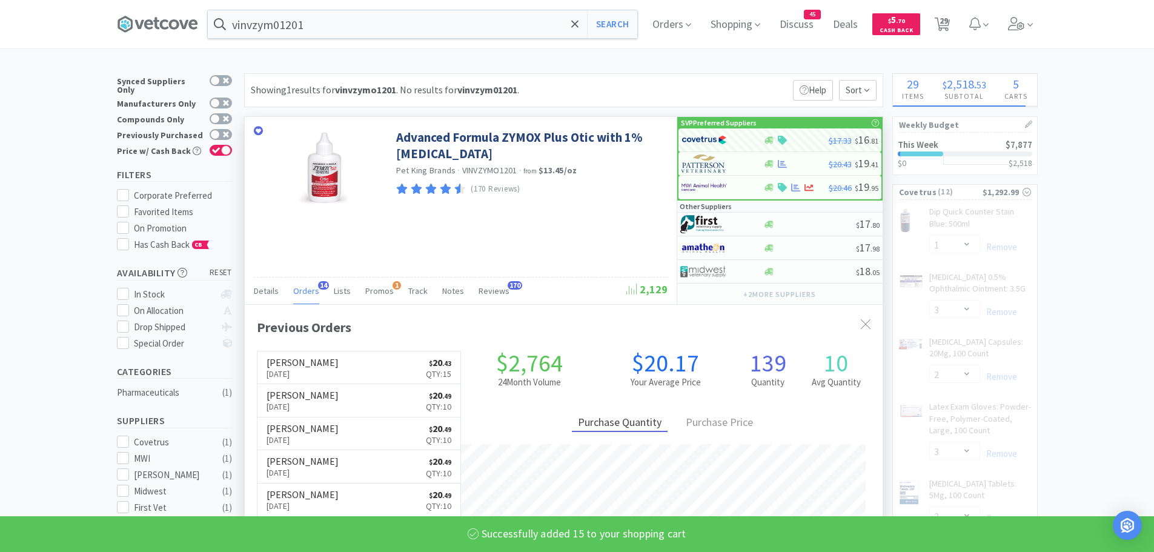
select select "2"
select select "5"
select select "2"
select select "1"
select select "2"
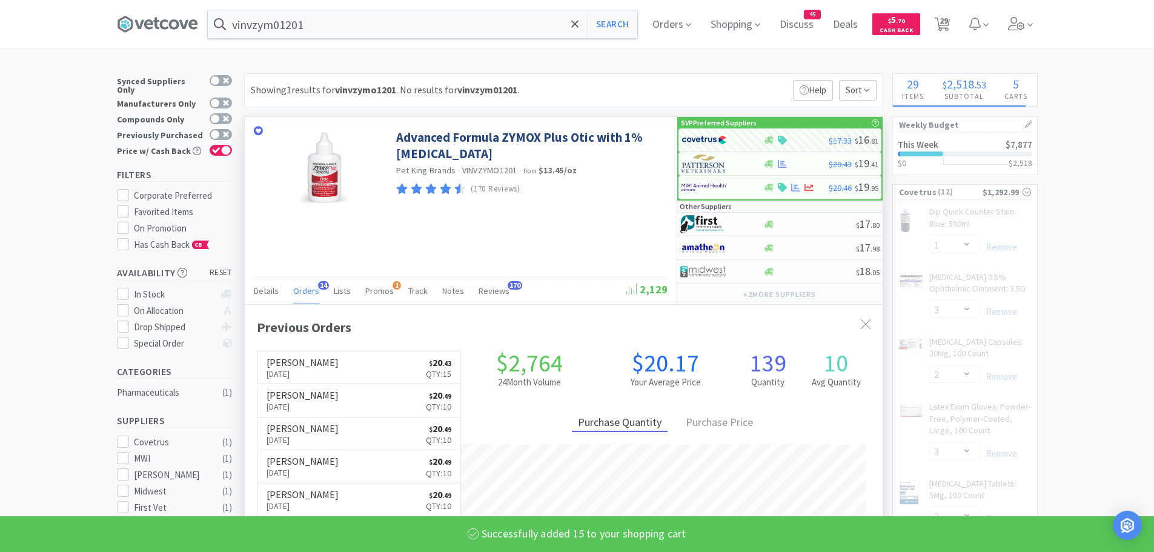
select select "1"
select select "10"
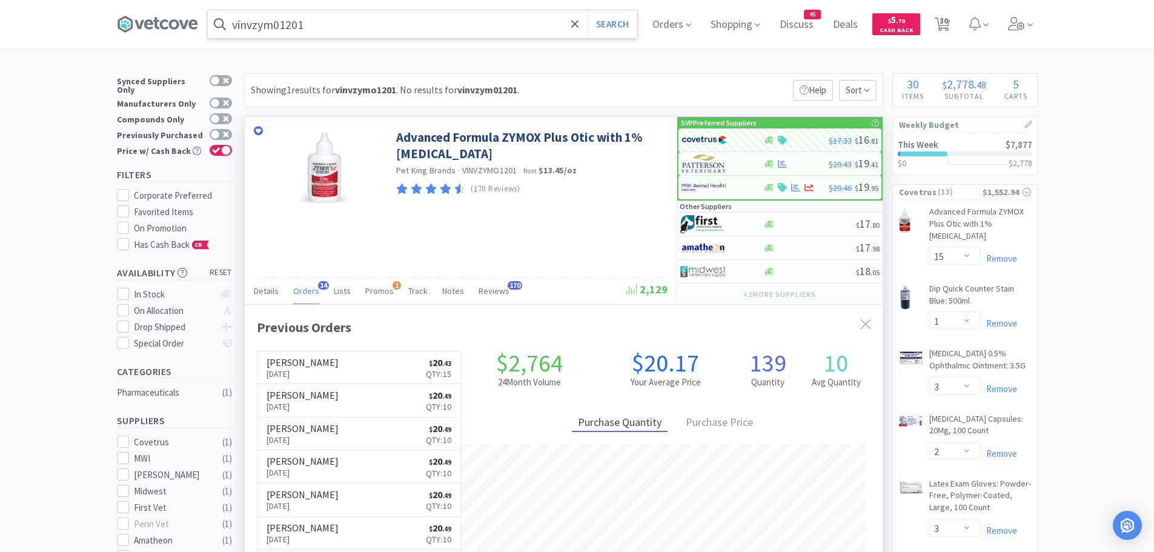
click at [337, 25] on input "vinvzym01201" at bounding box center [423, 24] width 430 height 28
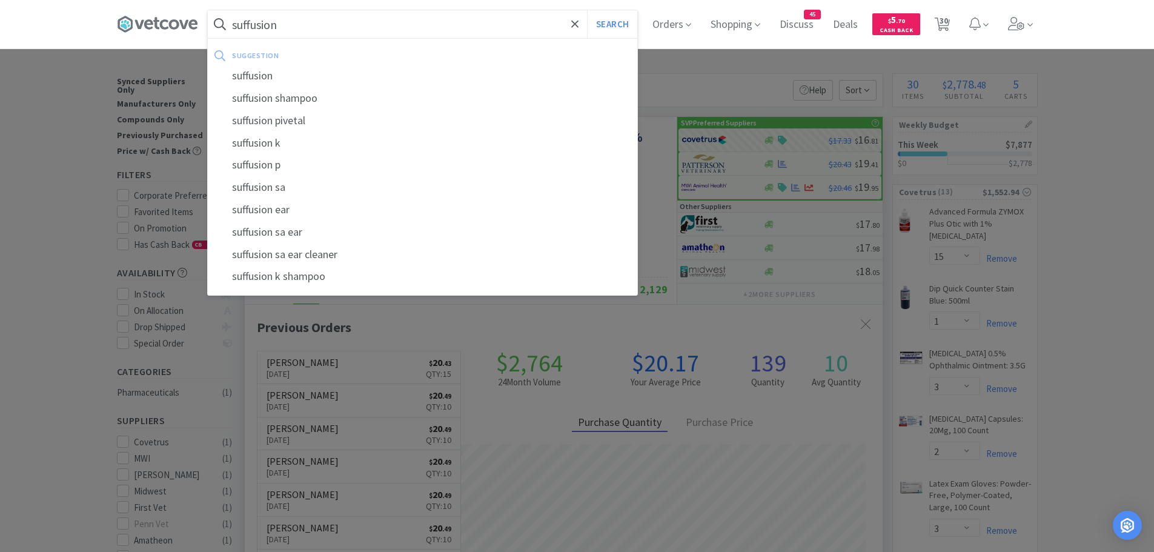
type input "suffusion"
click at [587, 10] on button "Search" at bounding box center [612, 24] width 50 height 28
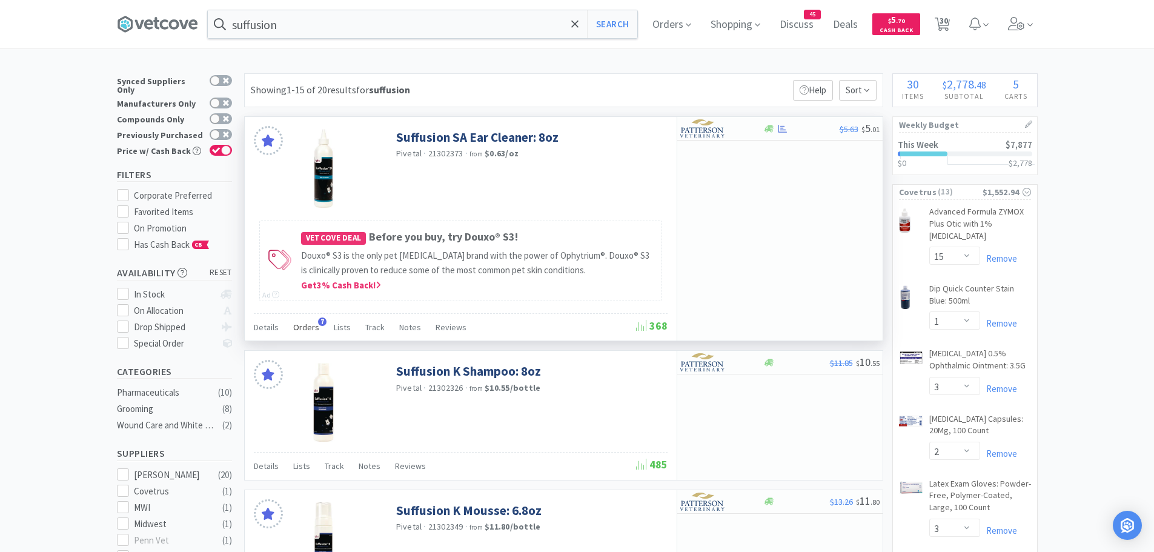
click at [311, 325] on span "Orders" at bounding box center [306, 327] width 26 height 11
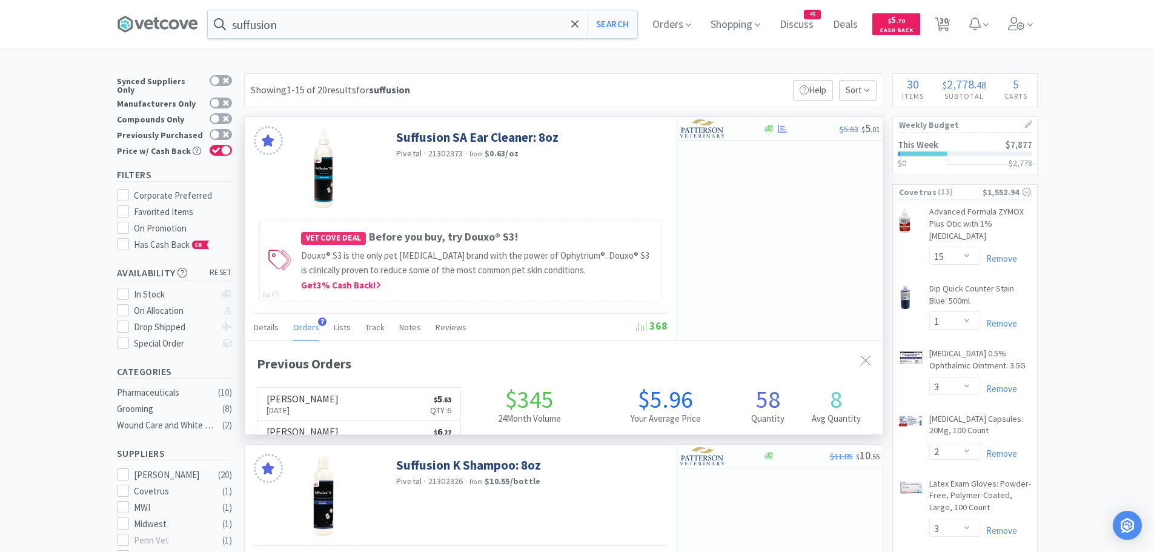
scroll to position [314, 638]
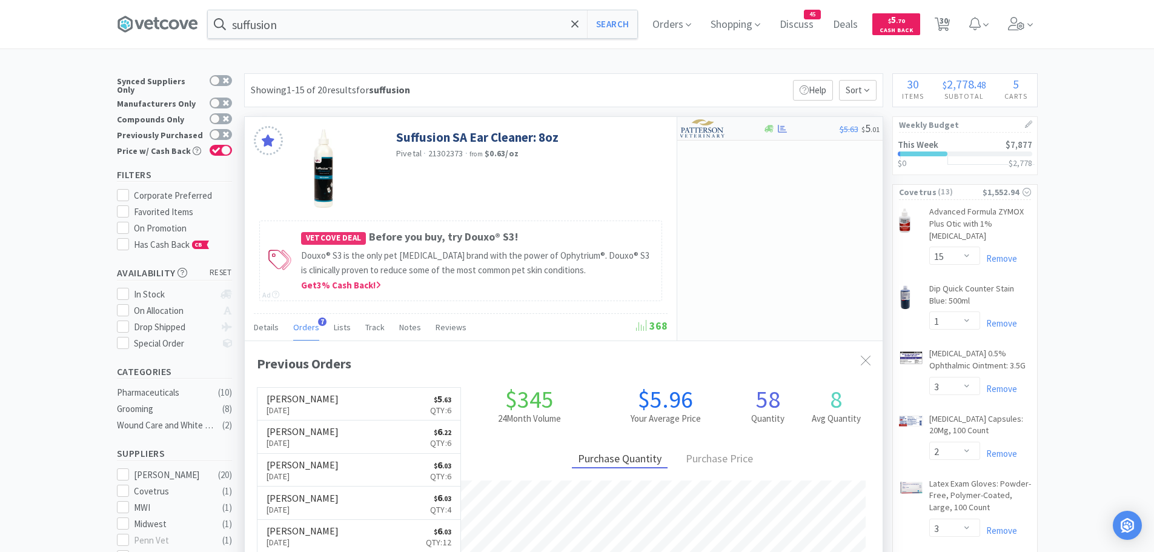
click at [706, 128] on img at bounding box center [702, 128] width 45 height 18
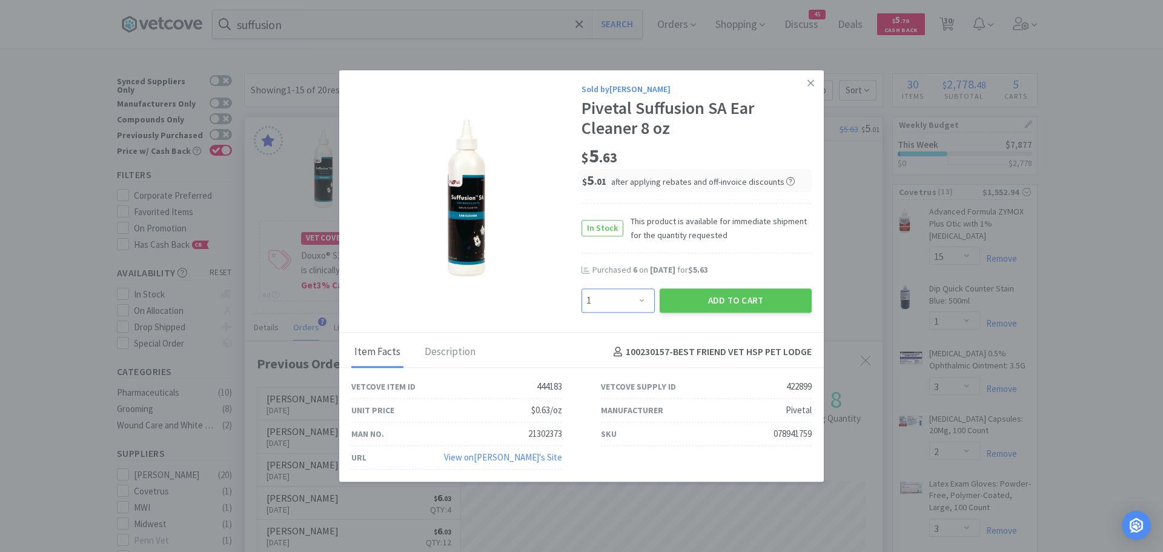
click at [641, 299] on select "Enter Quantity 1 2 3 4 5 6 7 8 9 10 11 12 13 14 15 16 17 18 19 20 Enter Quantity" at bounding box center [618, 300] width 73 height 24
select select "6"
click at [582, 288] on select "Enter Quantity 1 2 3 4 5 6 7 8 9 10 11 12 13 14 15 16 17 18 19 20 Enter Quantity" at bounding box center [618, 300] width 73 height 24
click at [684, 298] on button "Add to Cart" at bounding box center [736, 300] width 152 height 24
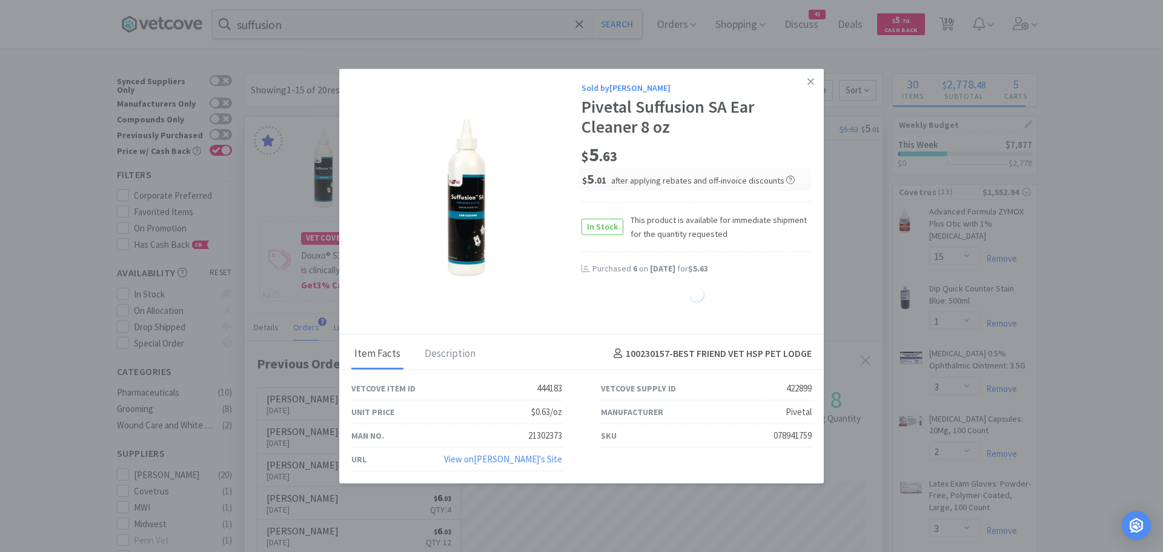
select select "6"
select select "2"
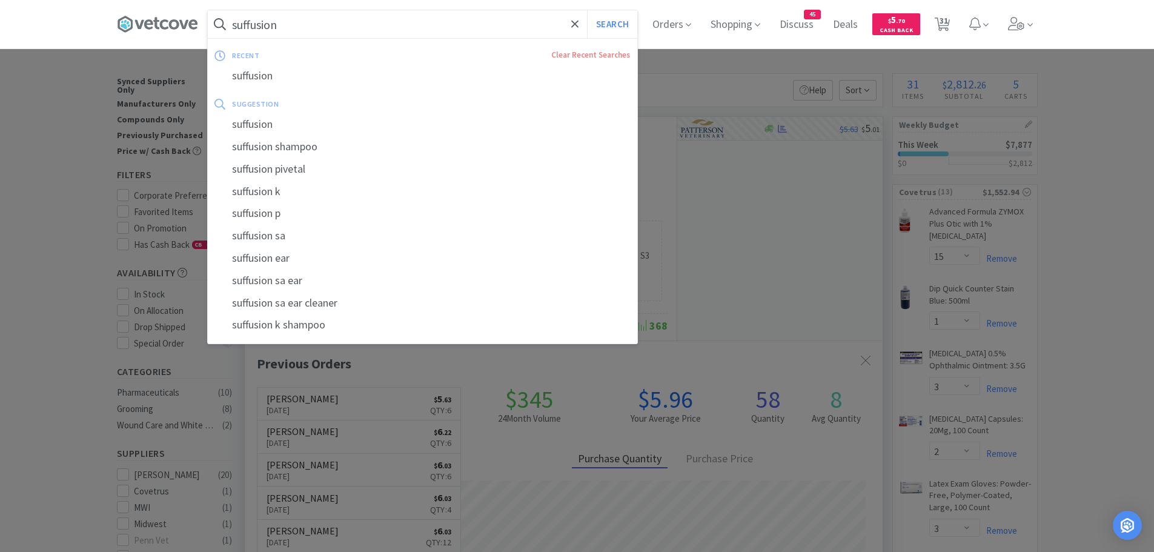
click at [338, 33] on input "suffusion" at bounding box center [423, 24] width 430 height 28
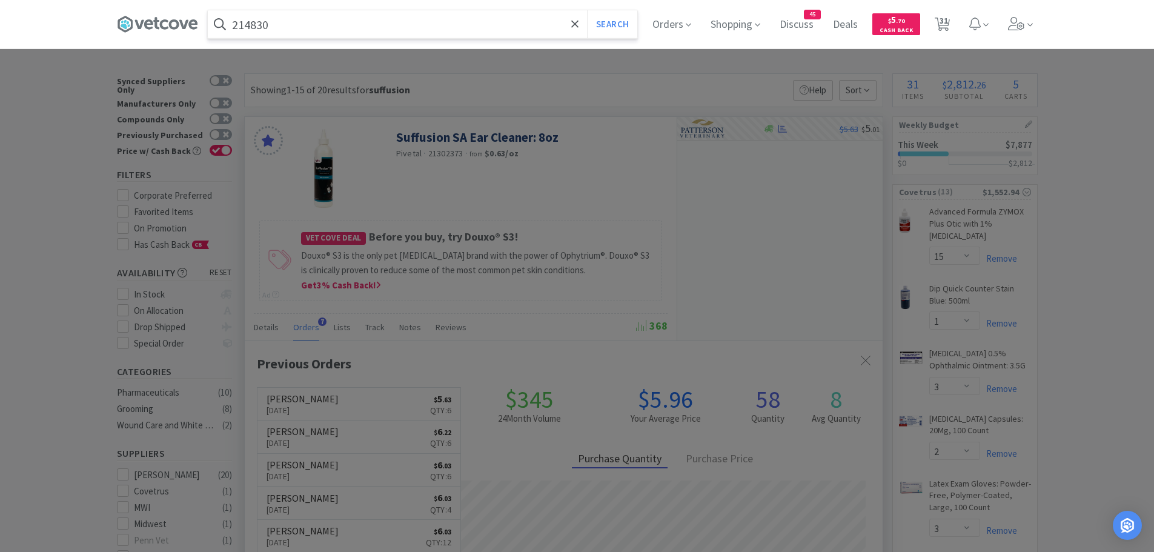
type input "214830"
click at [587, 10] on button "Search" at bounding box center [612, 24] width 50 height 28
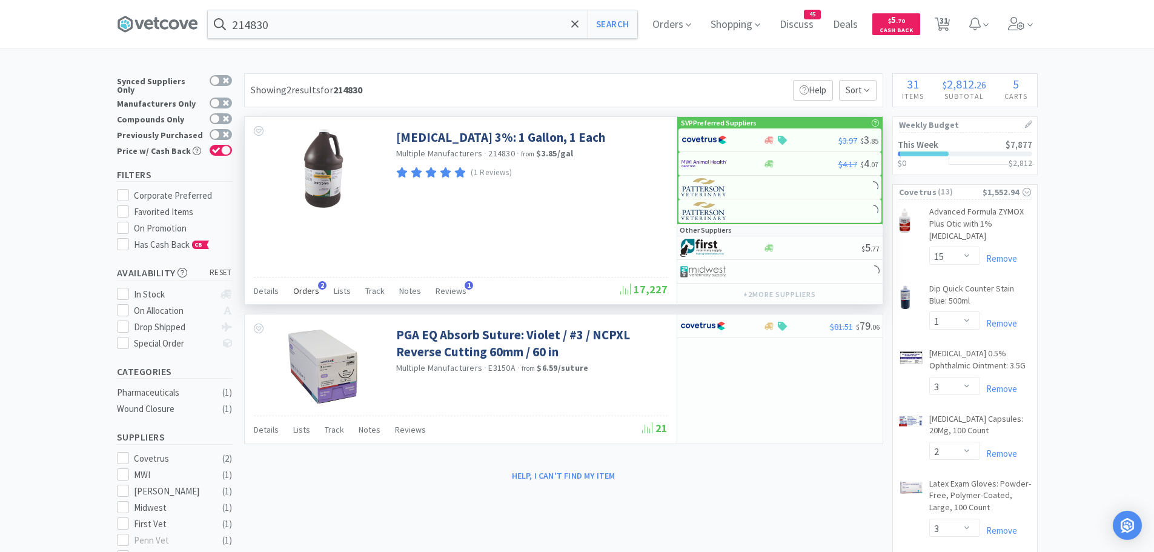
click at [318, 286] on span "2" at bounding box center [322, 285] width 8 height 8
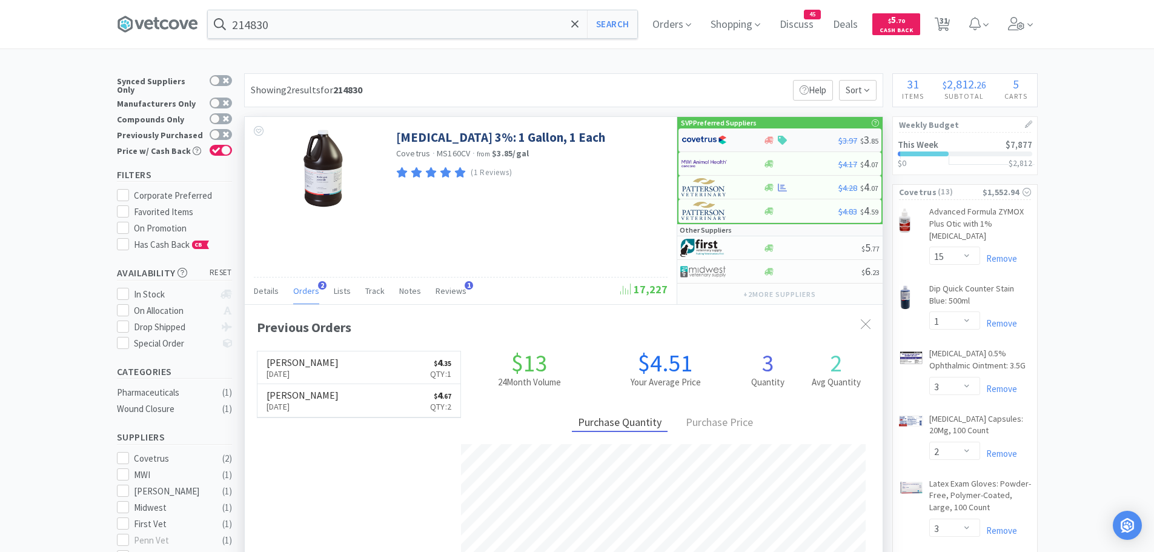
scroll to position [314, 638]
click at [697, 161] on img at bounding box center [704, 164] width 45 height 18
select select "1"
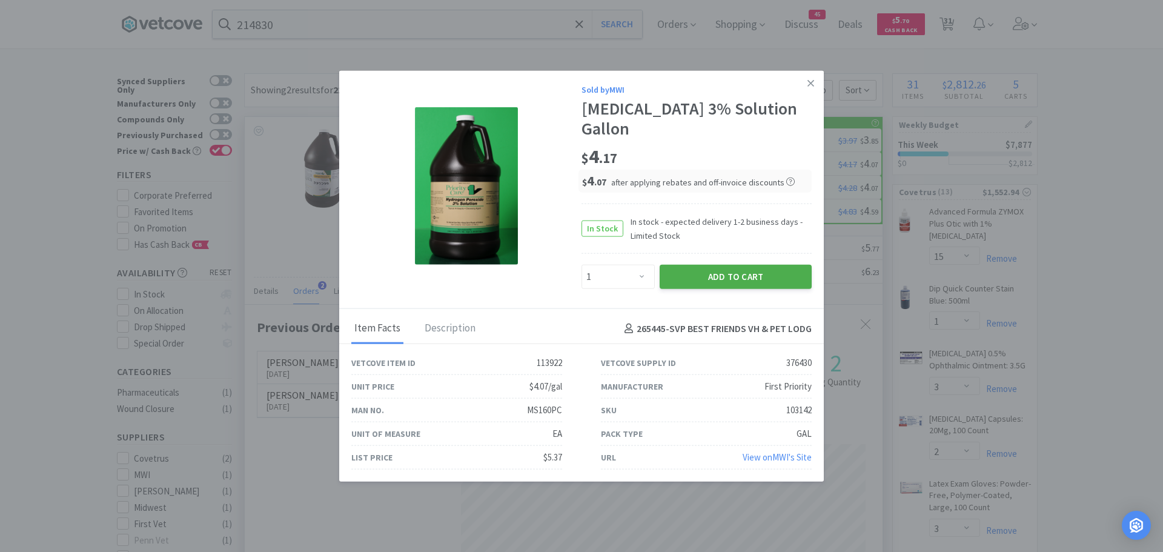
click at [679, 273] on button "Add to Cart" at bounding box center [736, 277] width 152 height 24
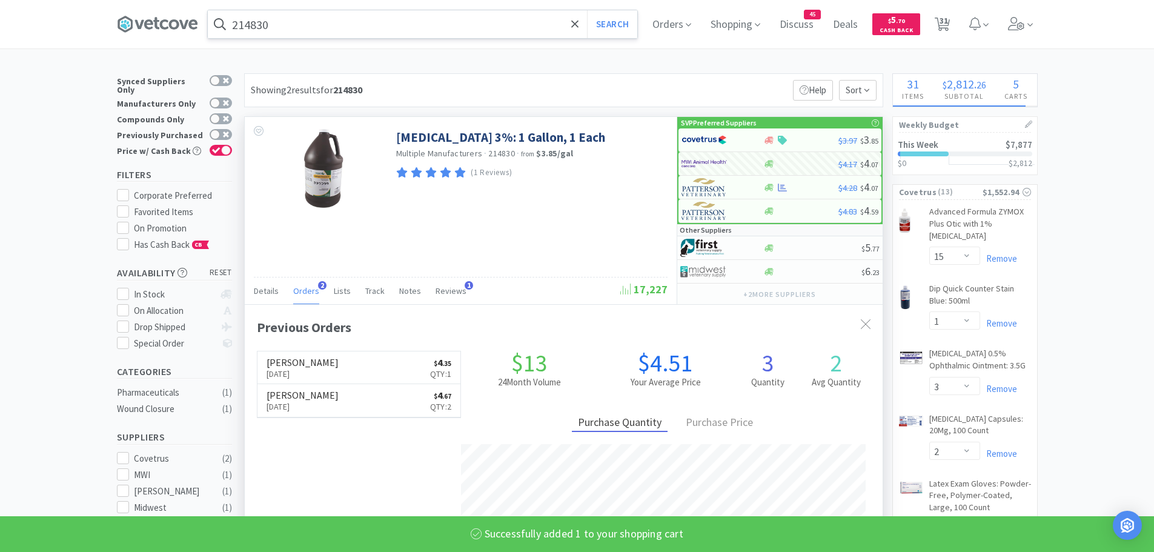
click at [290, 28] on input "214830" at bounding box center [423, 24] width 430 height 28
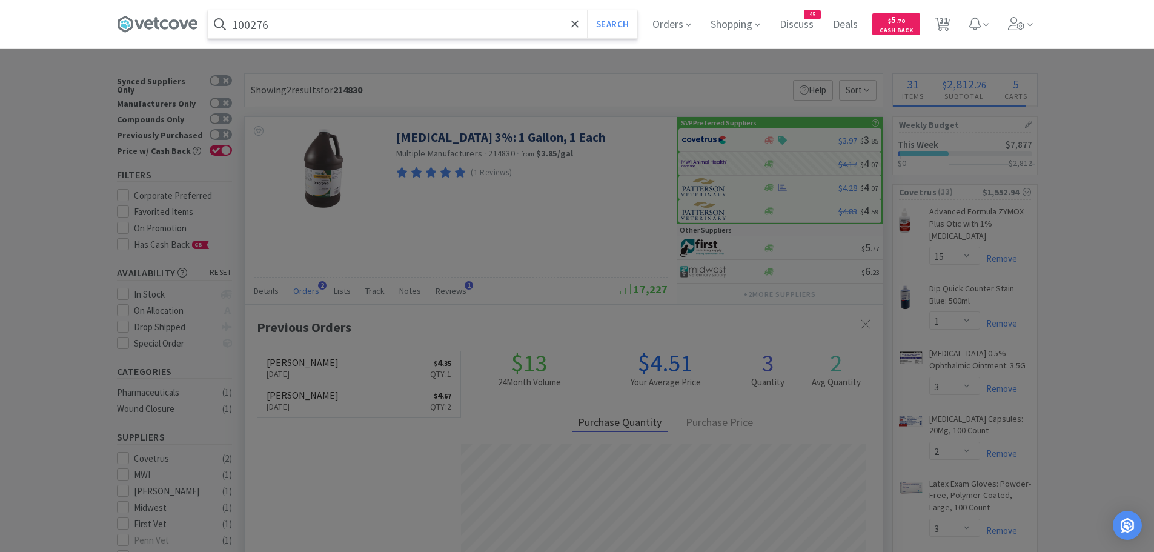
type input "100276"
click at [587, 10] on button "Search" at bounding box center [612, 24] width 50 height 28
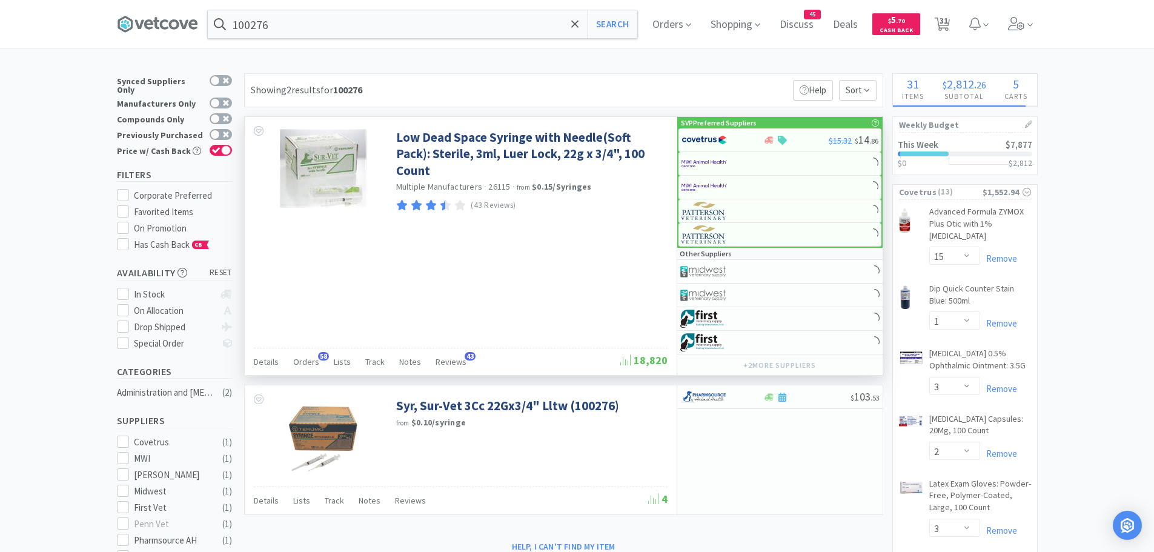
select select "1"
select select "8"
select select "2"
select select "1"
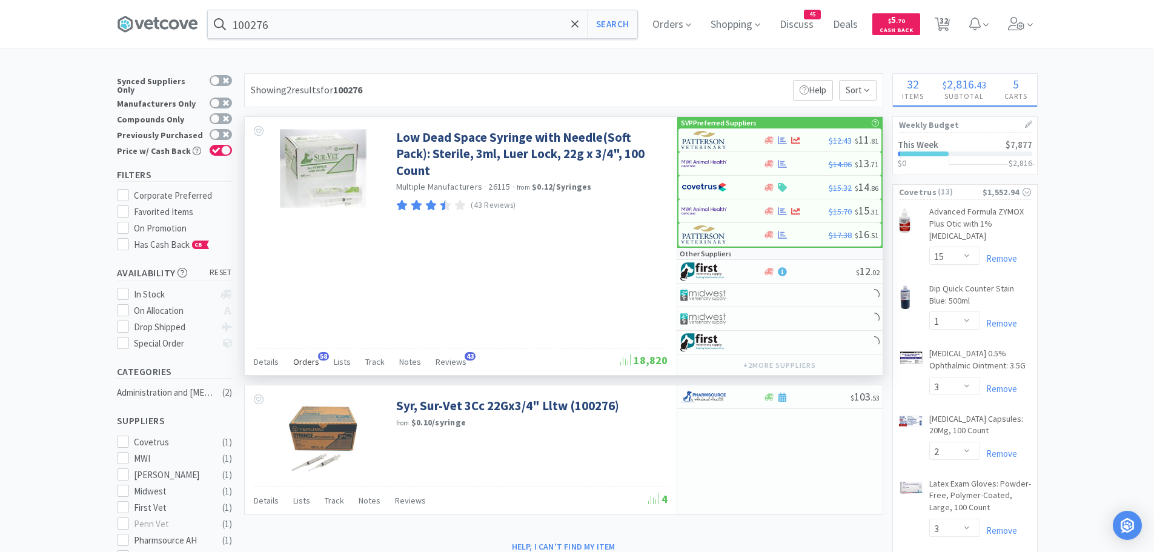
click at [302, 361] on span "Orders" at bounding box center [306, 361] width 26 height 11
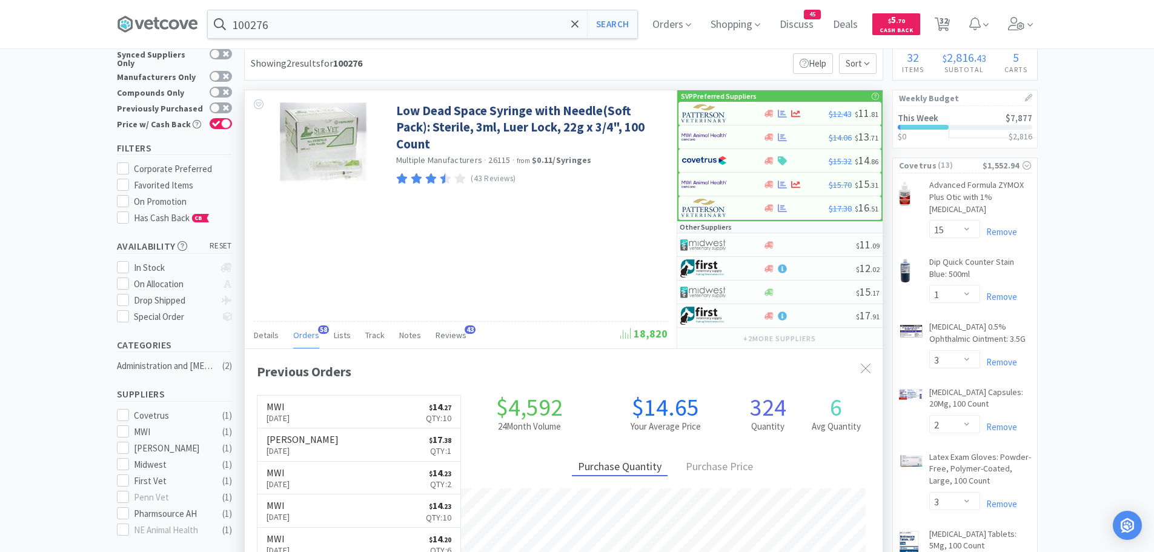
scroll to position [20, 0]
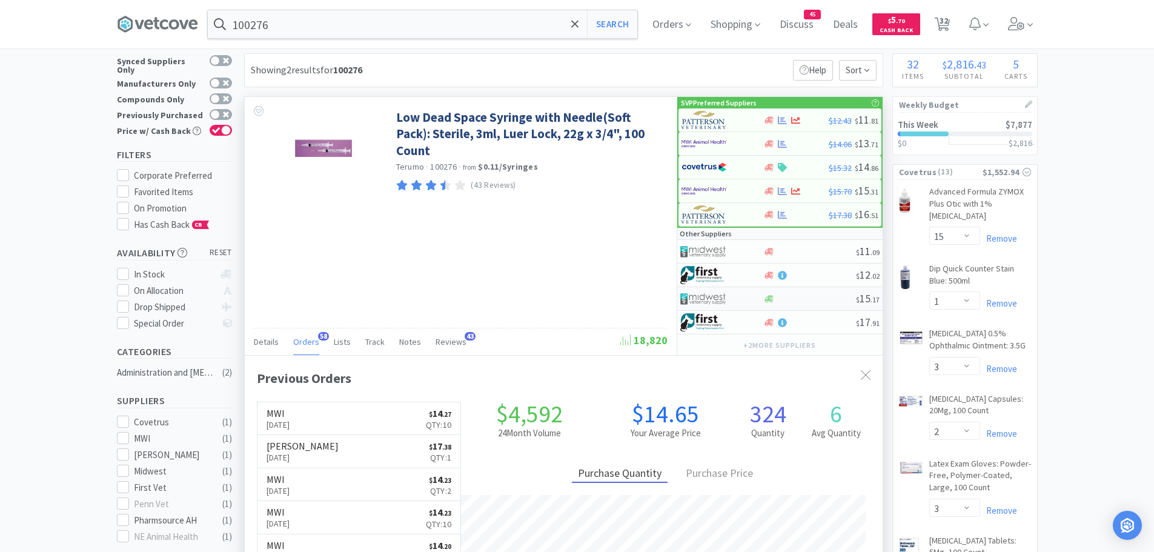
click at [710, 295] on img at bounding box center [702, 299] width 45 height 18
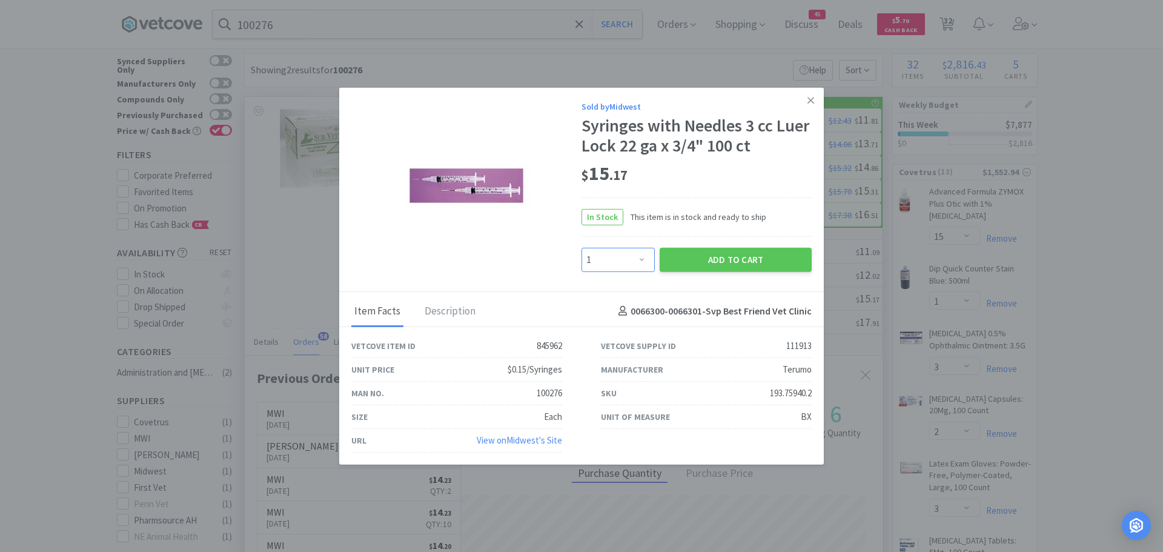
click at [637, 262] on select "Enter Quantity 1 2 3 4 5 6 7 8 9 10 11 12 13 14 15 16 17 18 19 20 Enter Quantity" at bounding box center [618, 259] width 73 height 24
select select "10"
click at [582, 247] on select "Enter Quantity 1 2 3 4 5 6 7 8 9 10 11 12 13 14 15 16 17 18 19 20 Enter Quantity" at bounding box center [618, 259] width 73 height 24
click at [708, 260] on button "Add to Cart" at bounding box center [736, 259] width 152 height 24
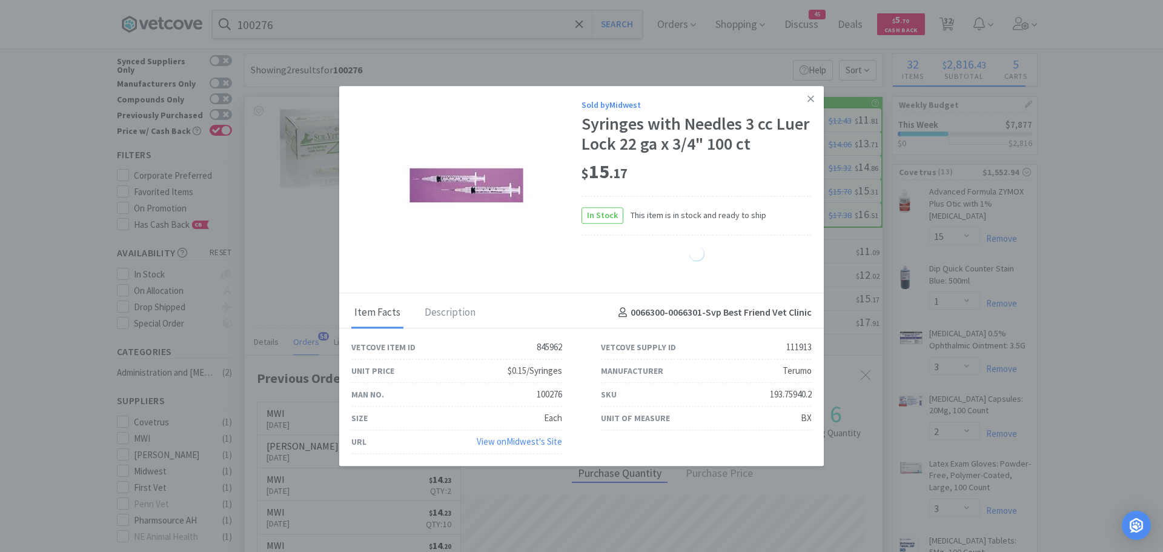
select select "10"
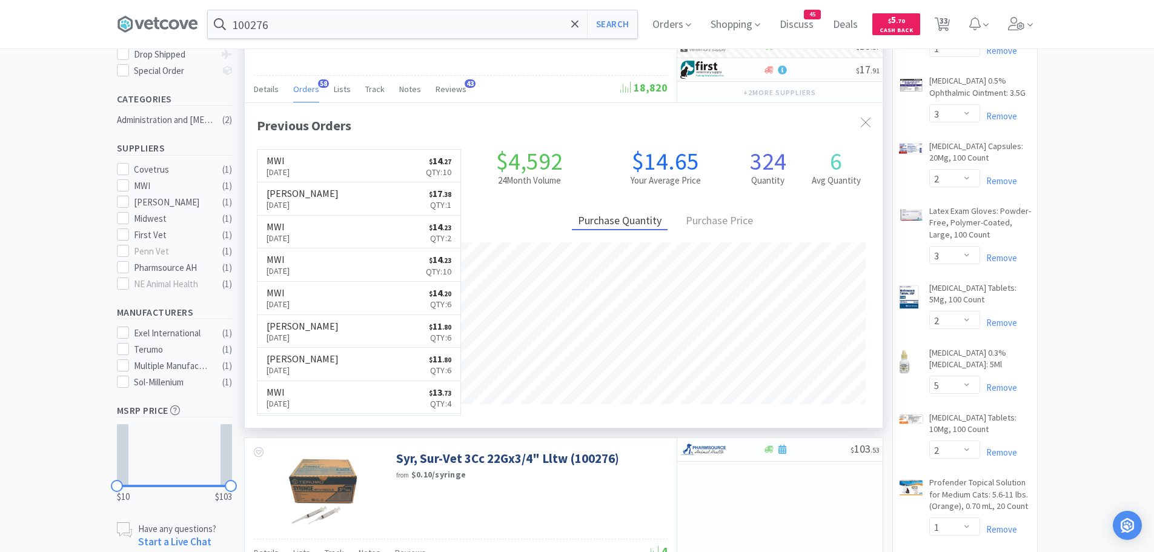
scroll to position [262, 0]
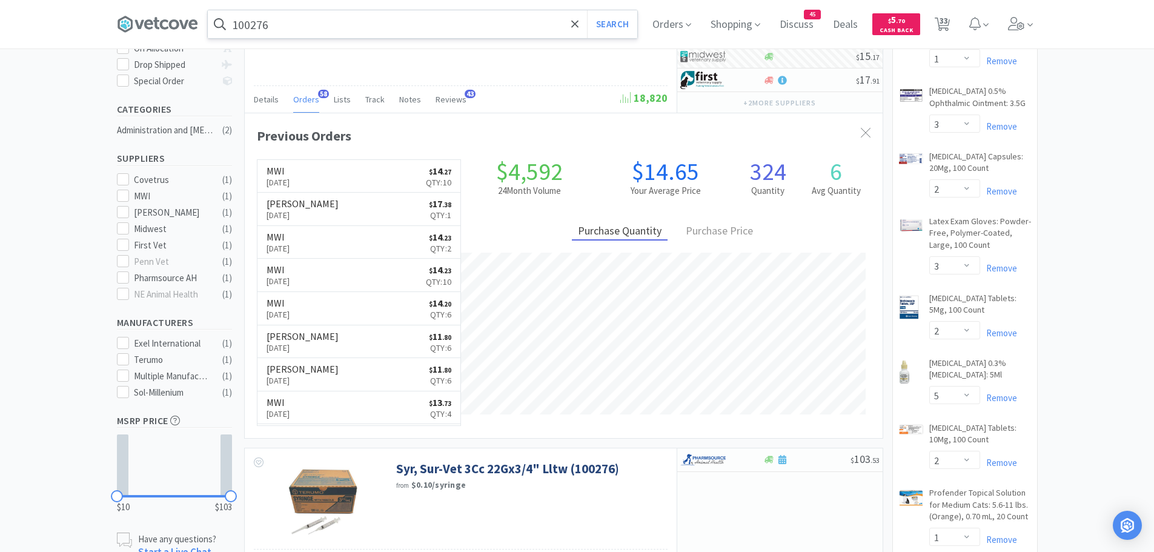
click at [298, 28] on input "100276" at bounding box center [423, 24] width 430 height 28
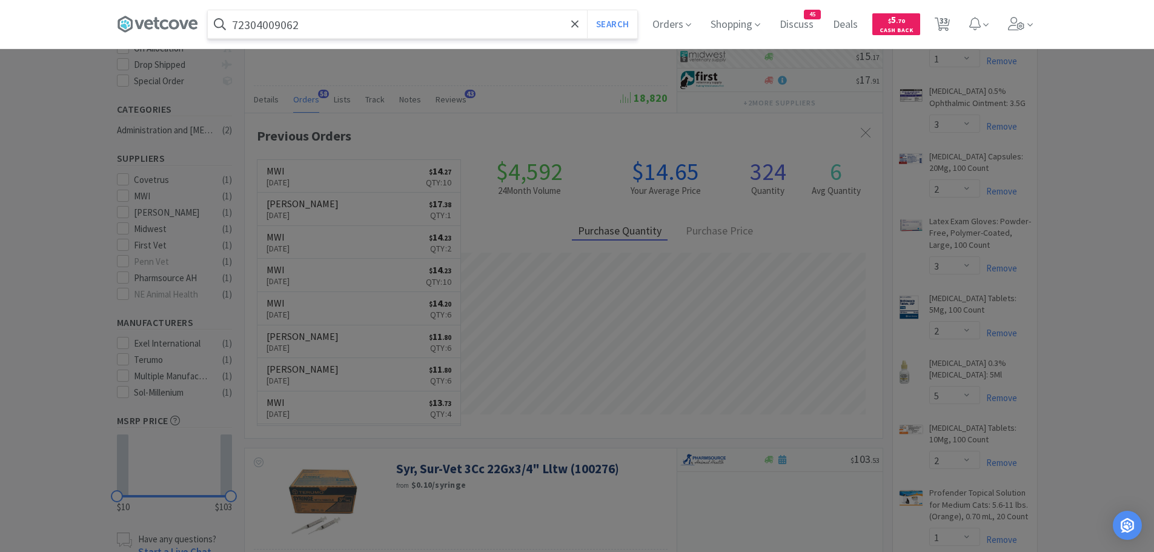
click at [587, 10] on button "Search" at bounding box center [612, 24] width 50 height 28
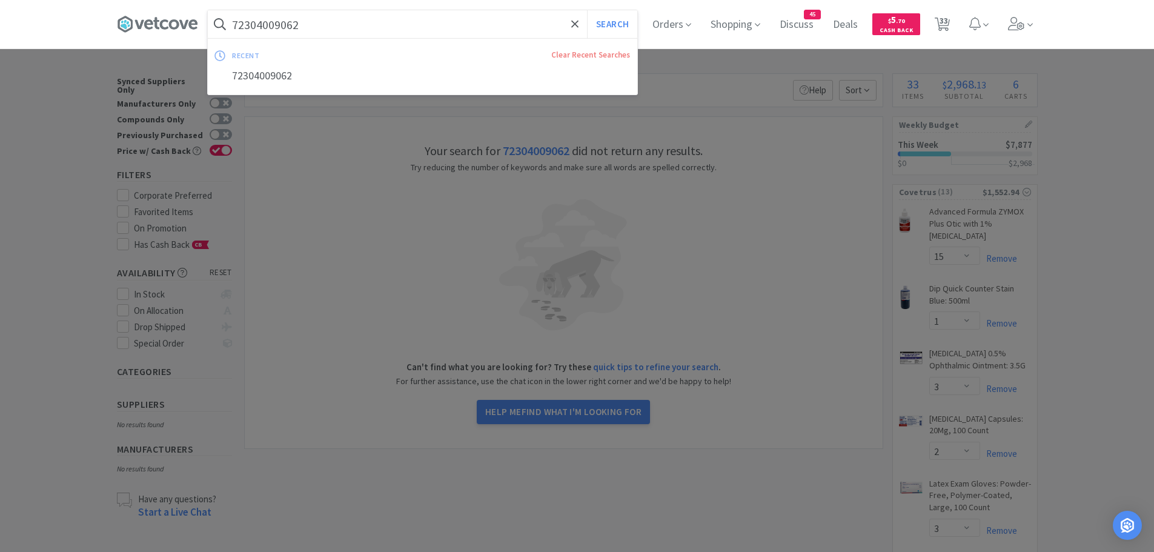
click at [327, 24] on input "72304009062" at bounding box center [423, 24] width 430 height 28
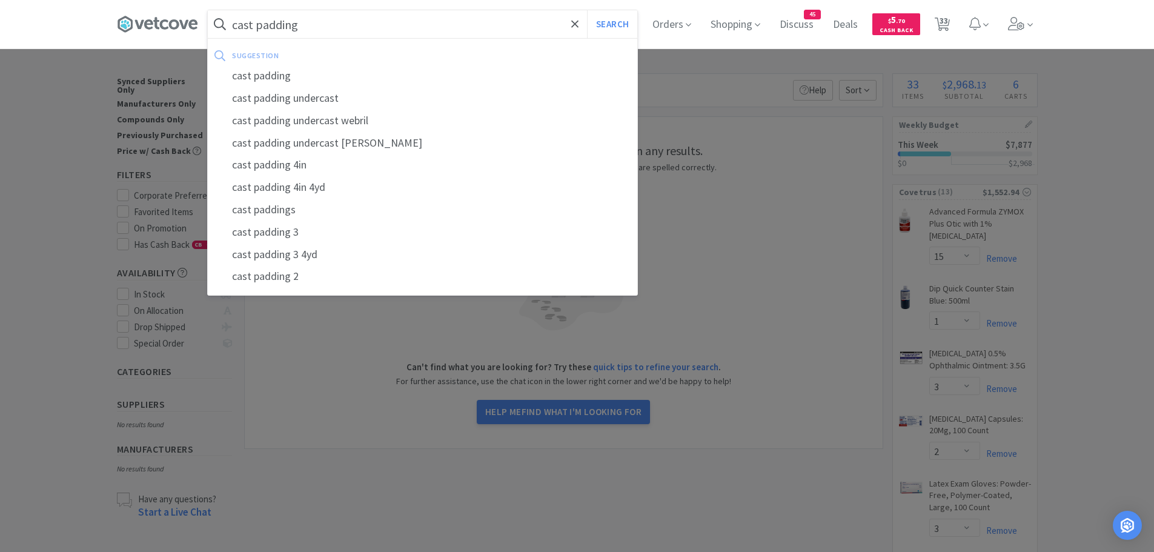
type input "cast padding"
click at [587, 10] on button "Search" at bounding box center [612, 24] width 50 height 28
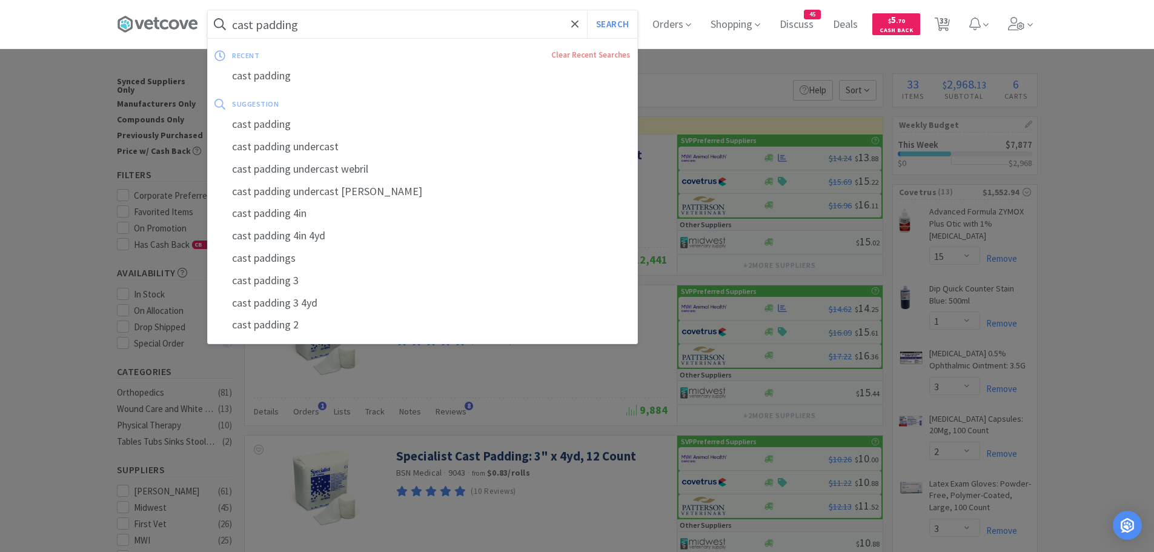
click at [304, 22] on input "cast padding" at bounding box center [423, 24] width 430 height 28
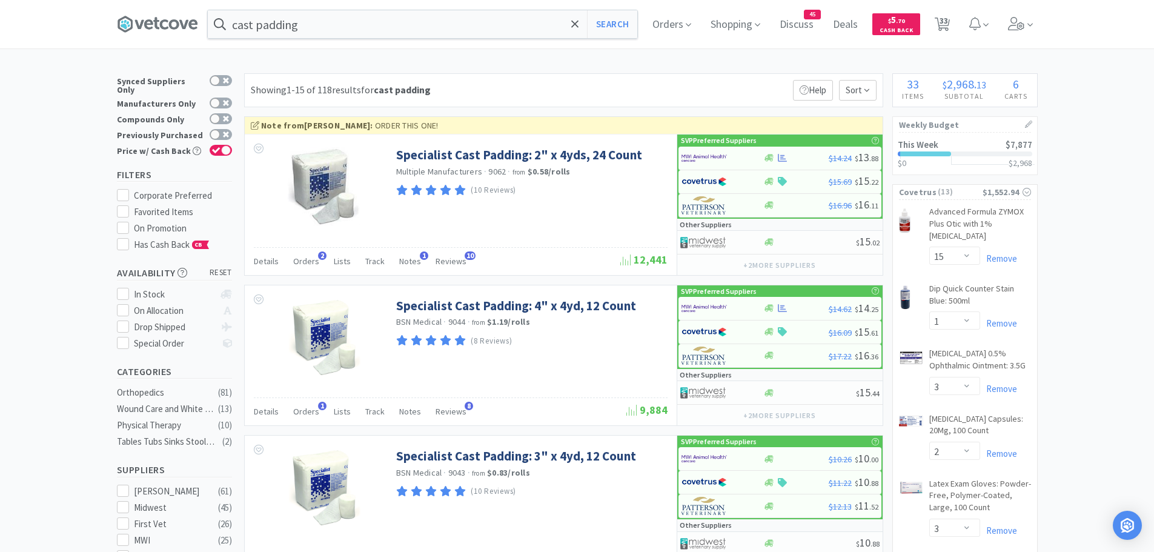
click at [1100, 173] on div at bounding box center [577, 276] width 1154 height 552
click at [298, 259] on span "Orders" at bounding box center [306, 261] width 26 height 11
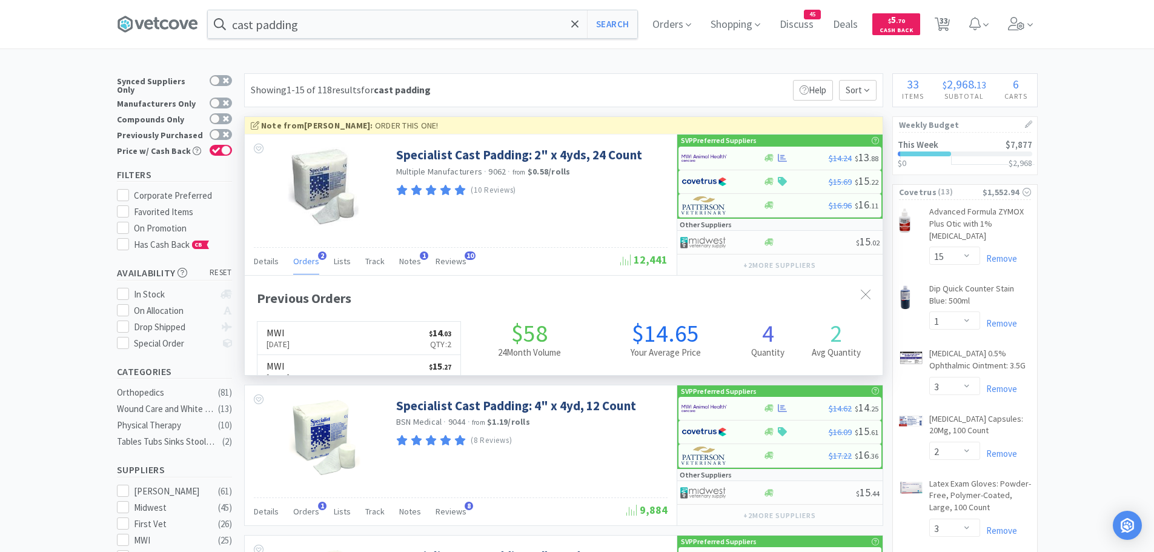
scroll to position [314, 638]
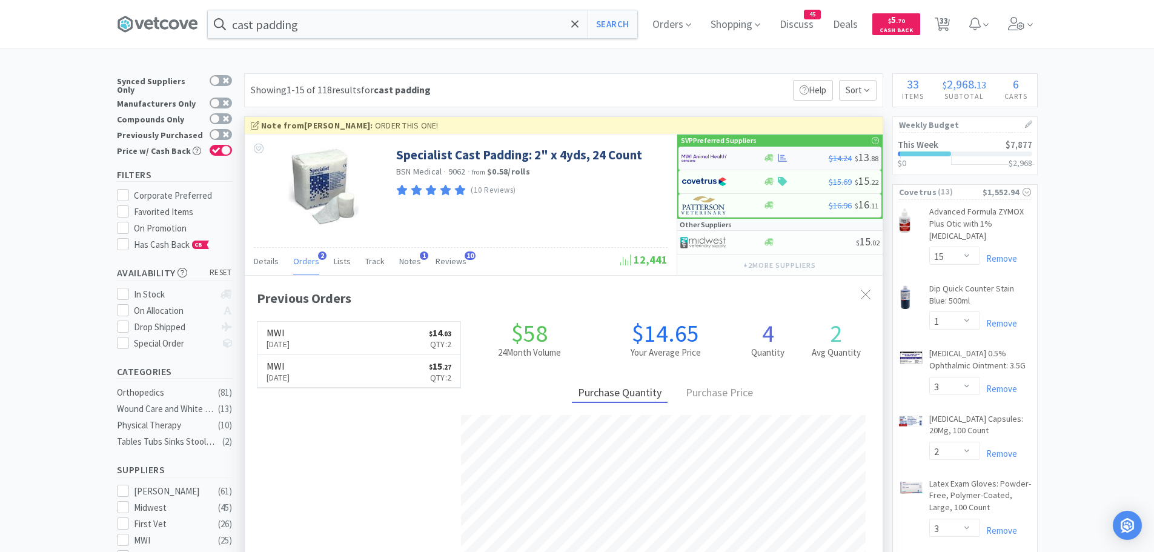
click at [707, 159] on img at bounding box center [704, 158] width 45 height 18
select select "1"
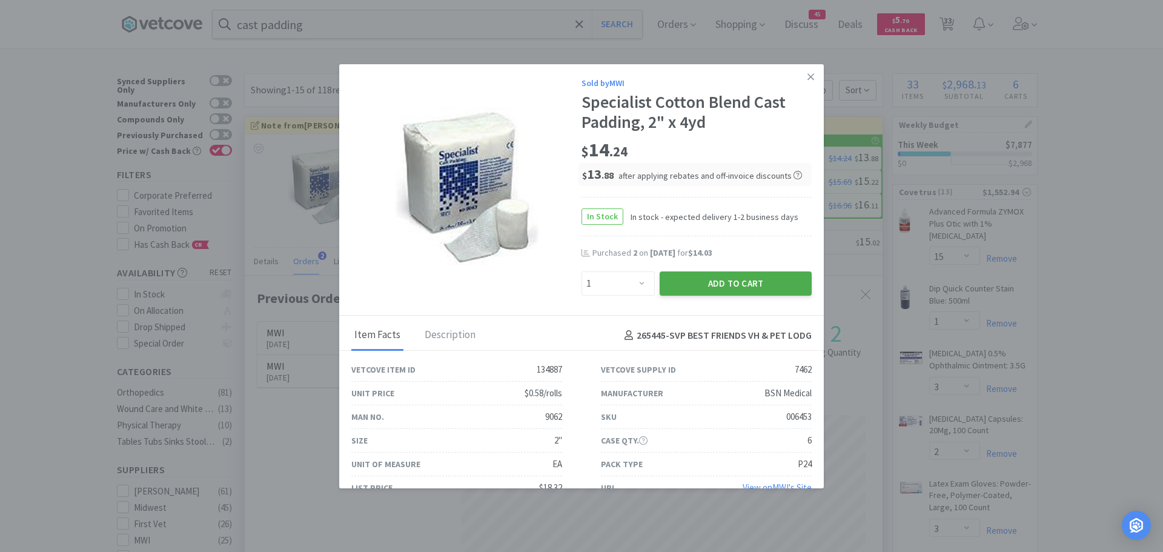
click at [679, 282] on button "Add to Cart" at bounding box center [736, 283] width 152 height 24
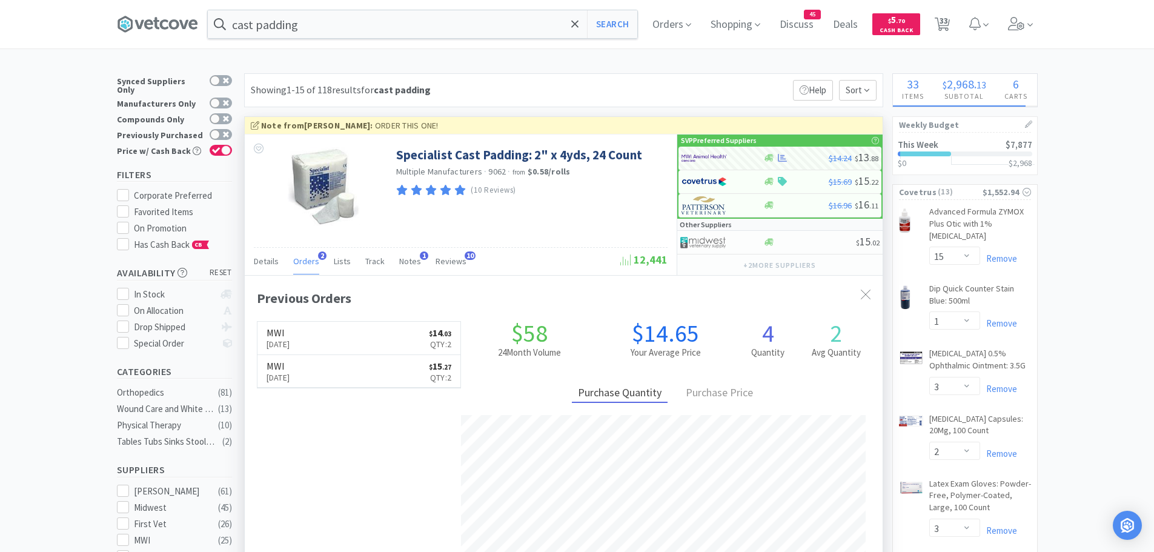
select select "1"
click at [376, 32] on input "cast padding" at bounding box center [423, 24] width 430 height 28
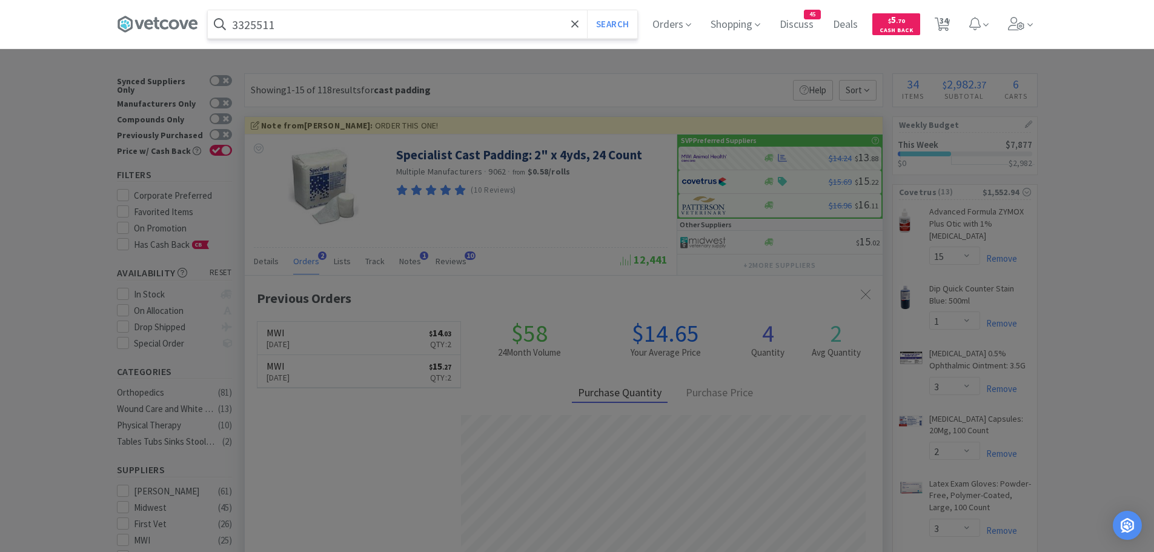
type input "3325511"
click at [587, 10] on button "Search" at bounding box center [612, 24] width 50 height 28
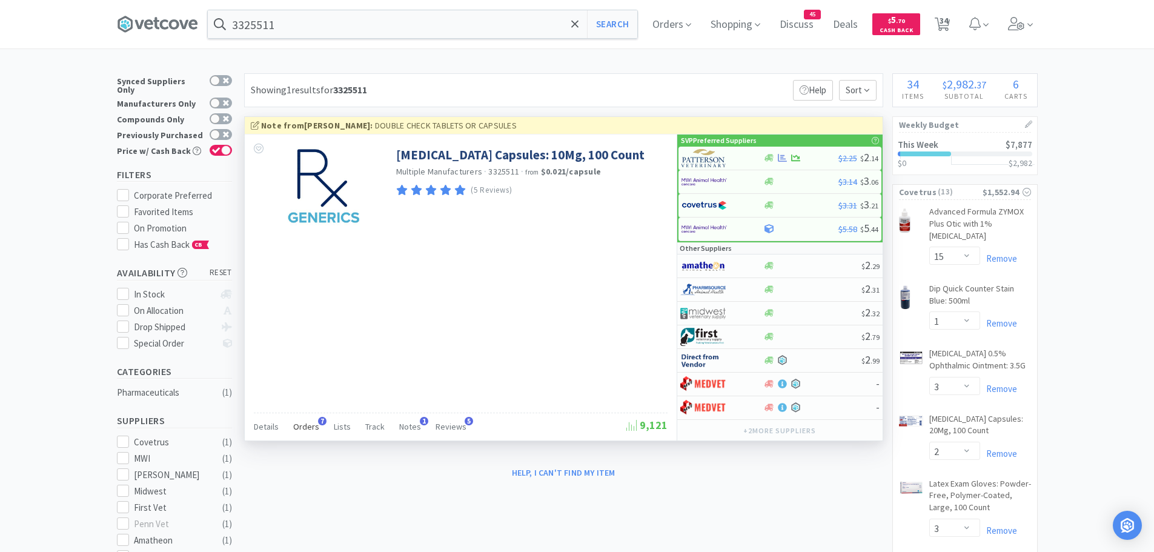
click at [307, 422] on span "Orders" at bounding box center [306, 426] width 26 height 11
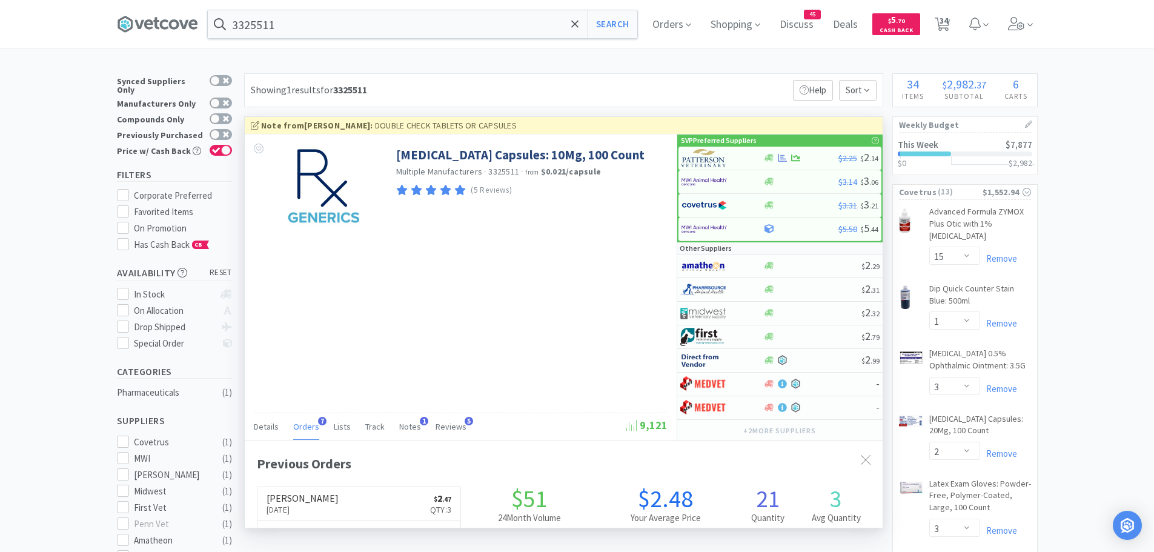
scroll to position [314, 638]
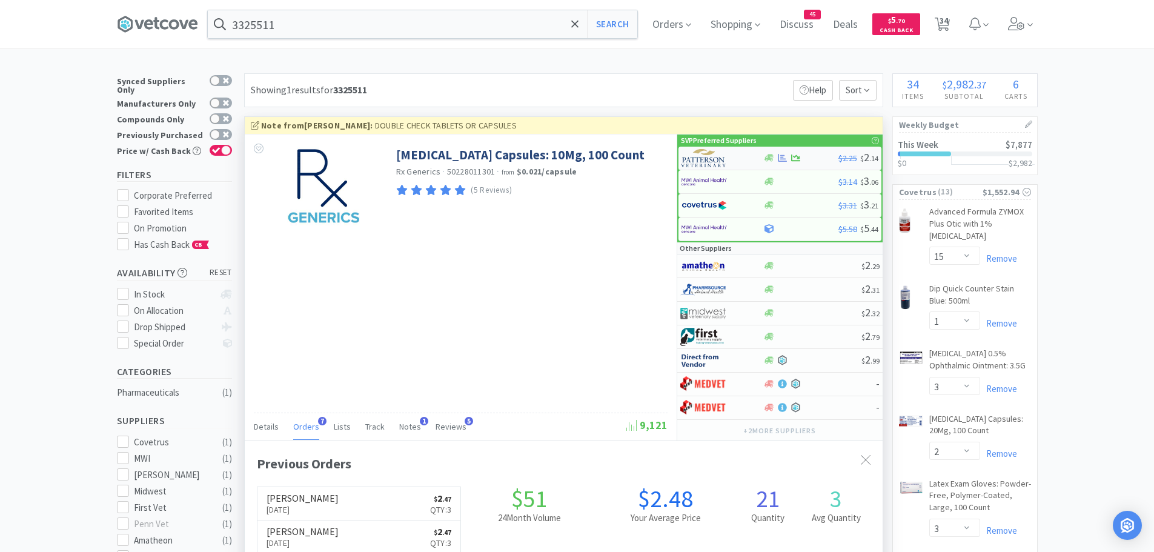
click at [707, 162] on img at bounding box center [704, 158] width 45 height 18
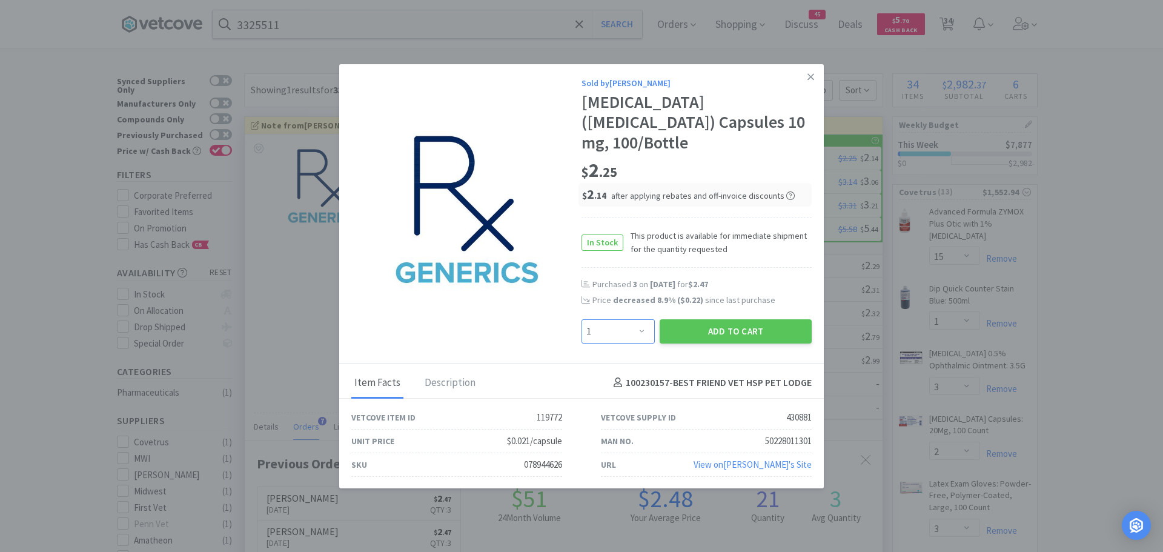
drag, startPoint x: 632, startPoint y: 320, endPoint x: 623, endPoint y: 311, distance: 12.4
click at [632, 320] on select "Enter Quantity 1 2 3 4 5 6 7 8 9 10 11 12 13 14 15 16 17 18 19 20 Enter Quantity" at bounding box center [618, 331] width 73 height 24
select select "3"
click at [582, 319] on select "Enter Quantity 1 2 3 4 5 6 7 8 9 10 11 12 13 14 15 16 17 18 19 20 Enter Quantity" at bounding box center [618, 331] width 73 height 24
click at [686, 319] on button "Add to Cart" at bounding box center [736, 331] width 152 height 24
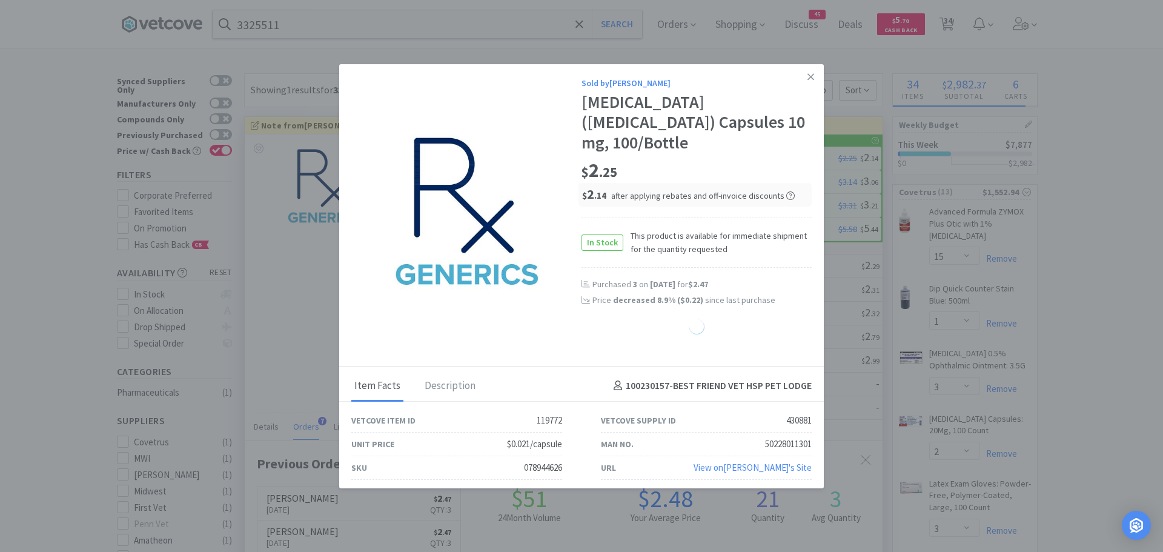
select select "3"
select select "12"
select select "8"
select select "1"
select select "6"
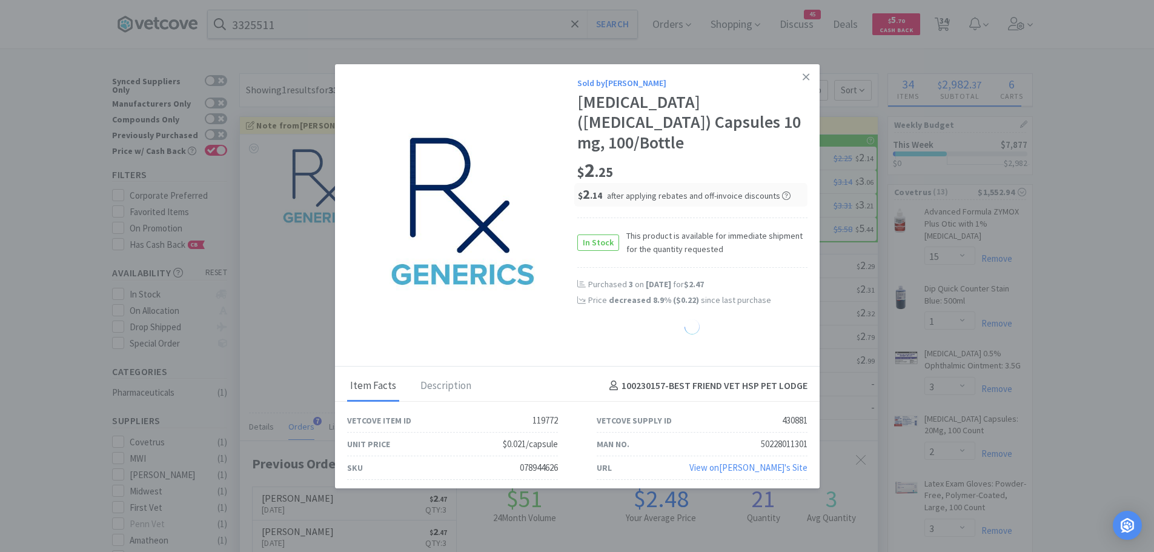
select select "2"
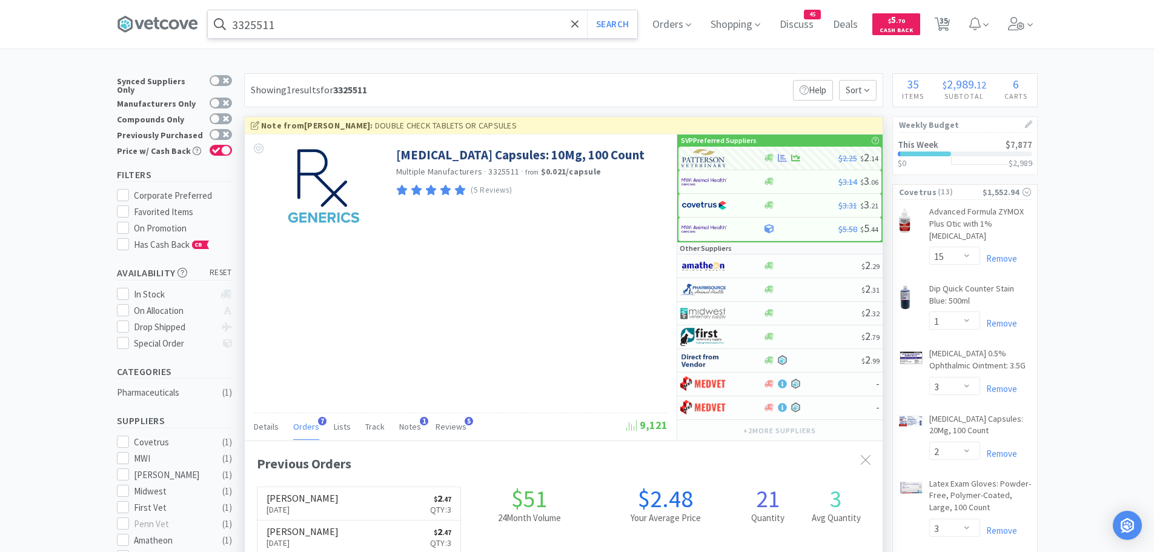
click at [308, 28] on input "3325511" at bounding box center [423, 24] width 430 height 28
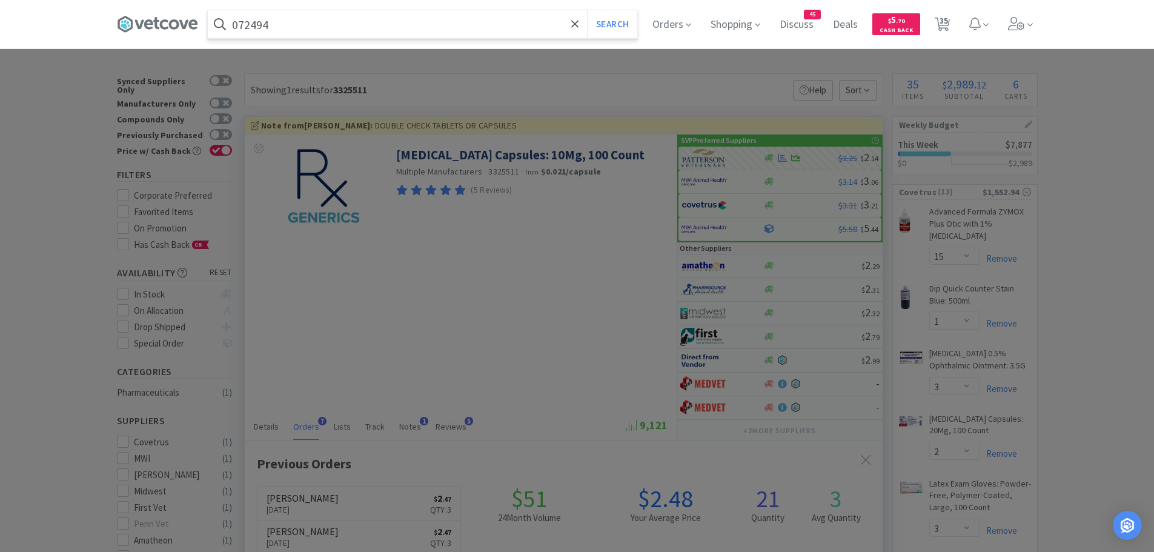
type input "072494"
click at [587, 10] on button "Search" at bounding box center [612, 24] width 50 height 28
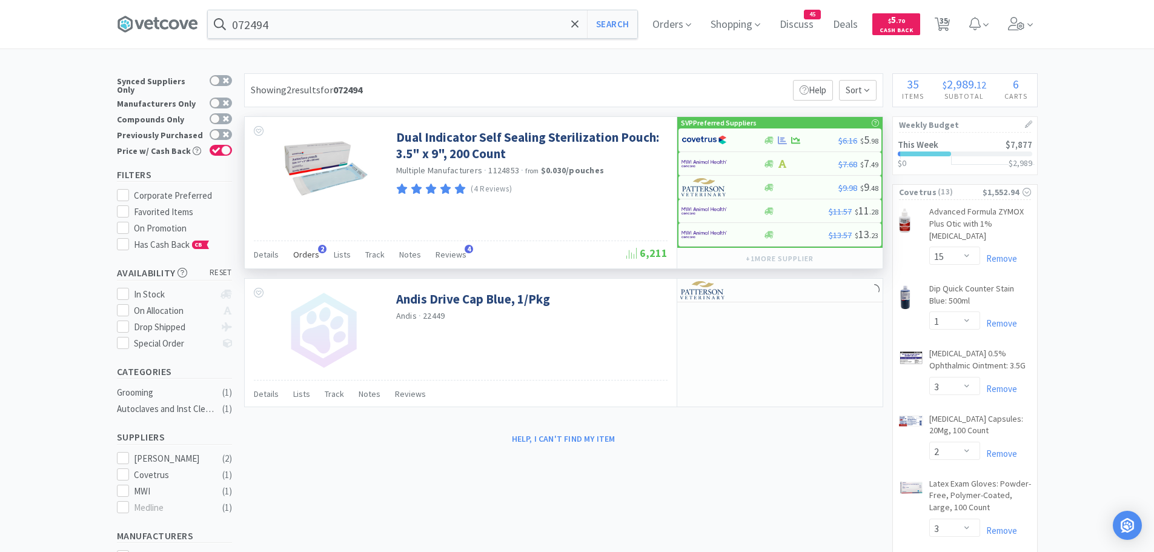
click at [302, 256] on span "Orders" at bounding box center [306, 254] width 26 height 11
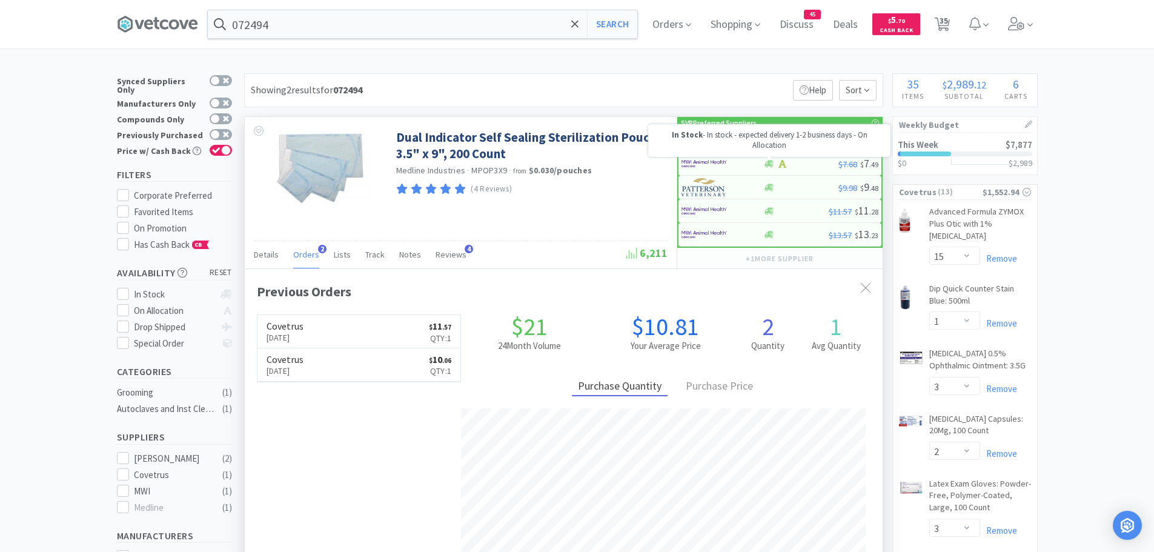
scroll to position [314, 638]
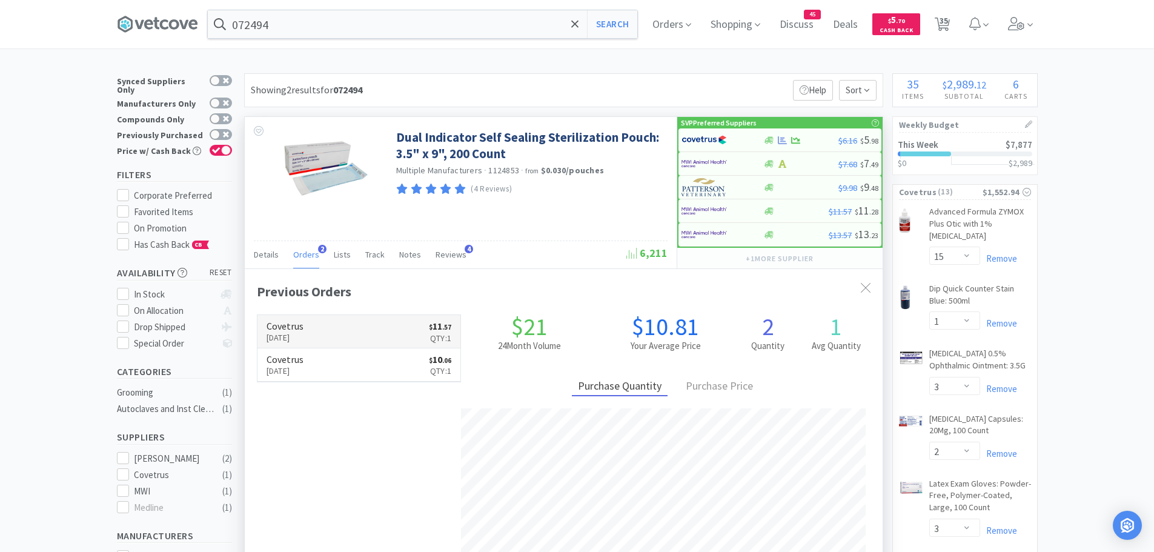
click at [348, 325] on link "Covetrus [DATE] $ 11 . 57 Qty: 1" at bounding box center [360, 331] width 204 height 33
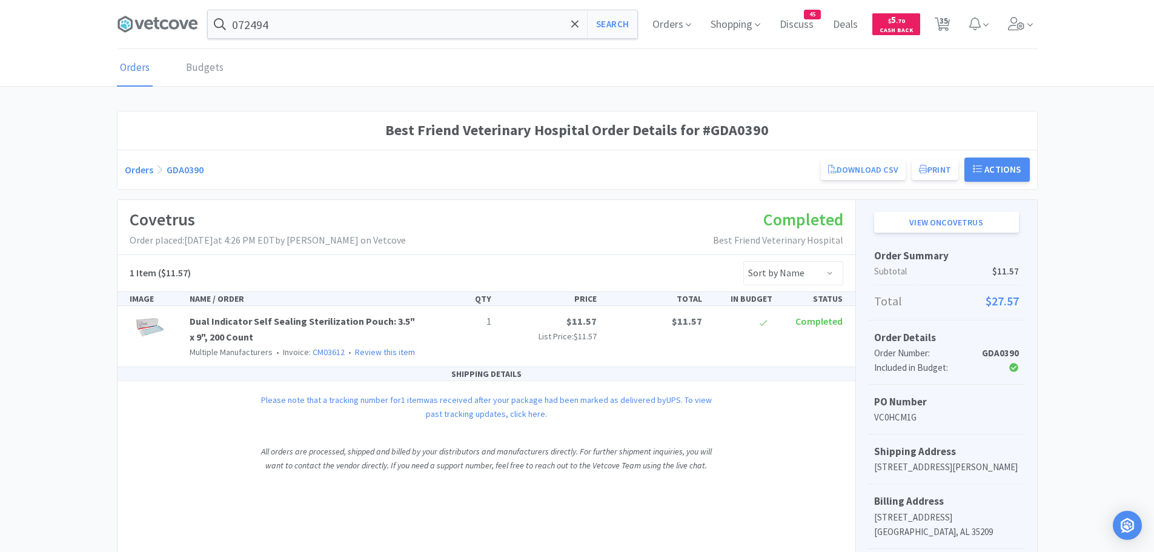
select select "15"
select select "1"
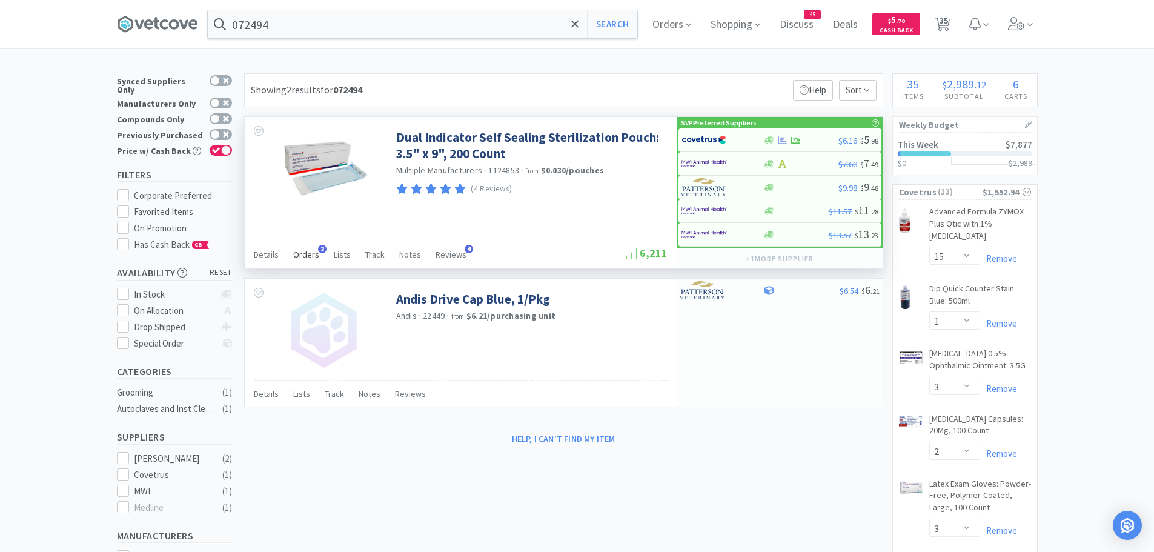
click at [318, 250] on span "2" at bounding box center [322, 249] width 8 height 8
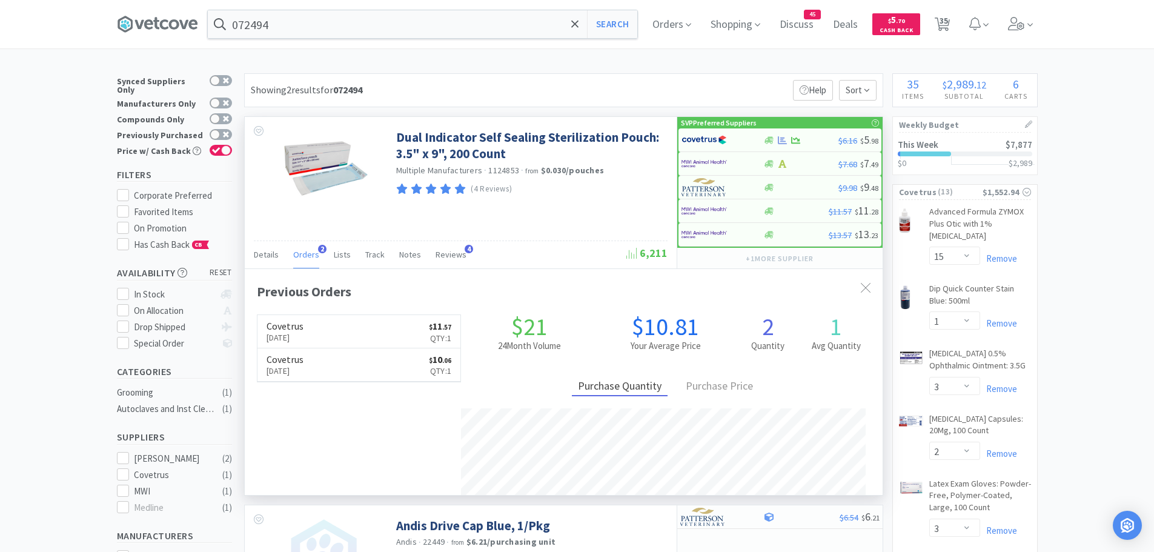
scroll to position [314, 638]
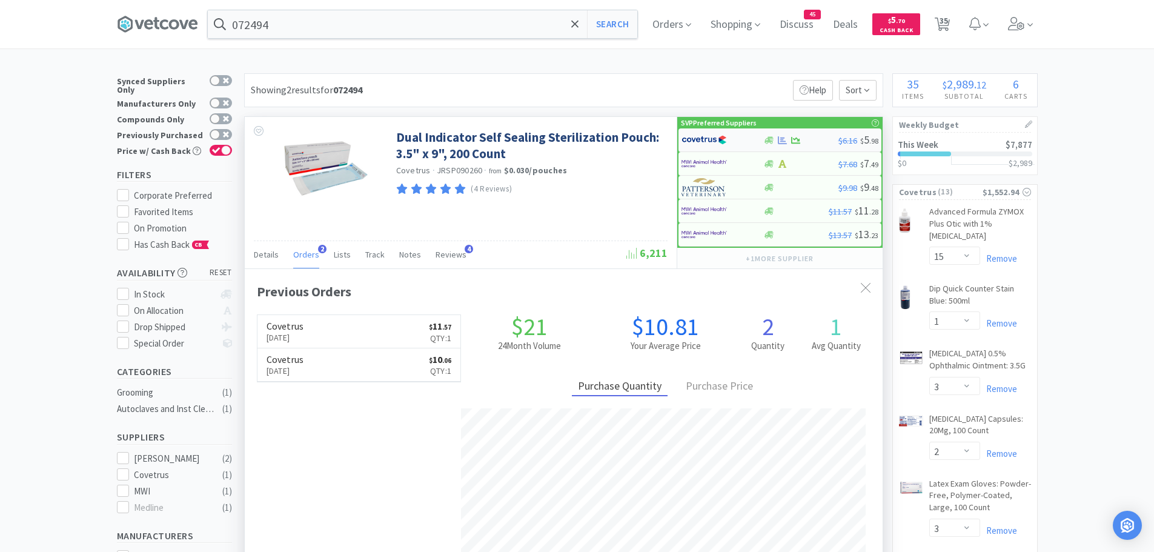
click at [701, 141] on img at bounding box center [704, 140] width 45 height 18
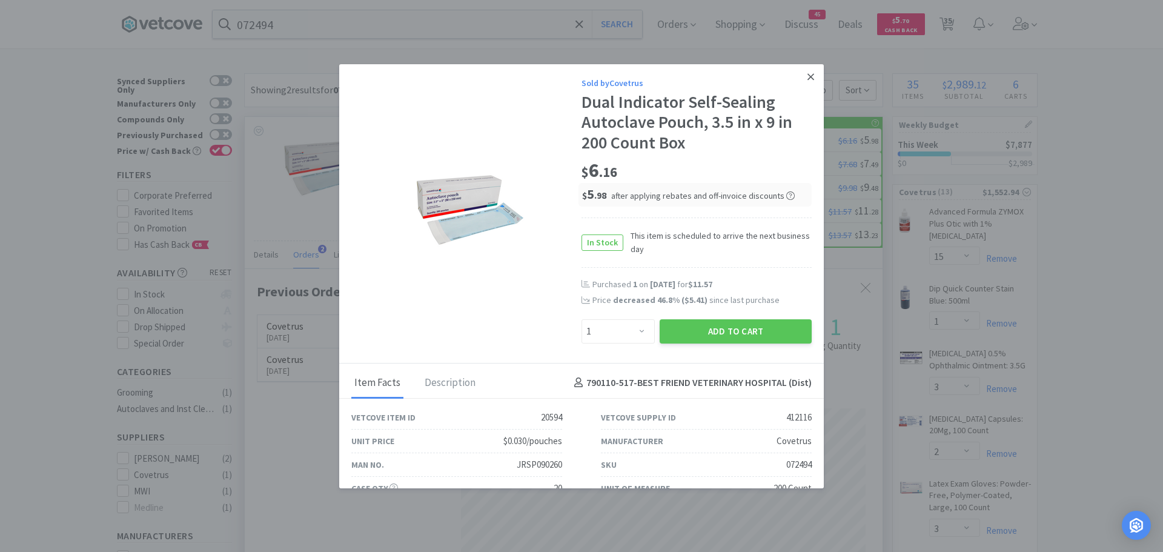
click at [800, 79] on link at bounding box center [810, 77] width 21 height 26
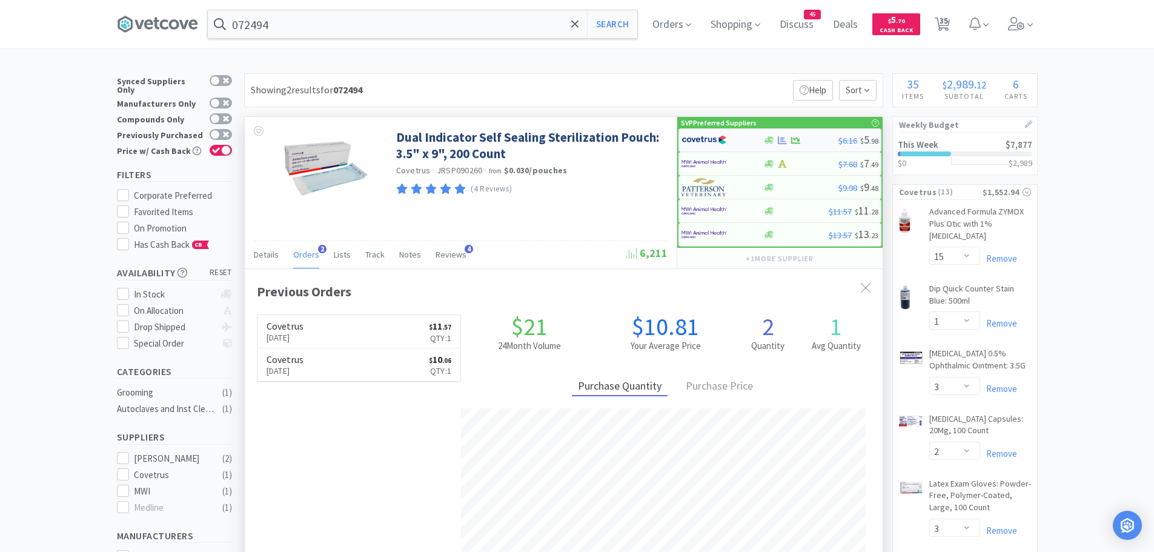
click at [718, 141] on img at bounding box center [704, 140] width 45 height 18
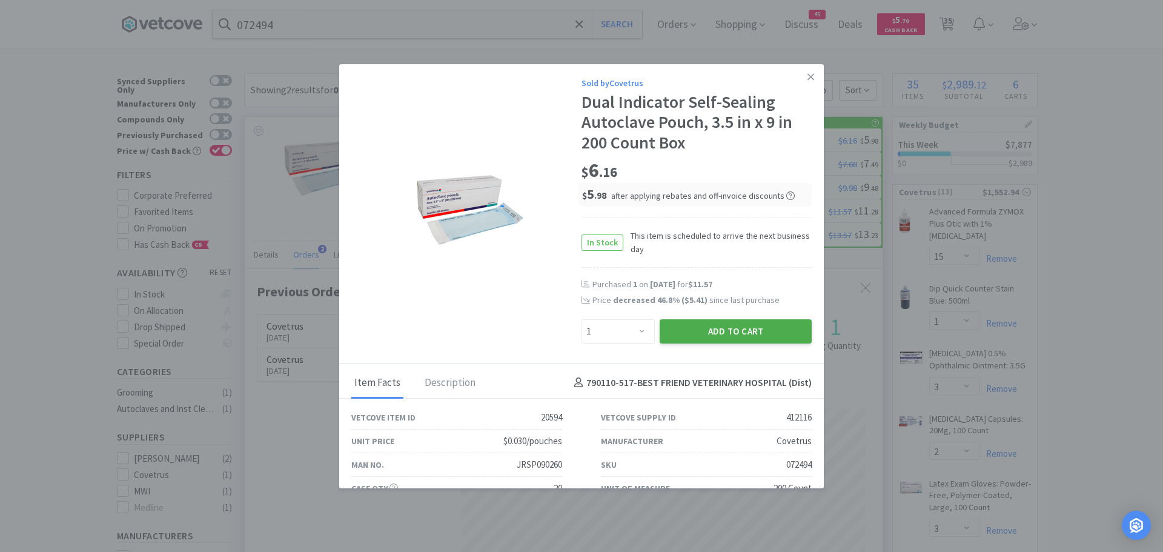
click at [693, 329] on button "Add to Cart" at bounding box center [736, 331] width 152 height 24
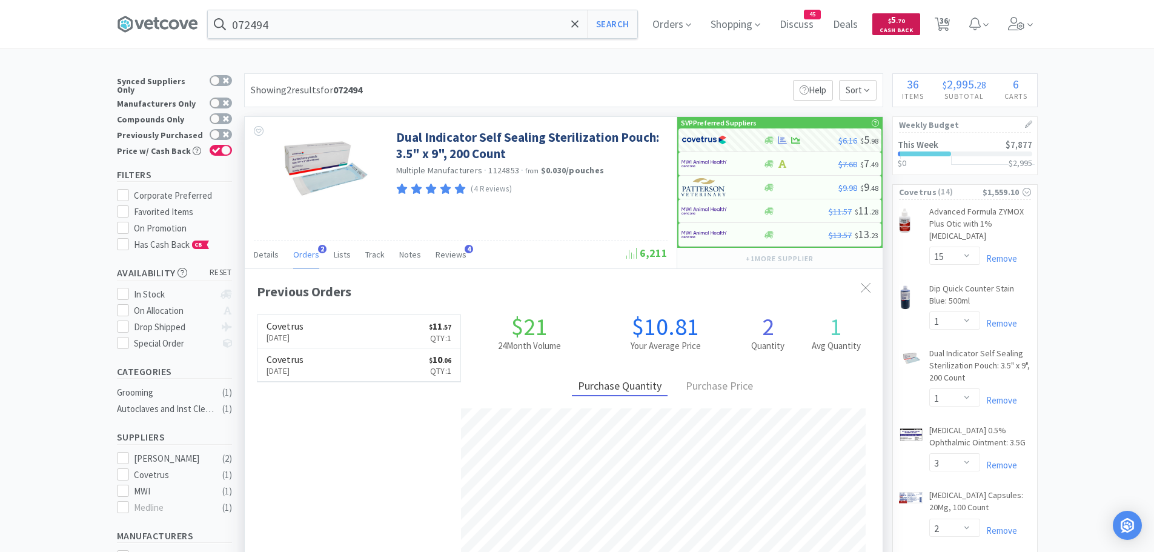
click at [947, 21] on span "36" at bounding box center [944, 20] width 8 height 48
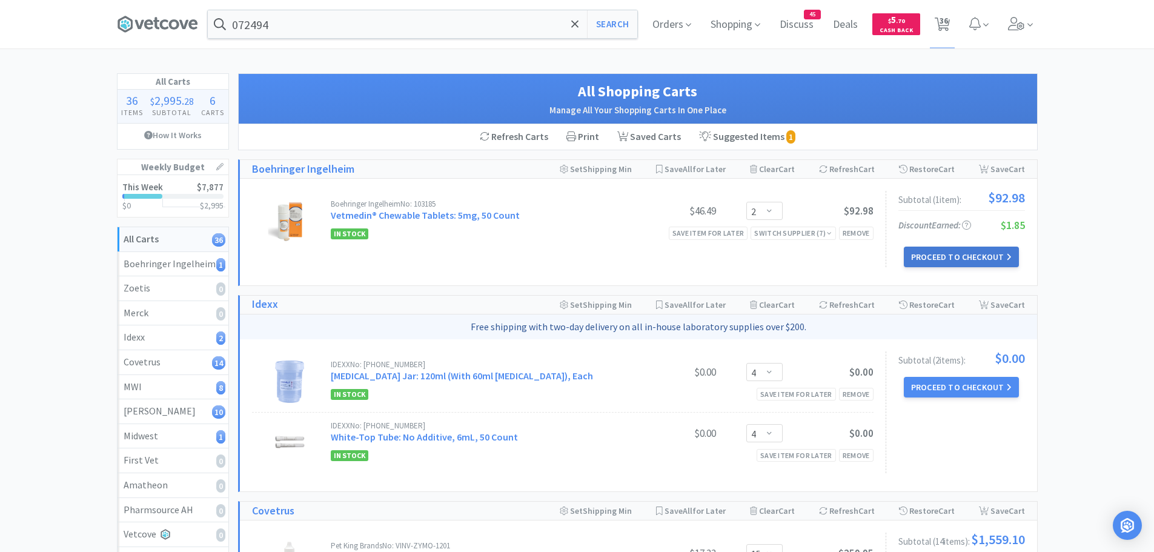
click at [927, 259] on button "Proceed to Checkout" at bounding box center [961, 257] width 115 height 21
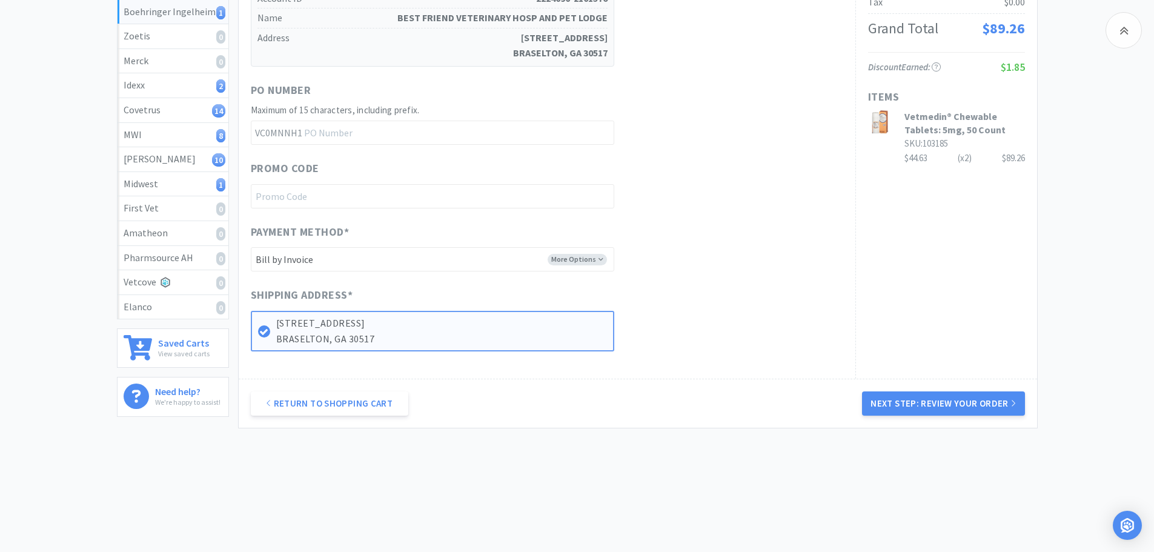
scroll to position [253, 0]
click at [941, 394] on button "Next Step: Review Your Order" at bounding box center [943, 403] width 162 height 24
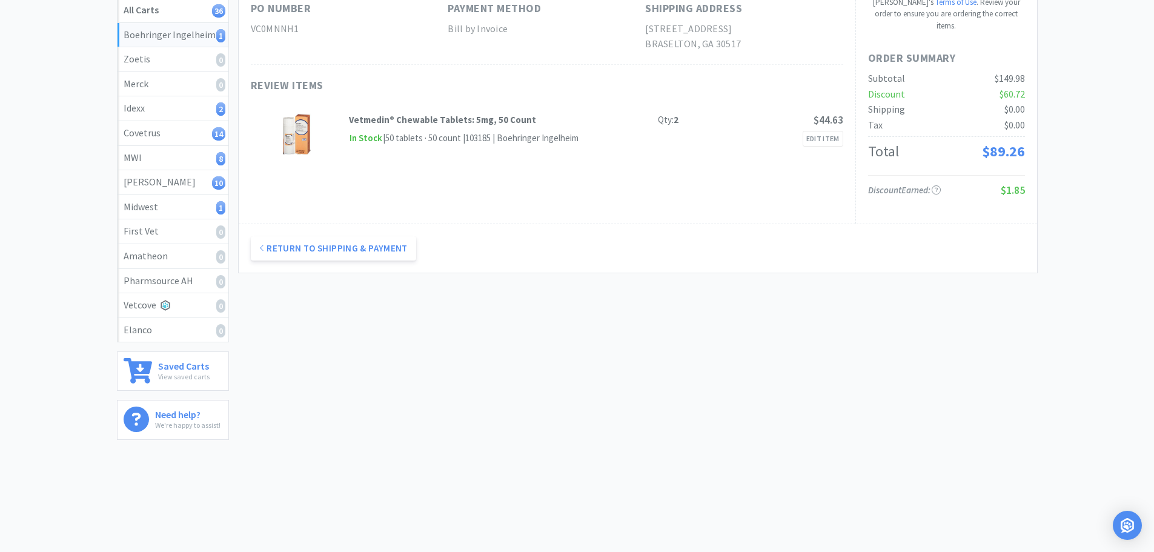
scroll to position [0, 0]
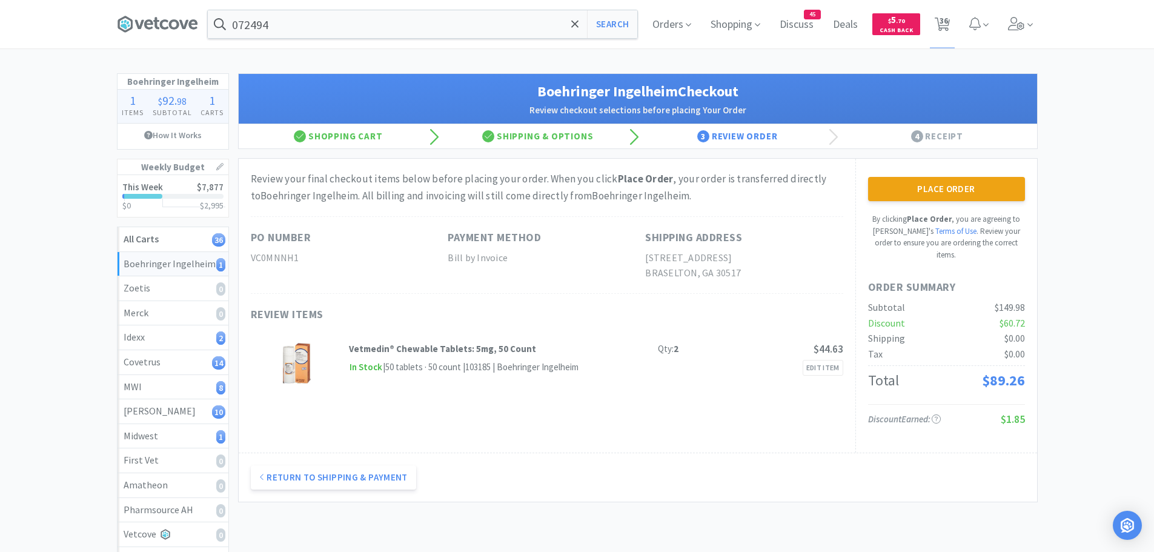
click at [1019, 186] on button "Place Order" at bounding box center [946, 189] width 157 height 24
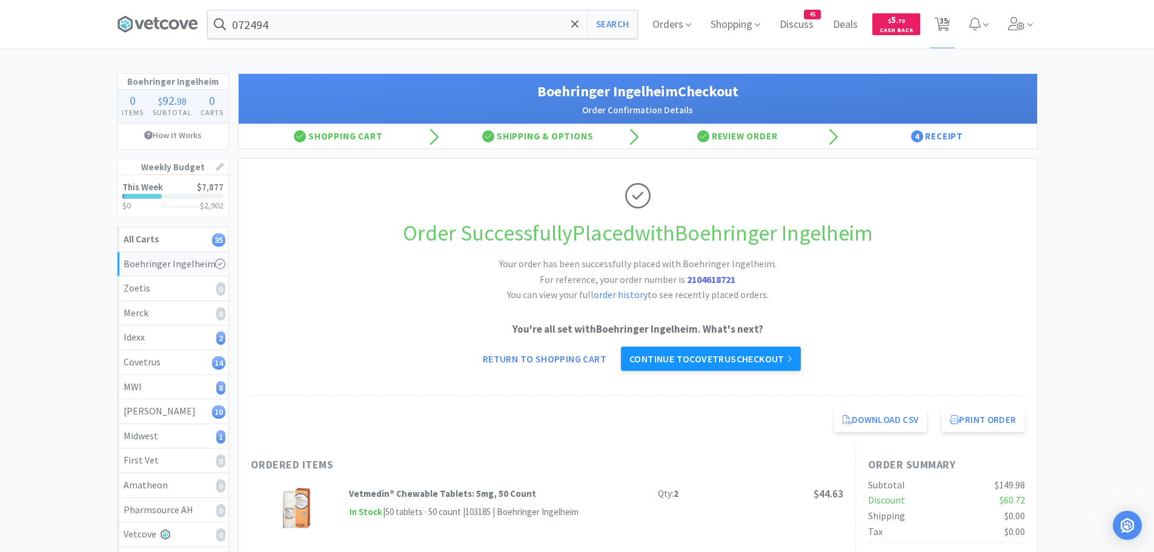
click at [723, 354] on link "Continue to Covetrus checkout" at bounding box center [711, 359] width 180 height 24
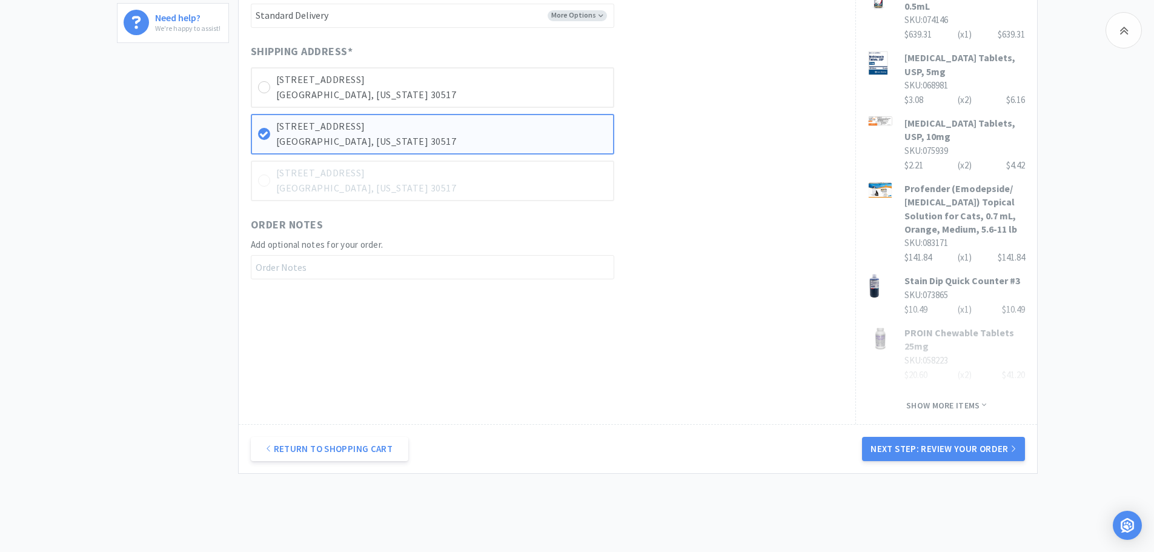
click at [957, 437] on button "Next Step: Review Your Order" at bounding box center [943, 449] width 162 height 24
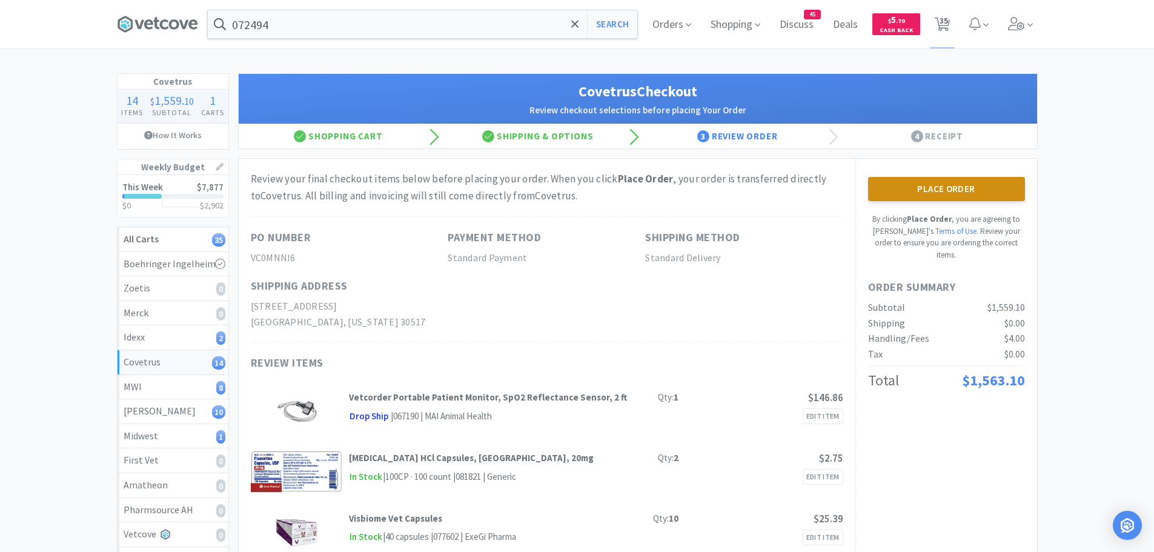
click at [934, 188] on button "Place Order" at bounding box center [946, 189] width 157 height 24
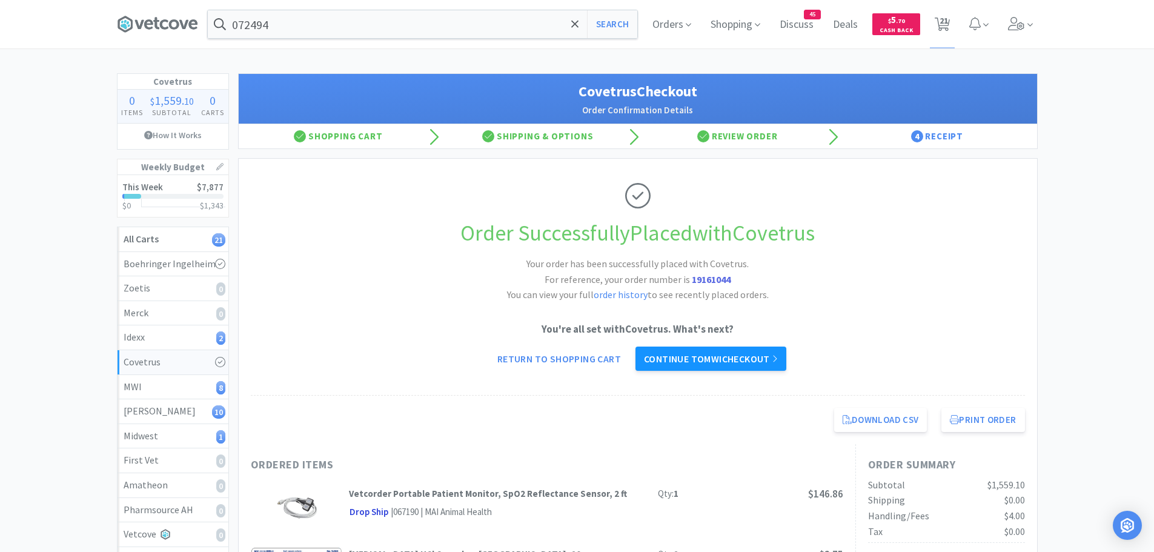
click at [722, 355] on link "Continue to MWI checkout" at bounding box center [711, 359] width 151 height 24
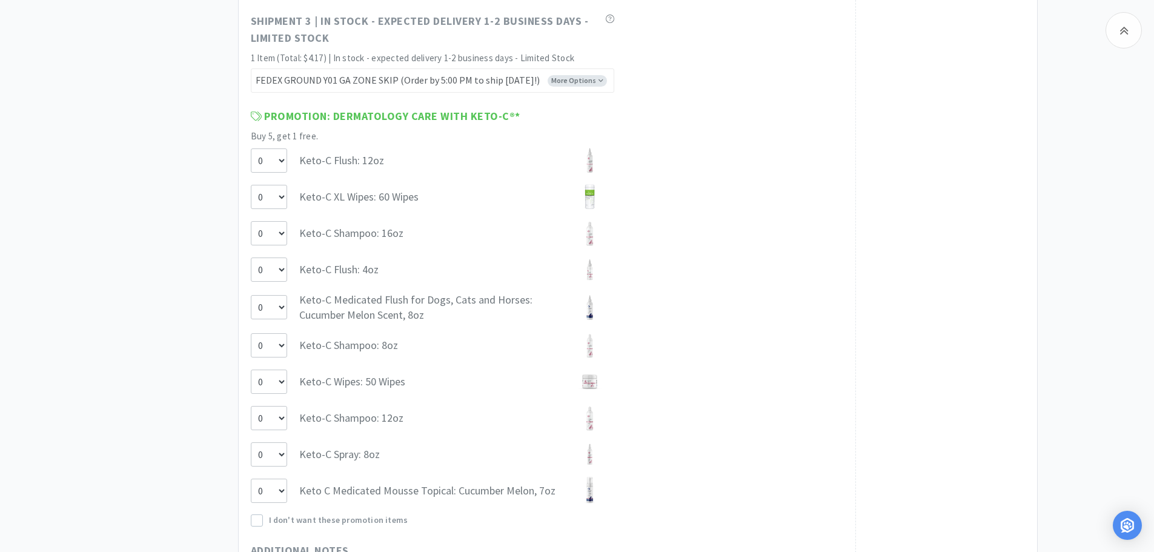
scroll to position [1091, 0]
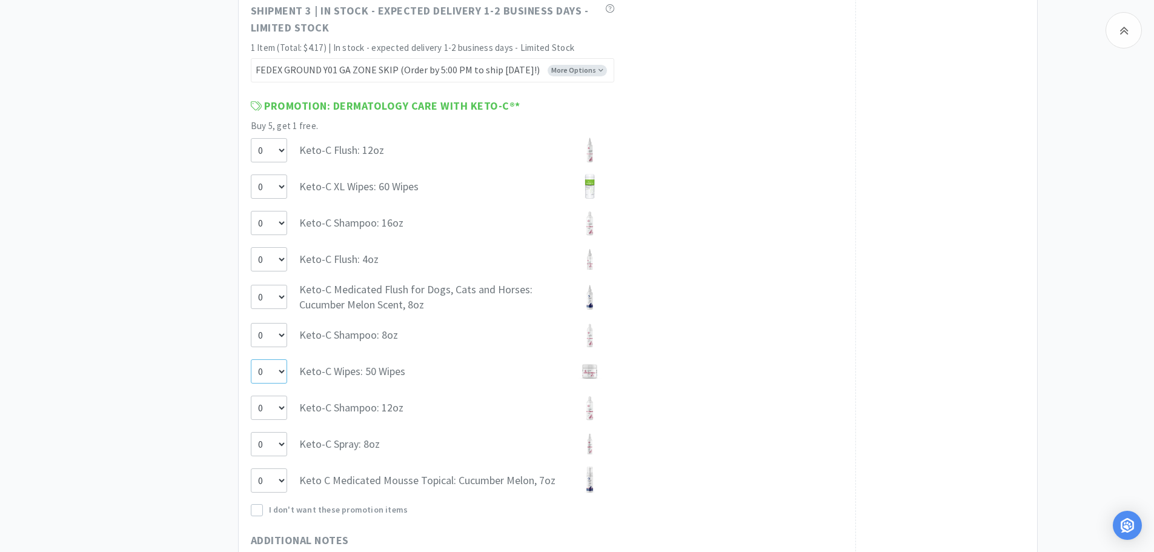
click at [281, 371] on select "0 1" at bounding box center [269, 371] width 36 height 24
click at [251, 359] on select "0 1" at bounding box center [269, 371] width 36 height 24
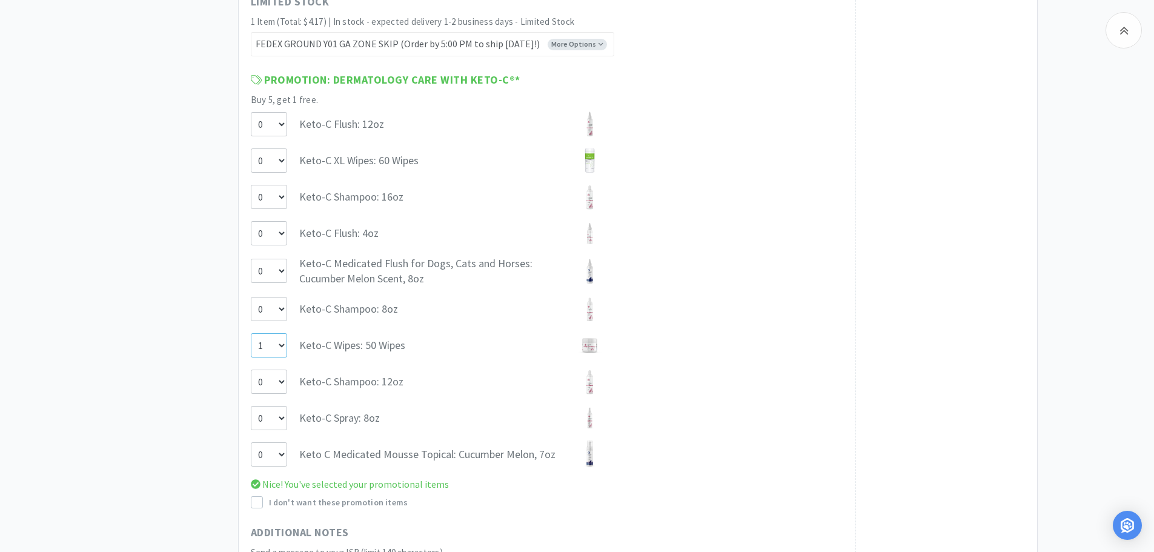
scroll to position [1192, 0]
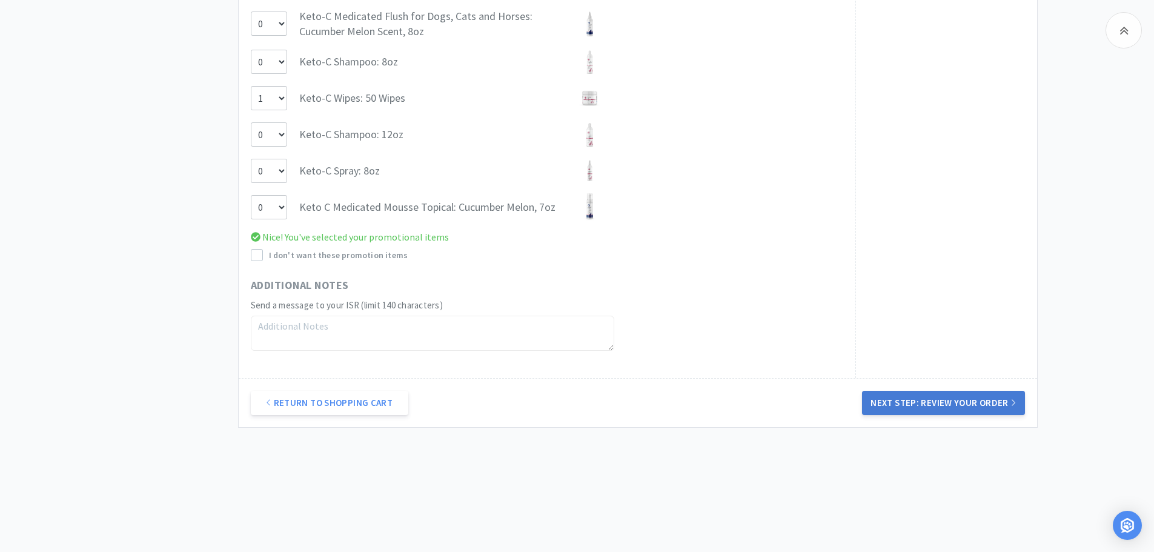
click at [913, 397] on button "Next Step: Review Your Order" at bounding box center [943, 403] width 162 height 24
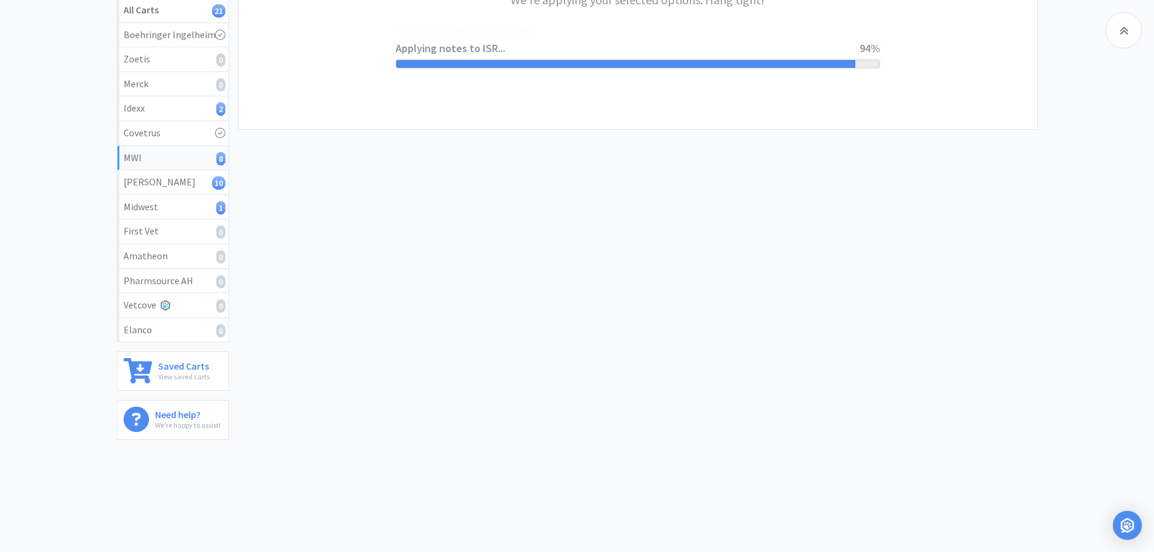
scroll to position [0, 0]
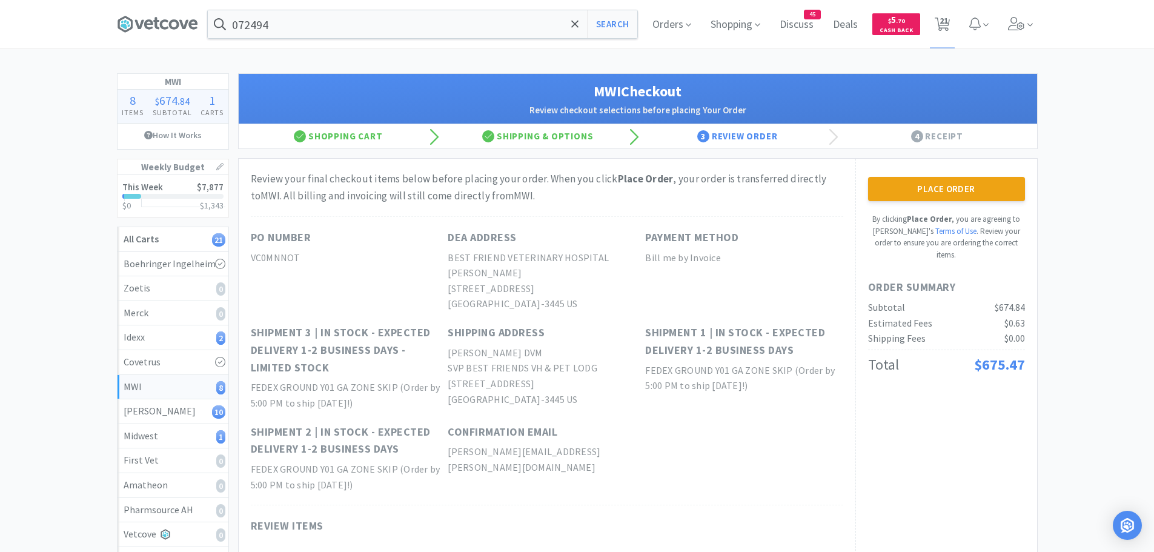
click at [1000, 192] on button "Place Order" at bounding box center [946, 189] width 157 height 24
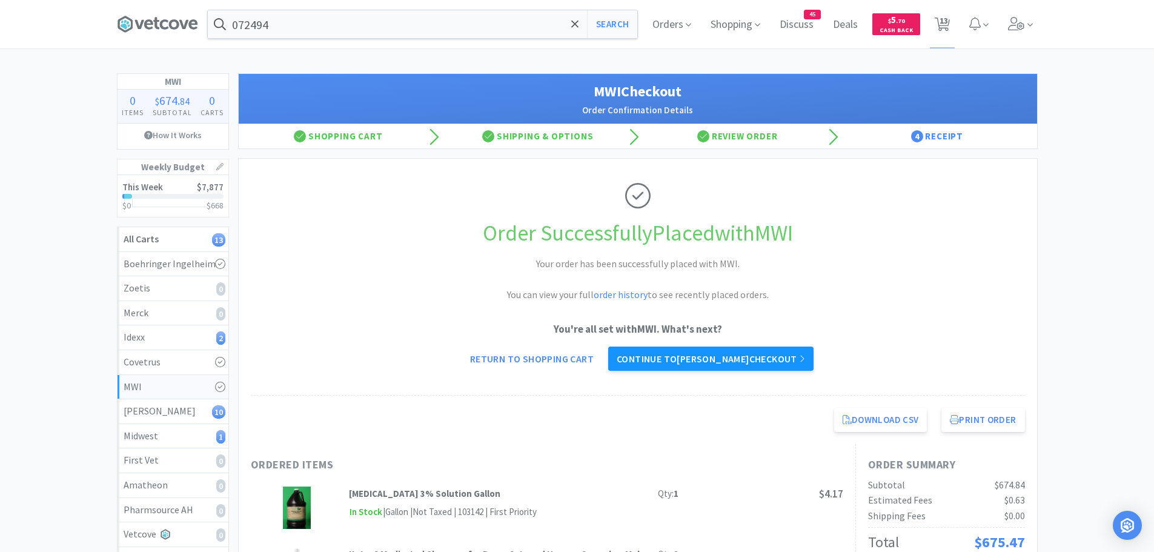
click at [739, 353] on link "Continue to [PERSON_NAME] checkout" at bounding box center [710, 359] width 205 height 24
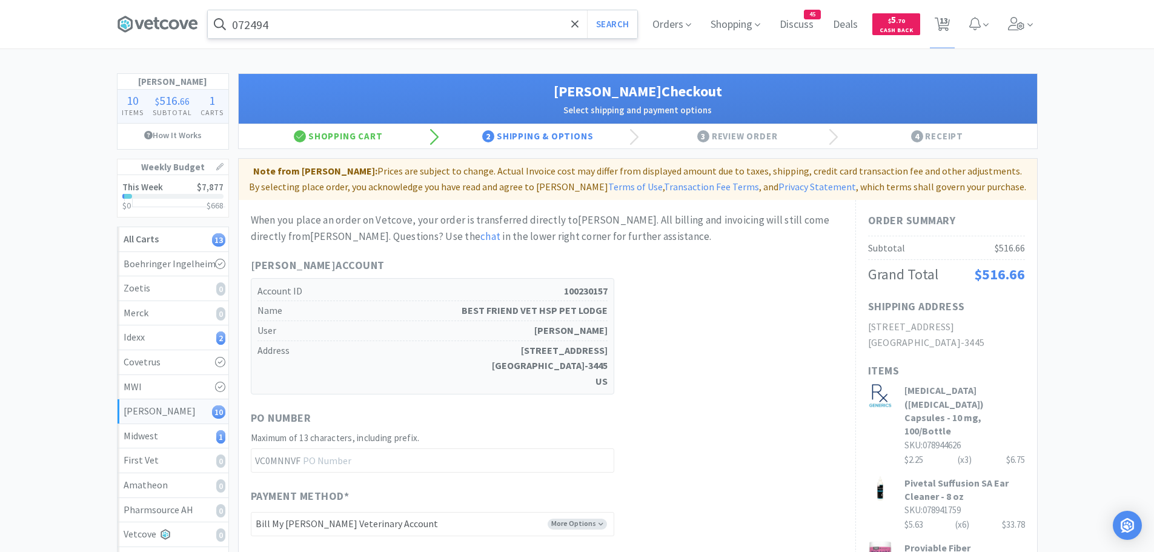
click at [315, 19] on input "072494" at bounding box center [423, 24] width 430 height 28
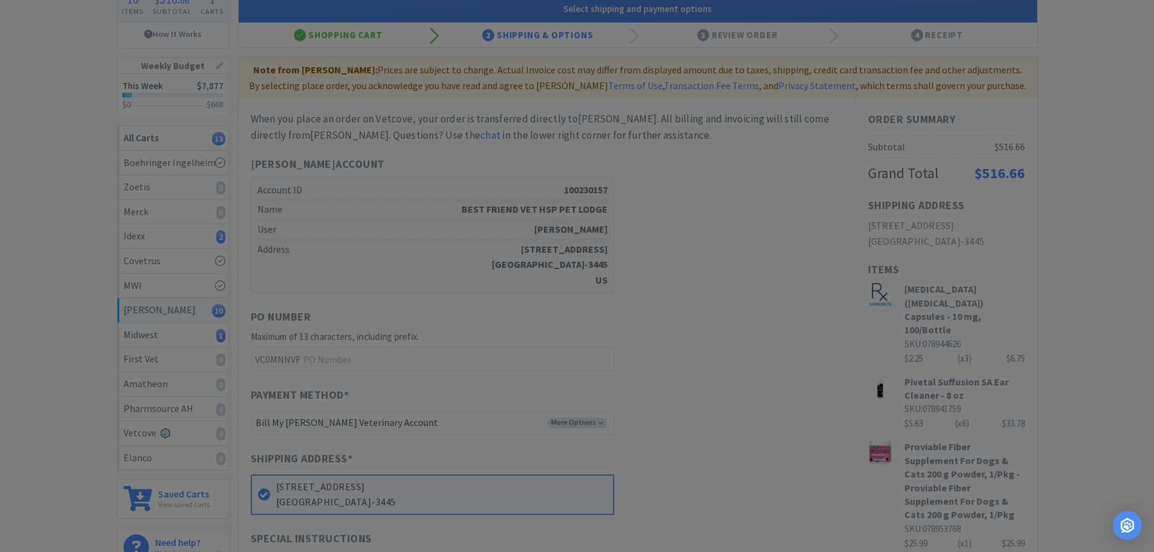
click at [734, 283] on div at bounding box center [577, 276] width 1154 height 552
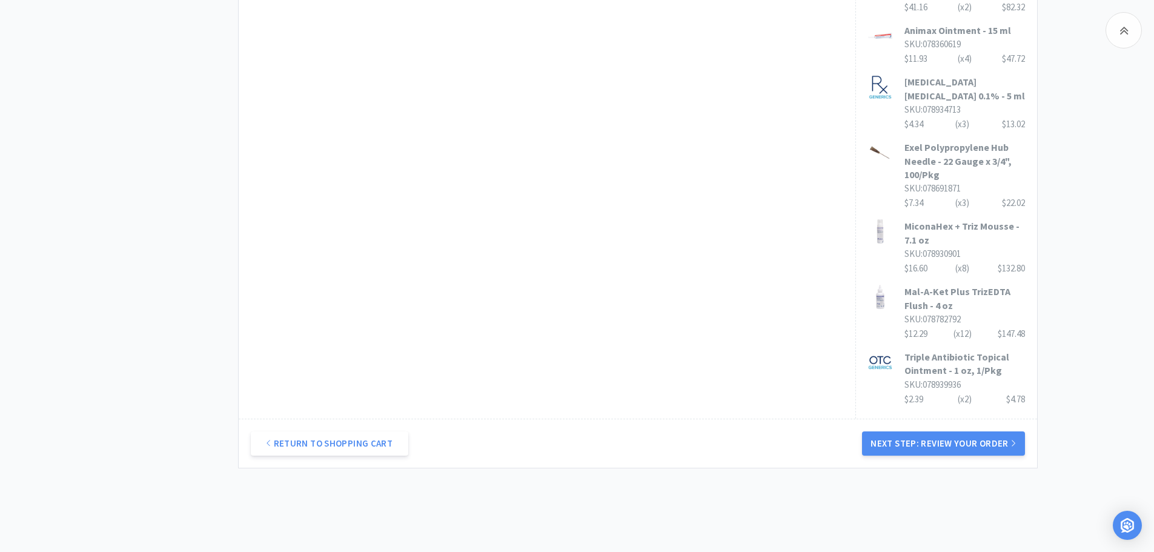
click at [979, 431] on button "Next Step: Review Your Order" at bounding box center [943, 443] width 162 height 24
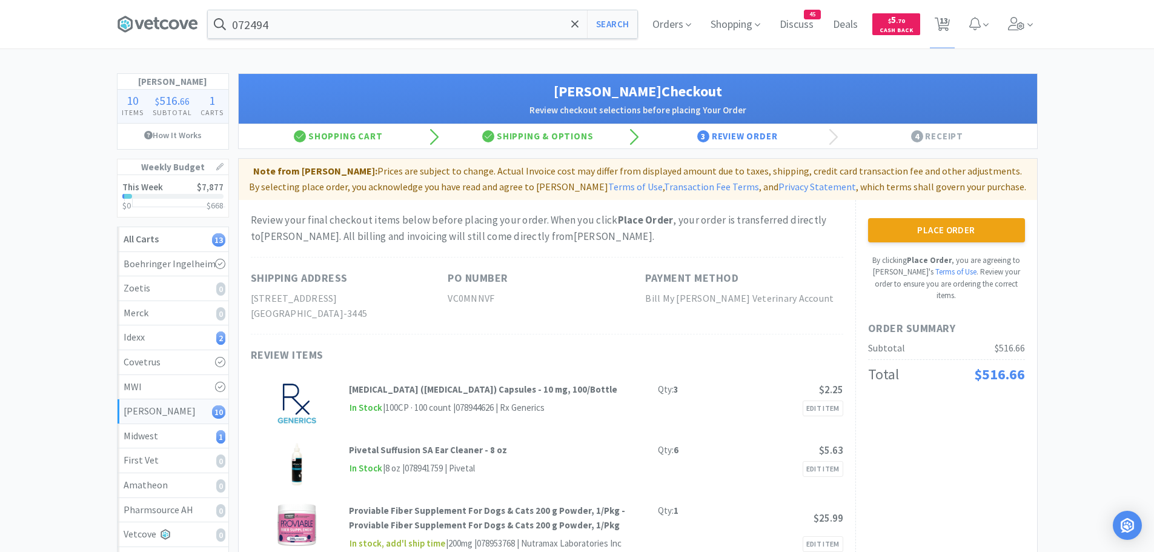
click at [928, 238] on button "Place Order" at bounding box center [946, 230] width 157 height 24
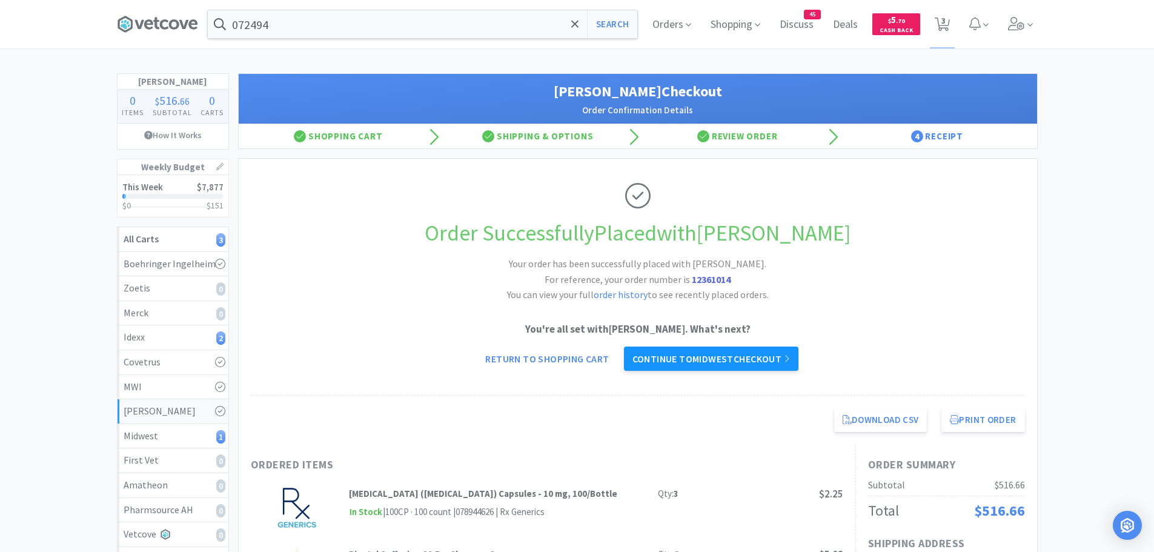
click at [697, 360] on link "Continue to Midwest checkout" at bounding box center [711, 359] width 175 height 24
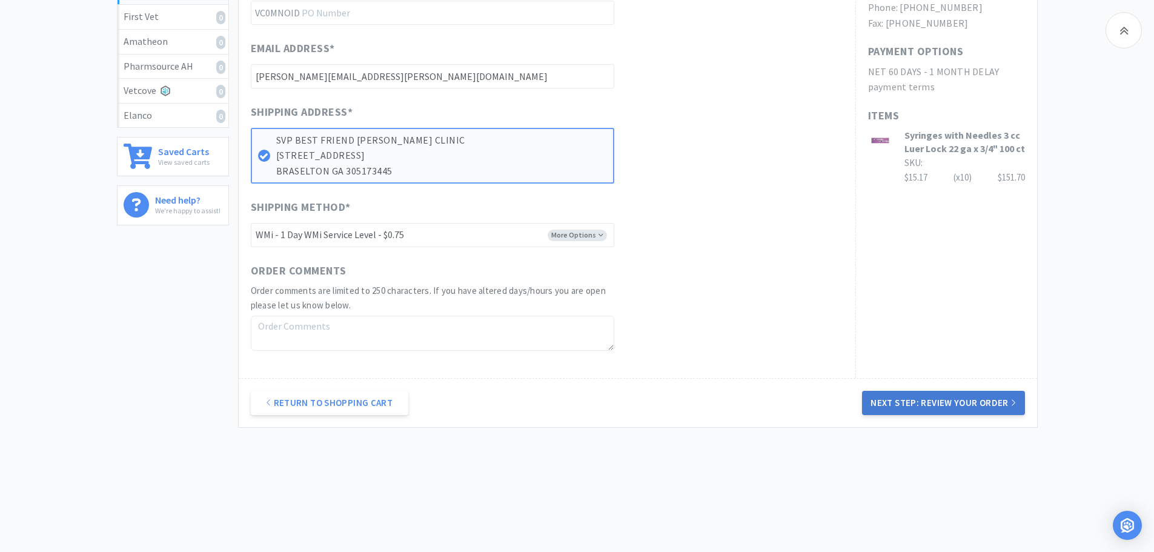
click at [928, 405] on button "Next Step: Review Your Order" at bounding box center [943, 403] width 162 height 24
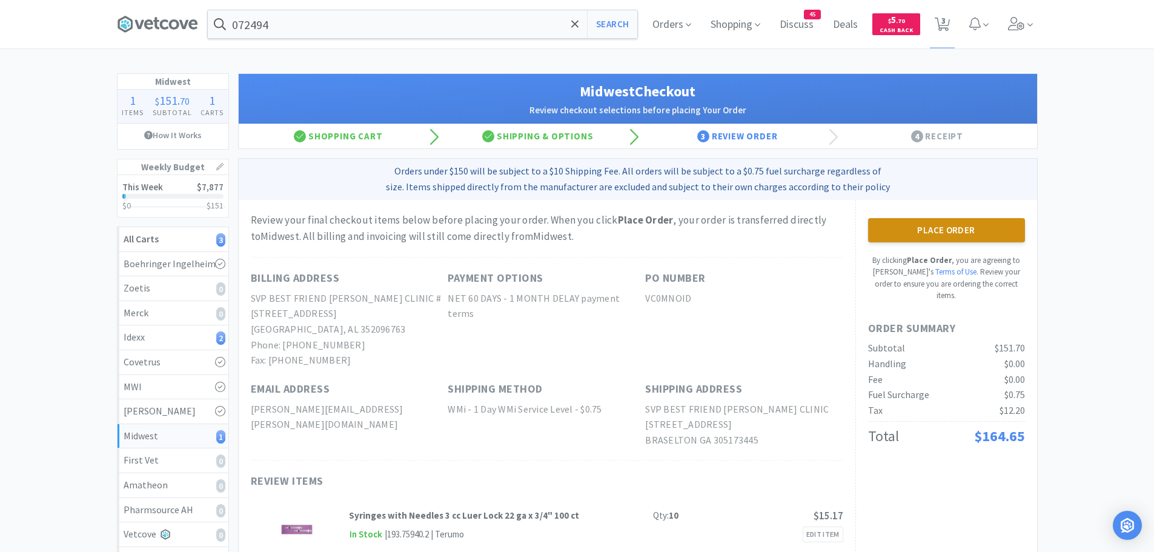
click at [928, 238] on button "Place Order" at bounding box center [946, 230] width 157 height 24
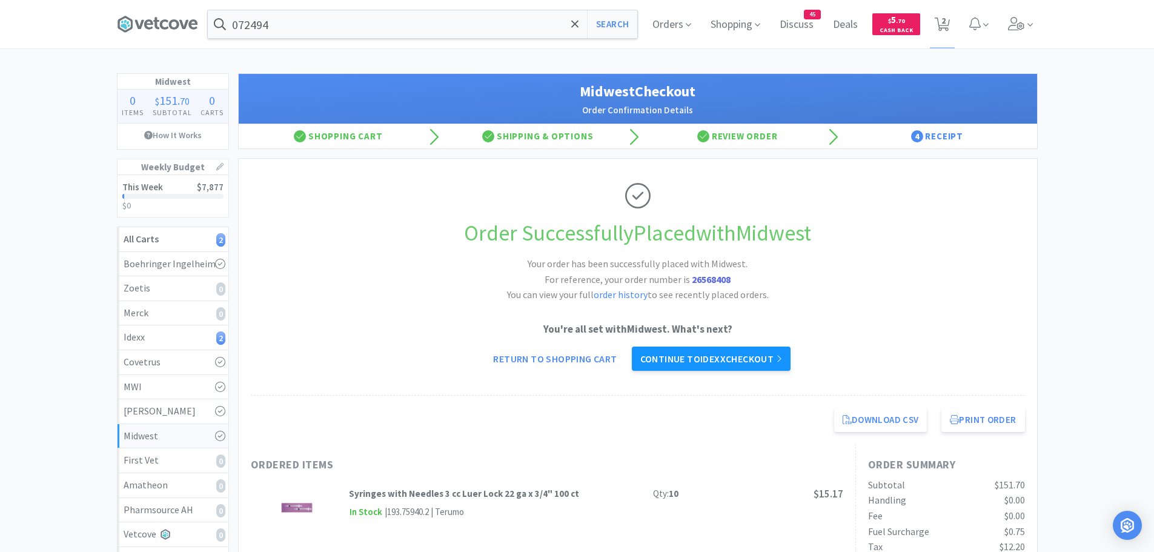
click at [732, 362] on link "Continue to Idexx checkout" at bounding box center [711, 359] width 159 height 24
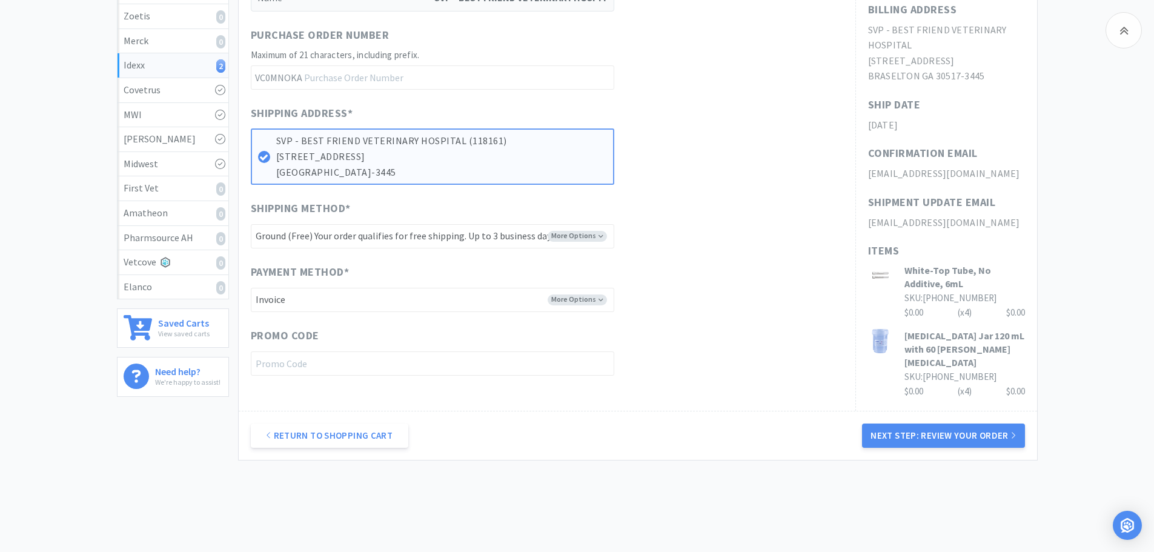
scroll to position [297, 0]
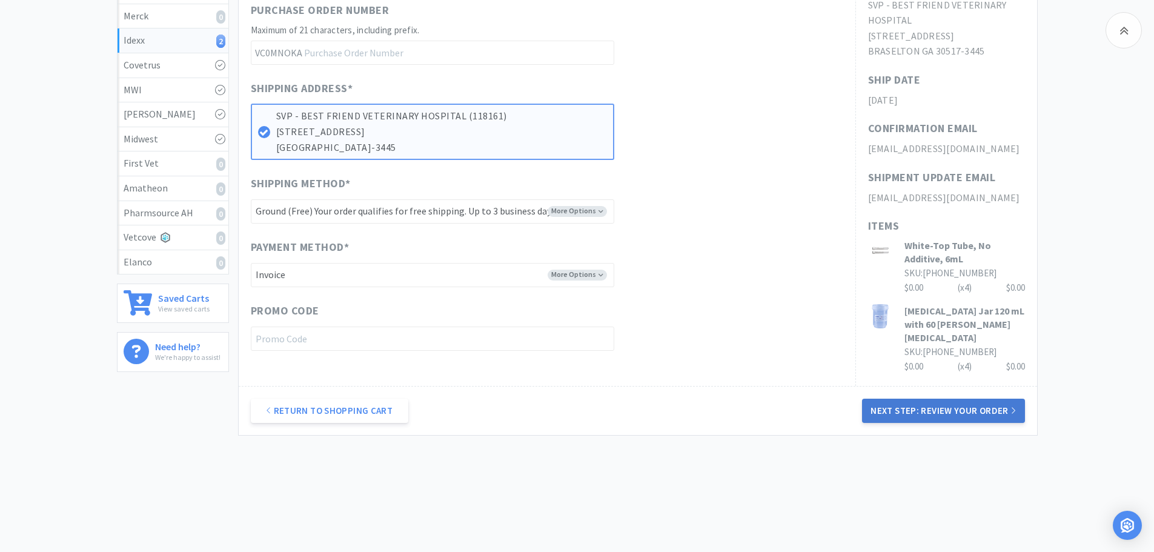
click at [981, 399] on button "Next Step: Review Your Order" at bounding box center [943, 411] width 162 height 24
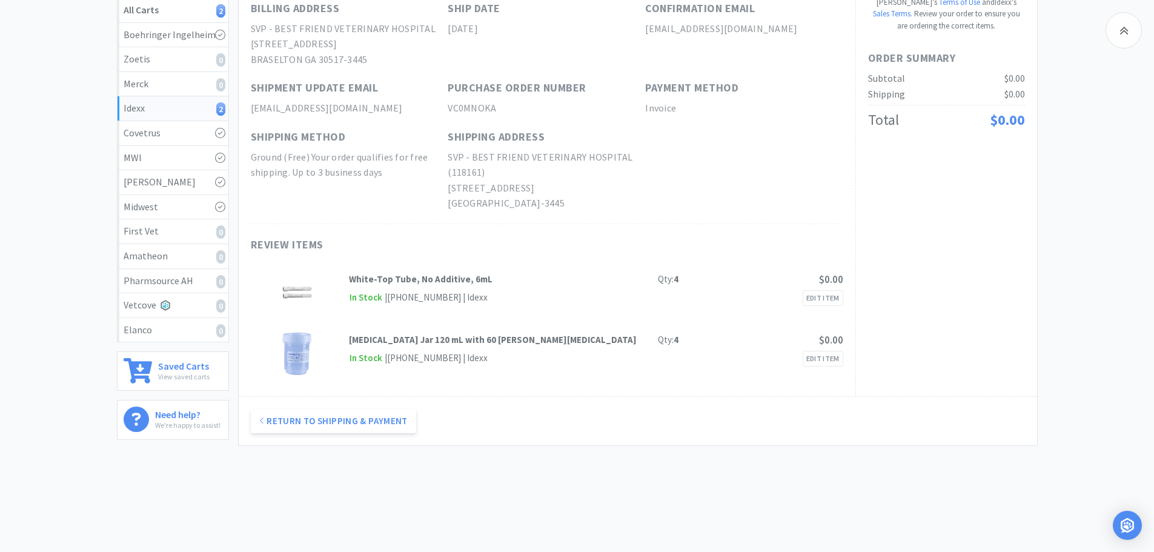
scroll to position [0, 0]
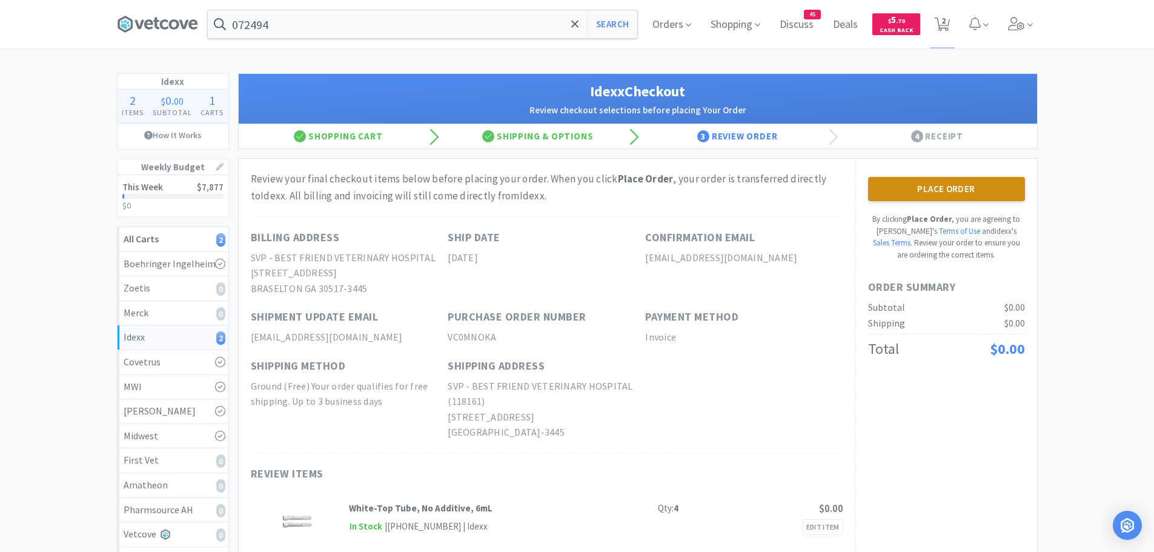
click at [906, 188] on button "Place Order" at bounding box center [946, 189] width 157 height 24
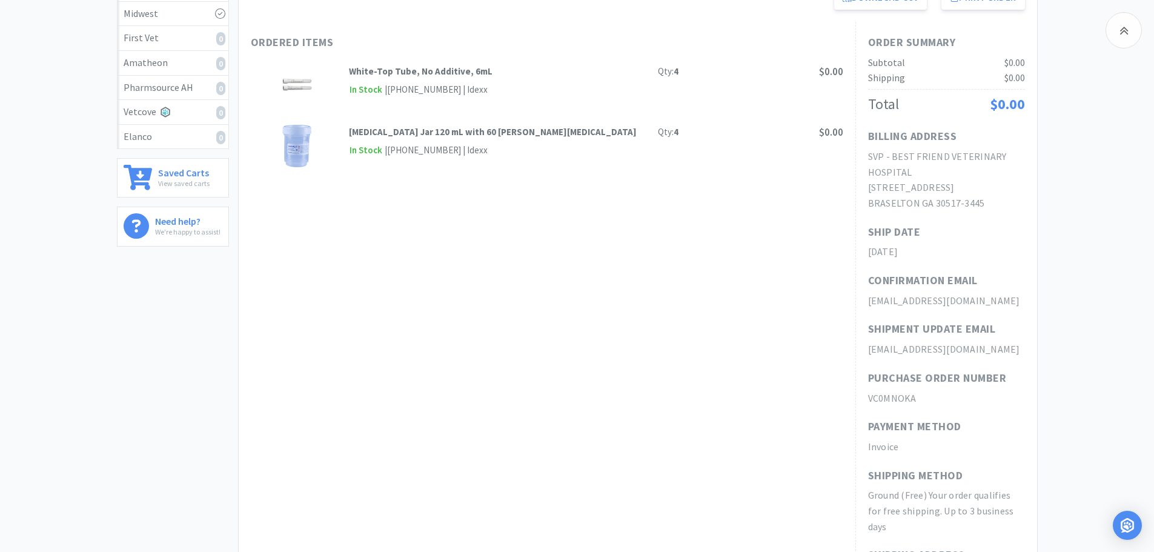
scroll to position [411, 0]
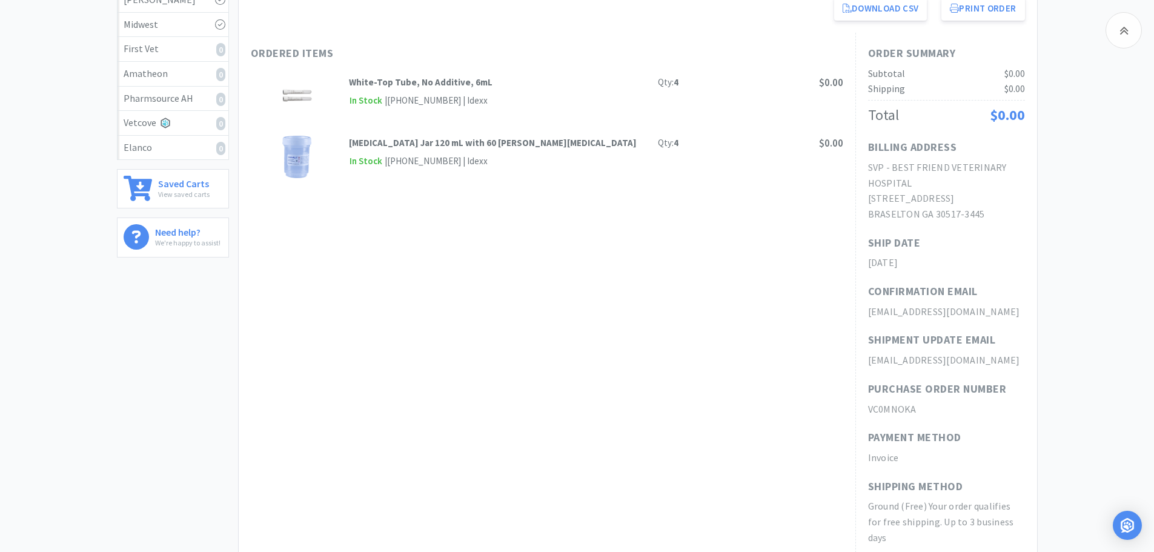
click at [783, 334] on div "Ordered Items White-Top Tube, No Additive, 6mL Qty: 4 $0.00 In Stock | [PHONE_N…" at bounding box center [547, 349] width 617 height 632
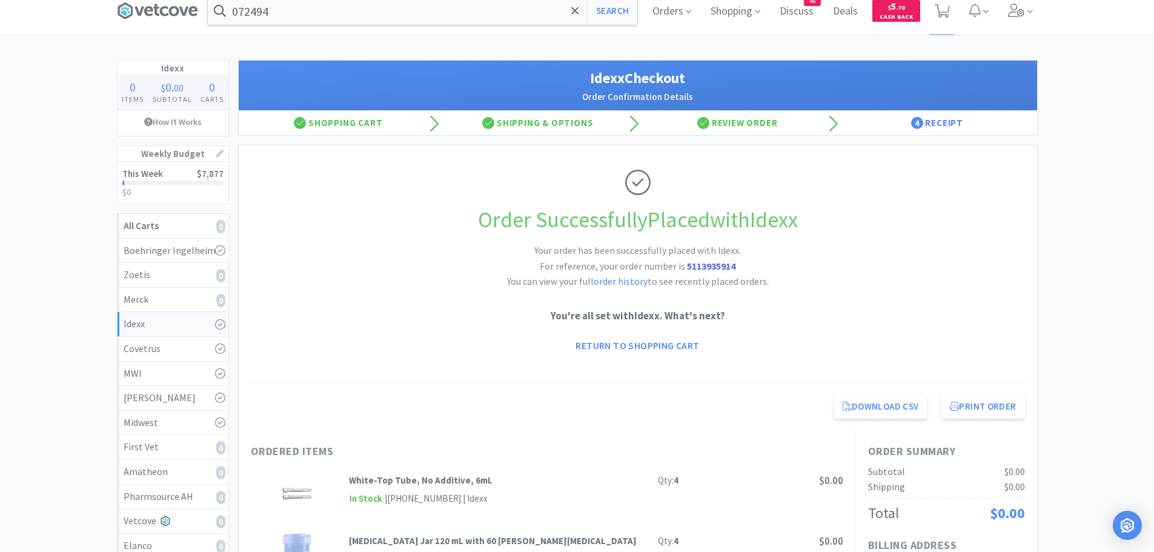
scroll to position [0, 0]
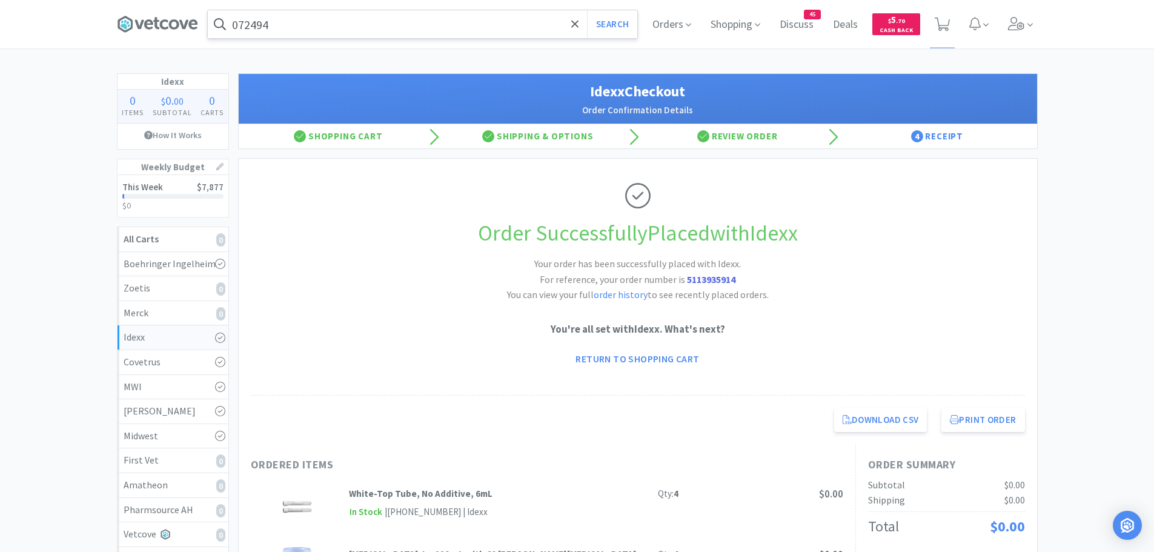
click at [327, 23] on input "072494" at bounding box center [423, 24] width 430 height 28
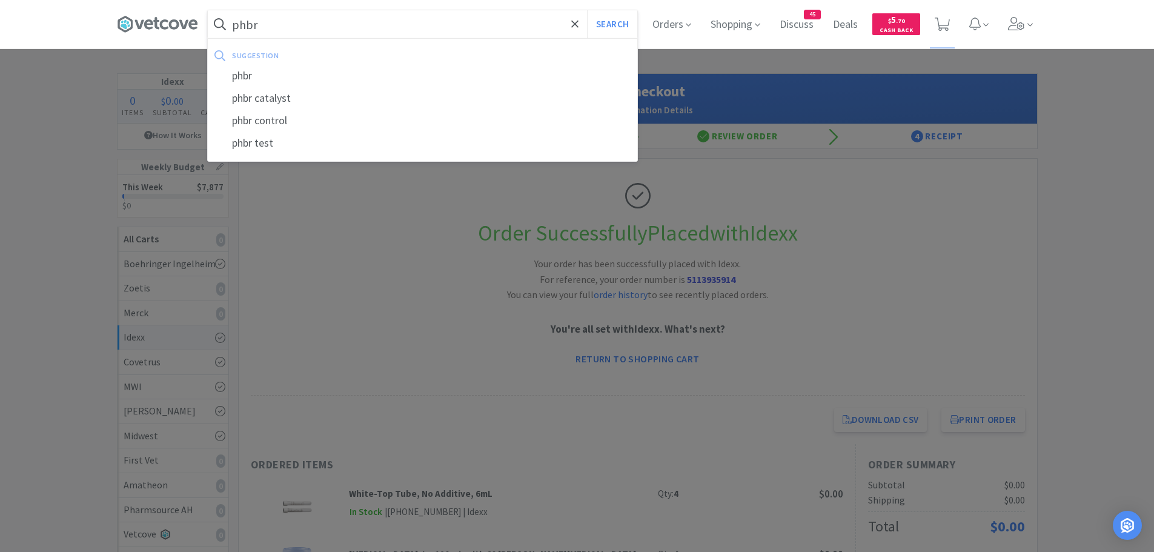
click at [587, 10] on button "Search" at bounding box center [612, 24] width 50 height 28
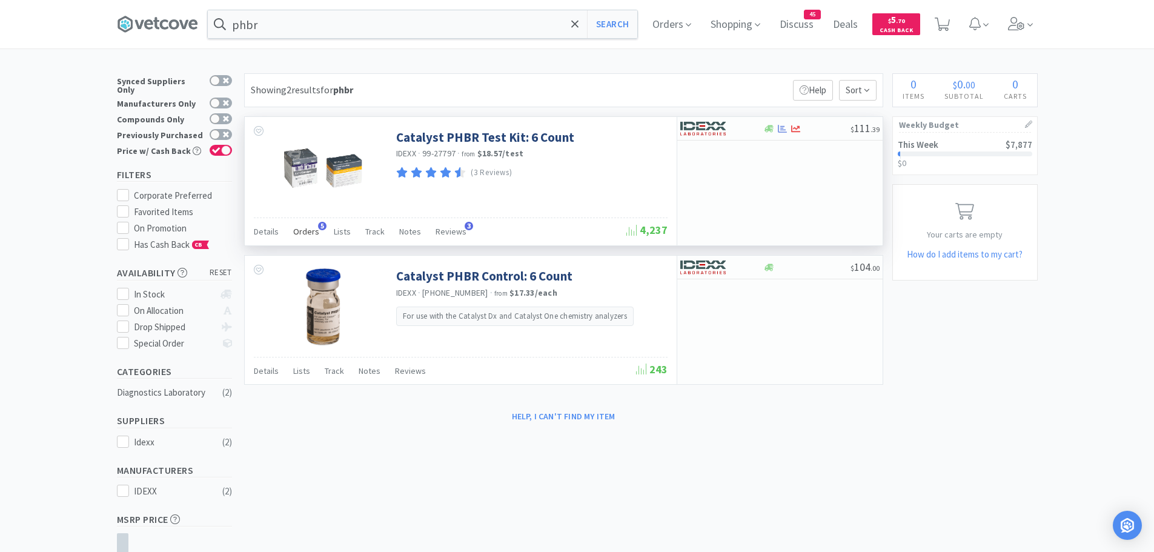
click at [307, 224] on div "Orders 5" at bounding box center [306, 233] width 26 height 23
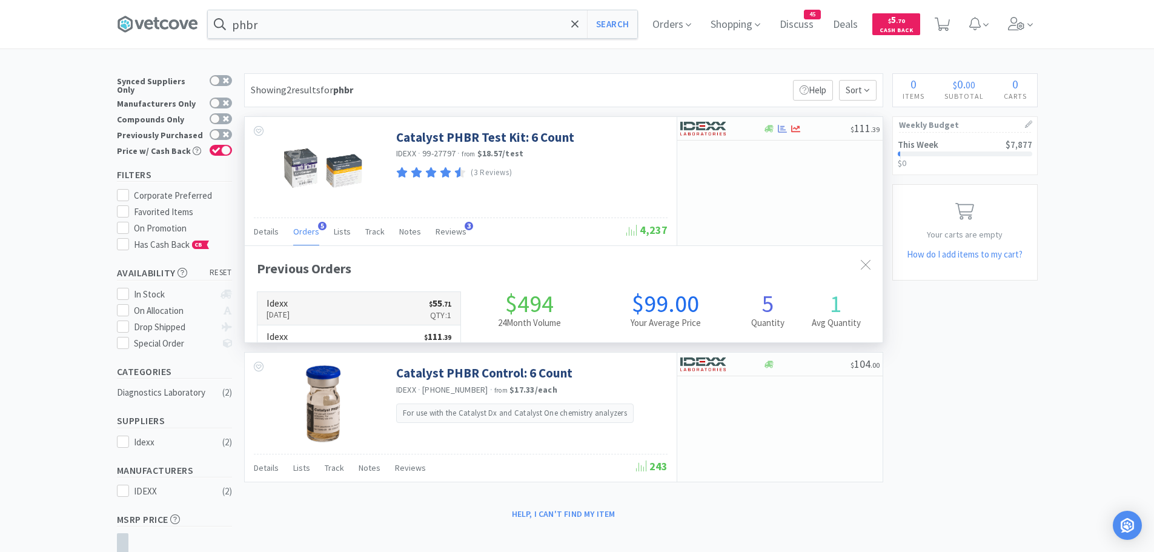
scroll to position [314, 638]
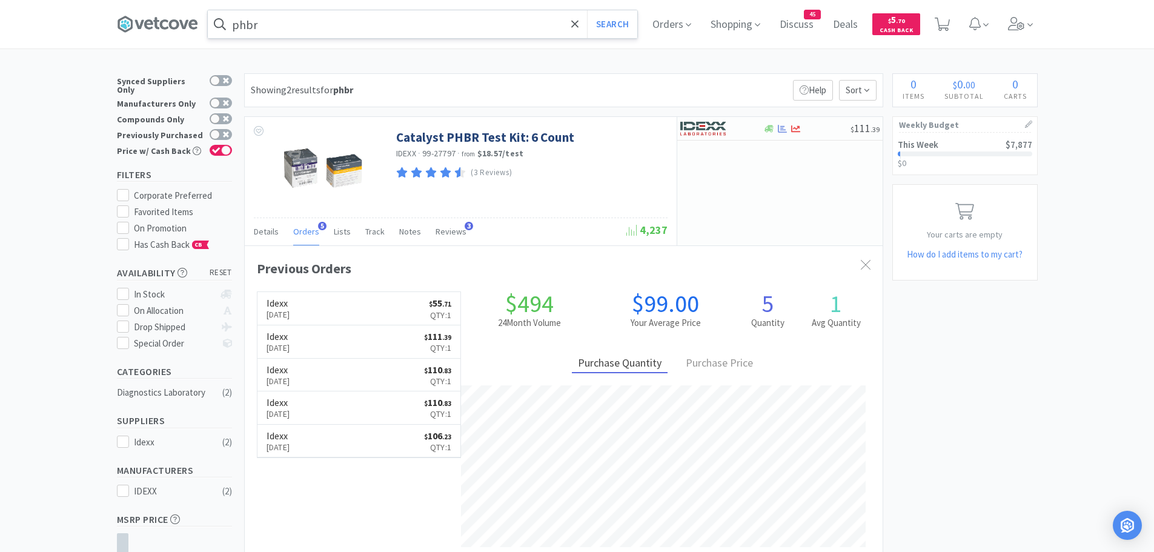
click at [294, 22] on input "phbr" at bounding box center [423, 24] width 430 height 28
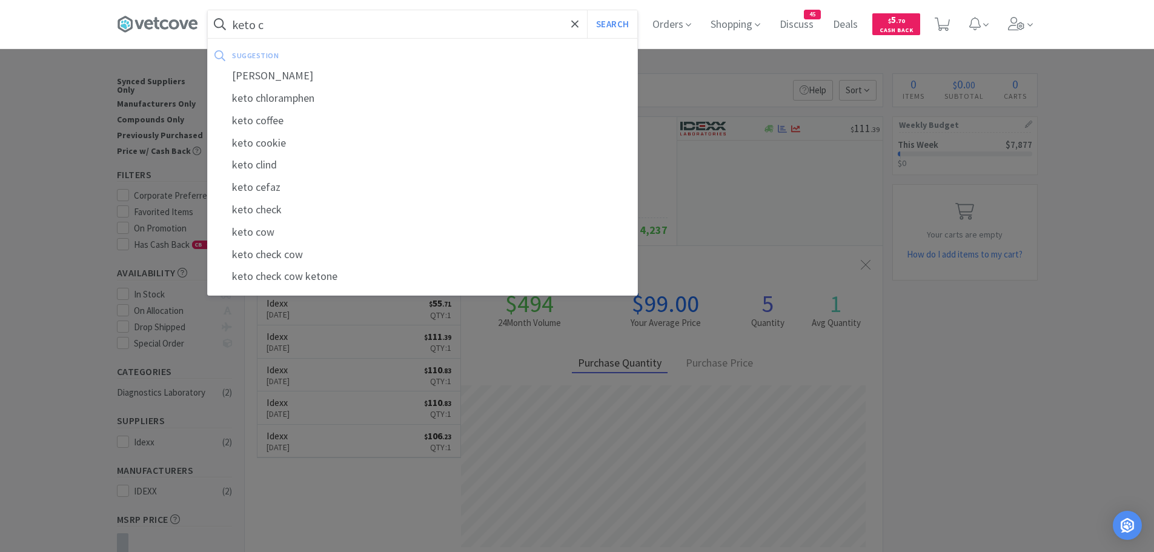
click at [587, 10] on button "Search" at bounding box center [612, 24] width 50 height 28
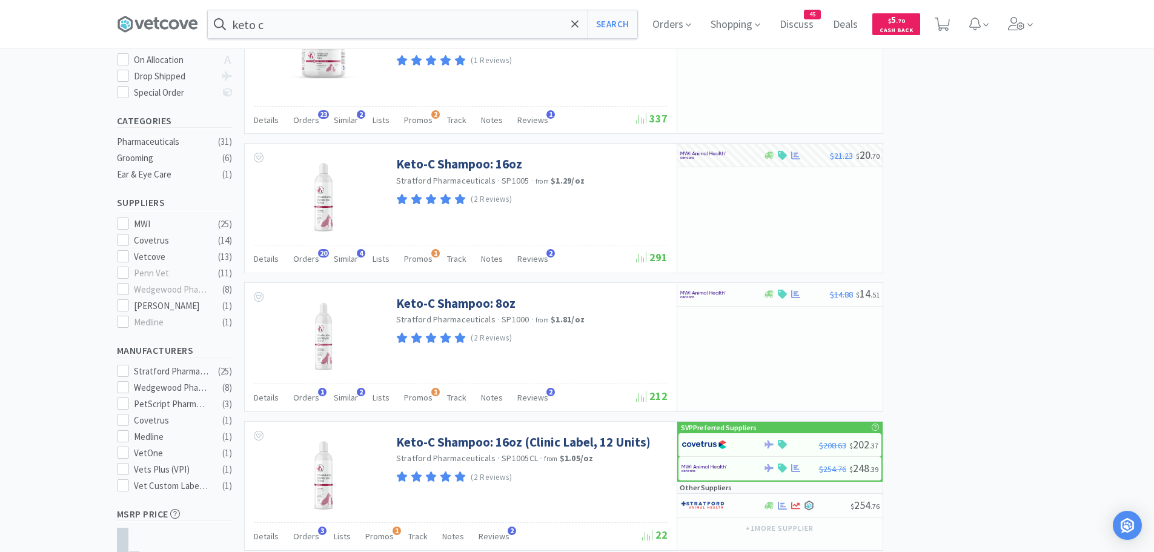
scroll to position [202, 0]
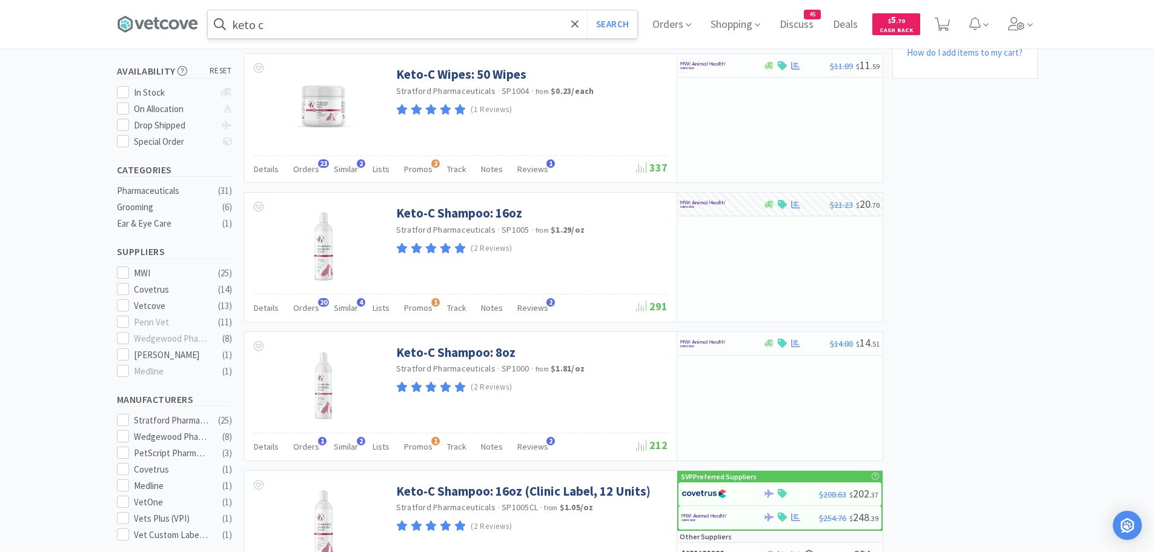
click at [298, 23] on input "keto c" at bounding box center [423, 24] width 430 height 28
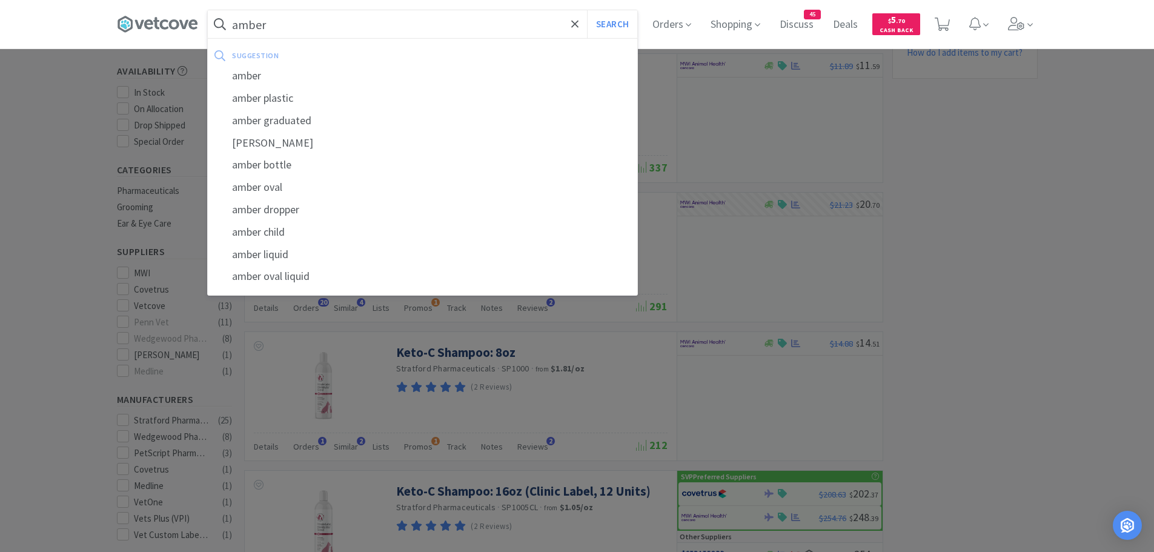
click at [587, 10] on button "Search" at bounding box center [612, 24] width 50 height 28
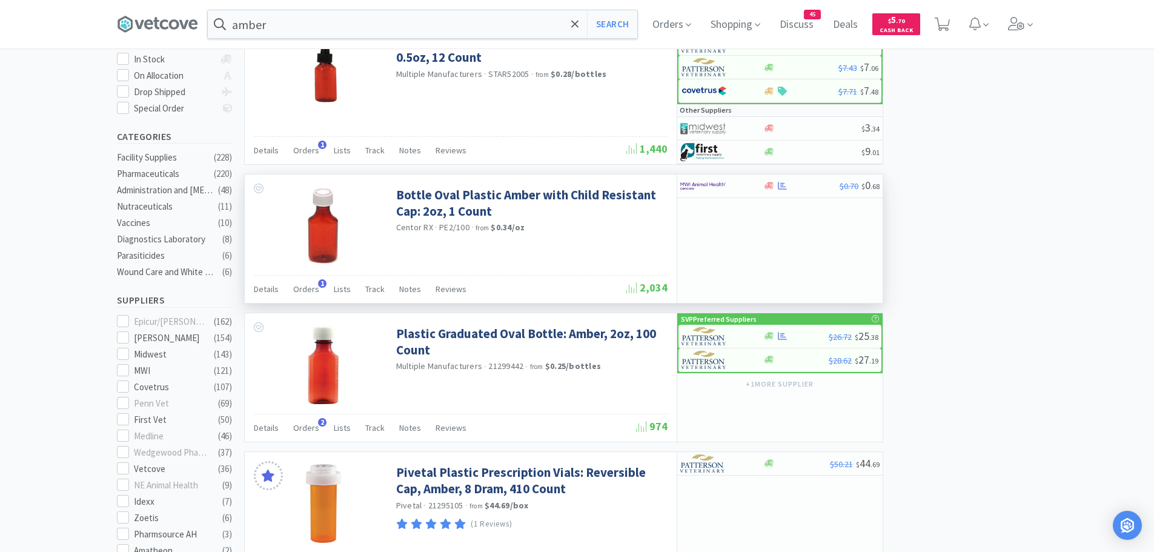
scroll to position [242, 0]
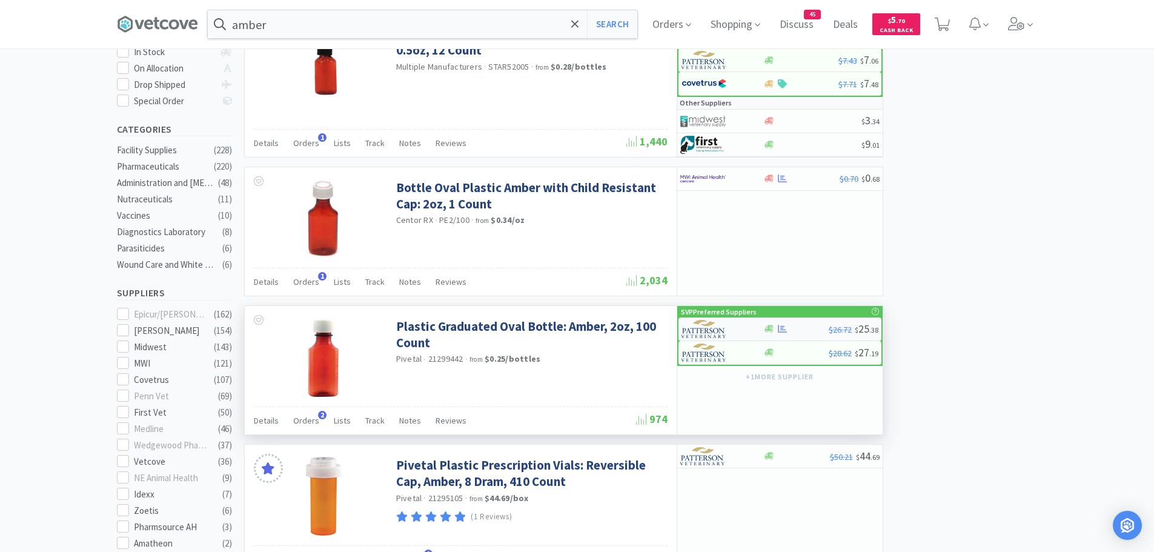
click at [695, 335] on img at bounding box center [704, 329] width 45 height 18
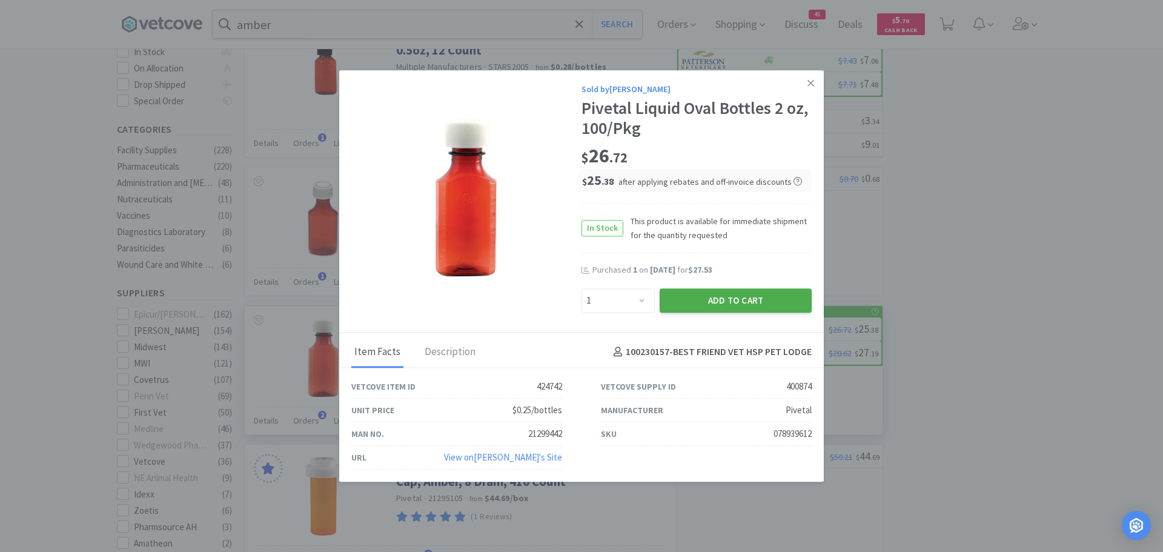
click at [711, 304] on button "Add to Cart" at bounding box center [736, 300] width 152 height 24
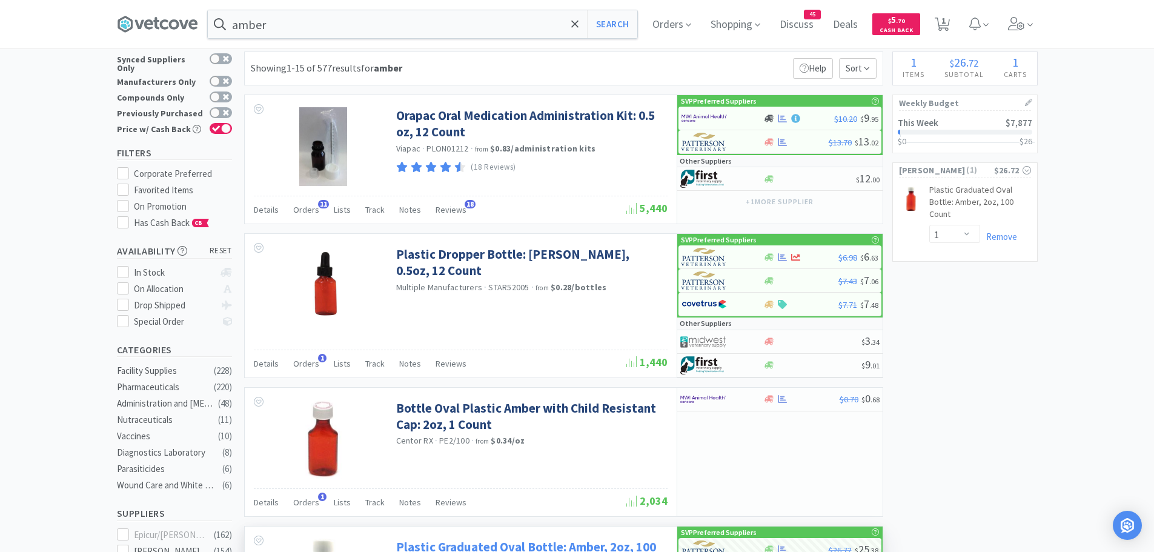
scroll to position [0, 0]
